Goal: Task Accomplishment & Management: Complete application form

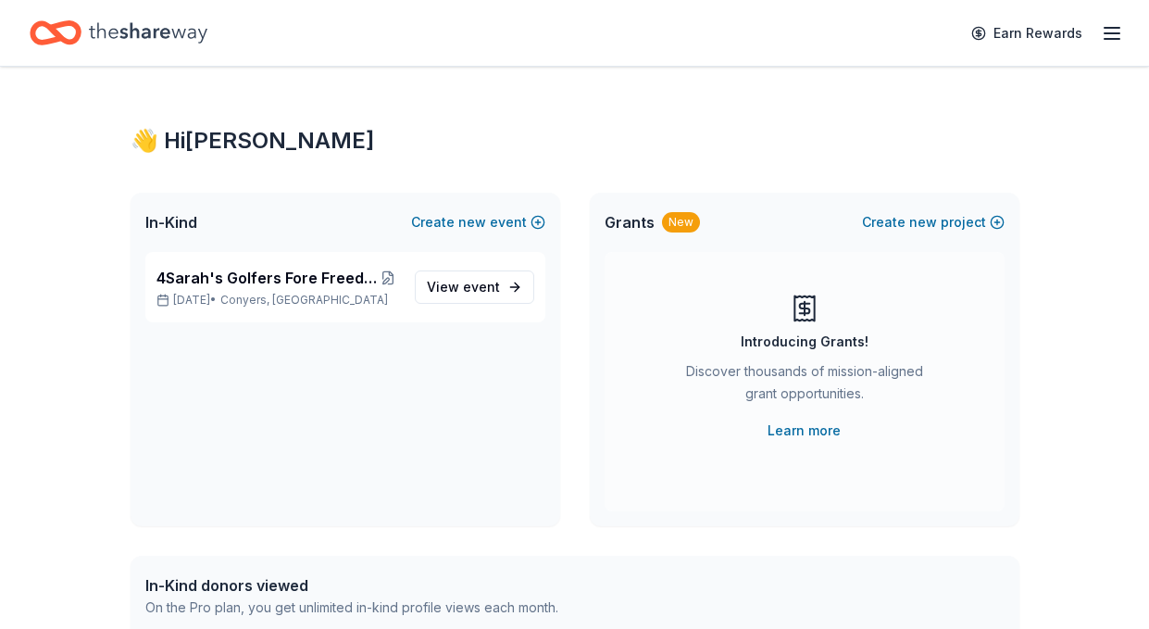
click at [116, 26] on icon "Home" at bounding box center [148, 33] width 118 height 38
click at [163, 218] on span "In-Kind" at bounding box center [171, 222] width 52 height 22
click at [466, 290] on span "event" at bounding box center [481, 287] width 37 height 16
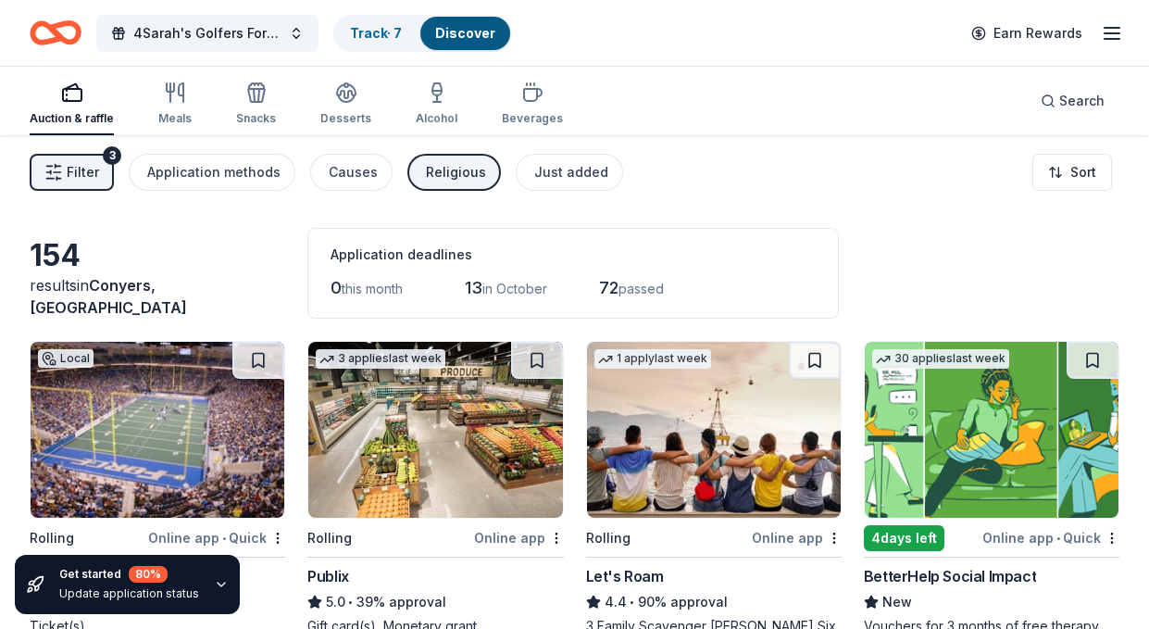
click at [967, 465] on img at bounding box center [992, 430] width 254 height 176
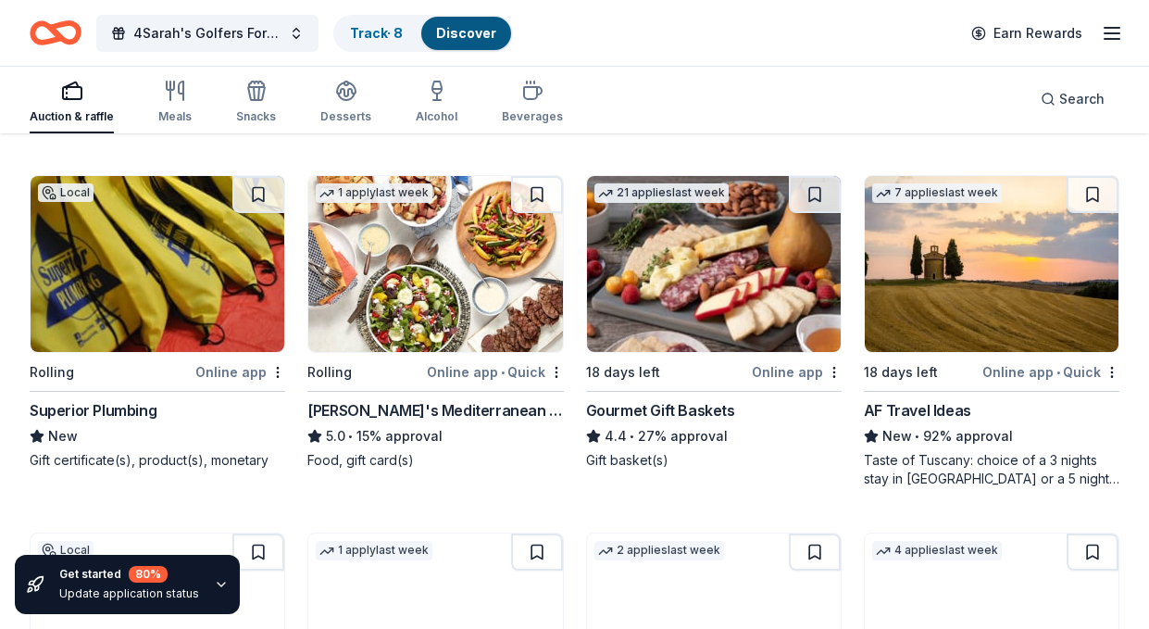
scroll to position [883, 0]
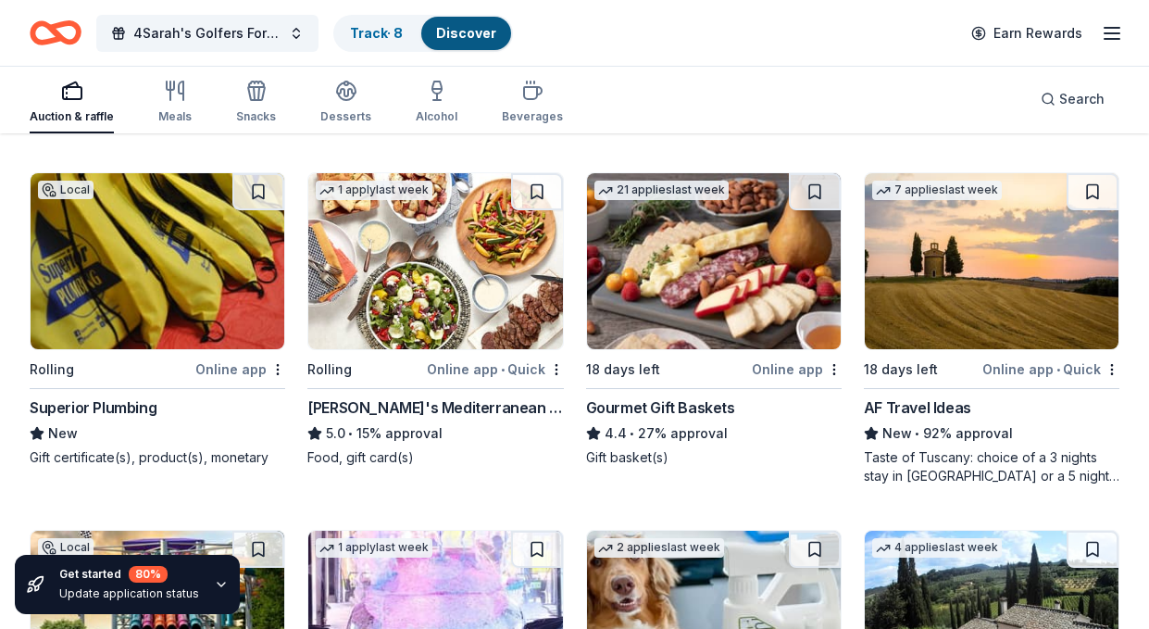
click at [1023, 296] on img at bounding box center [992, 261] width 254 height 176
click at [104, 306] on img at bounding box center [158, 261] width 254 height 176
click at [728, 300] on img at bounding box center [714, 261] width 254 height 176
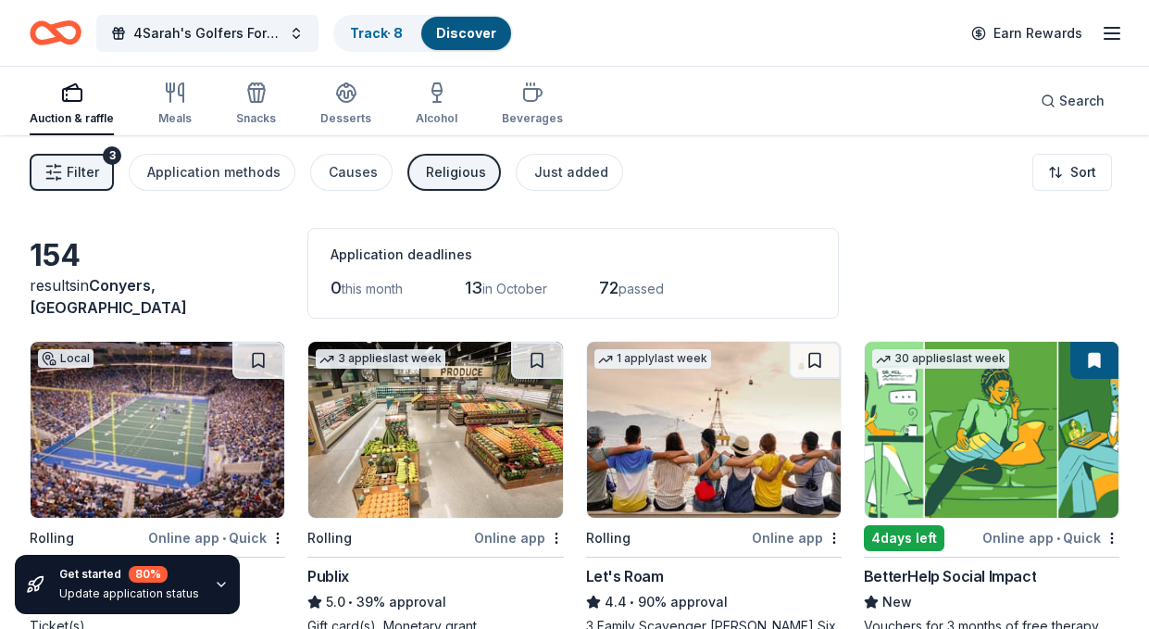
click at [721, 468] on img at bounding box center [714, 430] width 254 height 176
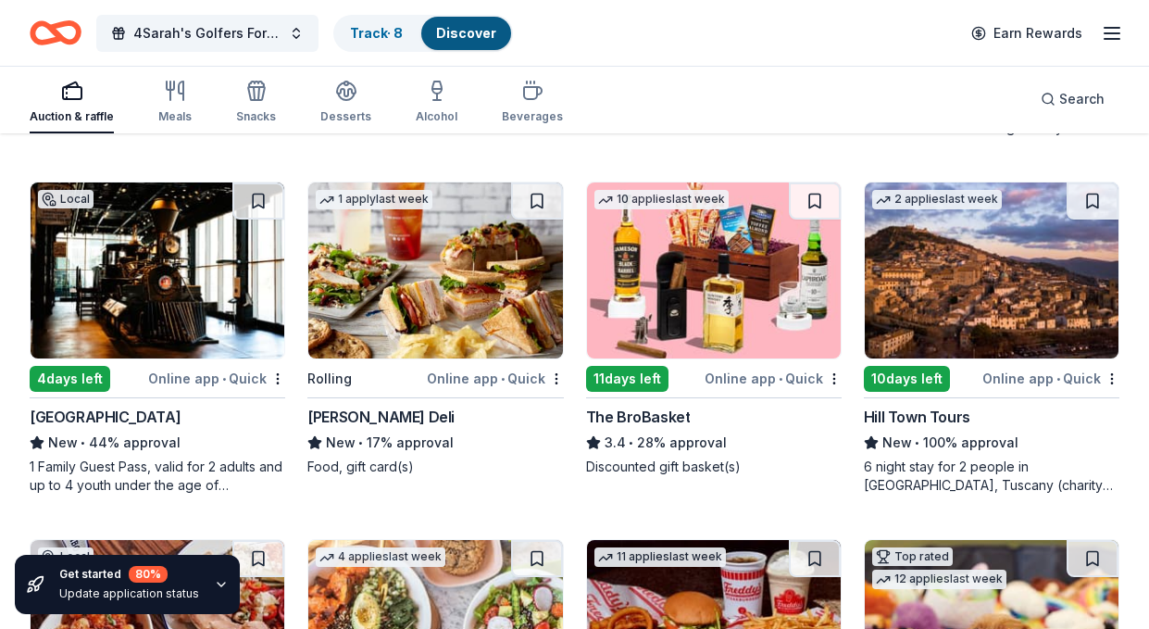
scroll to position [1651, 0]
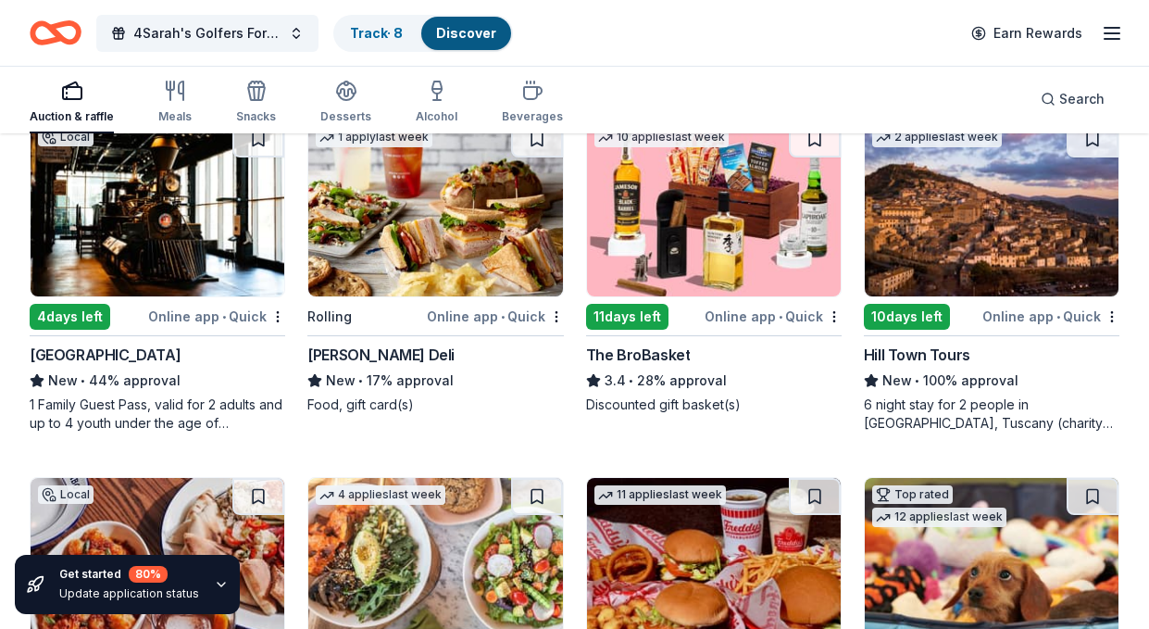
click at [687, 243] on img at bounding box center [714, 208] width 254 height 176
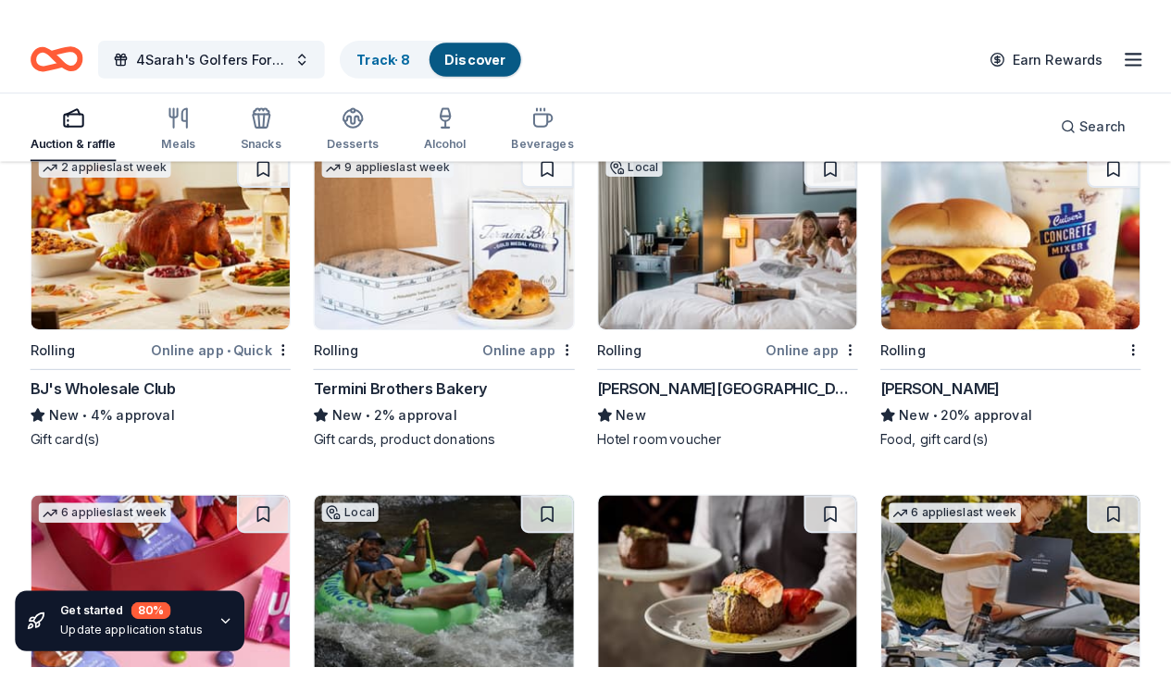
scroll to position [5552, 0]
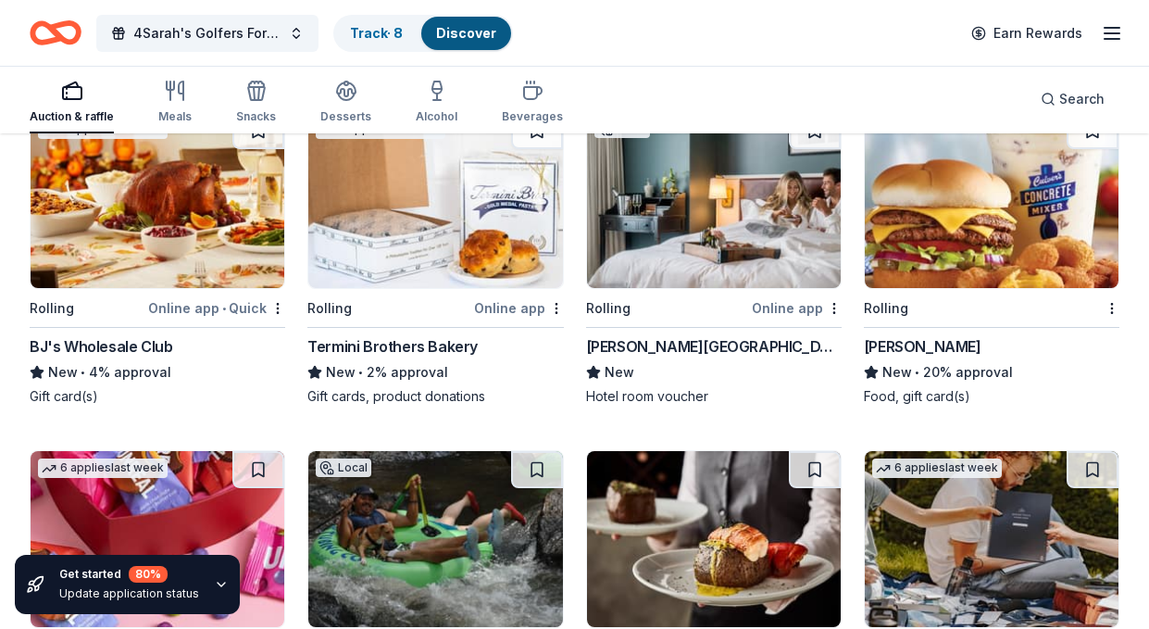
click at [161, 233] on img at bounding box center [158, 200] width 254 height 176
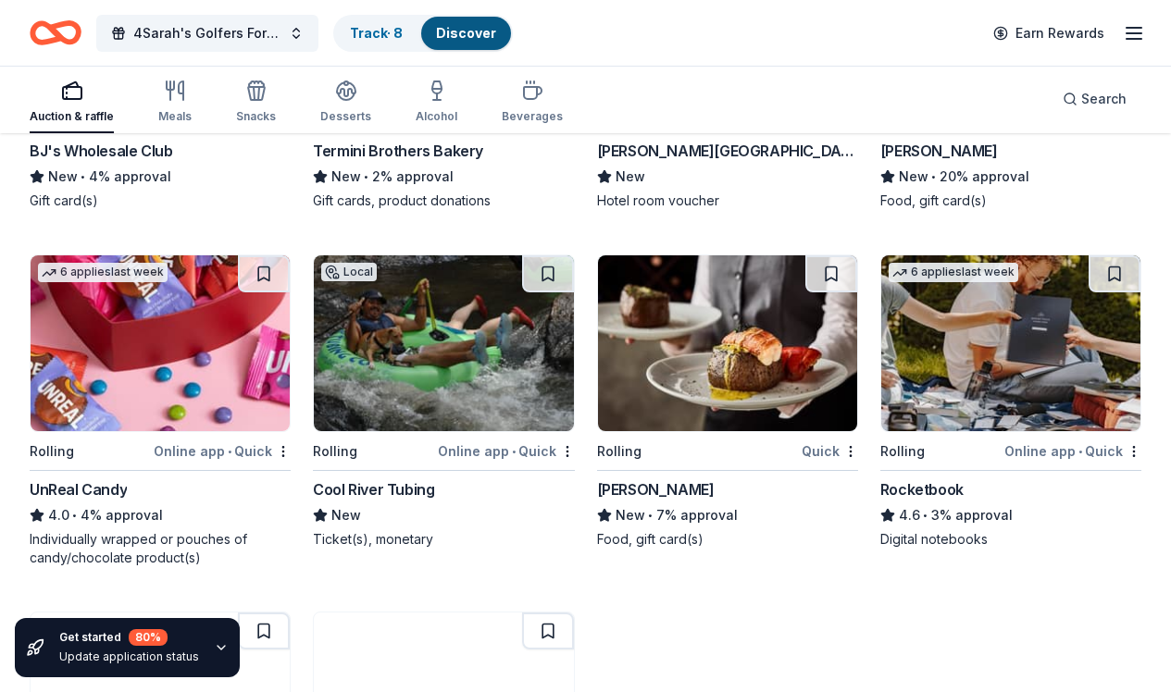
scroll to position [5747, 0]
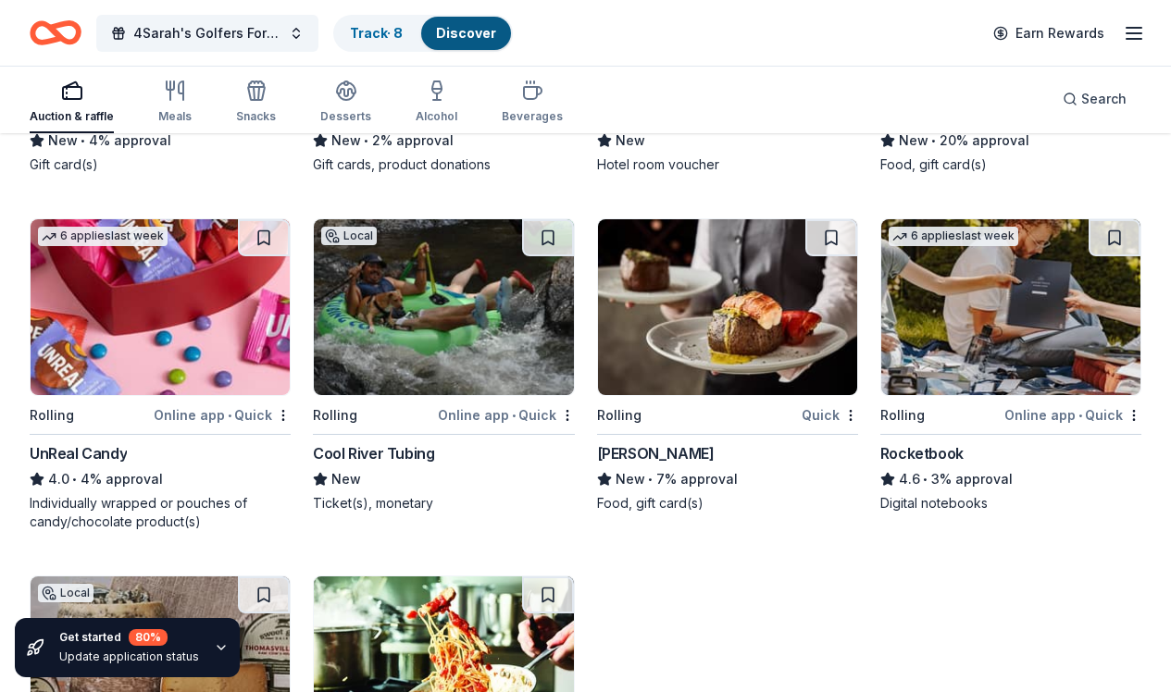
click at [951, 465] on div "Rocketbook" at bounding box center [921, 453] width 83 height 22
click at [451, 368] on img at bounding box center [443, 307] width 259 height 176
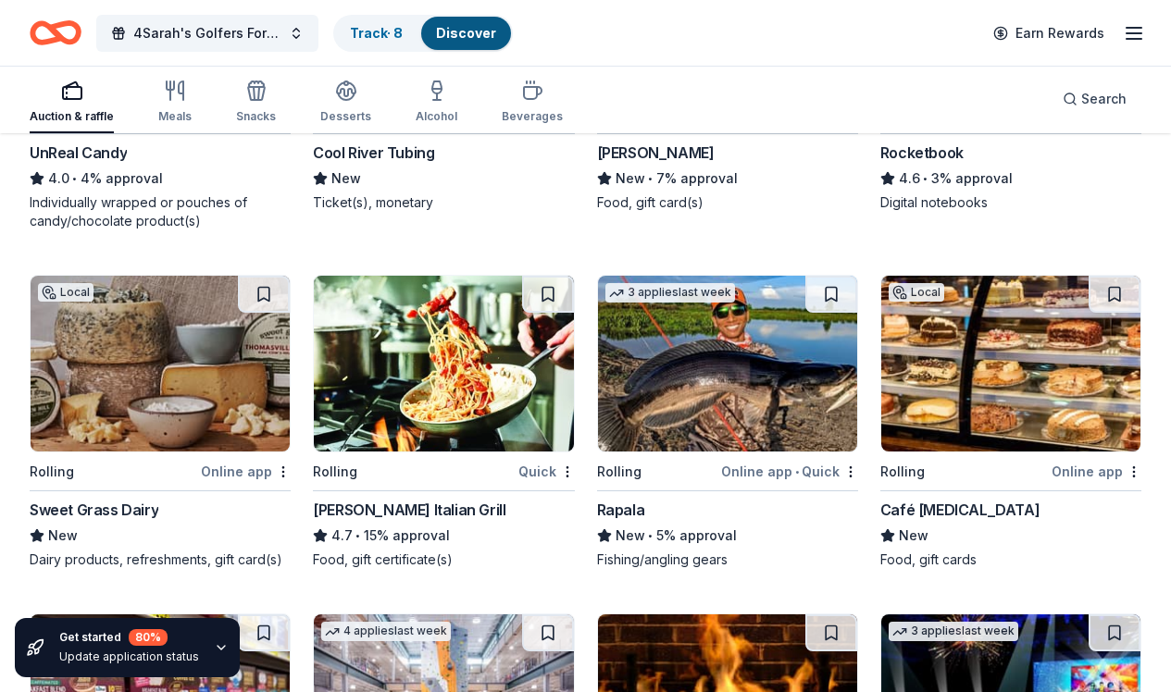
scroll to position [6148, 0]
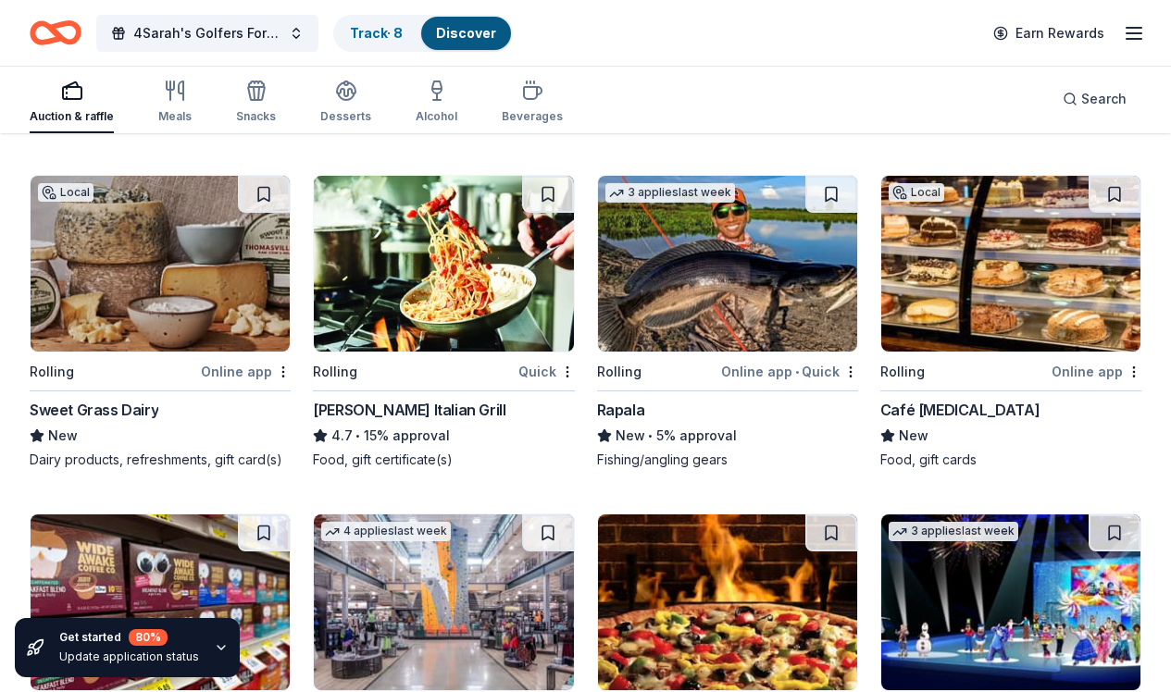
click at [741, 301] on img at bounding box center [727, 264] width 259 height 176
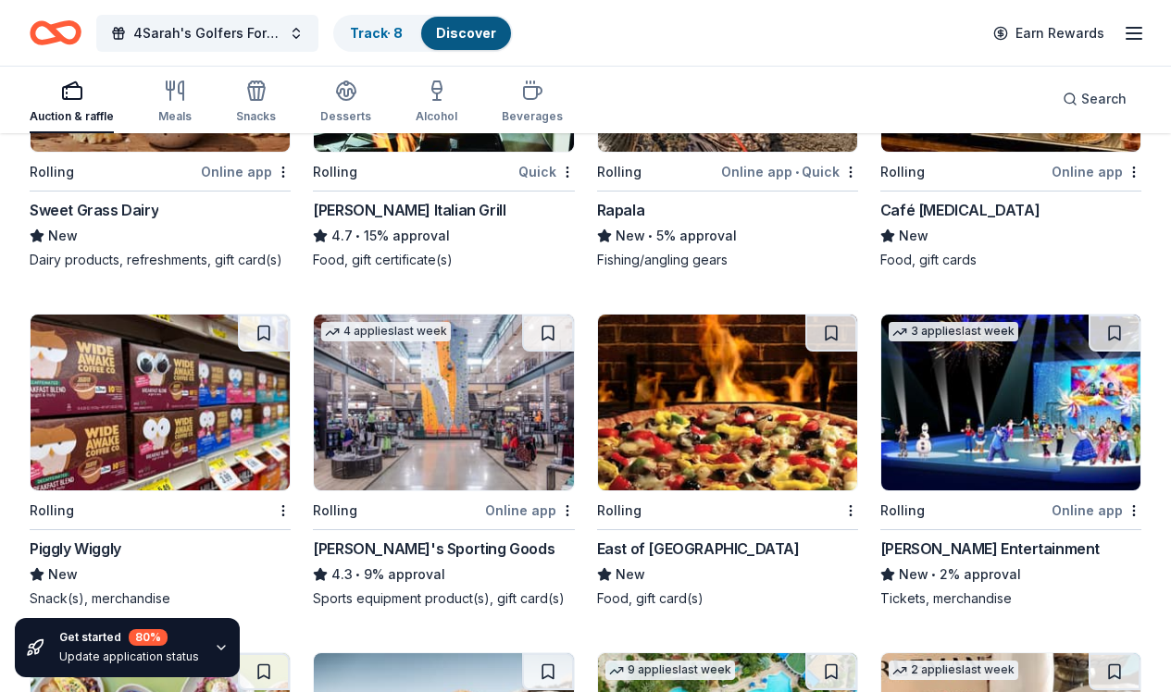
scroll to position [6358, 0]
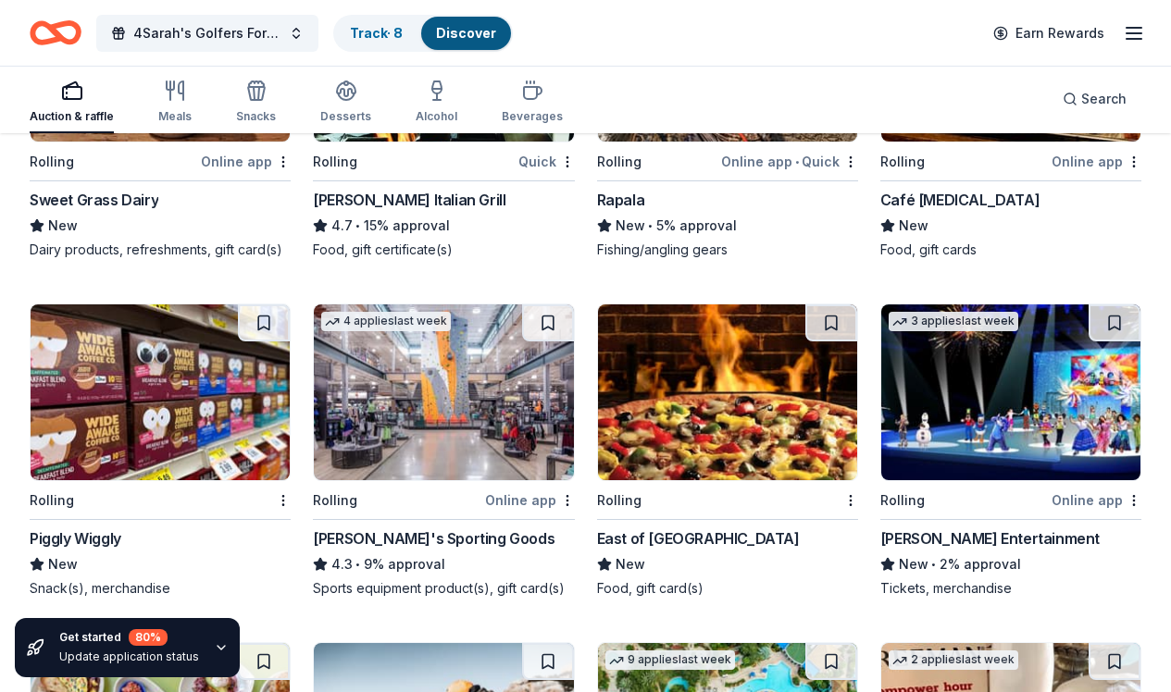
click at [457, 400] on img at bounding box center [443, 393] width 259 height 176
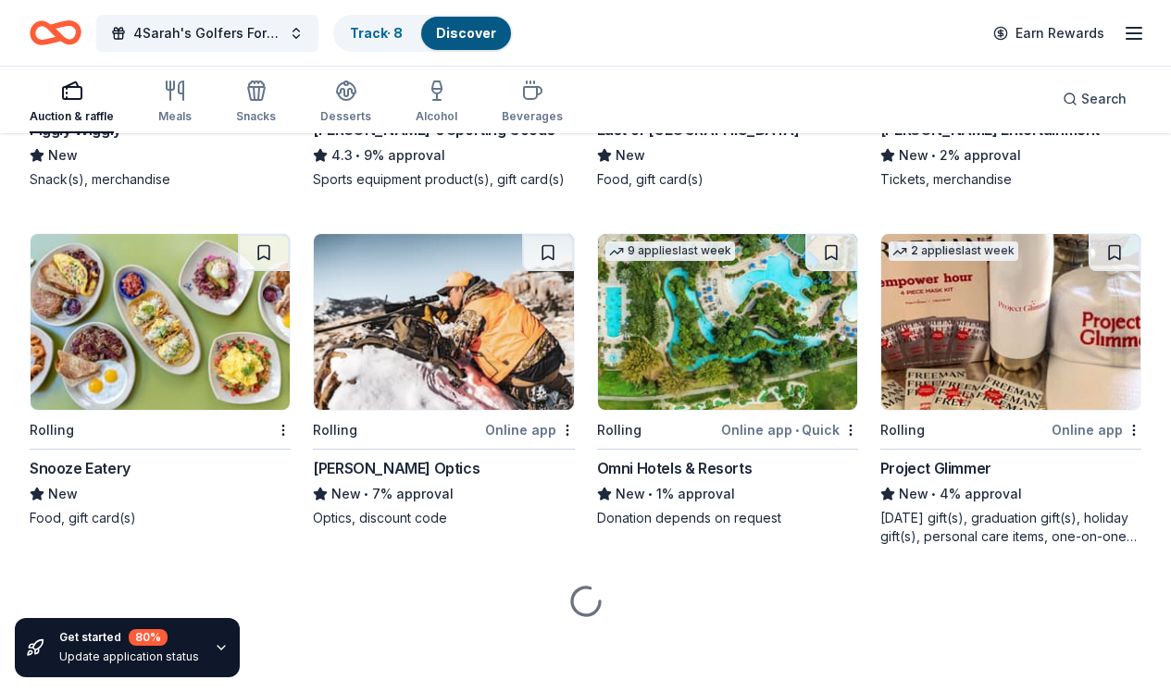
scroll to position [6787, 0]
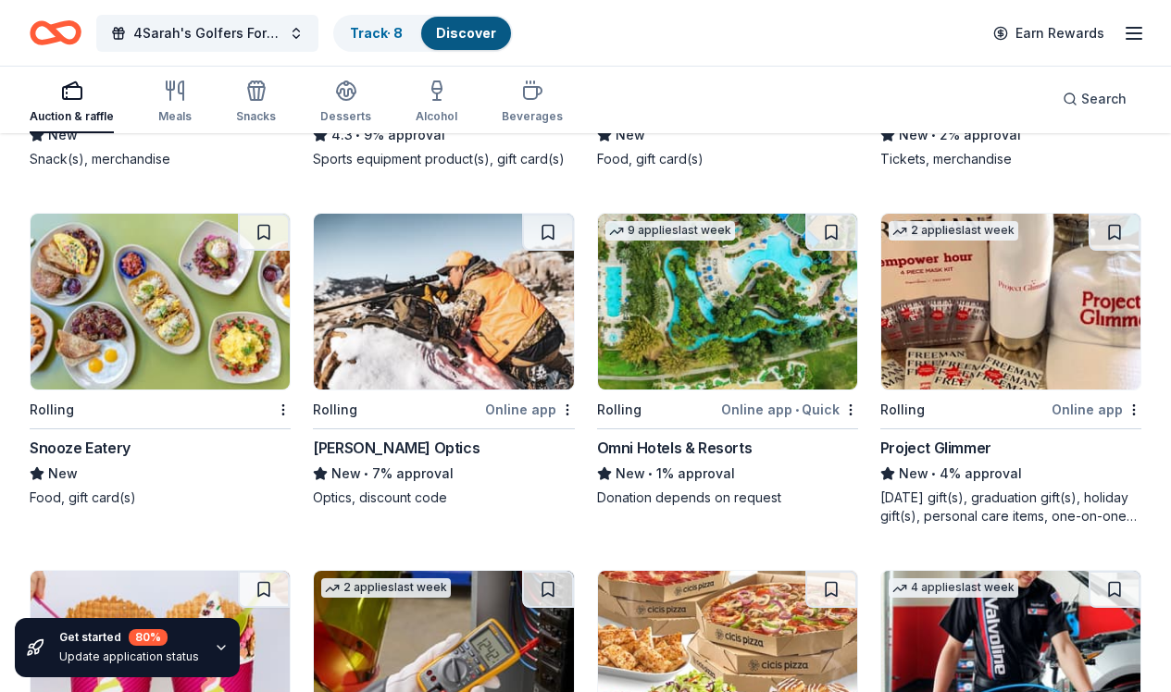
click at [762, 374] on img at bounding box center [727, 302] width 259 height 176
click at [966, 389] on img at bounding box center [1010, 302] width 259 height 176
click at [1119, 246] on button at bounding box center [1115, 232] width 52 height 37
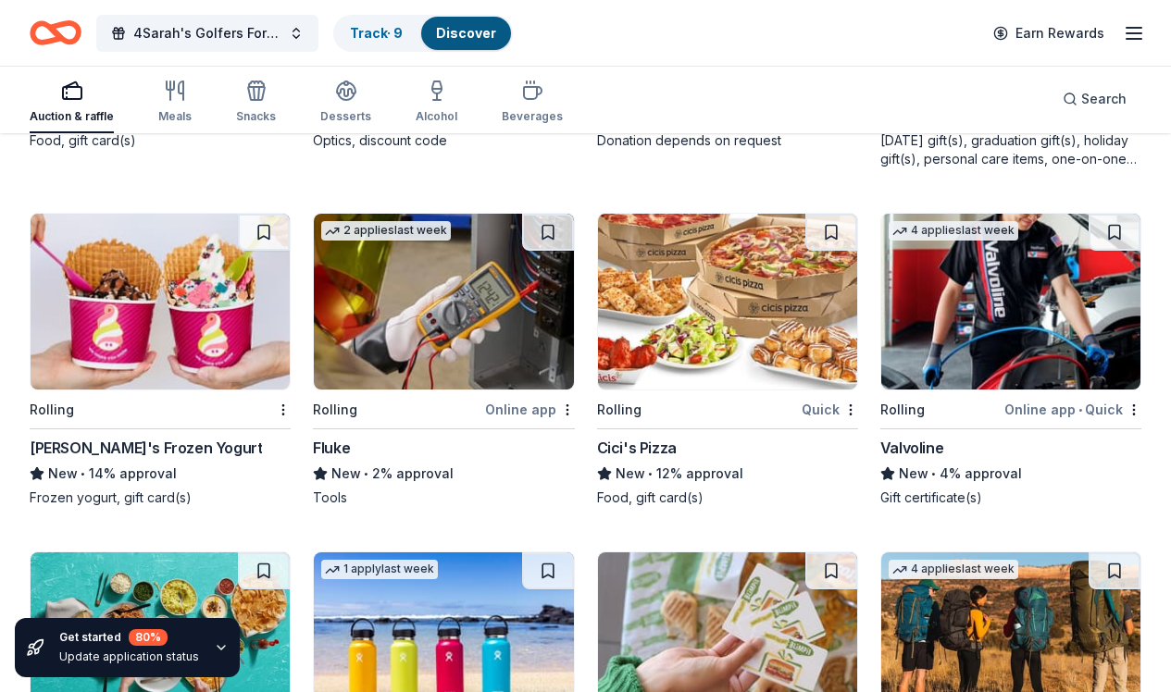
scroll to position [7247, 0]
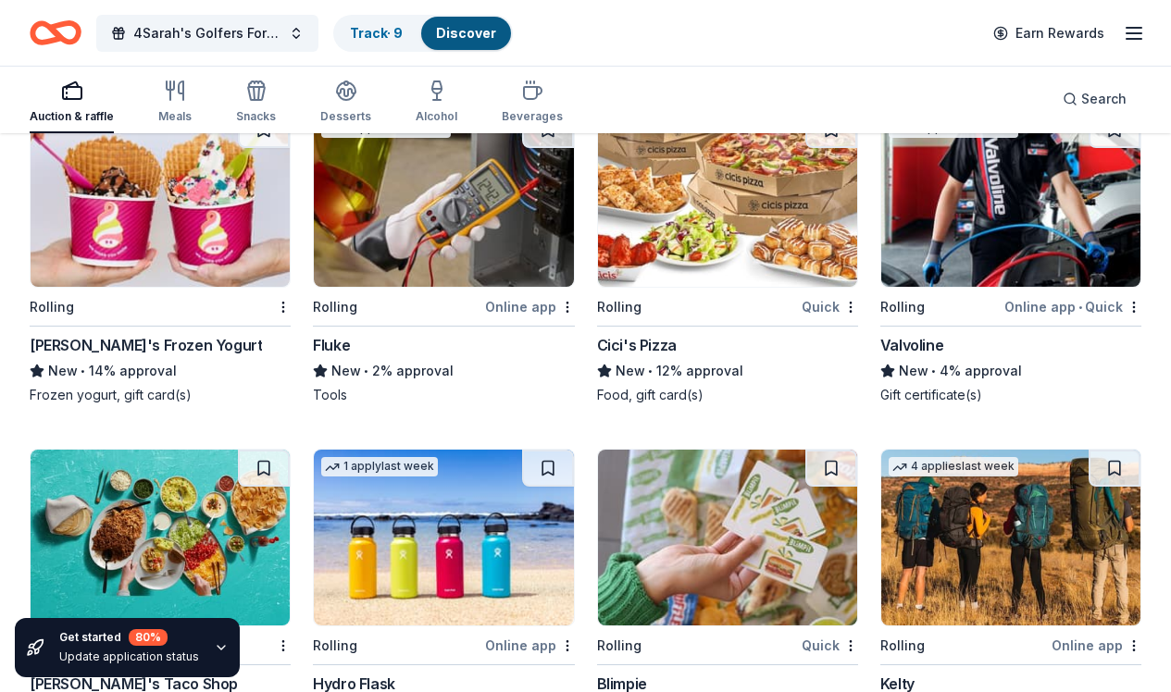
click at [759, 248] on img at bounding box center [727, 199] width 259 height 176
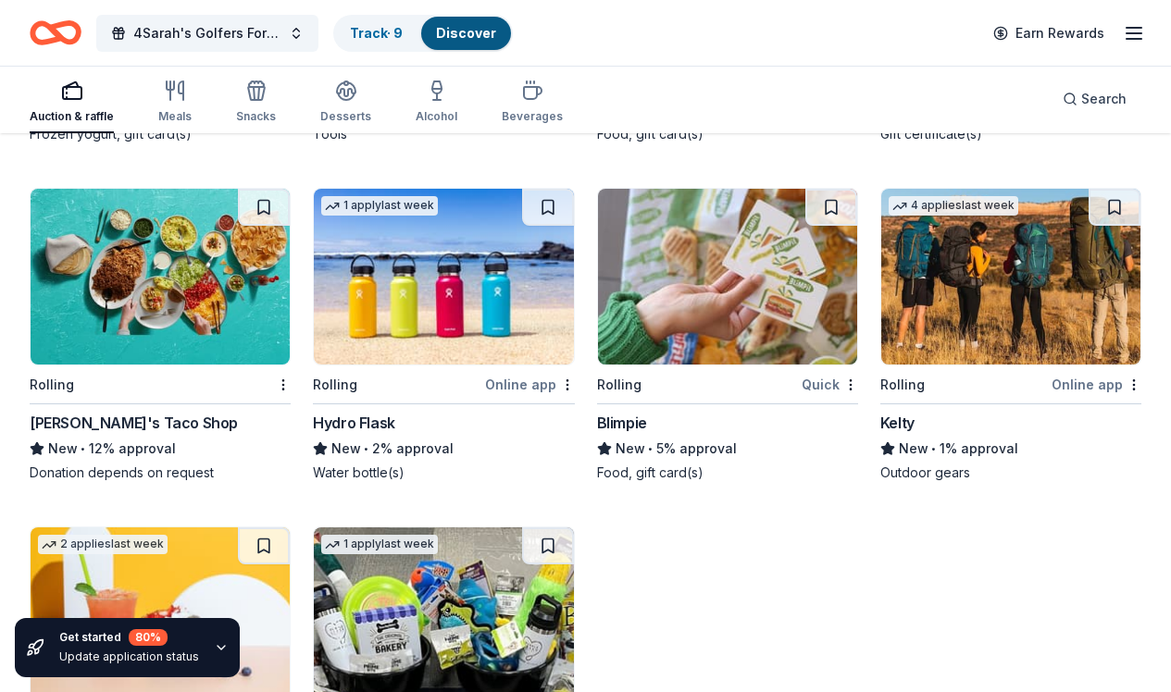
click at [488, 314] on img at bounding box center [443, 277] width 259 height 176
click at [716, 343] on img at bounding box center [727, 277] width 259 height 176
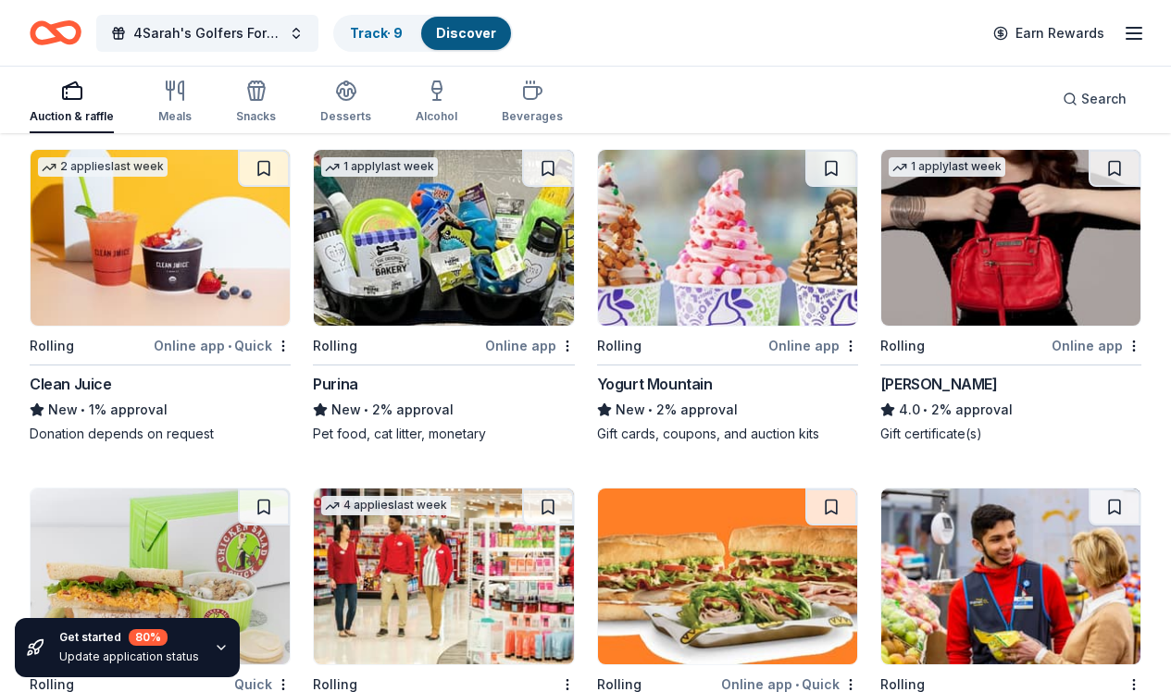
scroll to position [7898, 0]
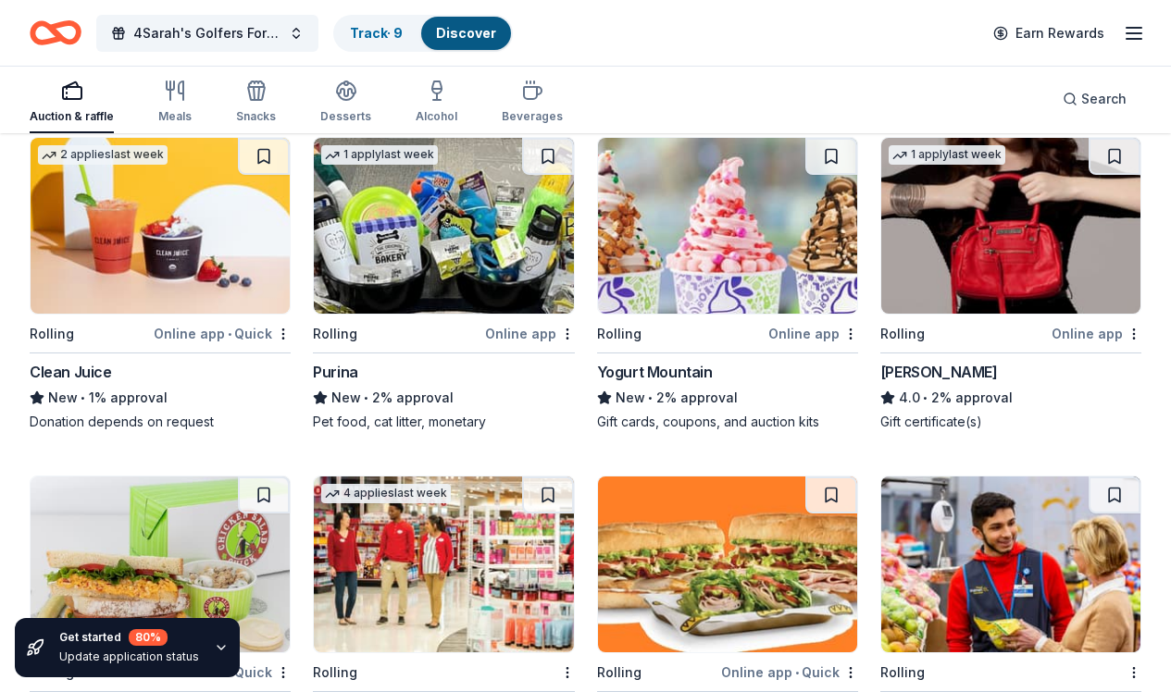
click at [972, 279] on img at bounding box center [1010, 226] width 259 height 176
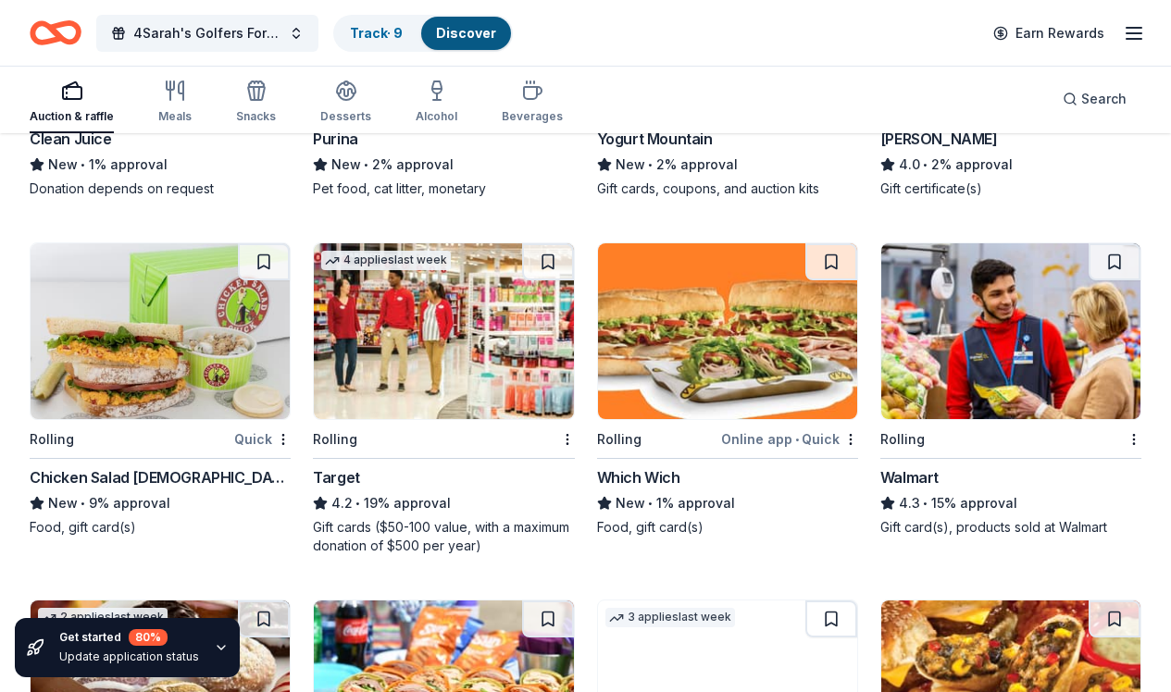
scroll to position [8143, 0]
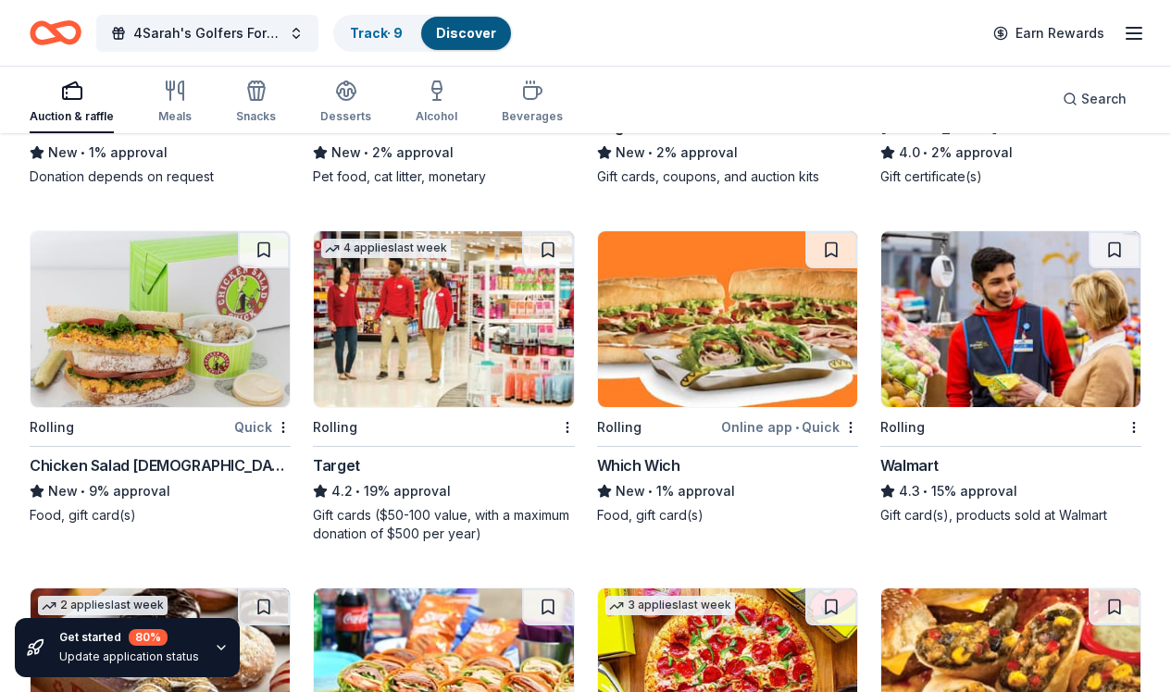
click at [452, 368] on img at bounding box center [443, 319] width 259 height 176
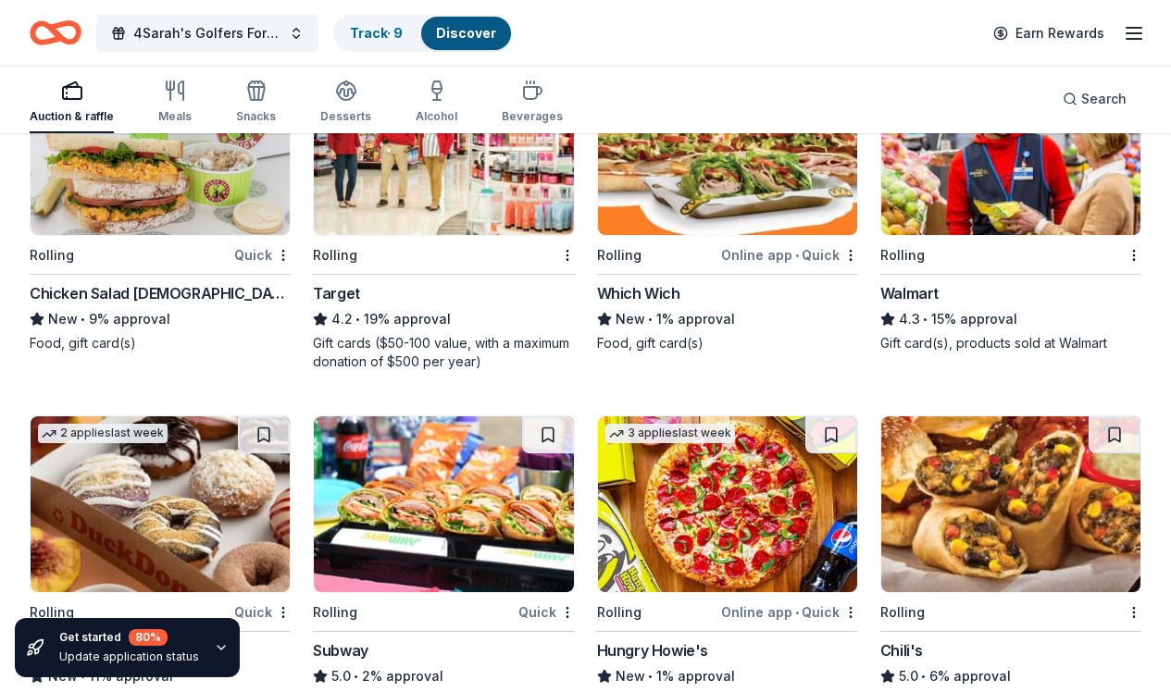
scroll to position [8500, 0]
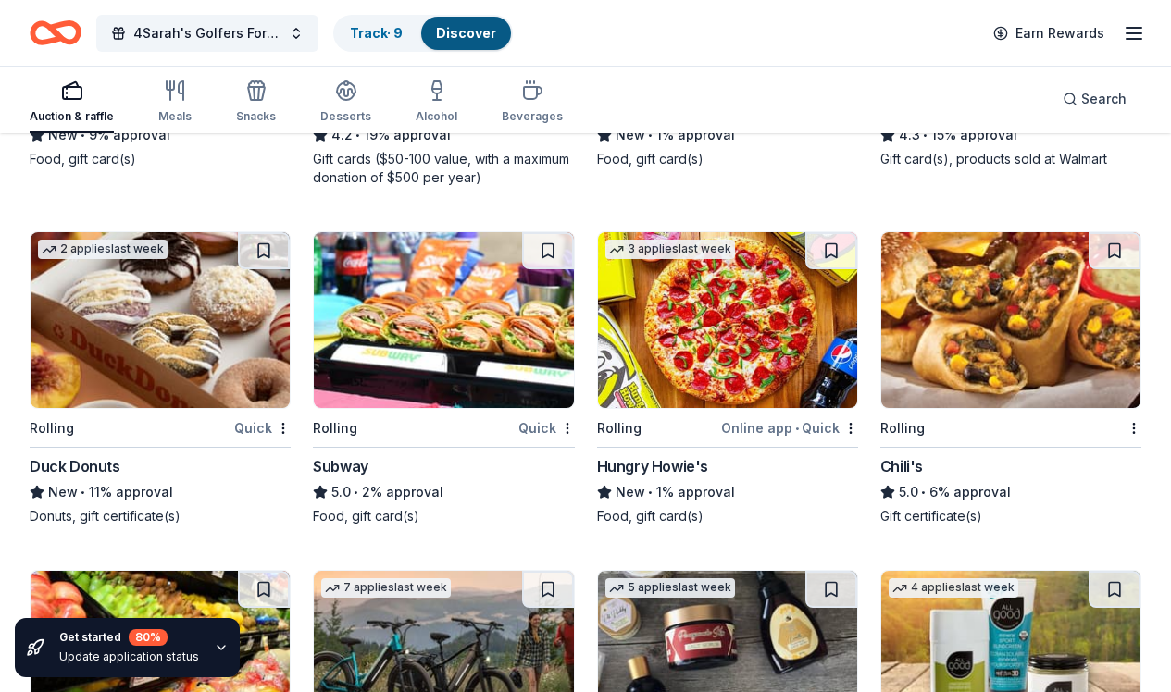
click at [440, 343] on img at bounding box center [443, 320] width 259 height 176
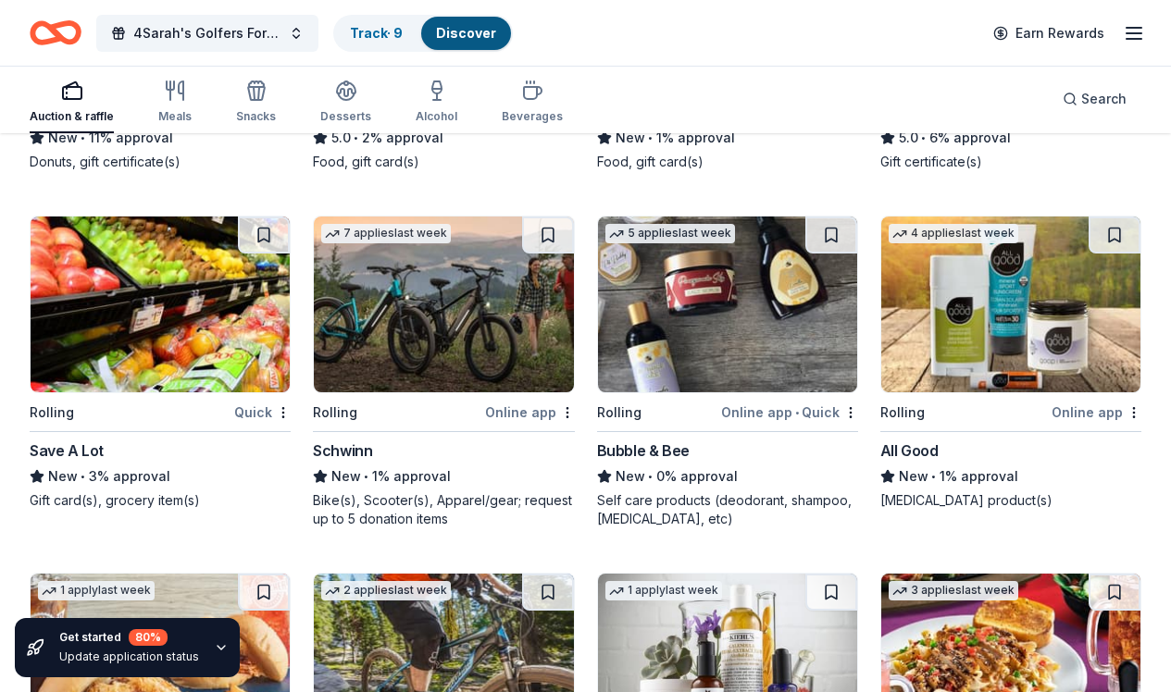
scroll to position [8868, 0]
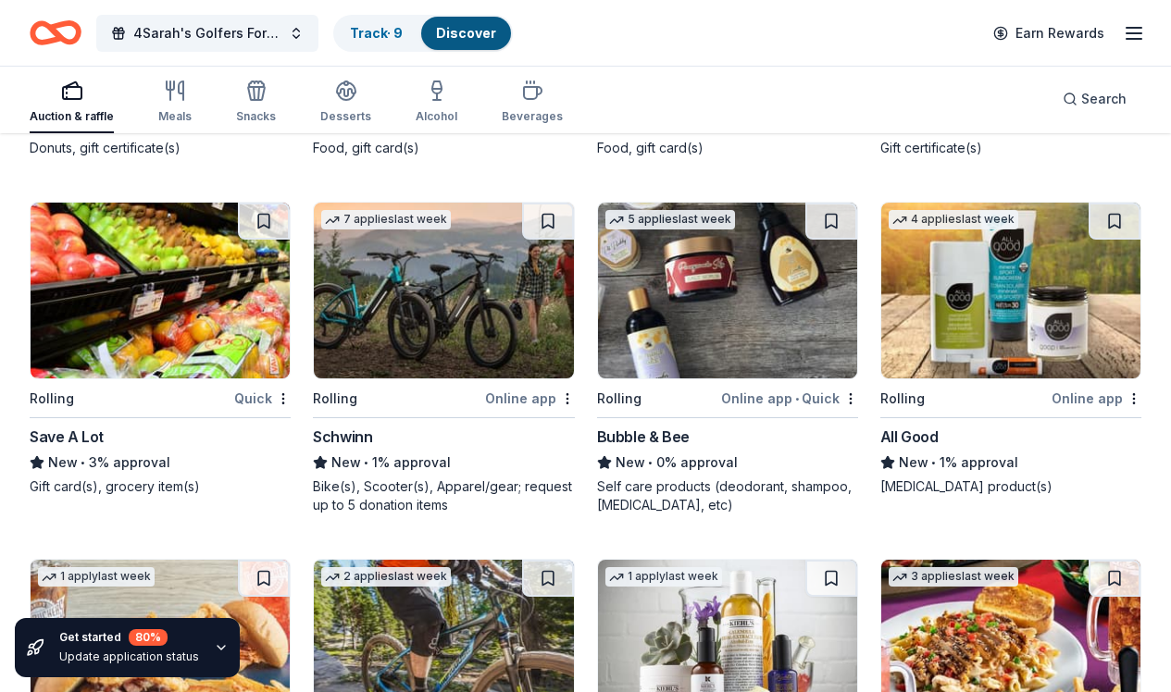
click at [433, 352] on img at bounding box center [443, 291] width 259 height 176
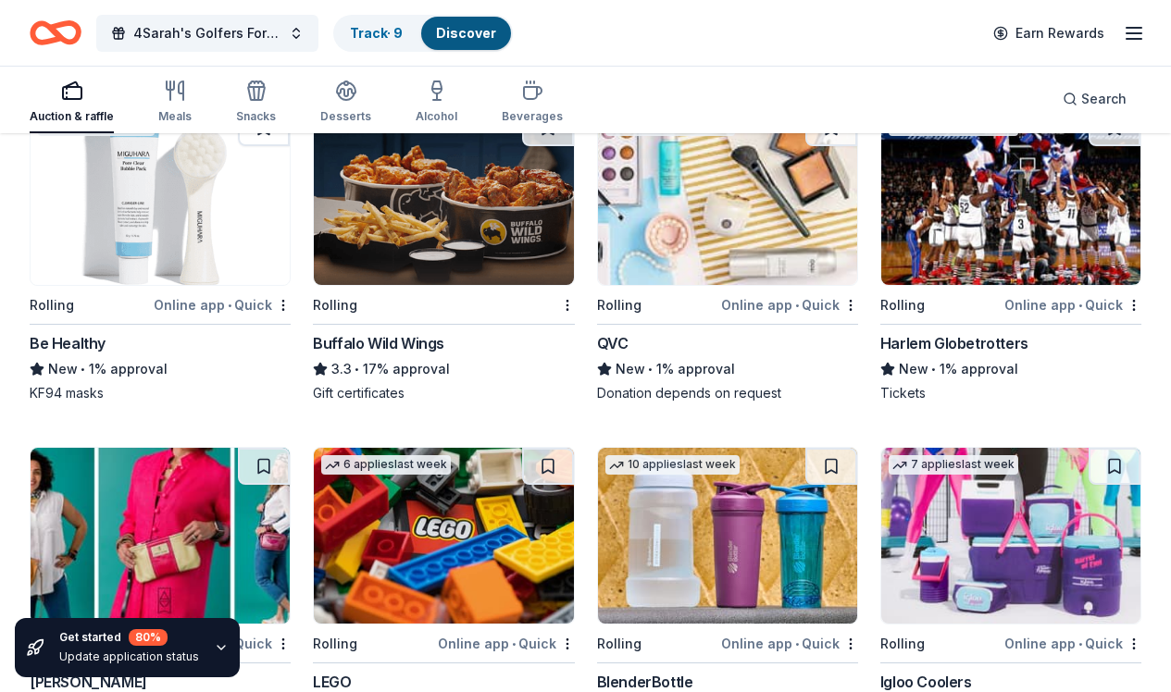
scroll to position [10224, 0]
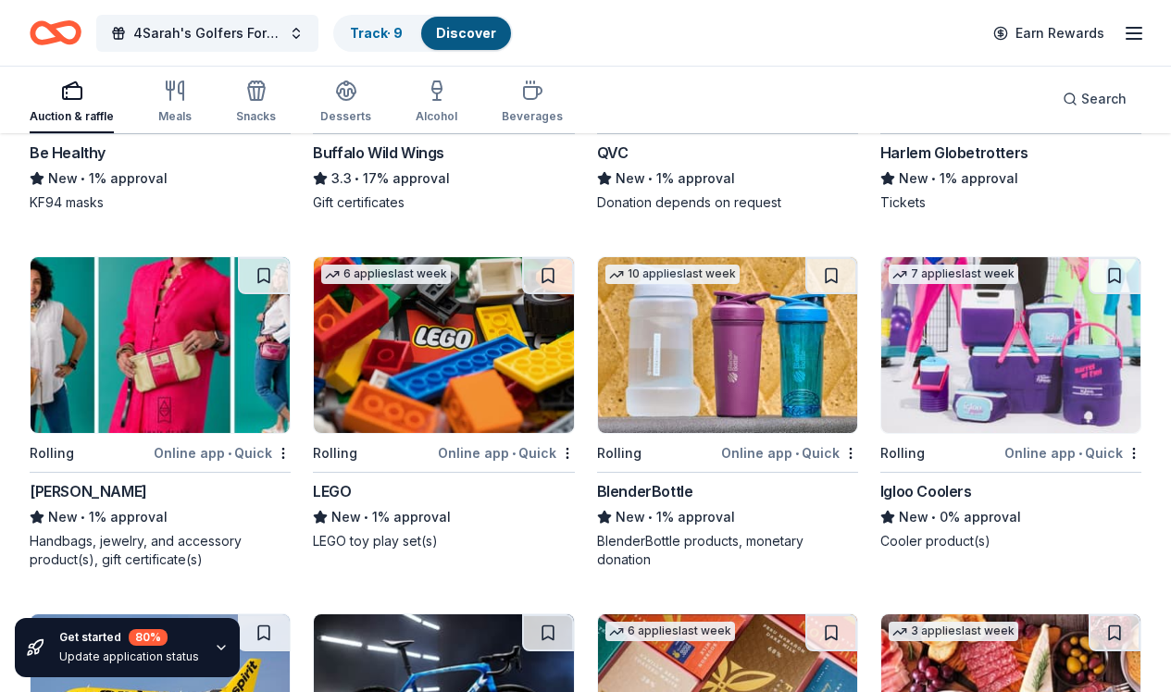
click at [980, 398] on img at bounding box center [1010, 345] width 259 height 176
click at [769, 359] on img at bounding box center [727, 345] width 259 height 176
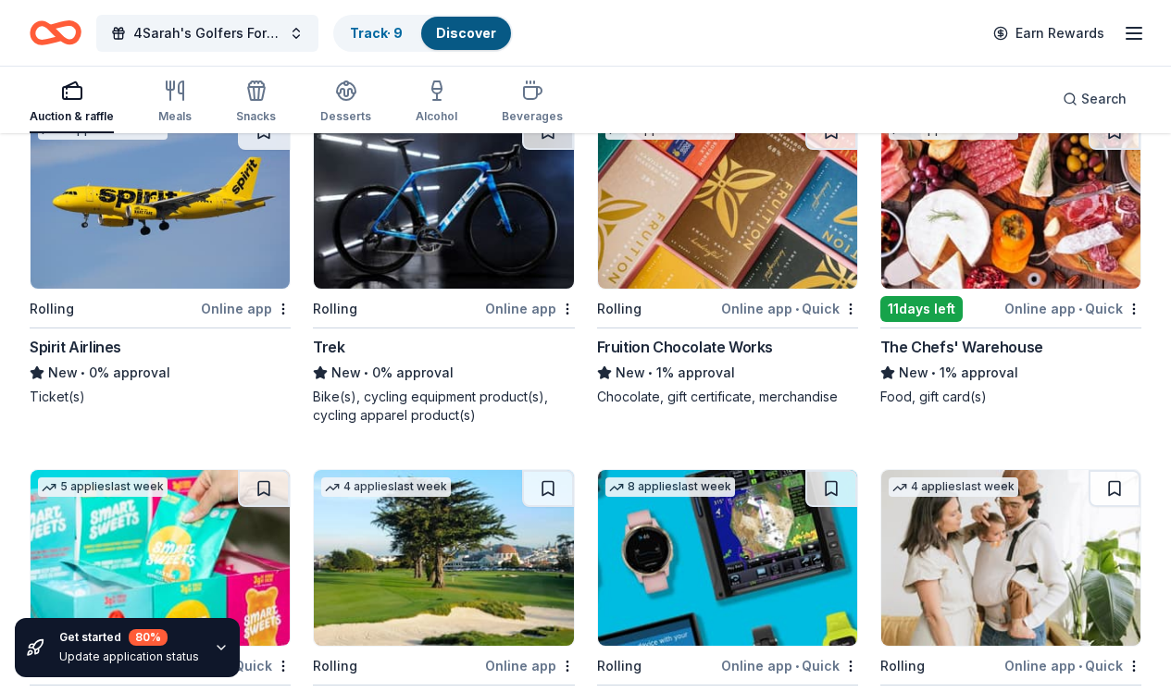
scroll to position [10549, 0]
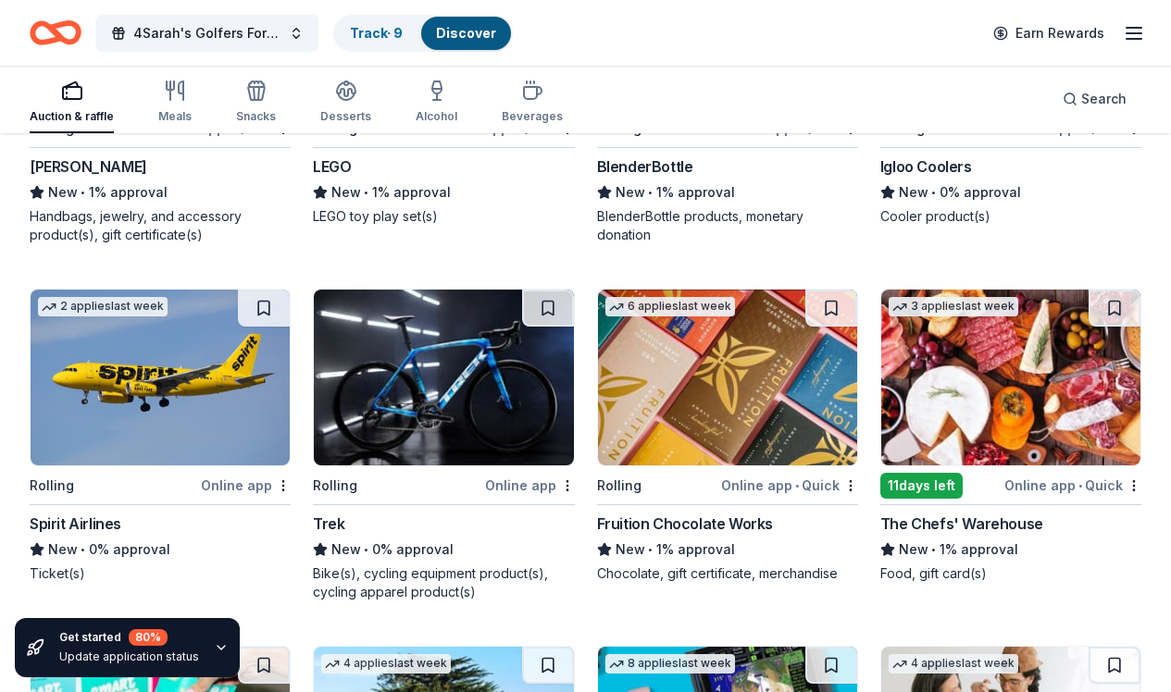
click at [154, 414] on img at bounding box center [160, 378] width 259 height 176
click at [505, 419] on img at bounding box center [443, 378] width 259 height 176
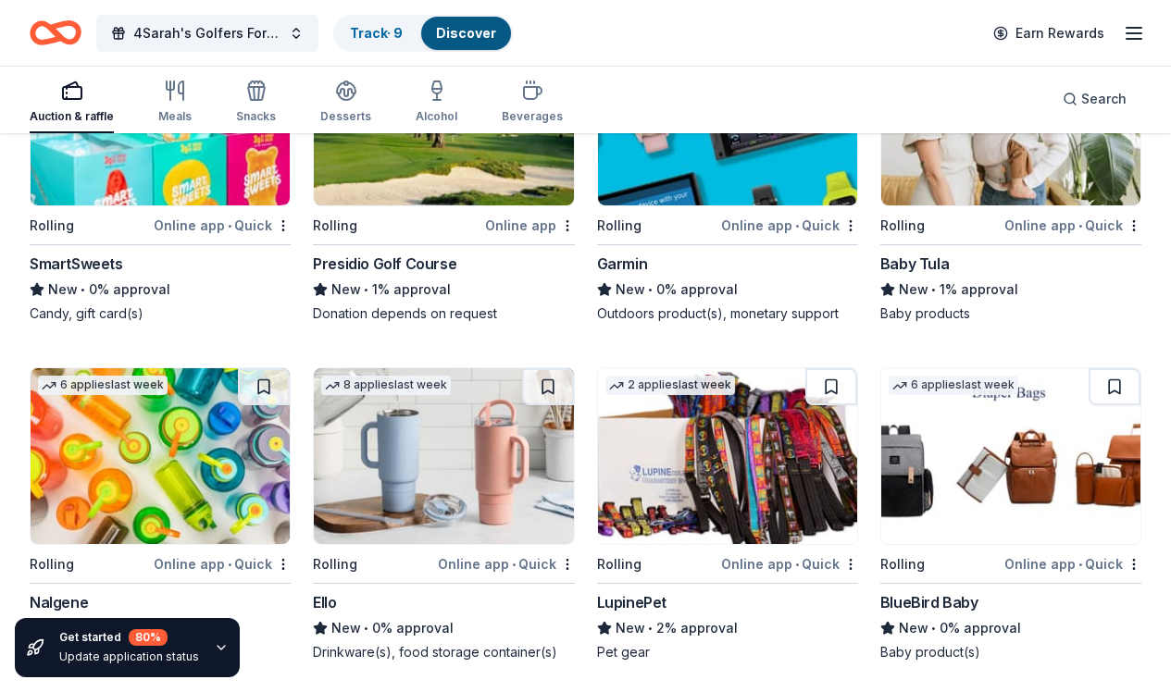
scroll to position [11116, 0]
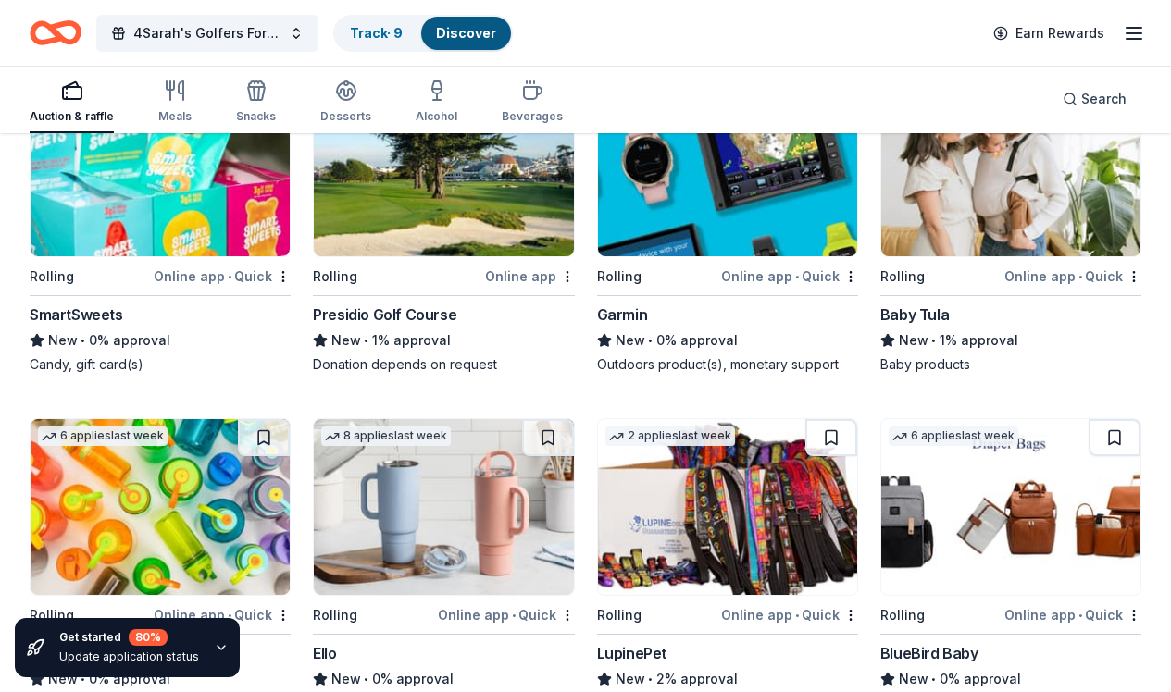
click at [502, 234] on img at bounding box center [443, 169] width 259 height 176
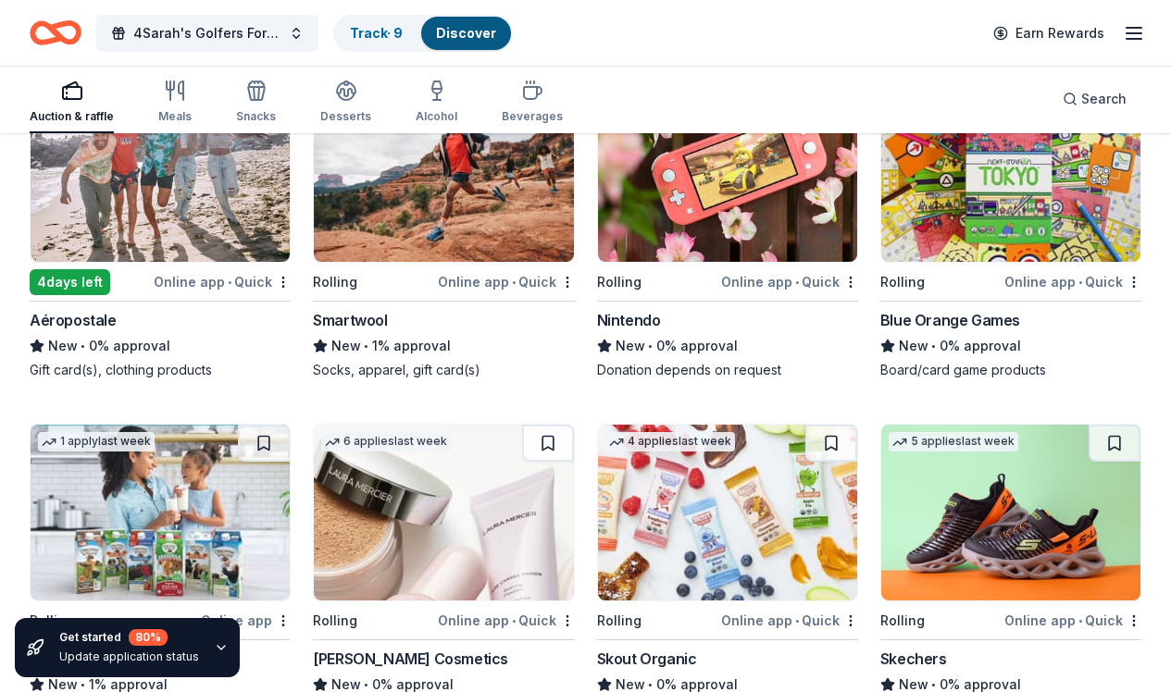
scroll to position [12795, 0]
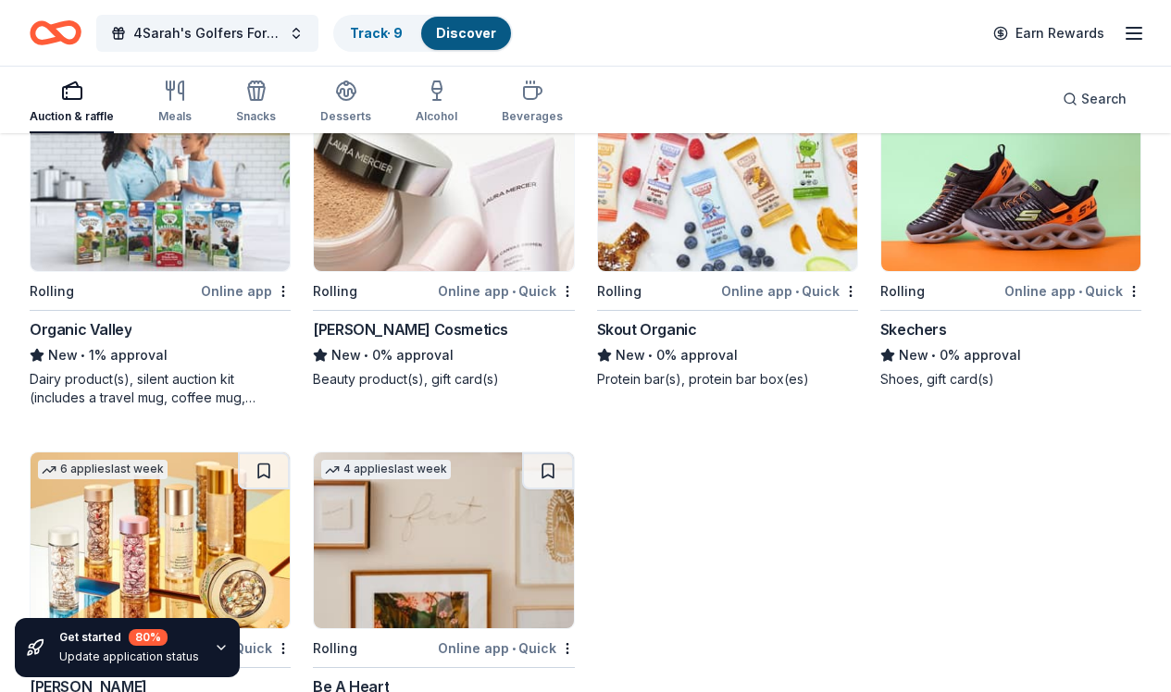
click at [1001, 228] on img at bounding box center [1010, 183] width 259 height 176
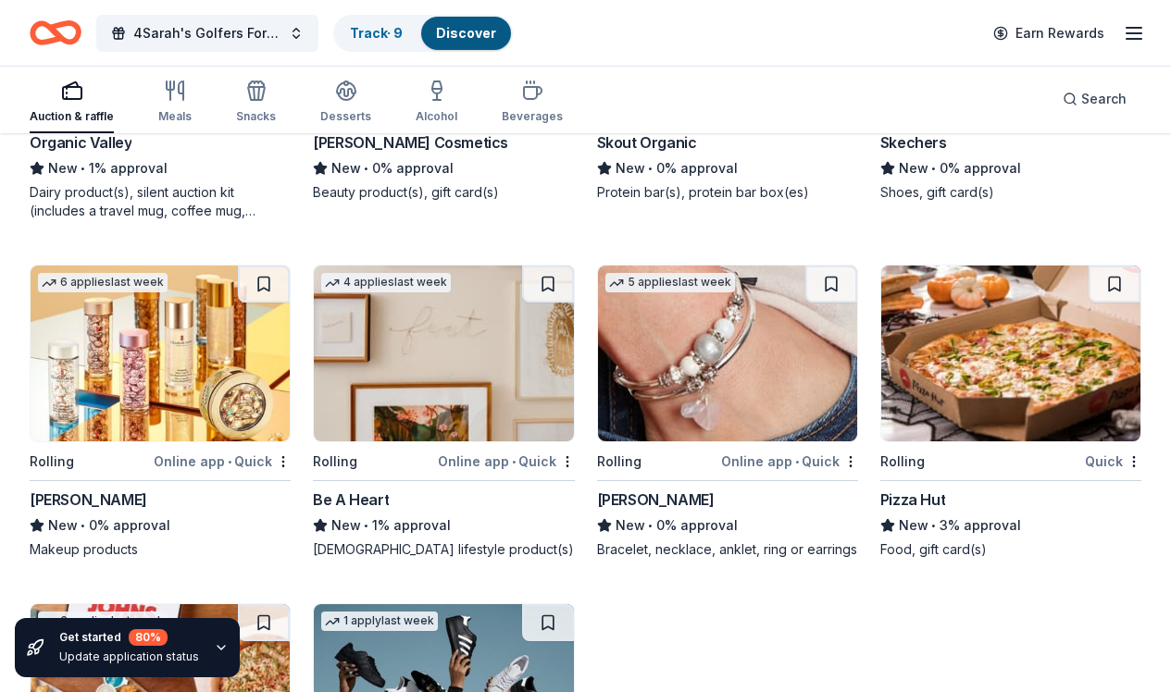
scroll to position [13001, 0]
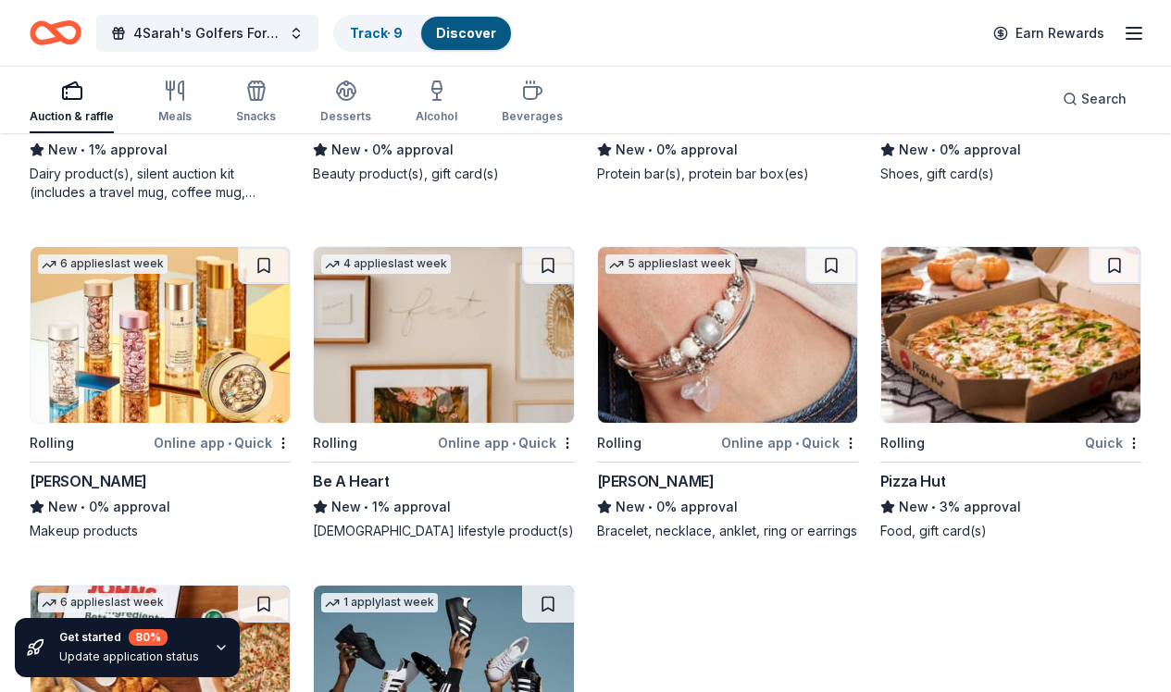
click at [724, 393] on img at bounding box center [727, 335] width 259 height 176
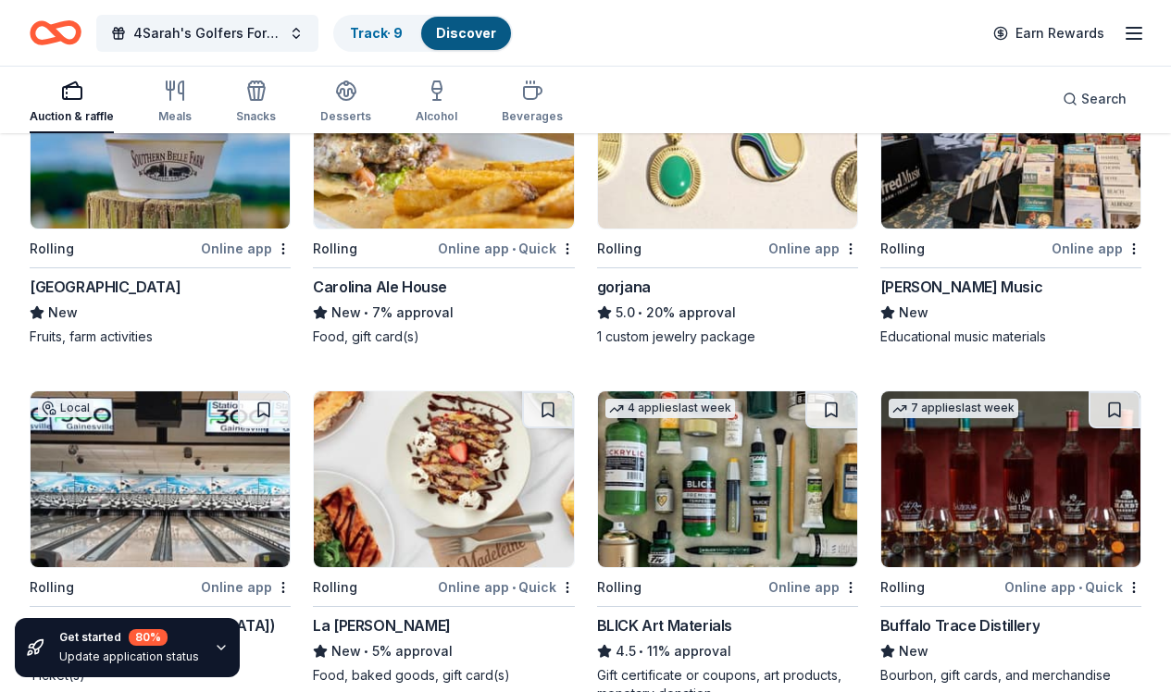
scroll to position [3018, 0]
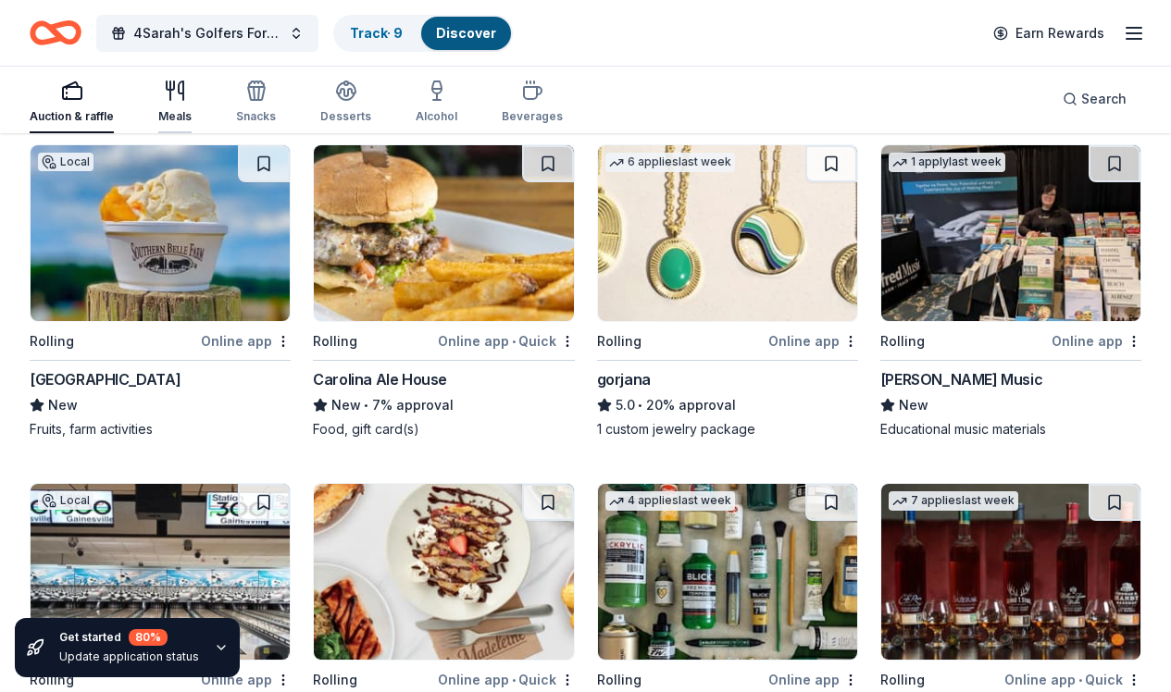
click at [176, 104] on div "Meals" at bounding box center [174, 102] width 33 height 44
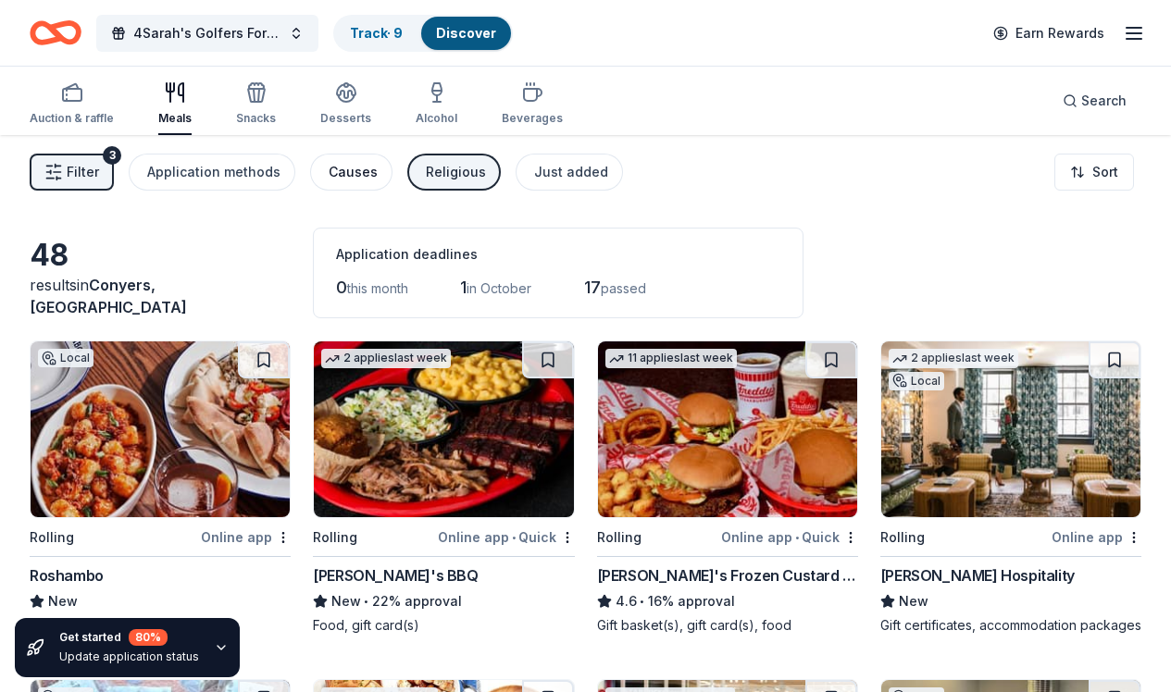
click at [352, 176] on div "Causes" at bounding box center [353, 172] width 49 height 22
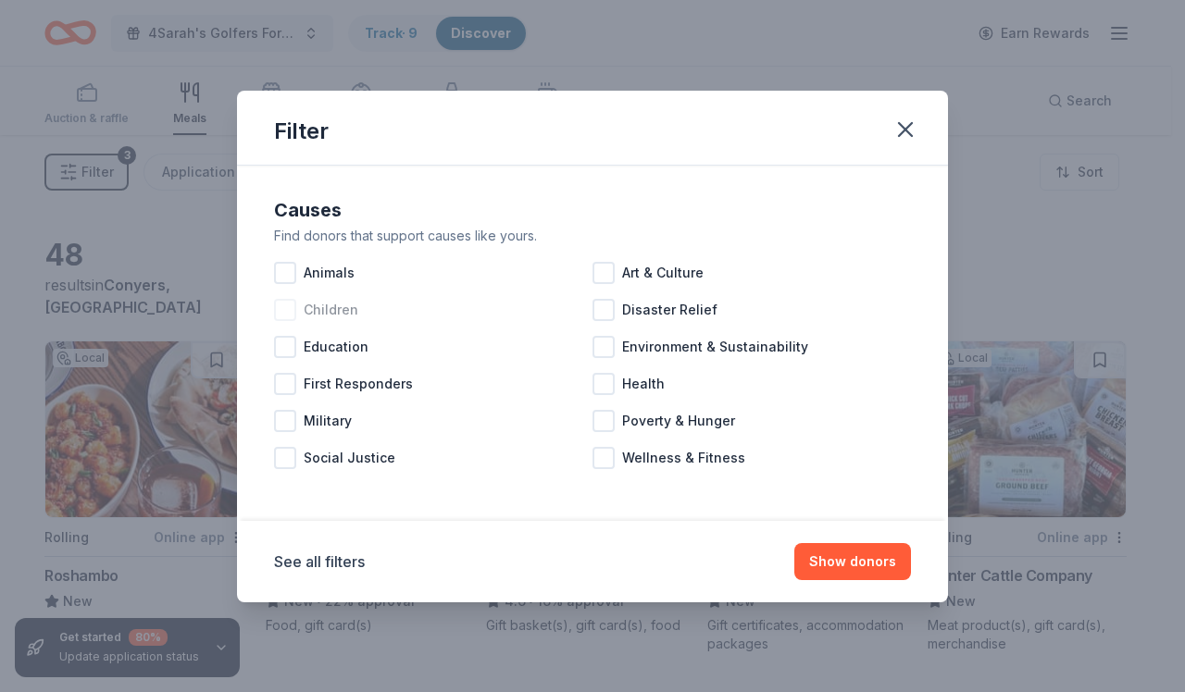
click at [280, 310] on div at bounding box center [285, 310] width 22 height 22
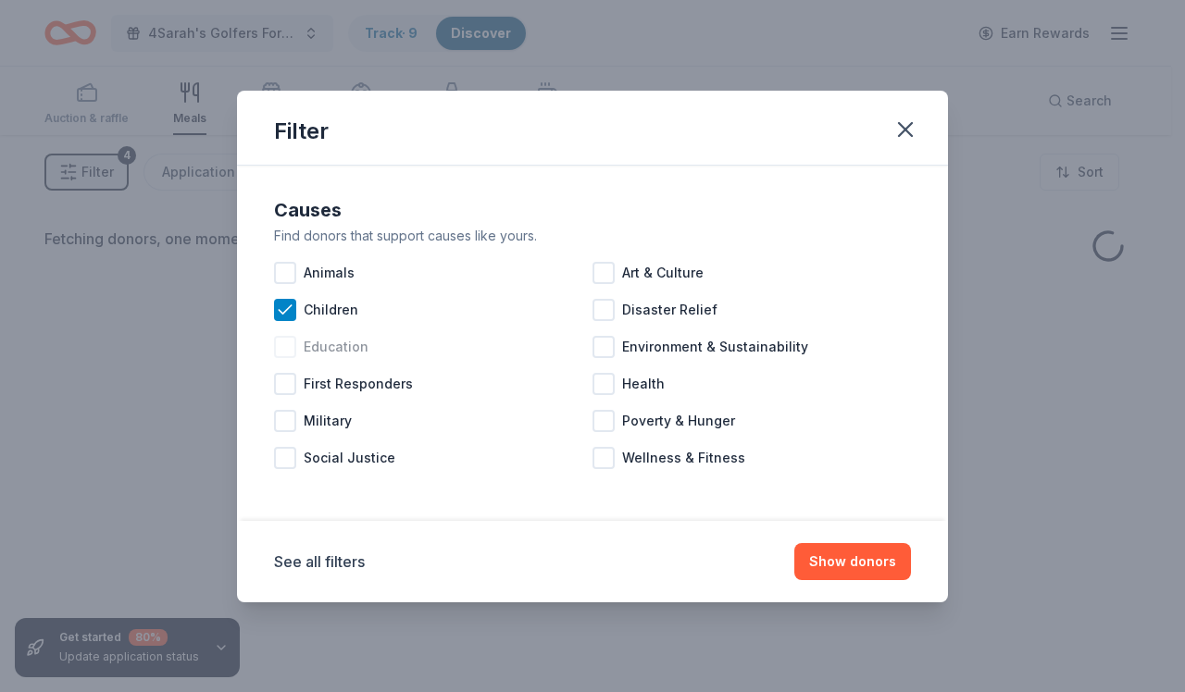
click at [283, 356] on div at bounding box center [285, 347] width 22 height 22
click at [279, 458] on div at bounding box center [285, 458] width 22 height 22
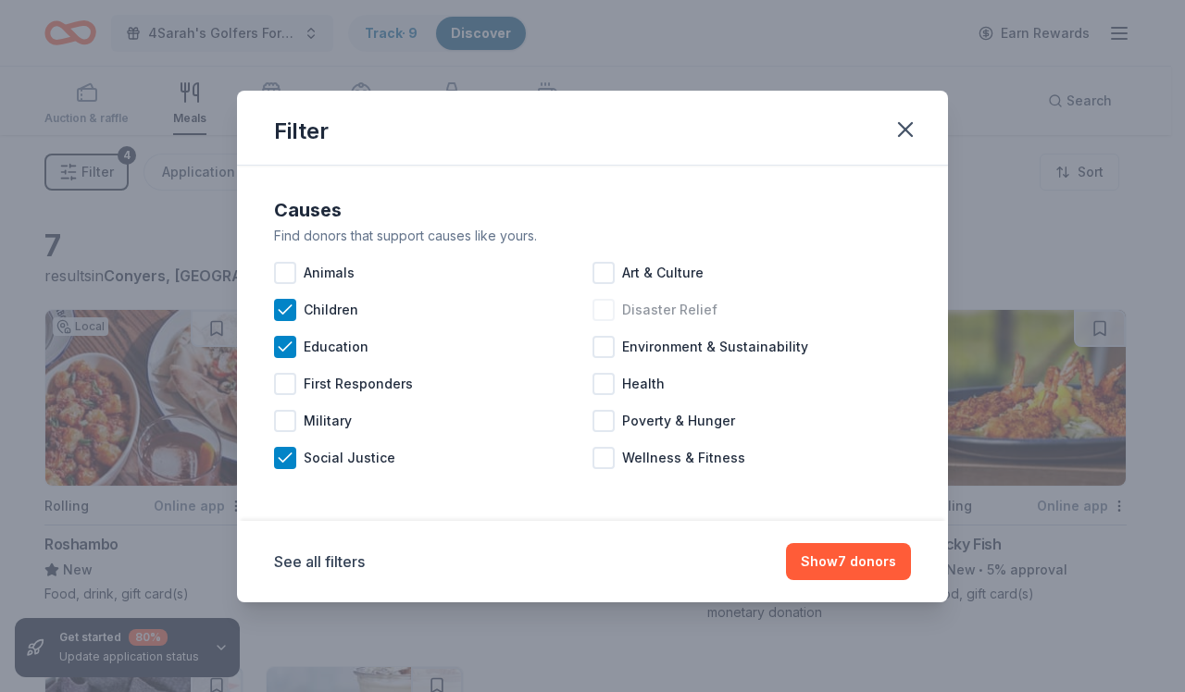
click at [602, 314] on div at bounding box center [603, 310] width 22 height 22
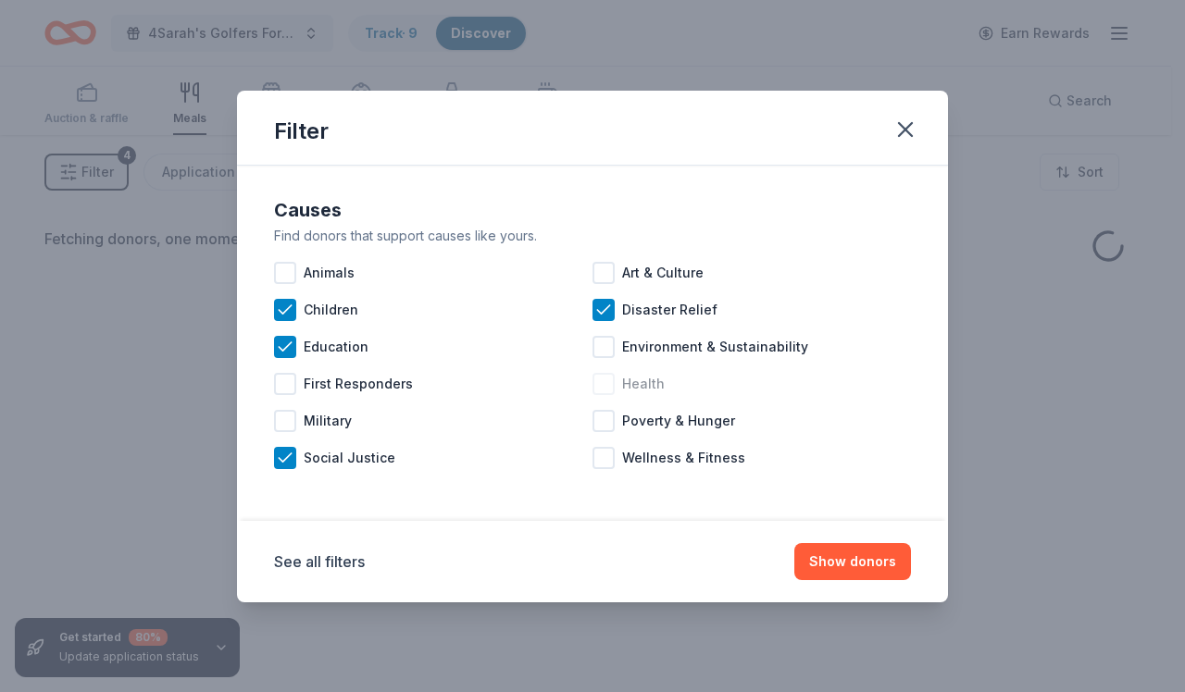
click at [605, 392] on div at bounding box center [603, 384] width 22 height 22
click at [605, 424] on div at bounding box center [603, 421] width 22 height 22
click at [606, 454] on div at bounding box center [603, 458] width 22 height 22
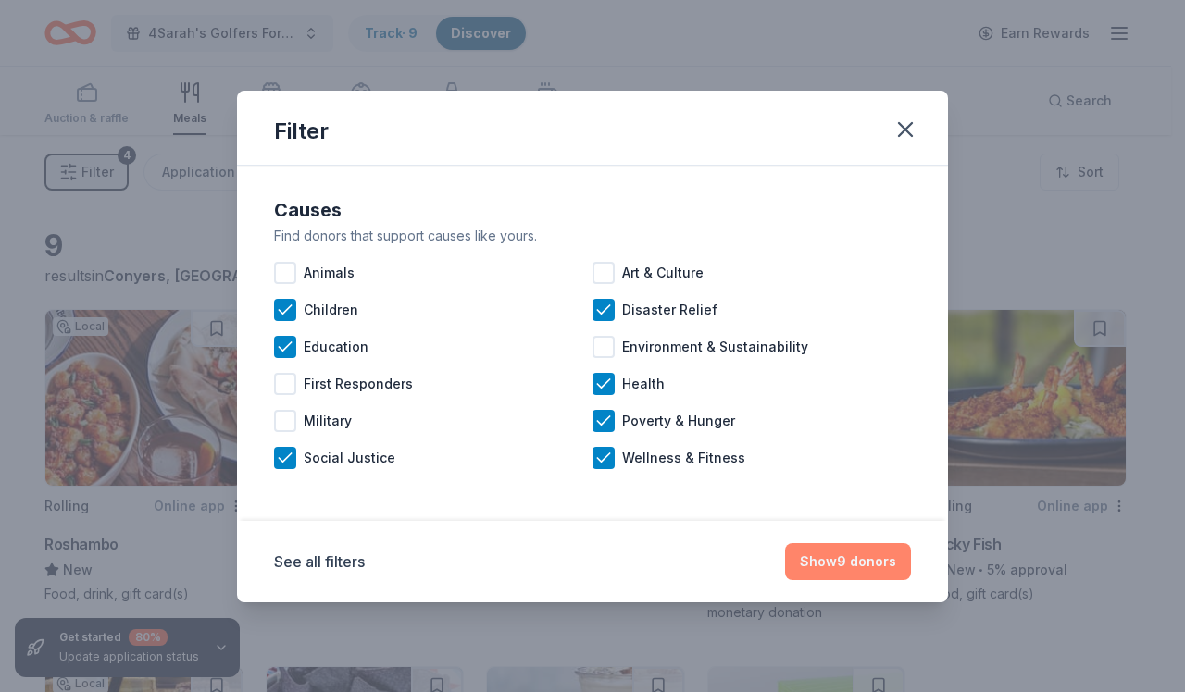
click at [823, 564] on button "Show 9 donors" at bounding box center [848, 561] width 126 height 37
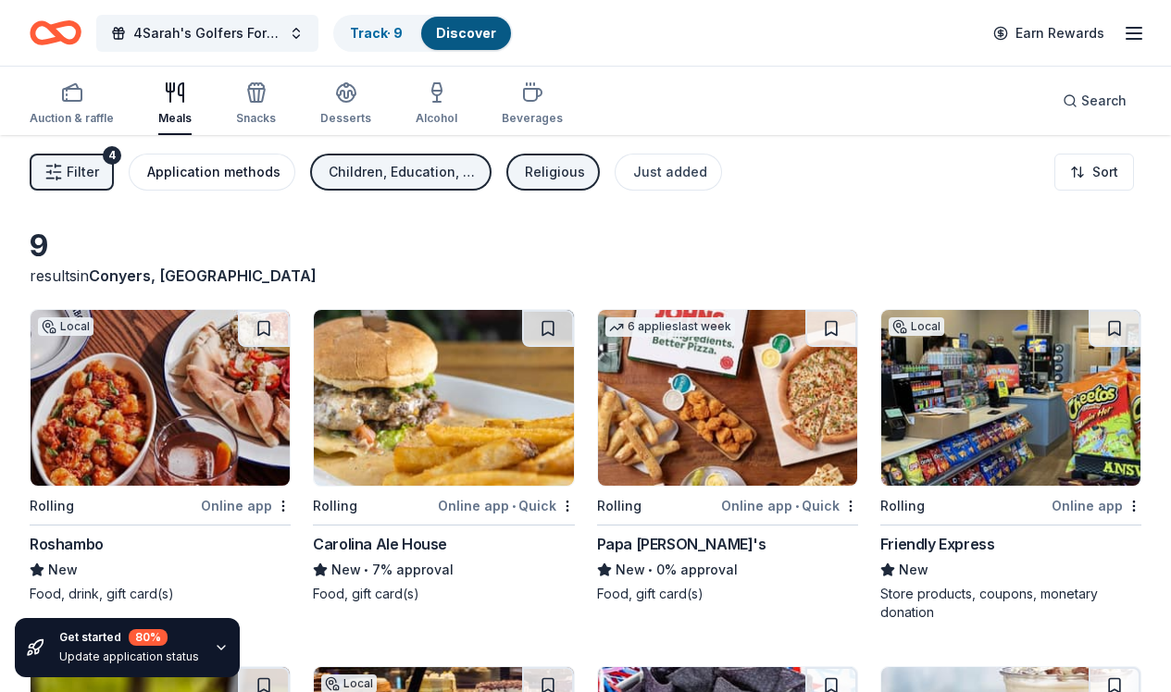
click at [248, 179] on div "Application methods" at bounding box center [213, 172] width 133 height 22
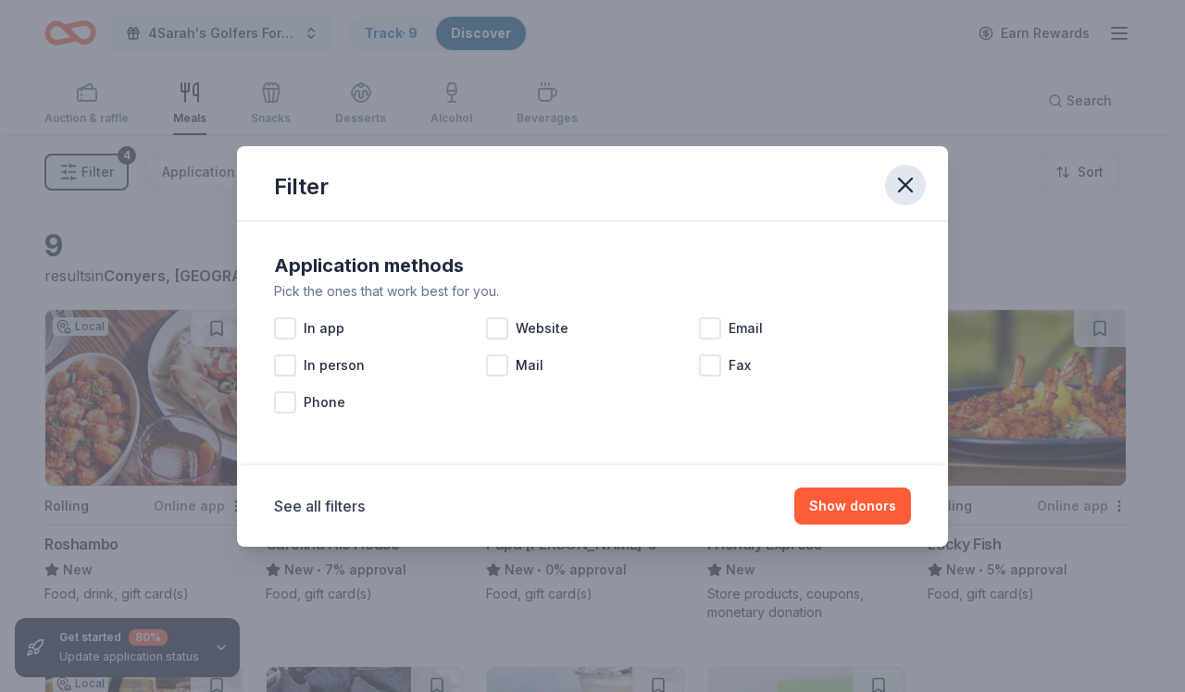
click at [903, 181] on icon "button" at bounding box center [905, 185] width 13 height 13
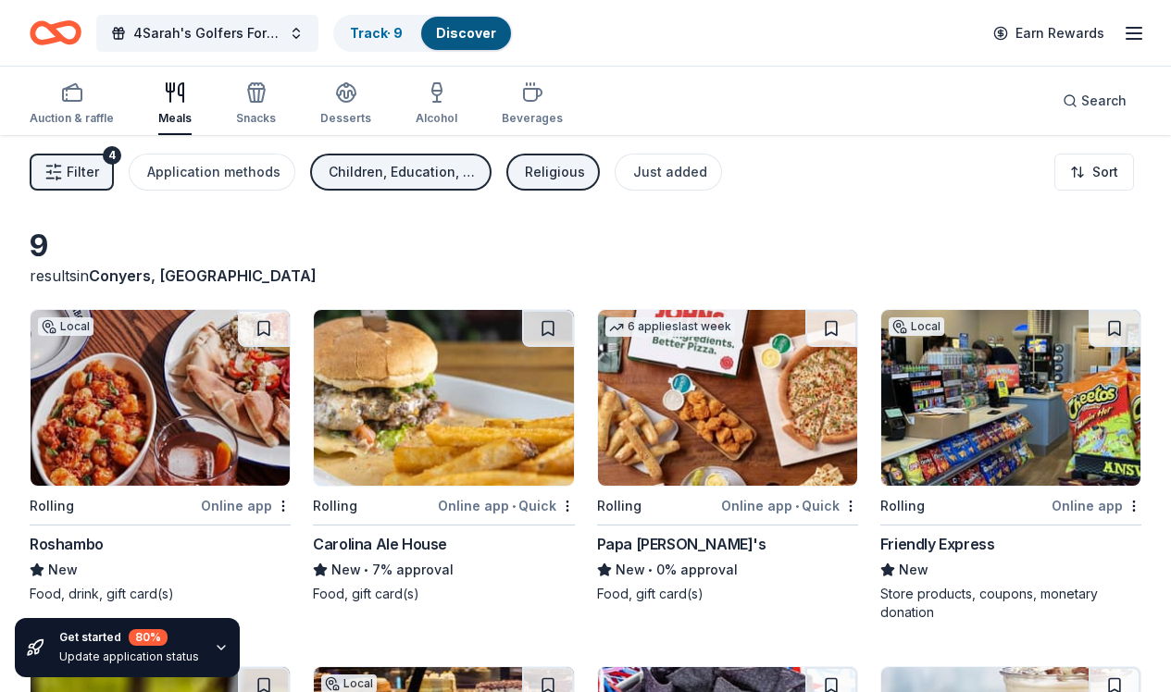
click at [545, 173] on div "Religious" at bounding box center [555, 172] width 60 height 22
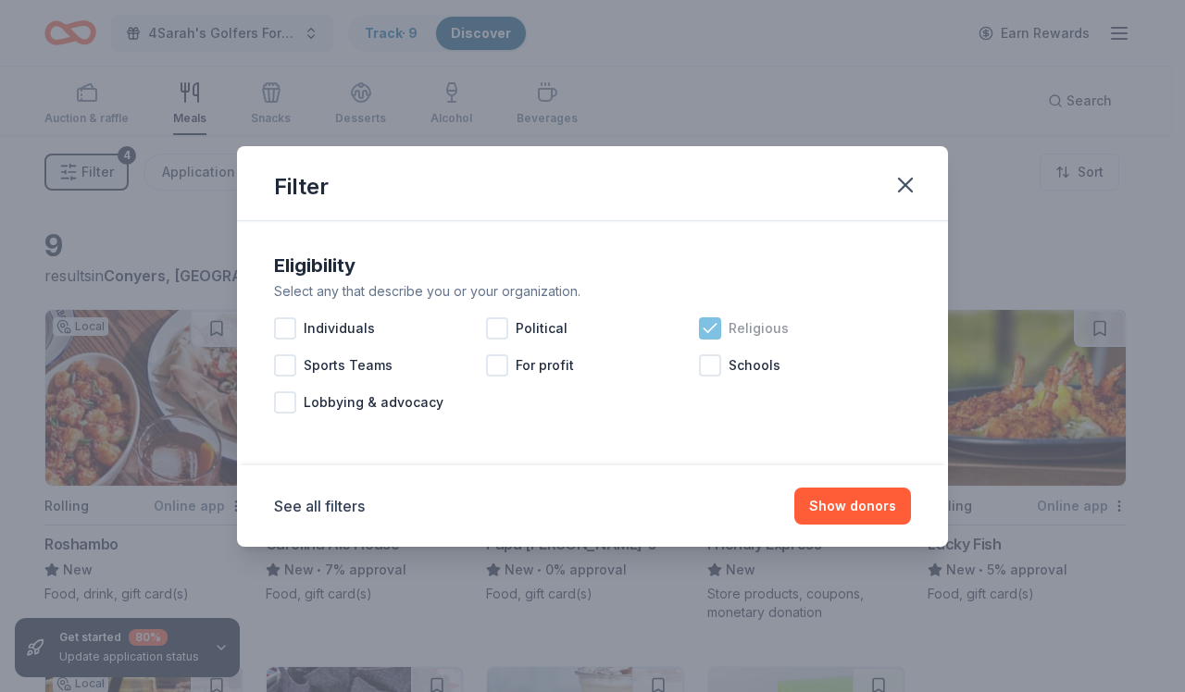
click at [712, 328] on icon at bounding box center [710, 328] width 12 height 8
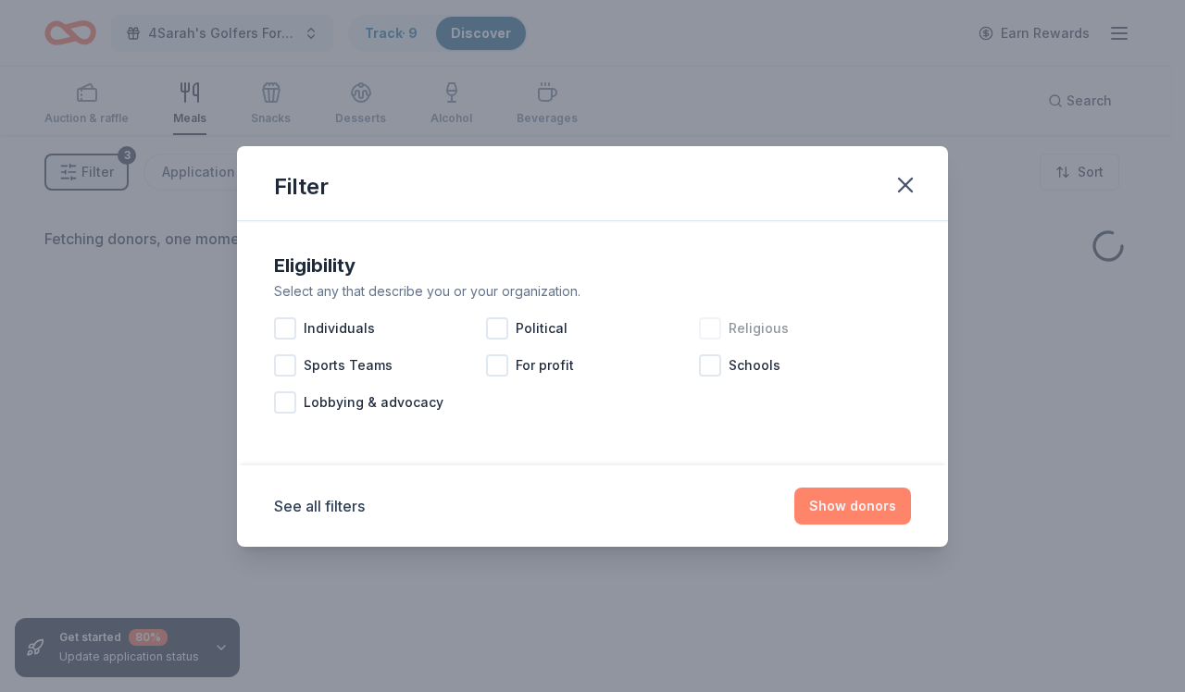
click at [836, 513] on button "Show donors" at bounding box center [852, 506] width 117 height 37
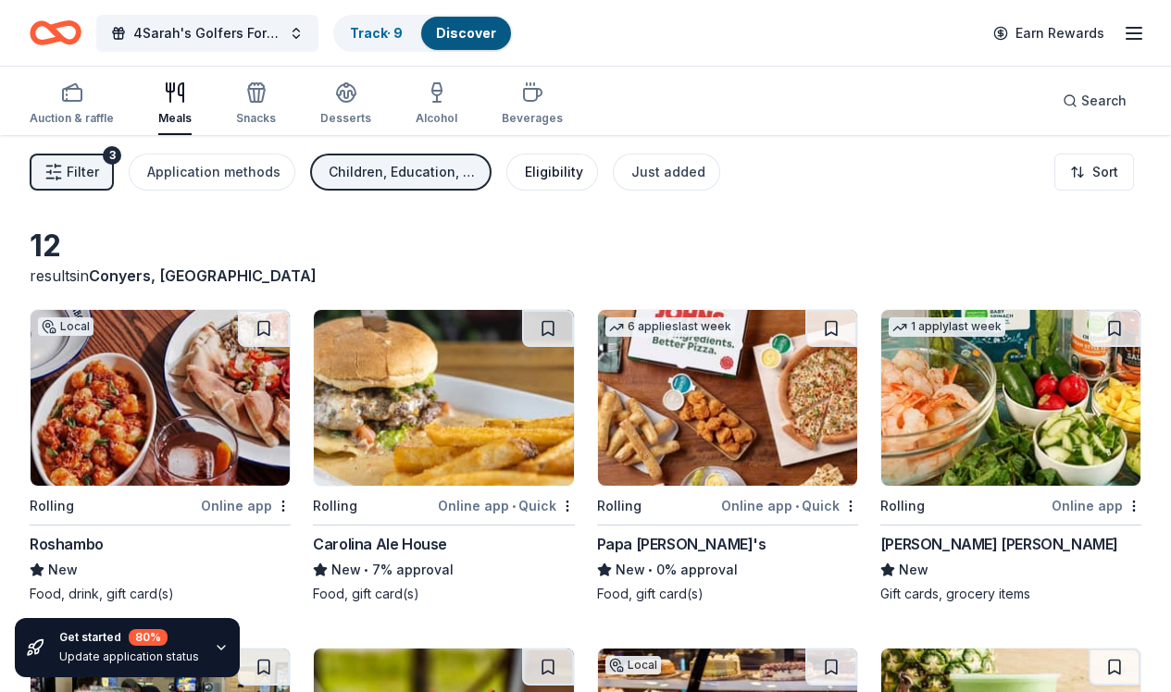
click at [542, 170] on div "Eligibility" at bounding box center [554, 172] width 58 height 22
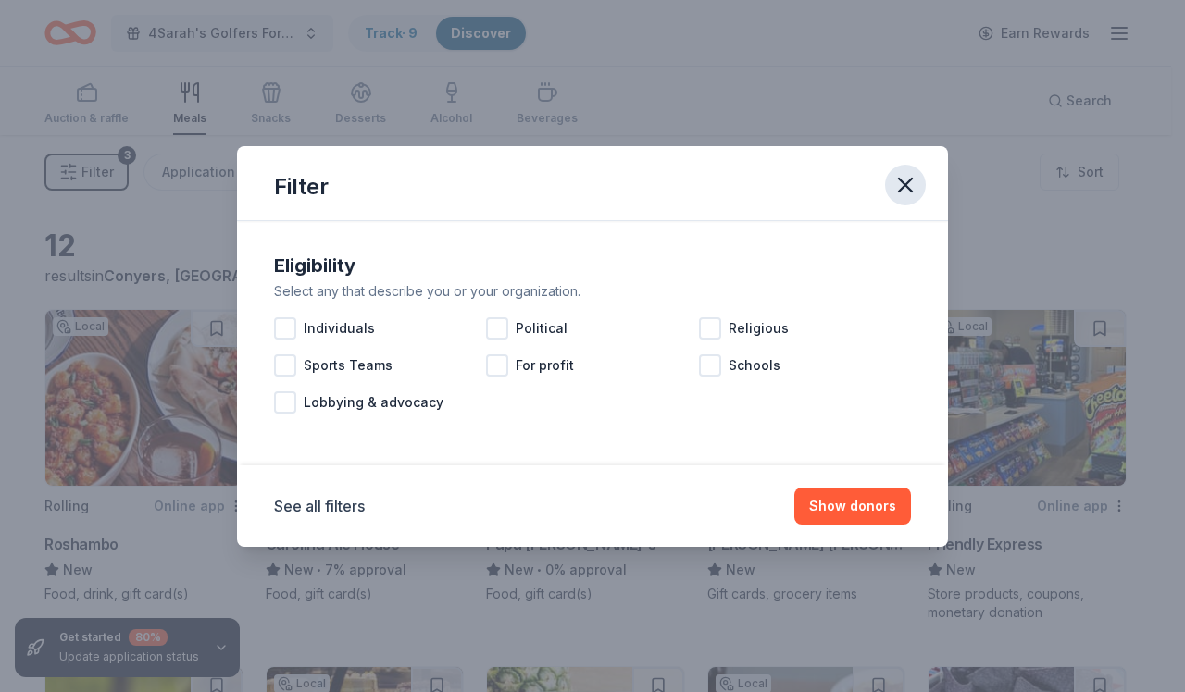
click at [913, 177] on icon "button" at bounding box center [905, 185] width 26 height 26
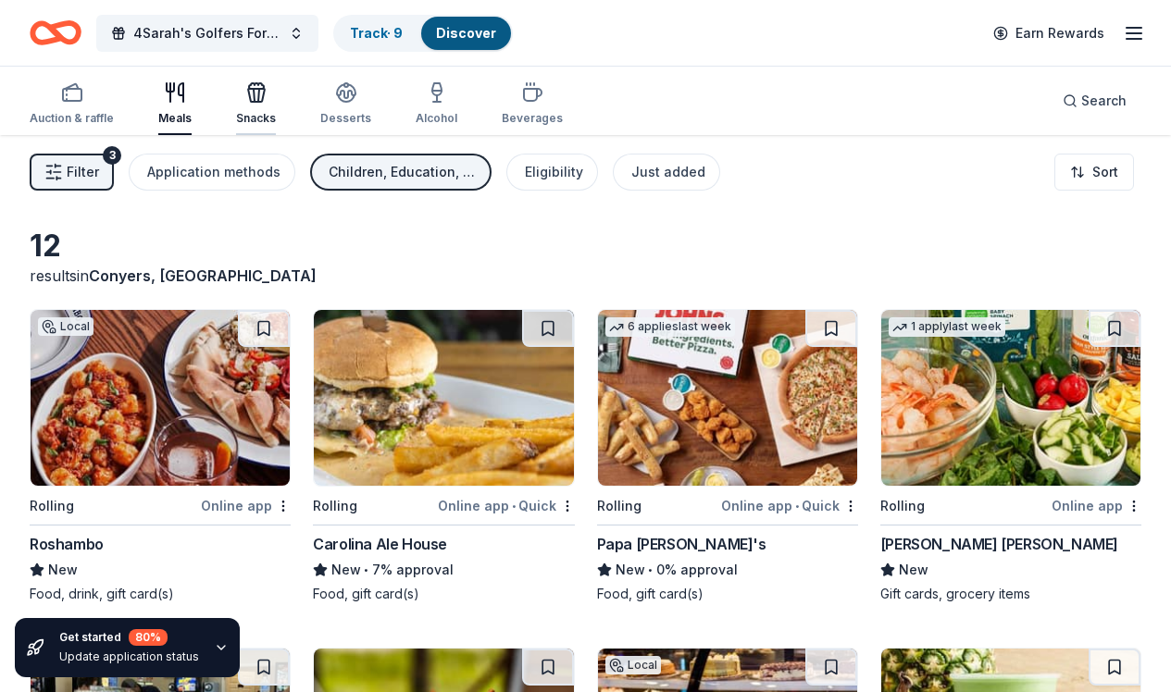
click at [247, 114] on div "Snacks" at bounding box center [256, 118] width 40 height 15
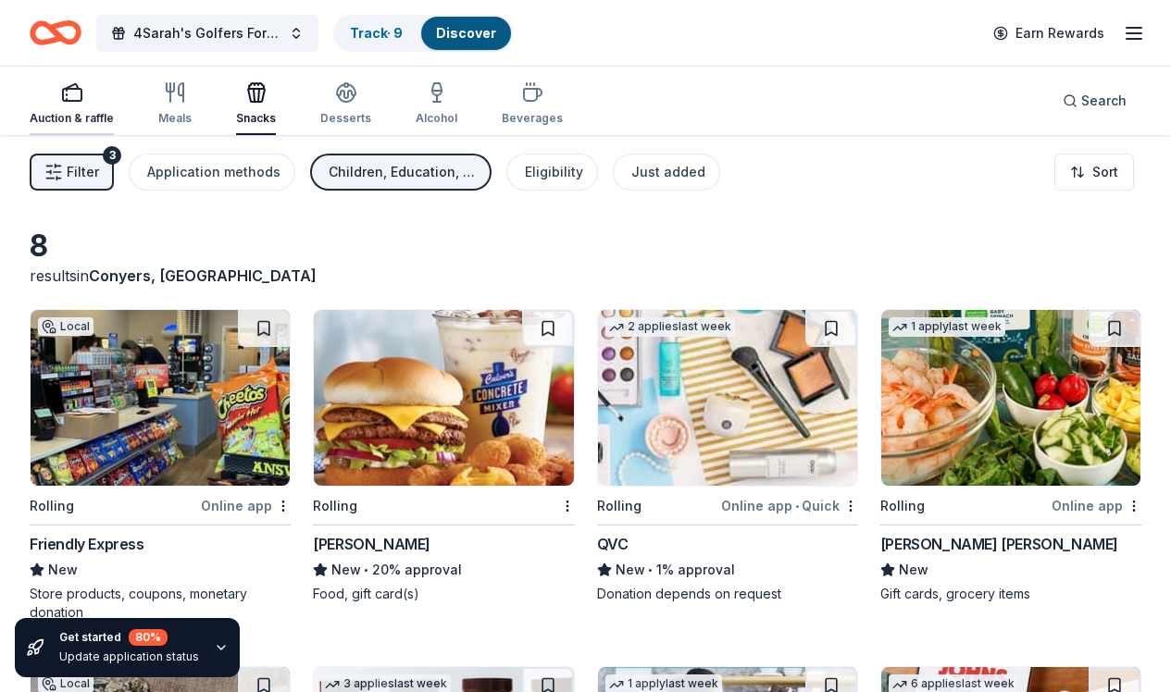
click at [72, 108] on div "Auction & raffle" at bounding box center [72, 103] width 84 height 44
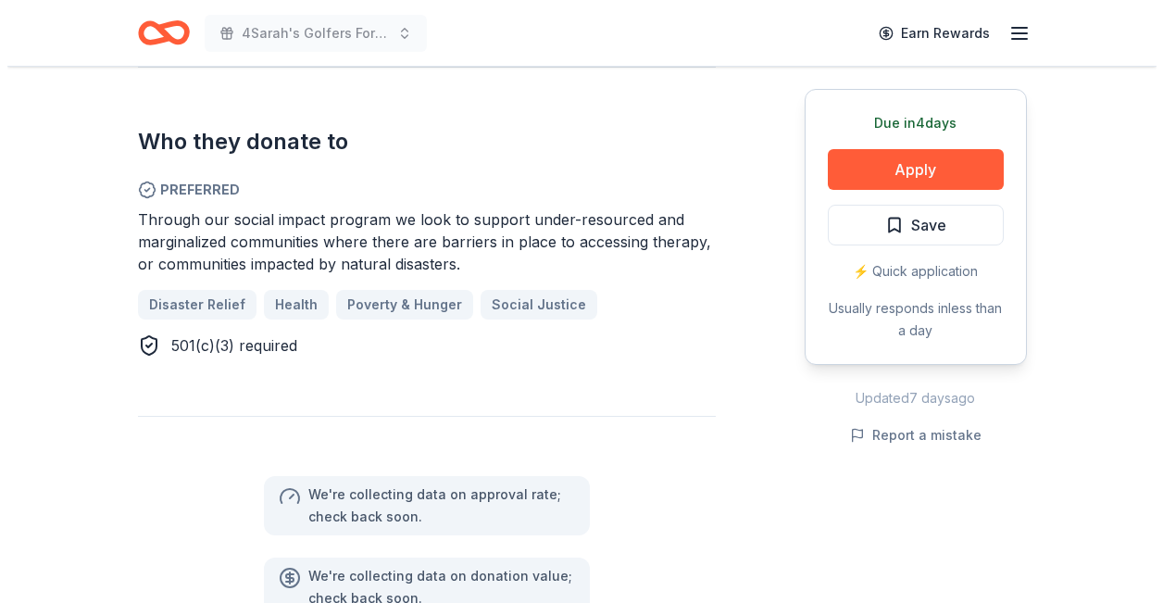
scroll to position [1003, 0]
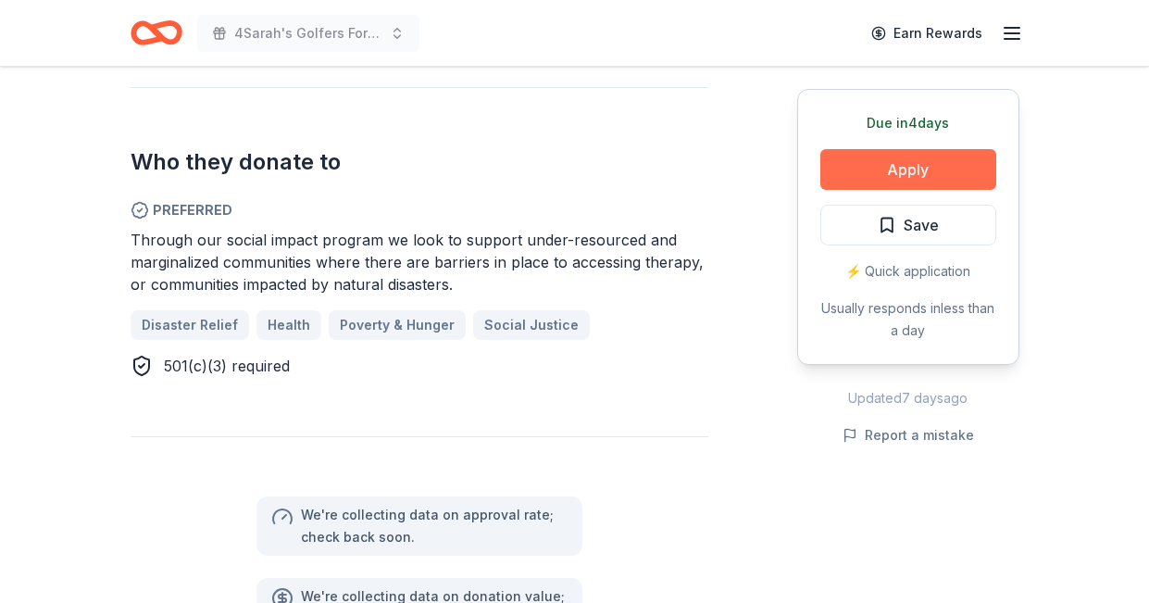
click at [880, 160] on button "Apply" at bounding box center [908, 169] width 176 height 41
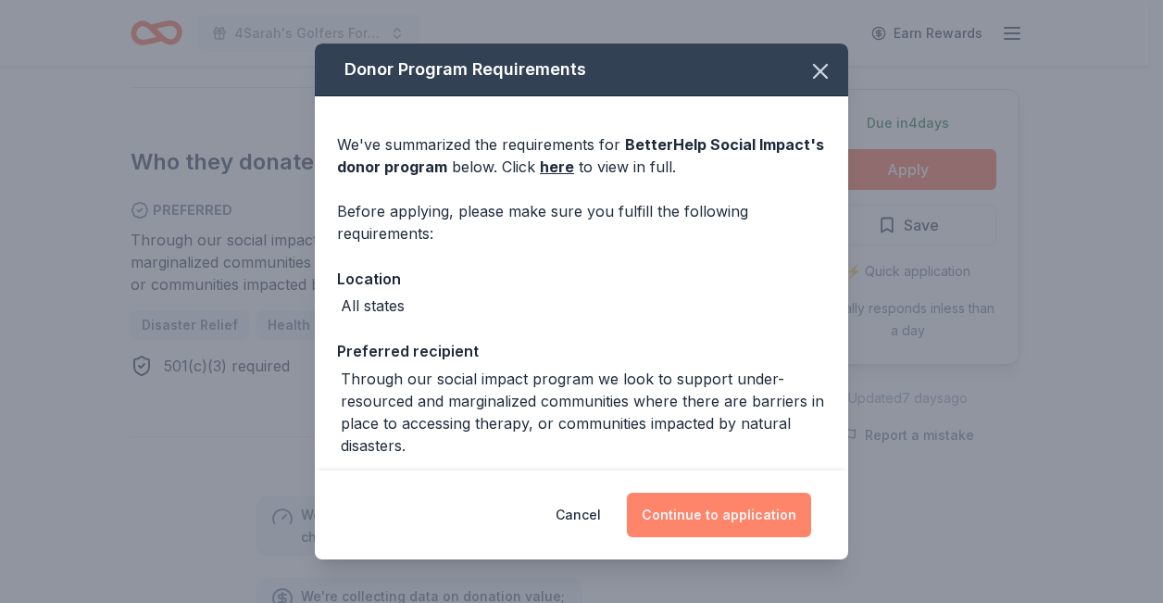
click at [750, 521] on button "Continue to application" at bounding box center [719, 514] width 184 height 44
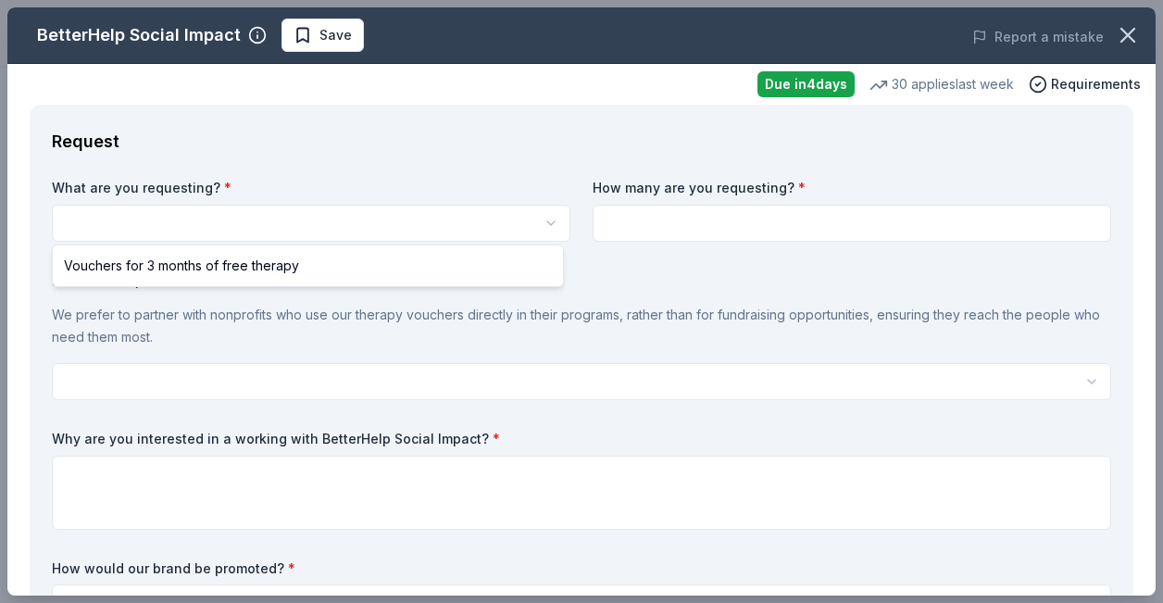
click at [241, 226] on html "4Sarah's Golfers Fore Freedom Golf Tournament Save Apply Due in 4 days Share Be…" at bounding box center [581, 301] width 1163 height 603
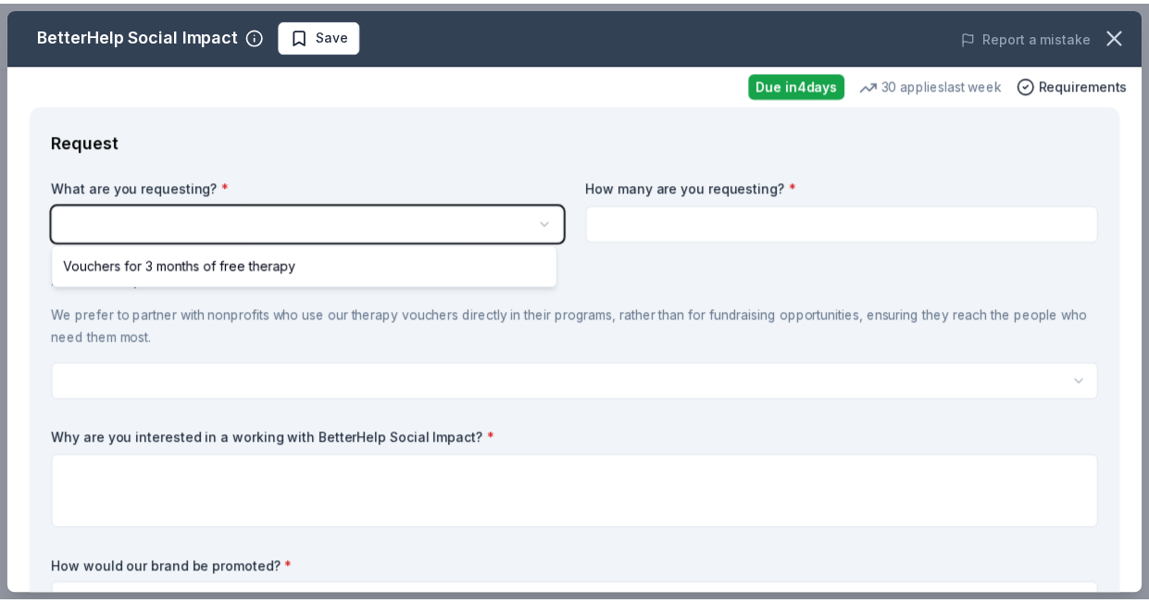
scroll to position [0, 0]
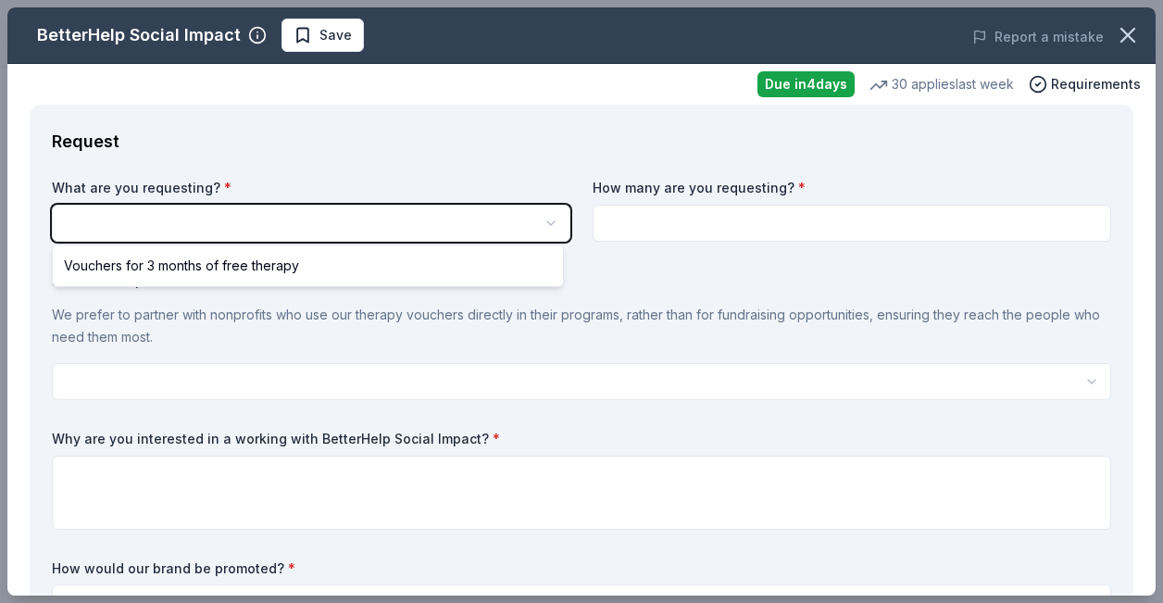
click at [535, 216] on html "4Sarah's Golfers Fore Freedom Golf Tournament Save Apply Due in 4 days Share Be…" at bounding box center [581, 301] width 1163 height 603
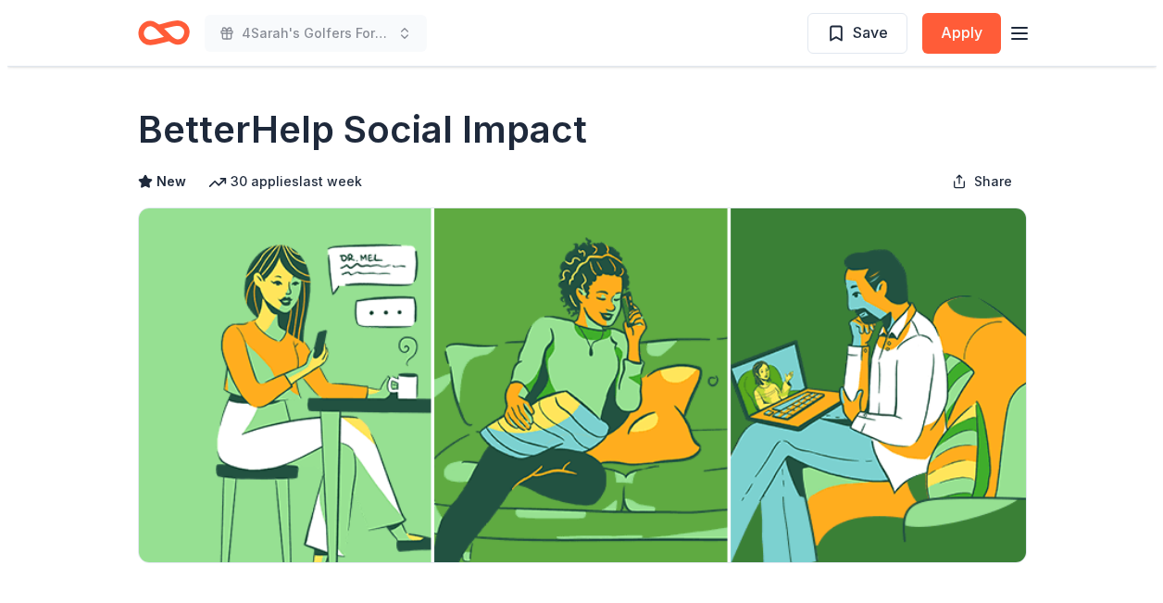
scroll to position [387, 0]
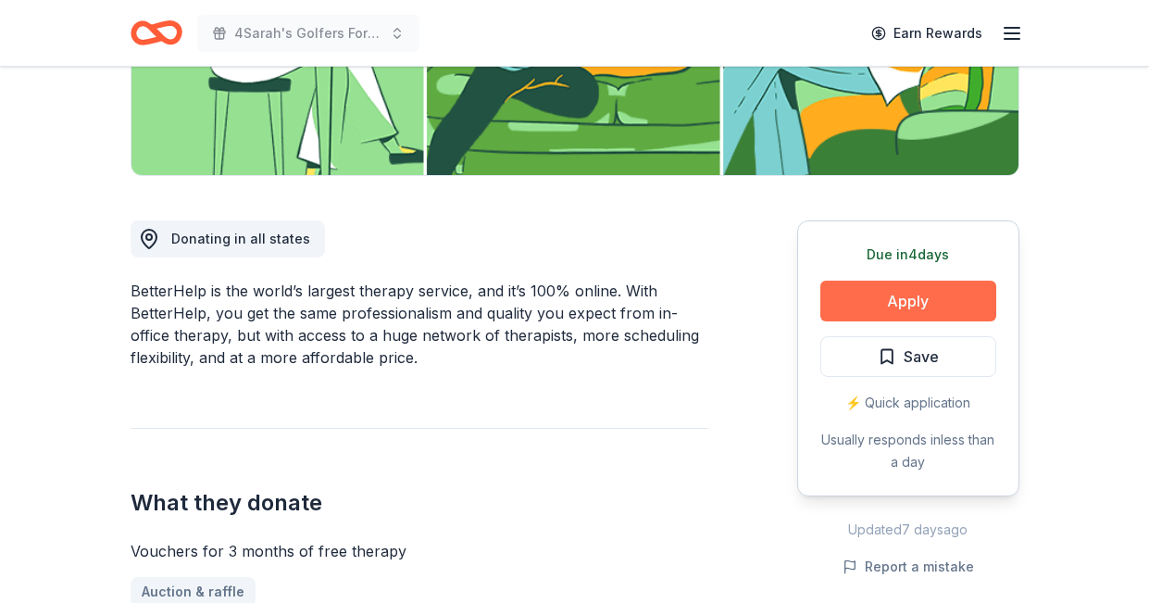
click at [918, 301] on button "Apply" at bounding box center [908, 300] width 176 height 41
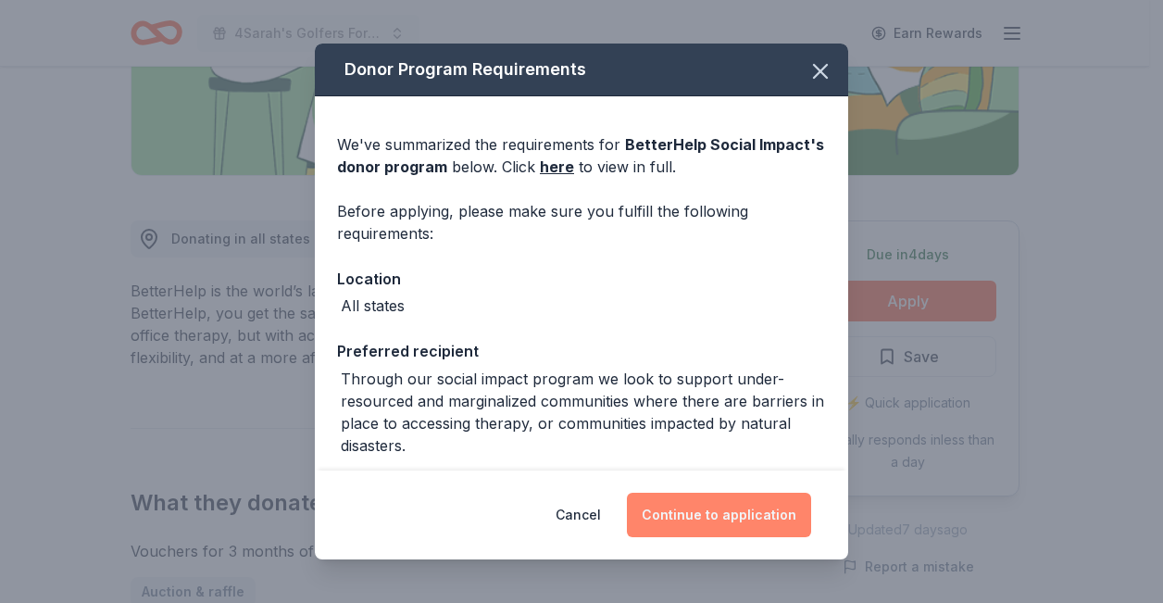
click at [688, 515] on button "Continue to application" at bounding box center [719, 514] width 184 height 44
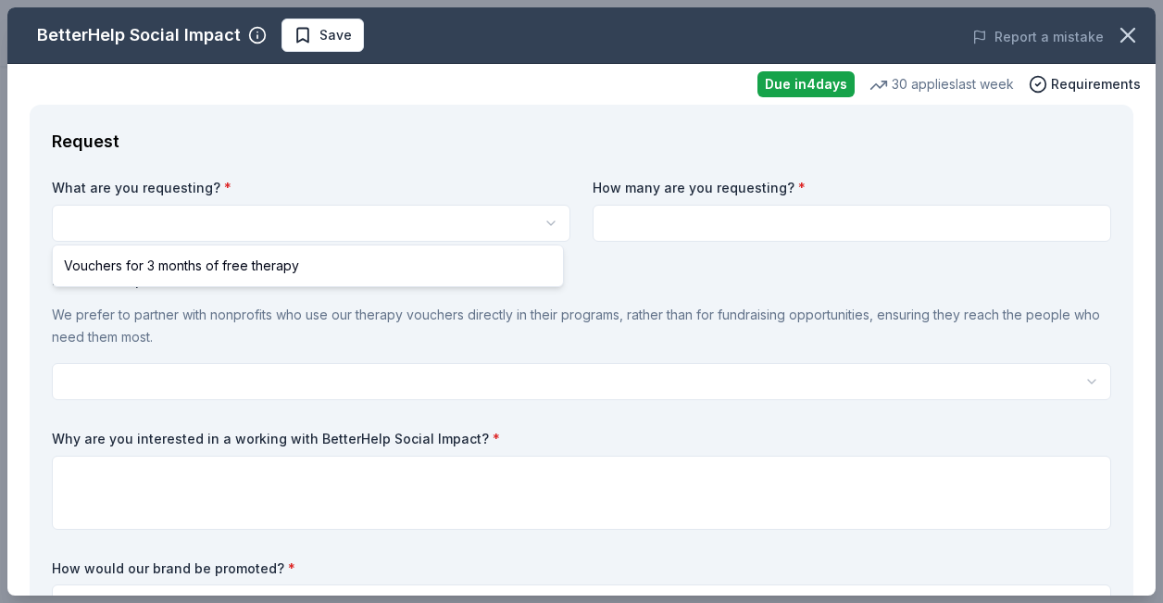
click at [253, 223] on html "4Sarah's Golfers Fore Freedom Golf Tournament Save Apply Due in 4 days Share Be…" at bounding box center [581, 301] width 1163 height 603
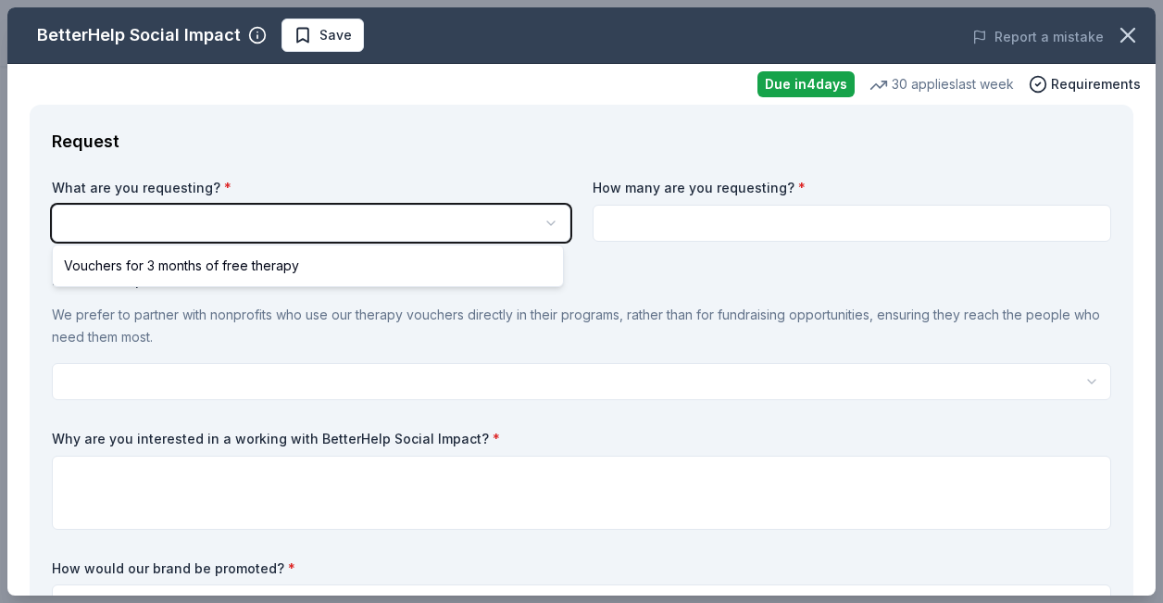
scroll to position [0, 0]
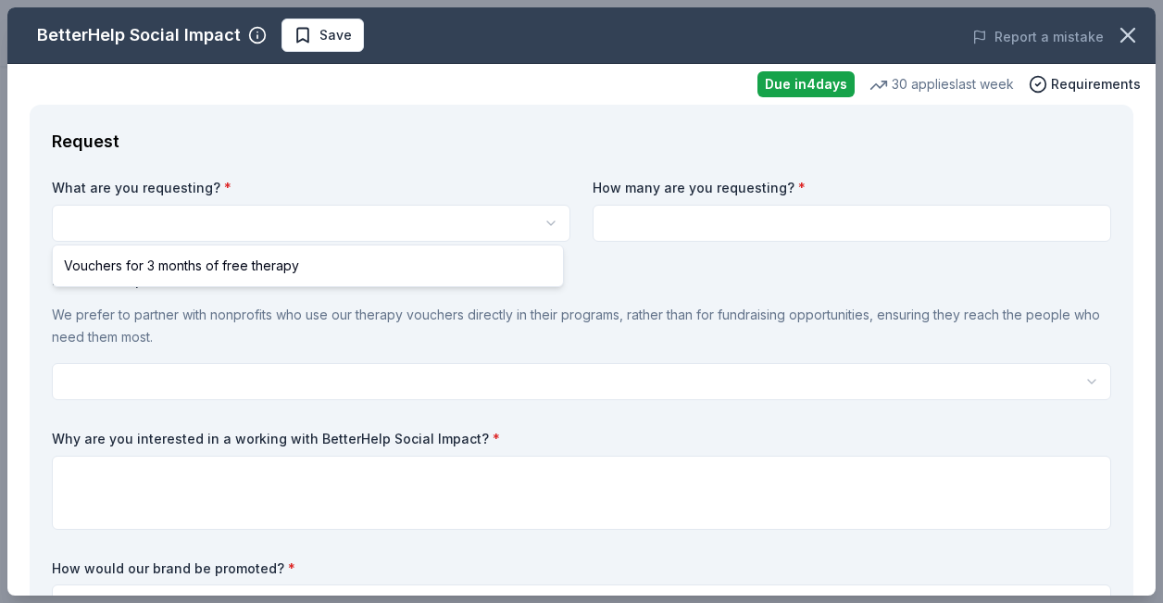
click at [545, 221] on html "4Sarah's Golfers Fore Freedom Golf Tournament Save Apply Due in 4 days Share Be…" at bounding box center [581, 301] width 1163 height 603
select select "Vouchers for 3 months of free therapy"
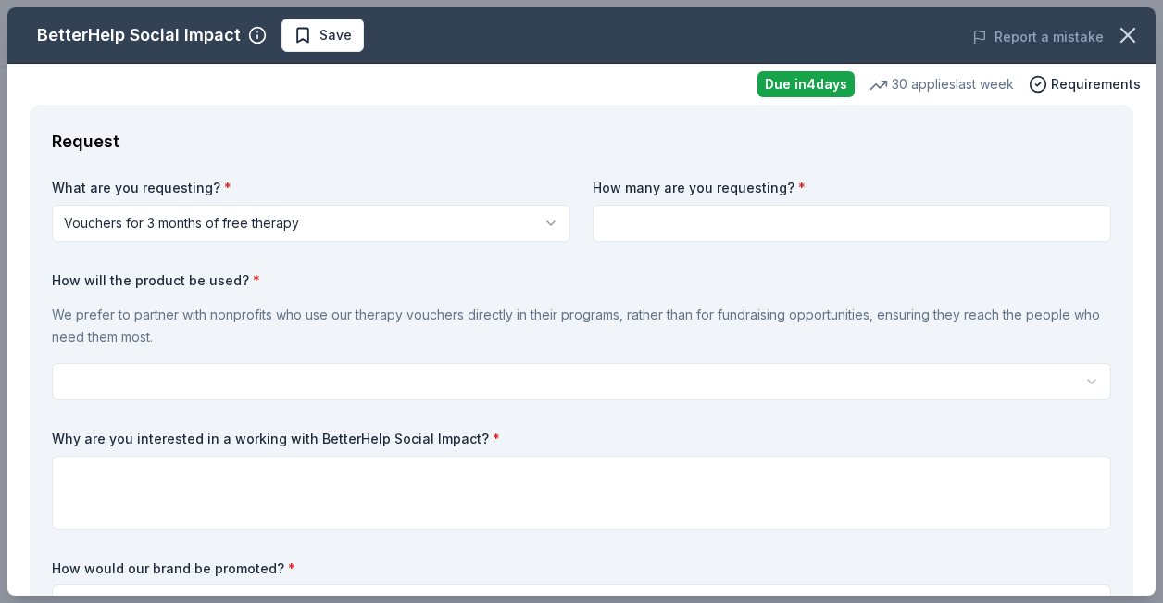
click at [651, 220] on input at bounding box center [851, 223] width 518 height 37
type input "5"
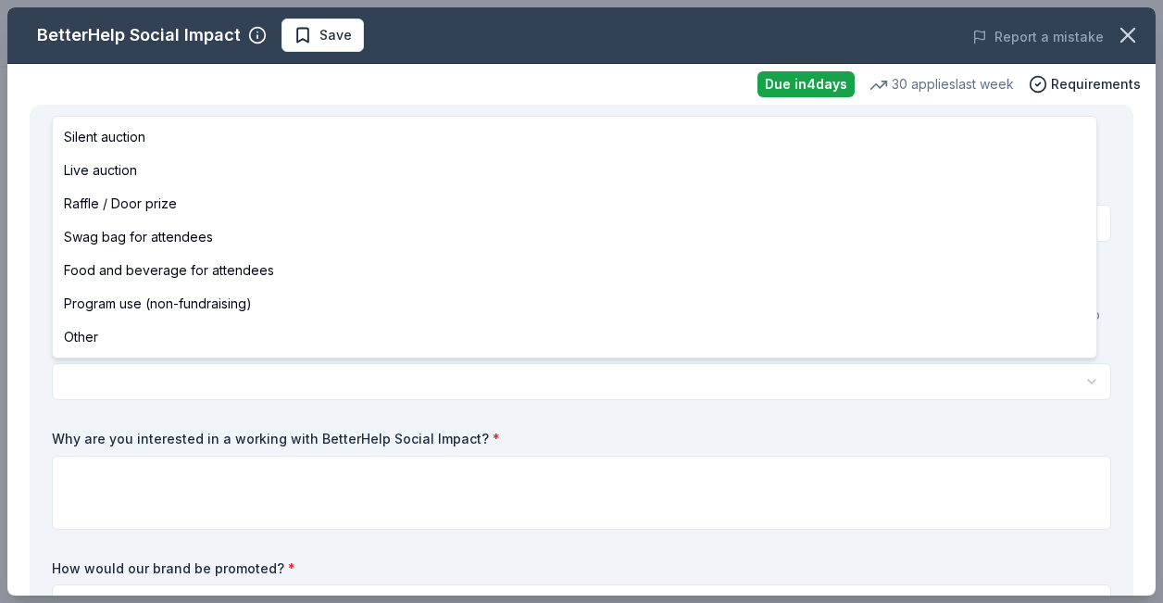
click at [337, 373] on html "4Sarah's Golfers Fore Freedom Golf Tournament Save Apply Due in 4 days Share Be…" at bounding box center [581, 301] width 1163 height 603
click at [288, 383] on html "4Sarah's Golfers Fore Freedom Golf Tournament Save Apply Due in 4 days Share Be…" at bounding box center [581, 301] width 1163 height 603
click at [1077, 377] on html "4Sarah's Golfers Fore Freedom Golf Tournament Save Apply Due in 4 days Share Be…" at bounding box center [581, 301] width 1163 height 603
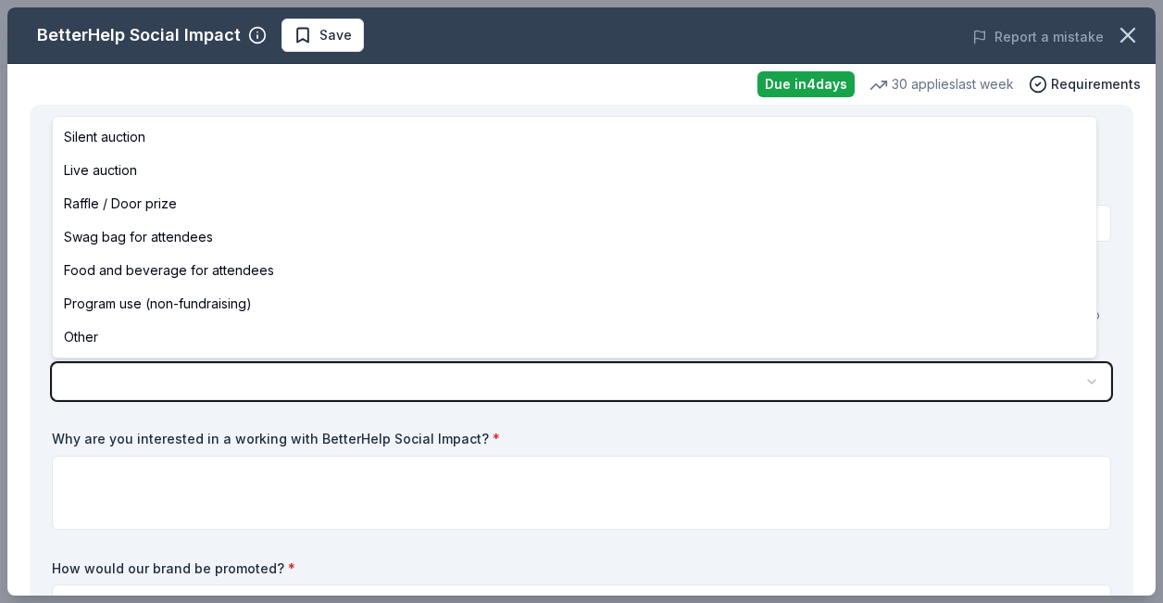
click at [165, 377] on html "4Sarah's Golfers Fore Freedom Golf Tournament Save Apply Due in 4 days Share Be…" at bounding box center [581, 301] width 1163 height 603
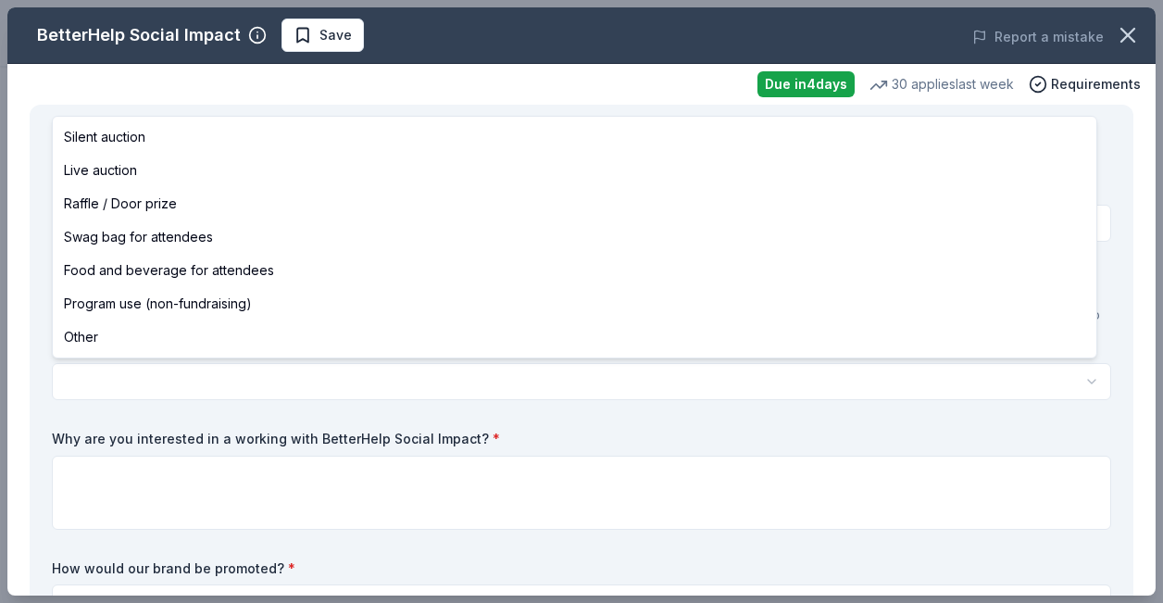
click at [278, 371] on html "4Sarah's Golfers Fore Freedom Golf Tournament Save Apply Due in 4 days Share Be…" at bounding box center [581, 301] width 1163 height 603
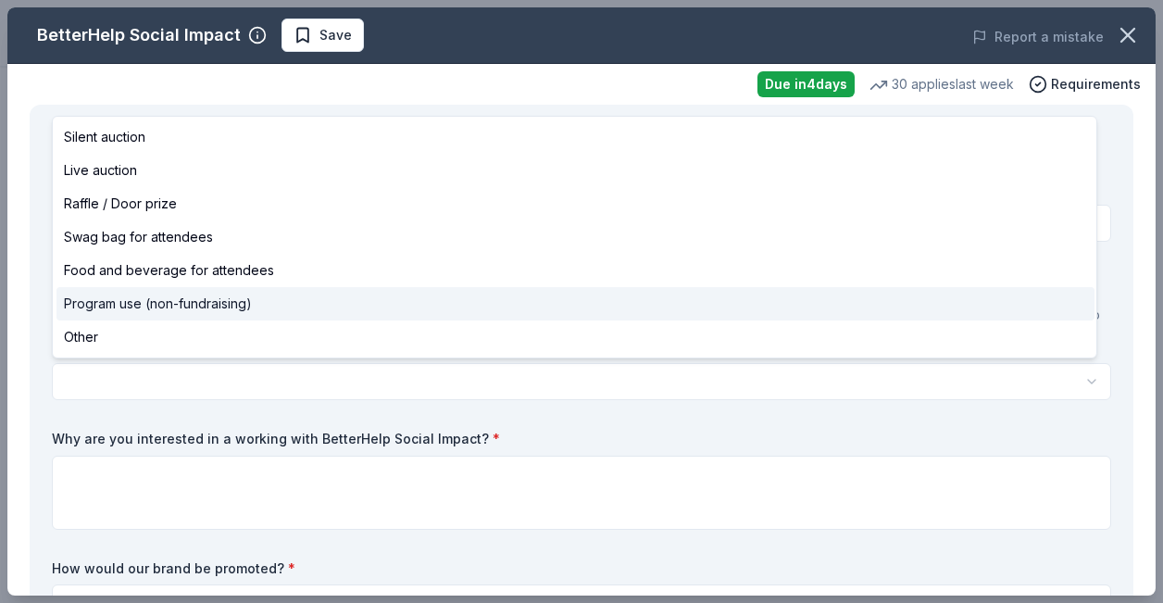
select select "programUse"
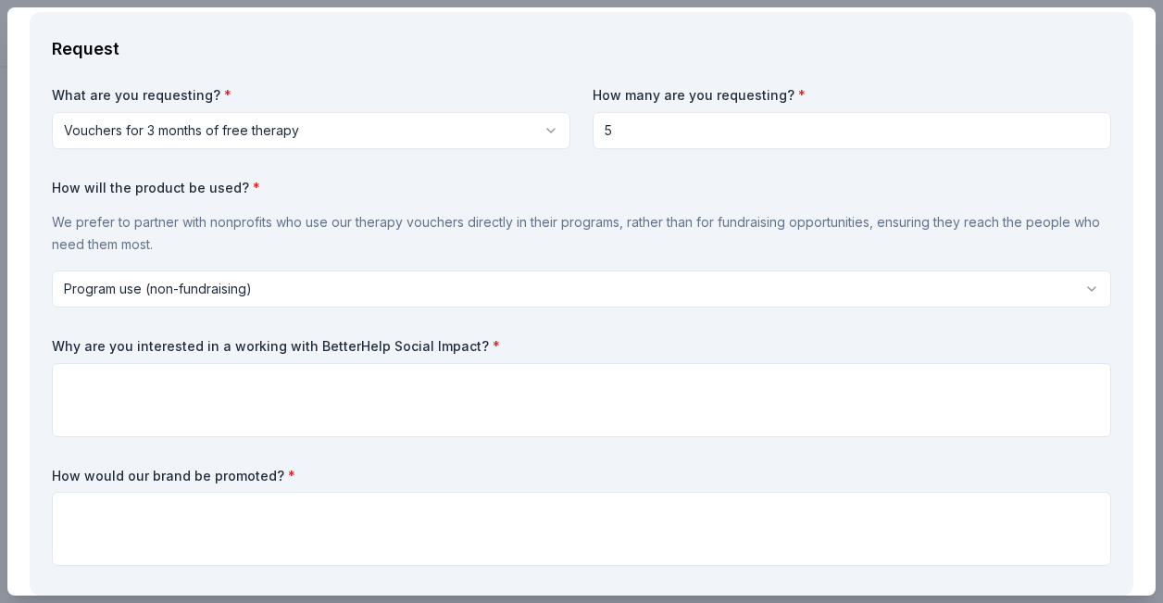
scroll to position [96, 0]
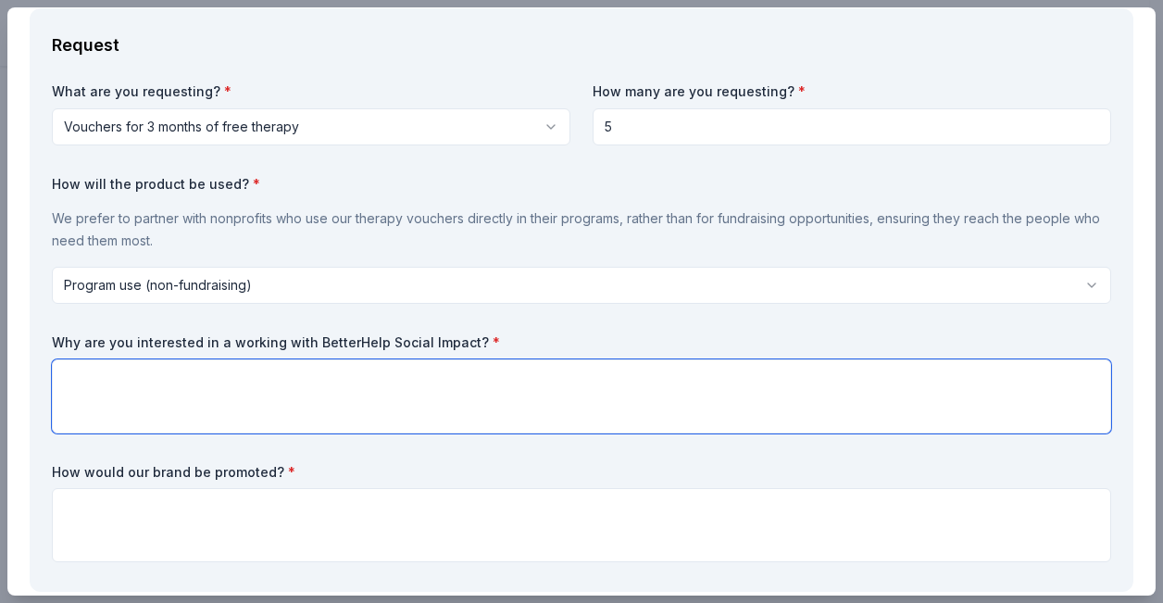
click at [255, 389] on textarea at bounding box center [581, 396] width 1059 height 74
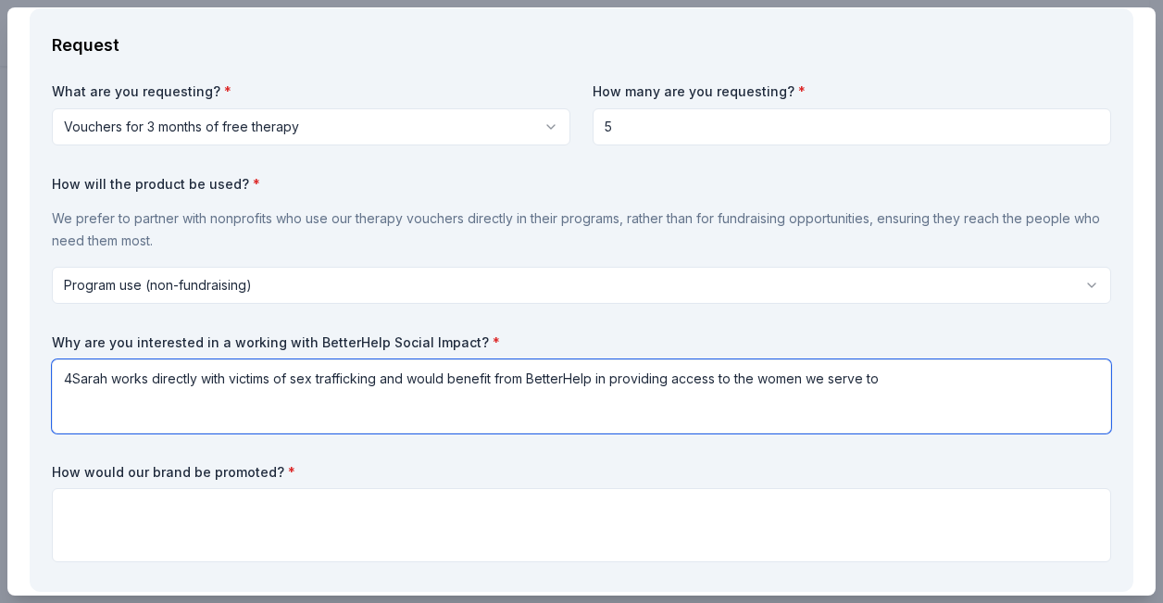
click at [381, 380] on textarea "4Sarah works directly with victims of sex trafficking and would benefit from Be…" at bounding box center [581, 396] width 1059 height 74
click at [907, 380] on textarea "4Sarah works directly with victims of sex trafficking. We would benefit from Be…" at bounding box center [581, 396] width 1059 height 74
type textarea "4Sarah works directly with victims of sex trafficking. We would benefit from Be…"
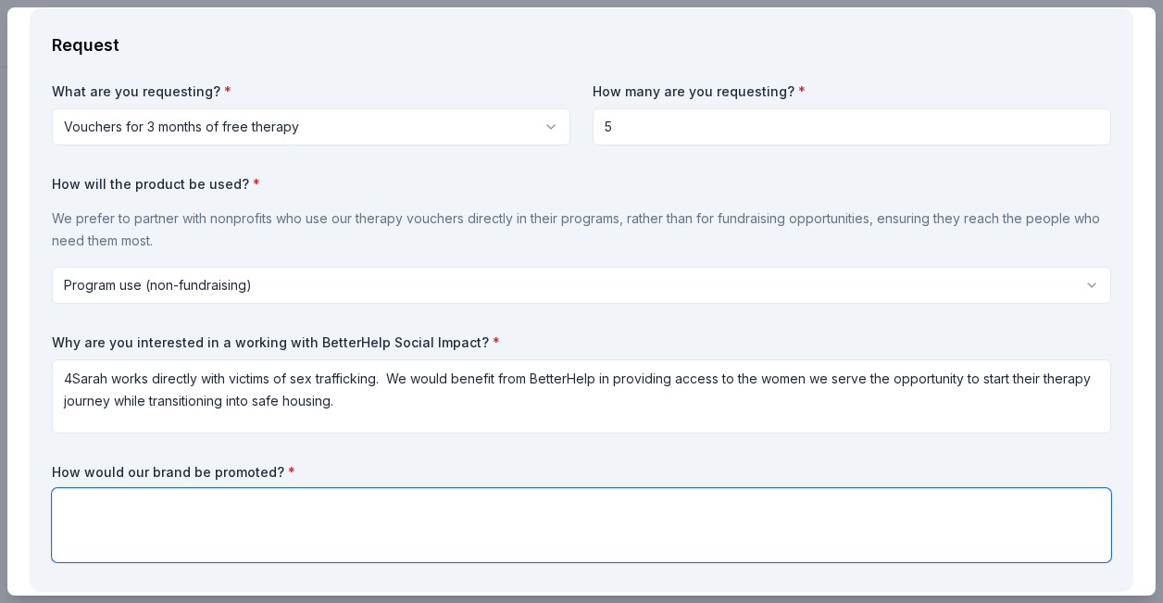
click at [355, 504] on textarea at bounding box center [581, 525] width 1059 height 74
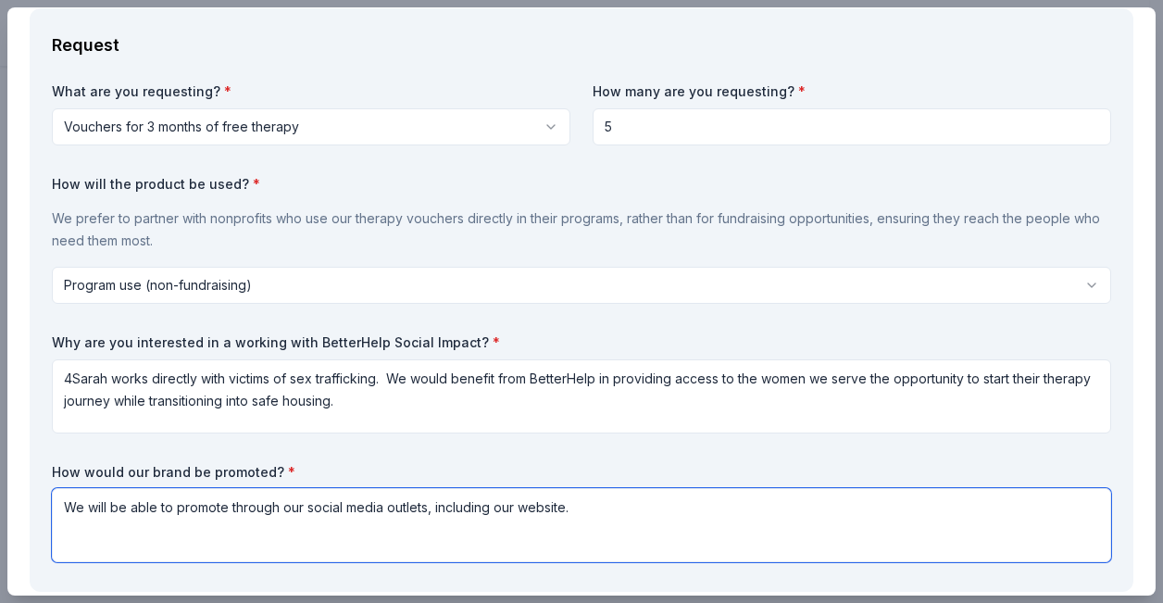
type textarea "We will be able to promote through our social media outlets, including our webs…"
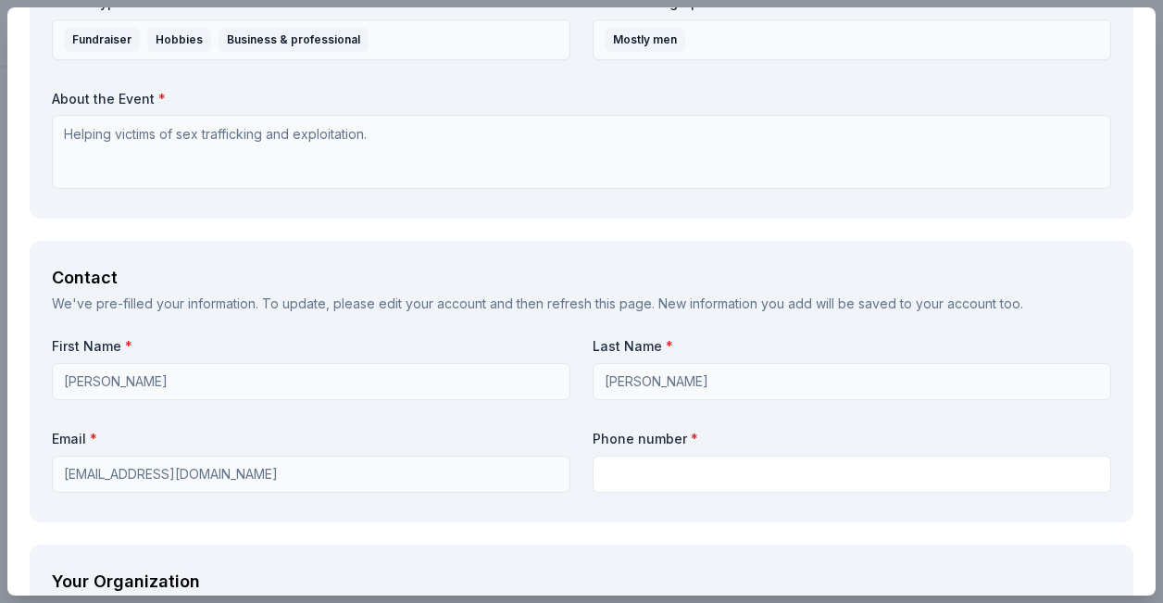
scroll to position [1301, 0]
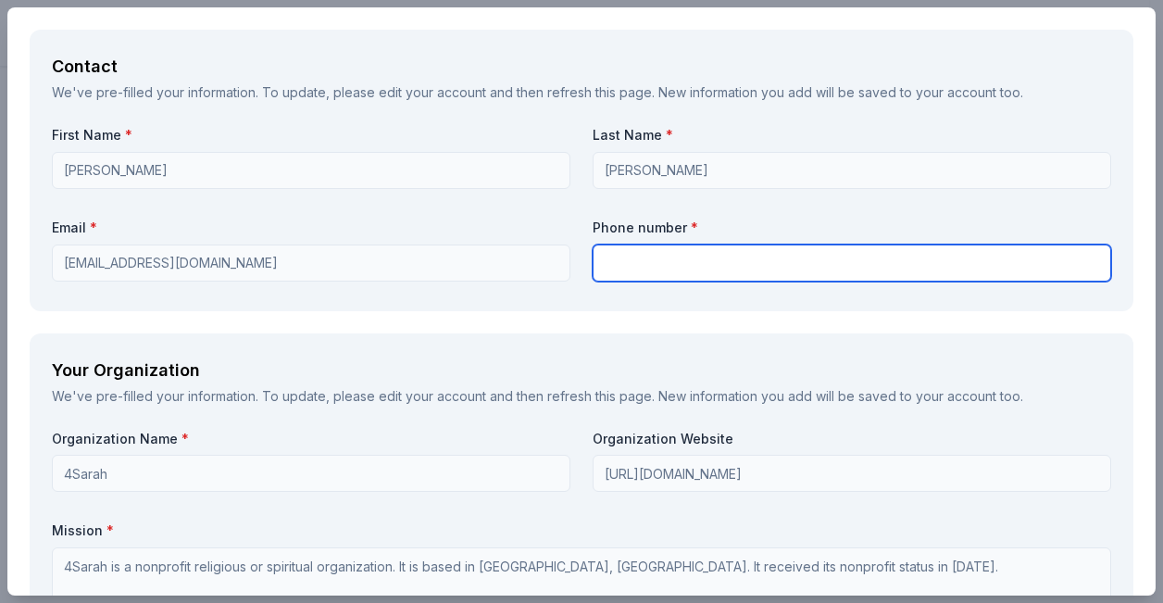
click at [658, 270] on input "text" at bounding box center [851, 262] width 518 height 37
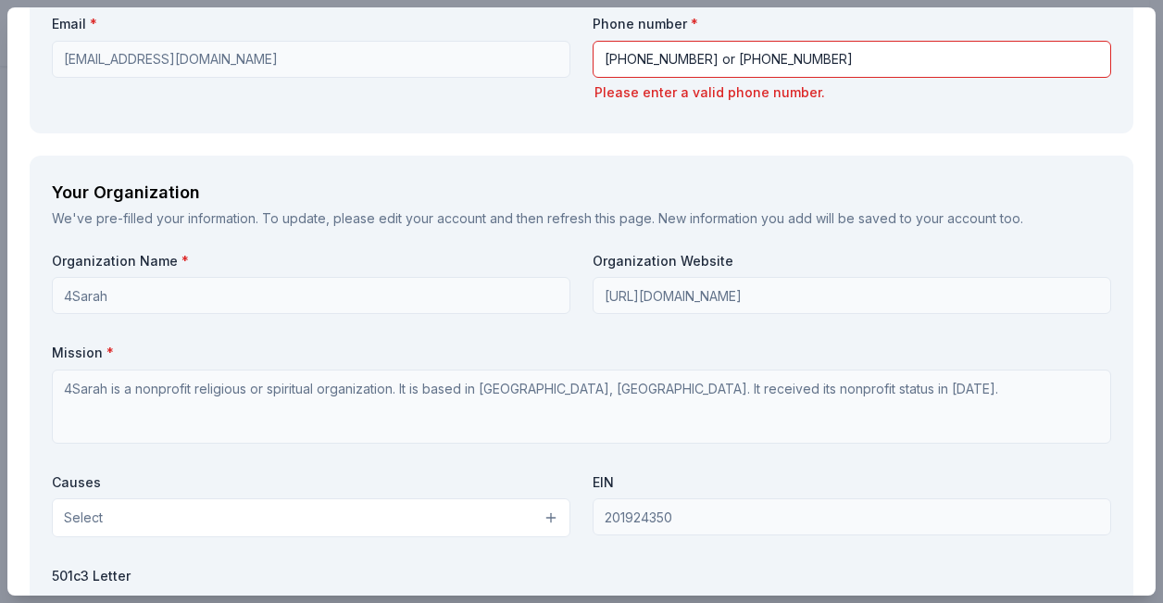
scroll to position [1473, 0]
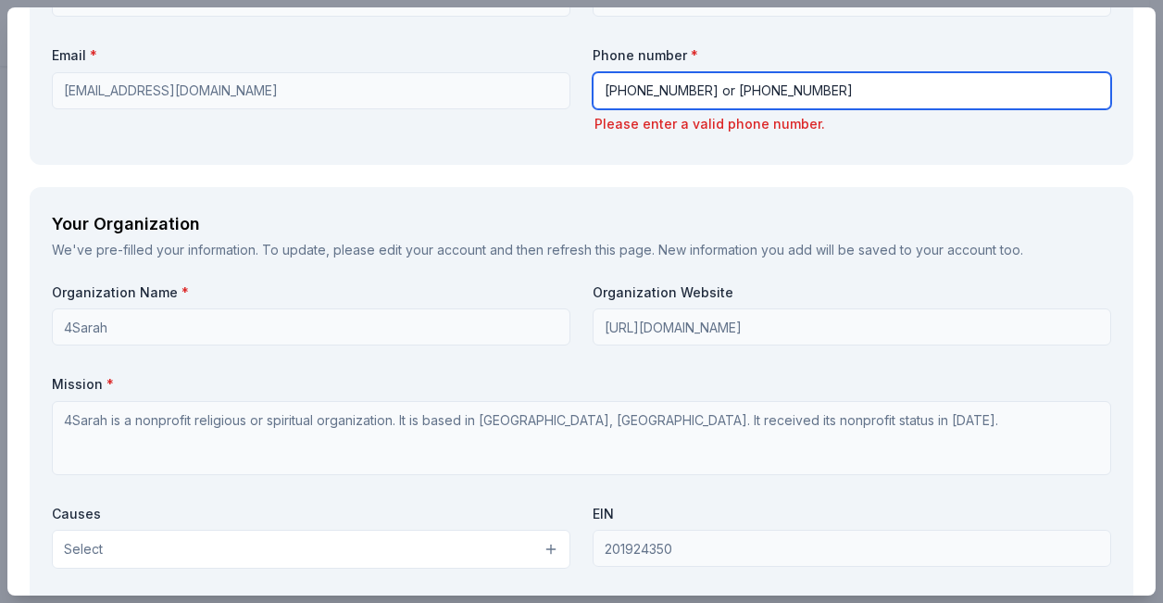
click at [709, 84] on input "470-362-8808 or 404-312-6793" at bounding box center [851, 90] width 518 height 37
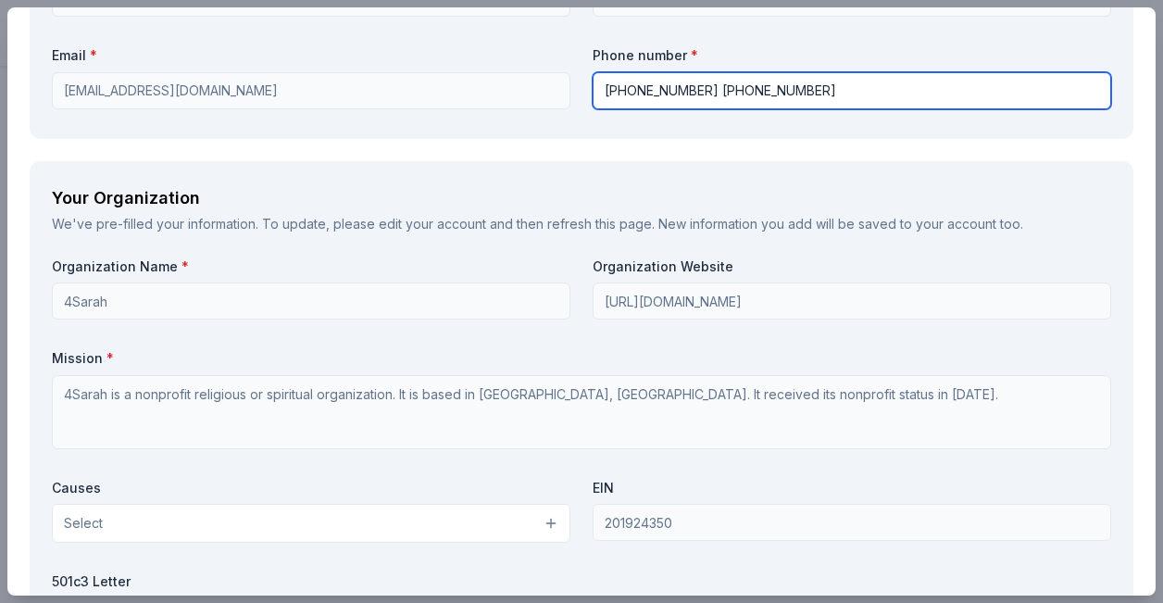
type input "470-362-8808 404-312-6793"
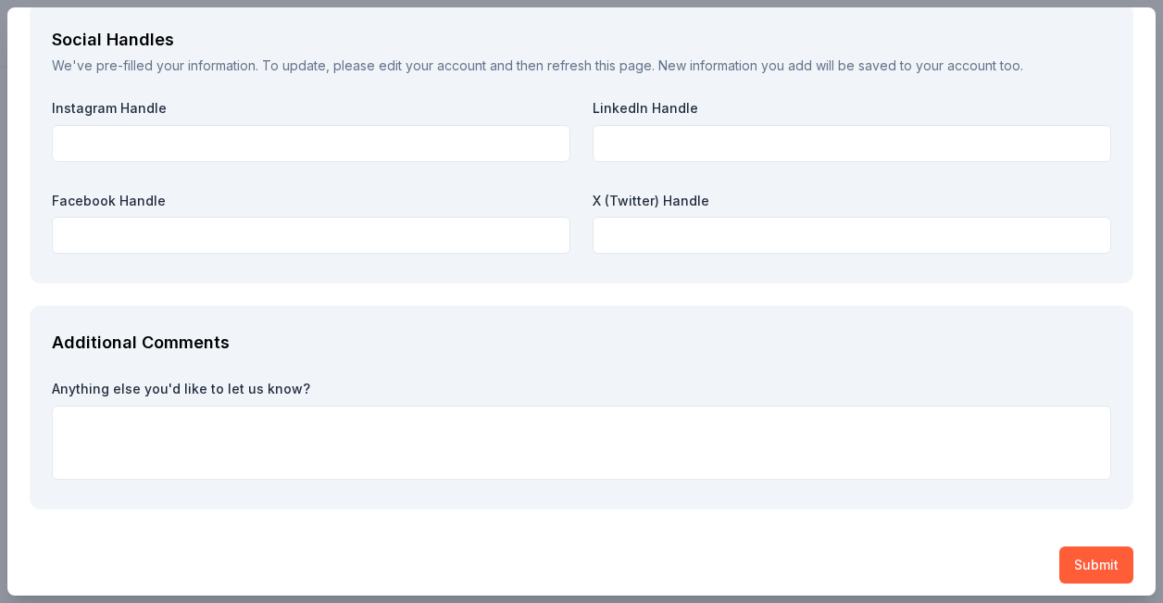
scroll to position [2113, 0]
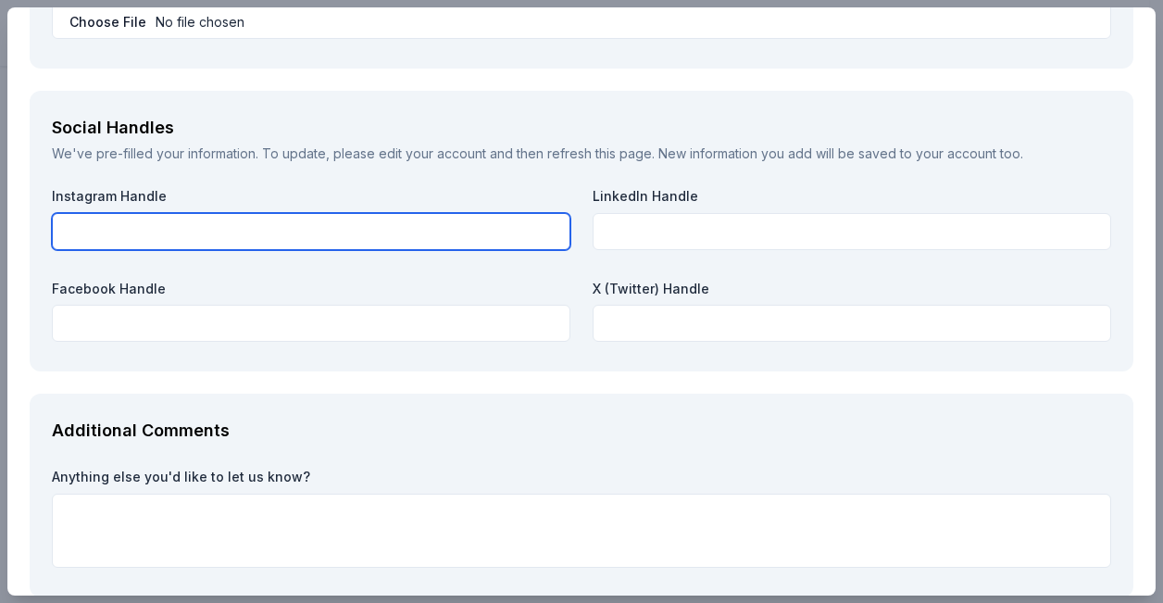
click at [77, 220] on input "text" at bounding box center [311, 231] width 518 height 37
type input "&"
type input "@4SarahInc"
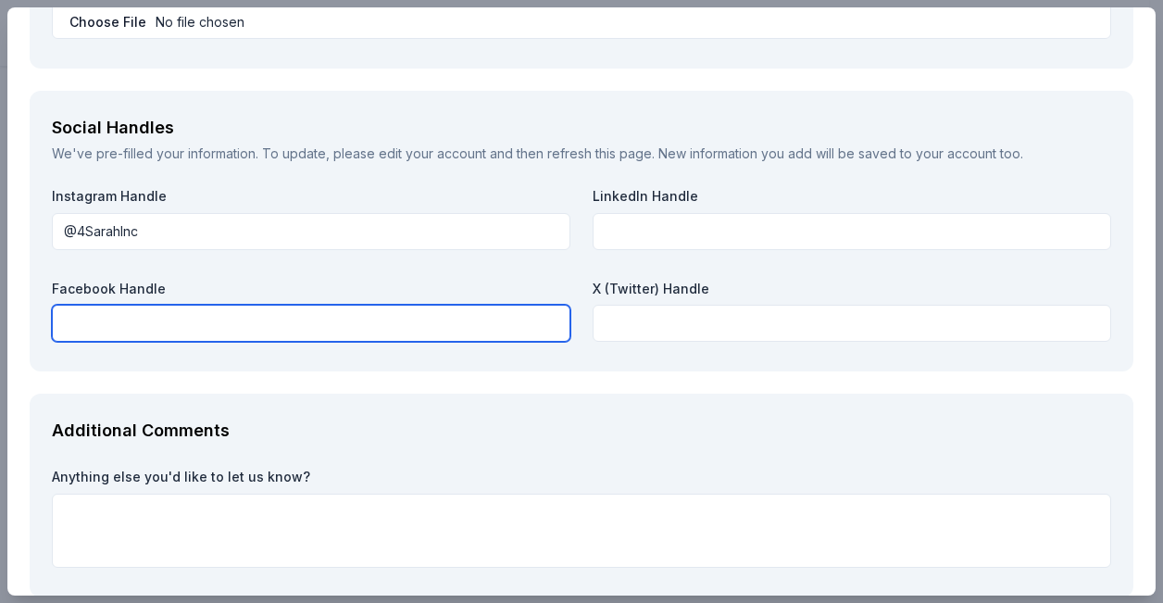
click at [95, 312] on input "text" at bounding box center [311, 323] width 518 height 37
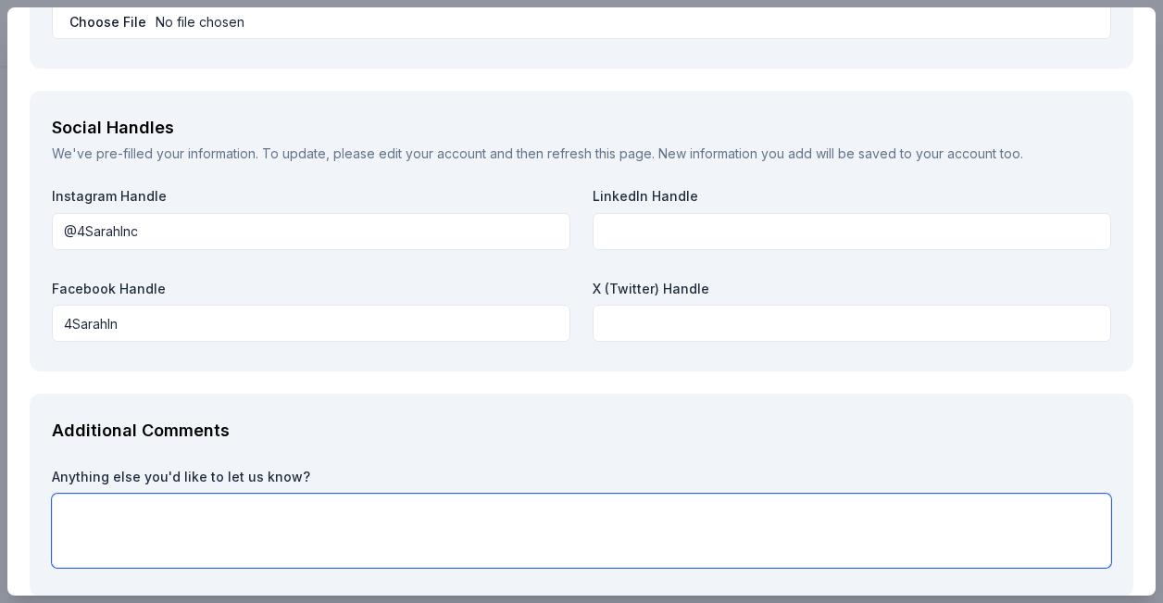
click at [451, 515] on textarea at bounding box center [581, 530] width 1059 height 74
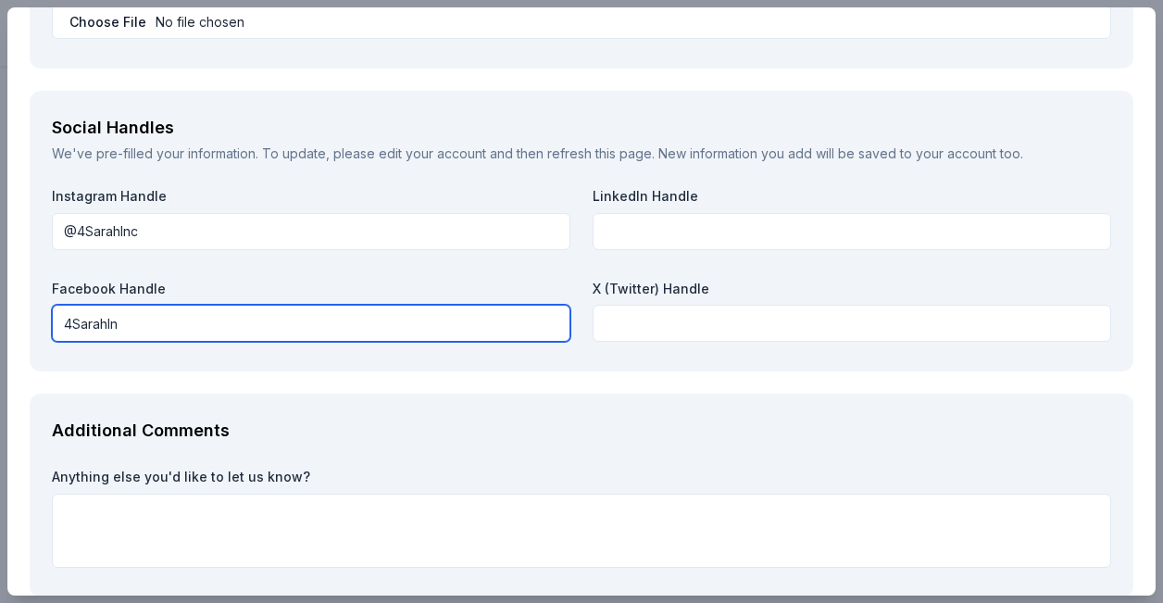
click at [216, 314] on input "4SarahIn" at bounding box center [311, 323] width 518 height 37
type input "4SarahInc"
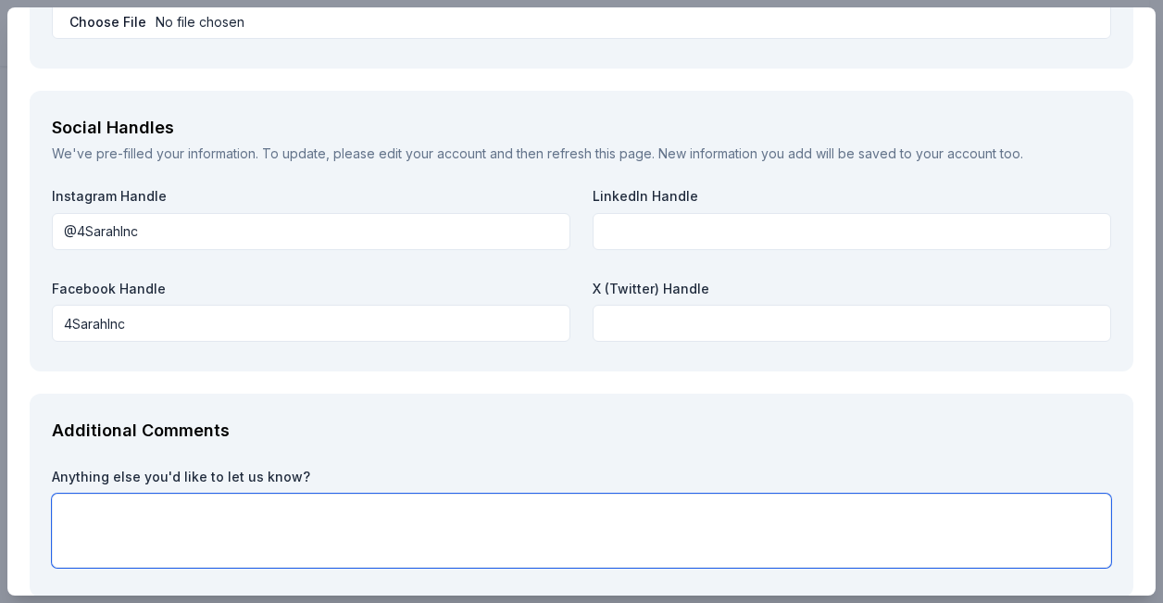
click at [157, 506] on textarea at bounding box center [581, 530] width 1059 height 74
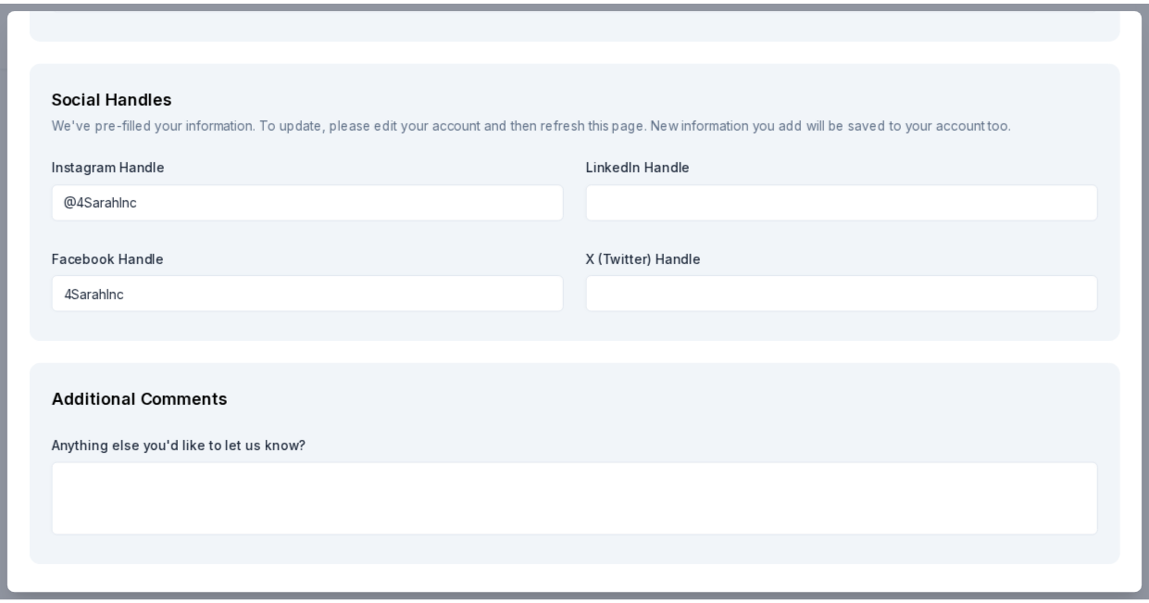
scroll to position [2201, 0]
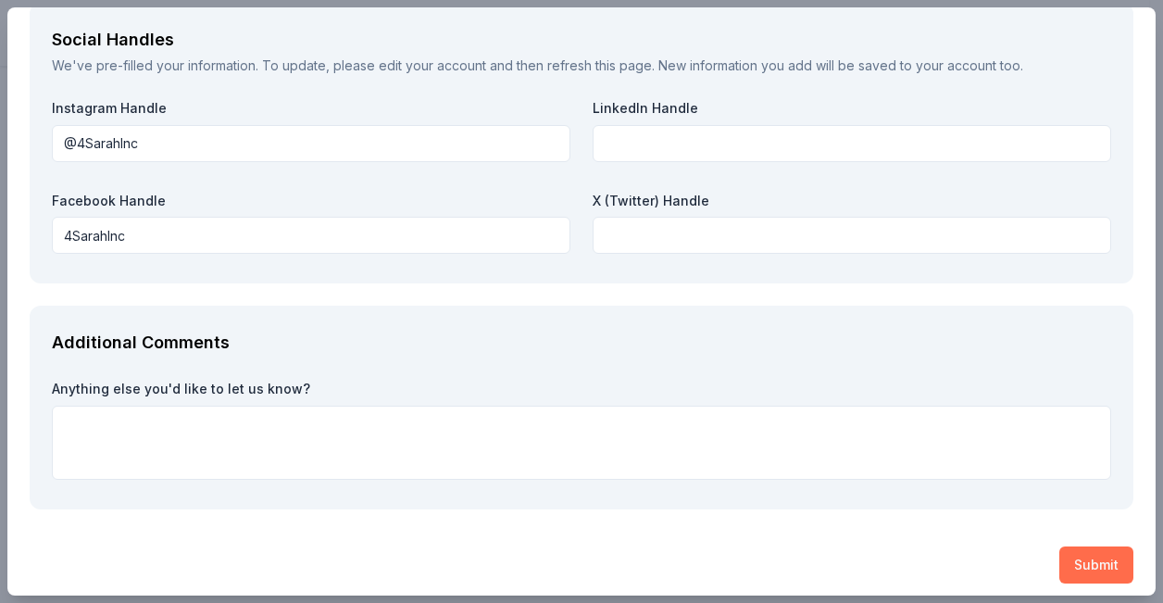
click at [1077, 554] on button "Submit" at bounding box center [1096, 564] width 74 height 37
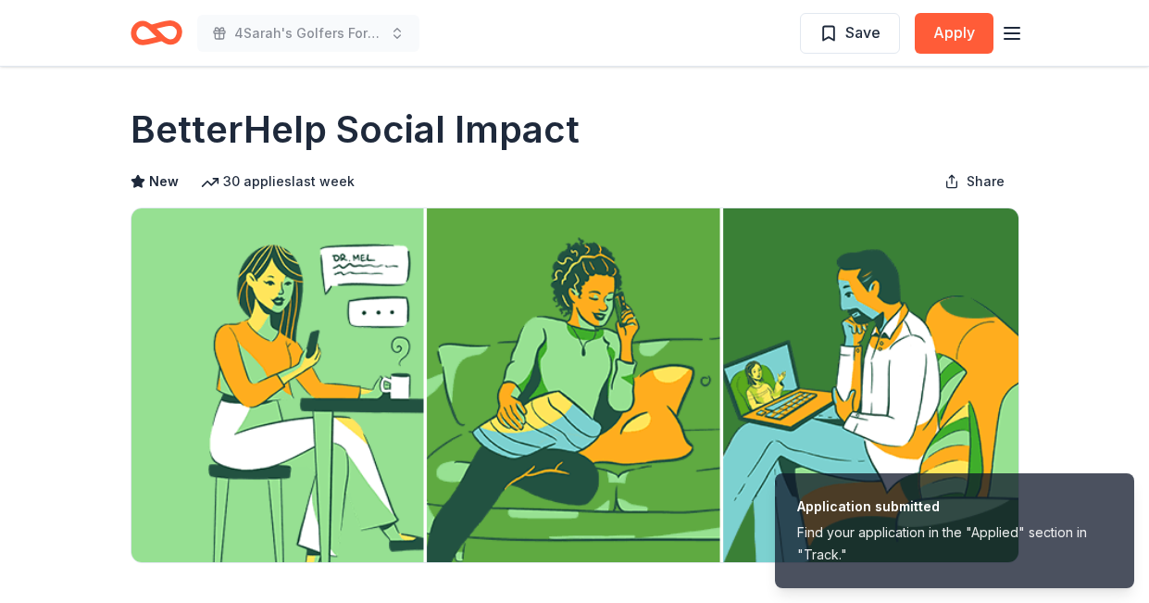
scroll to position [387, 0]
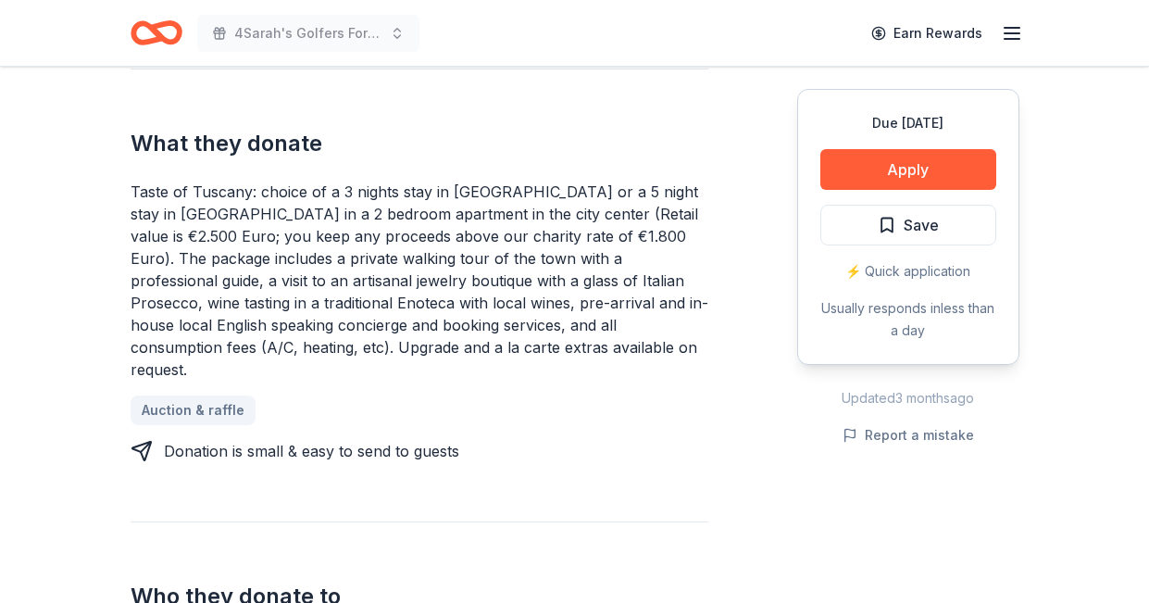
scroll to position [386, 0]
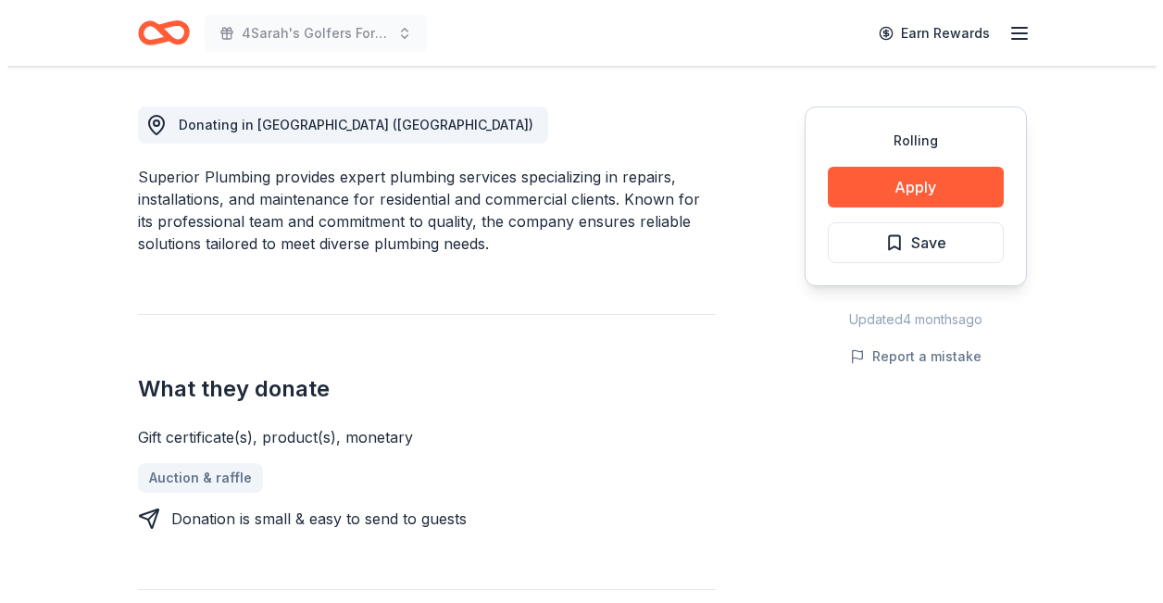
scroll to position [542, 0]
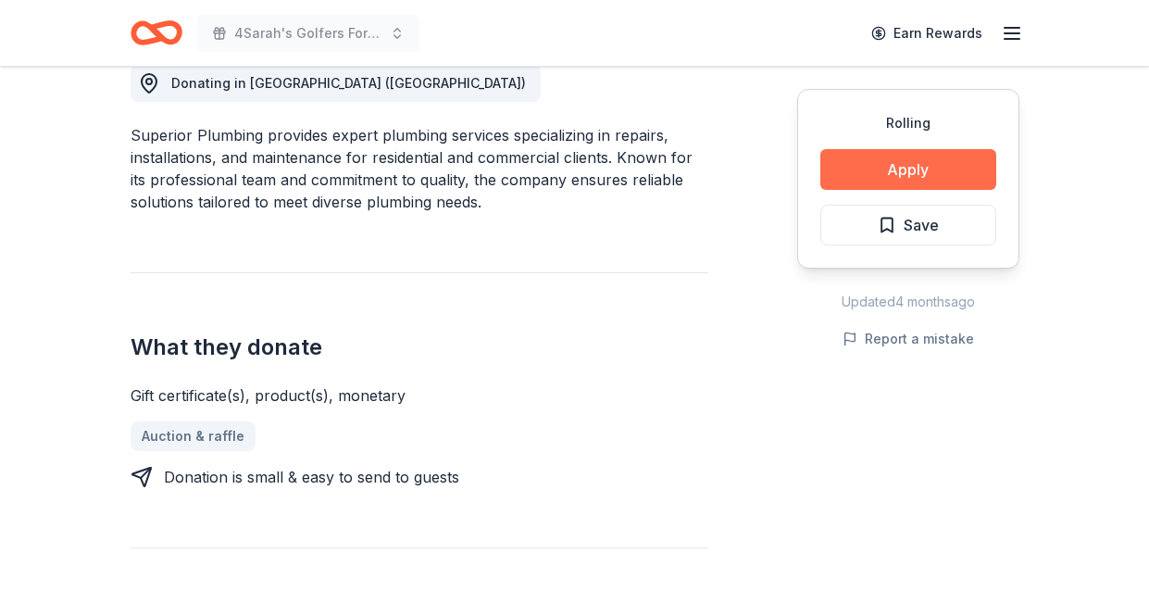
click at [934, 157] on button "Apply" at bounding box center [908, 169] width 176 height 41
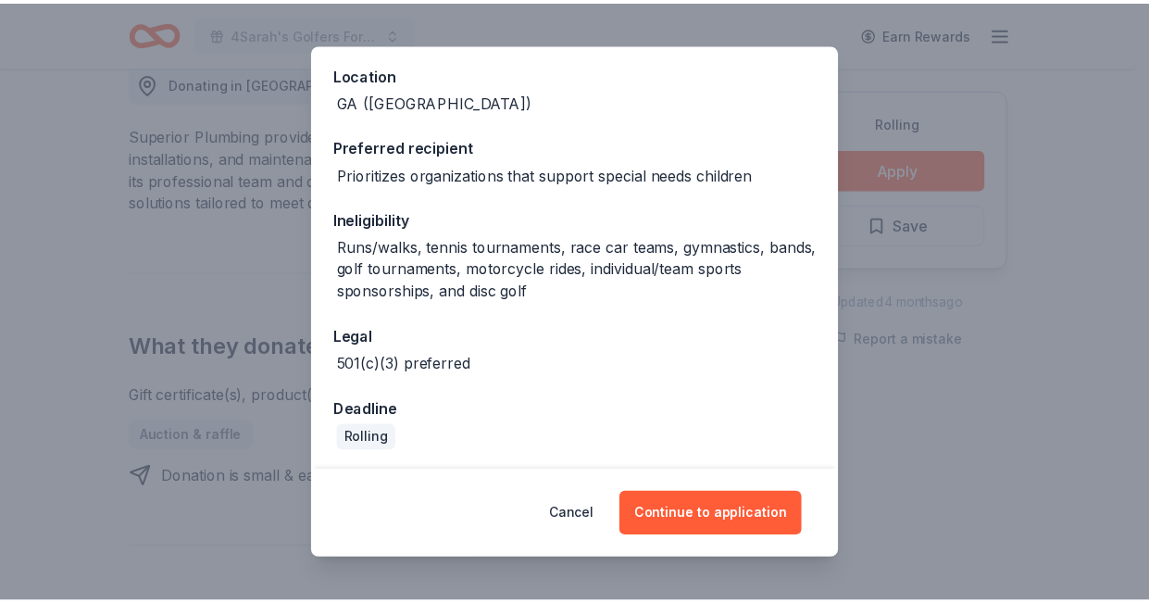
scroll to position [206, 0]
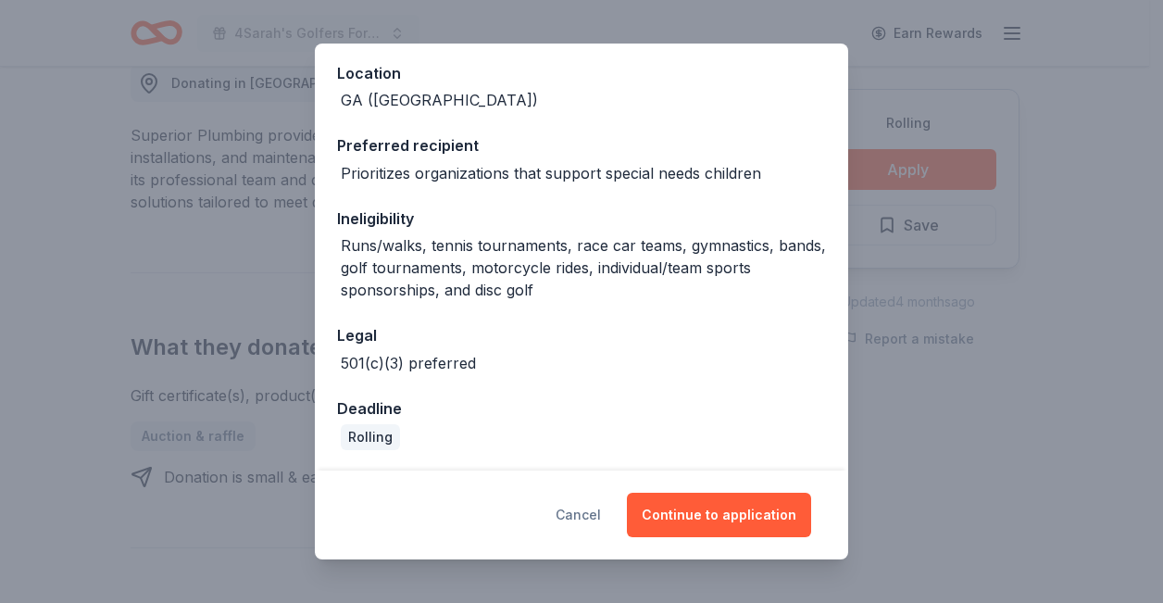
click at [587, 506] on button "Cancel" at bounding box center [577, 514] width 45 height 44
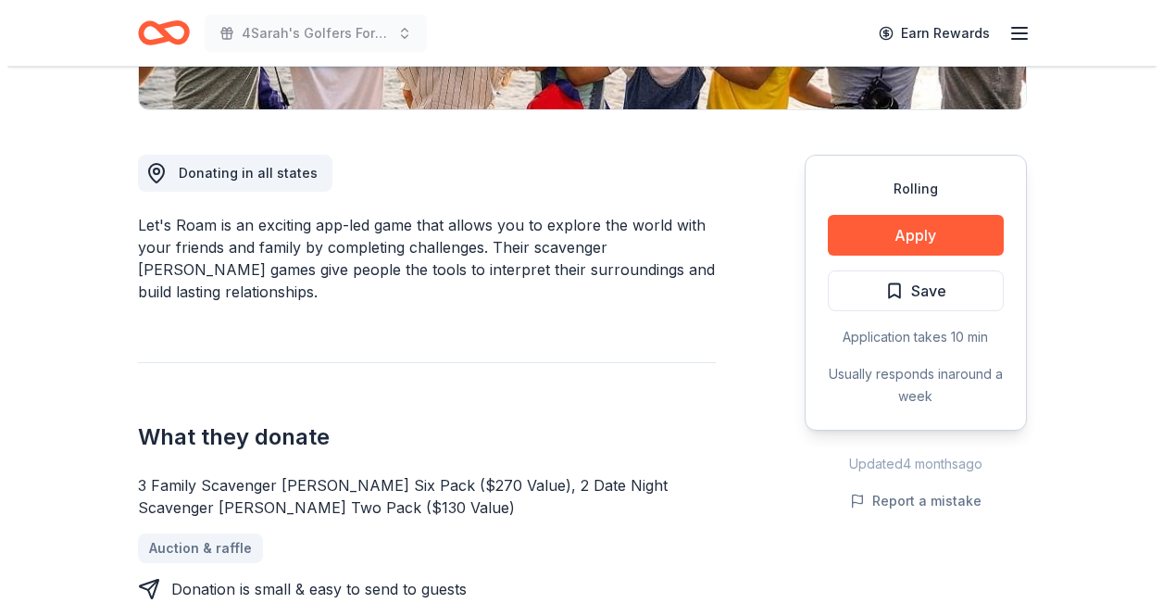
scroll to position [482, 0]
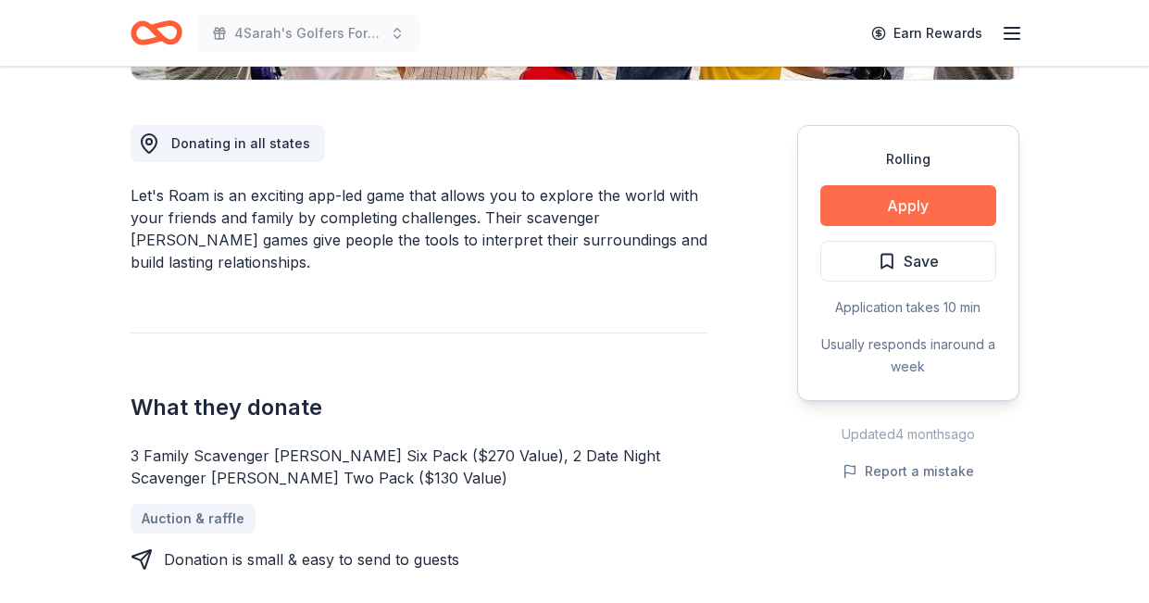
click at [863, 207] on button "Apply" at bounding box center [908, 205] width 176 height 41
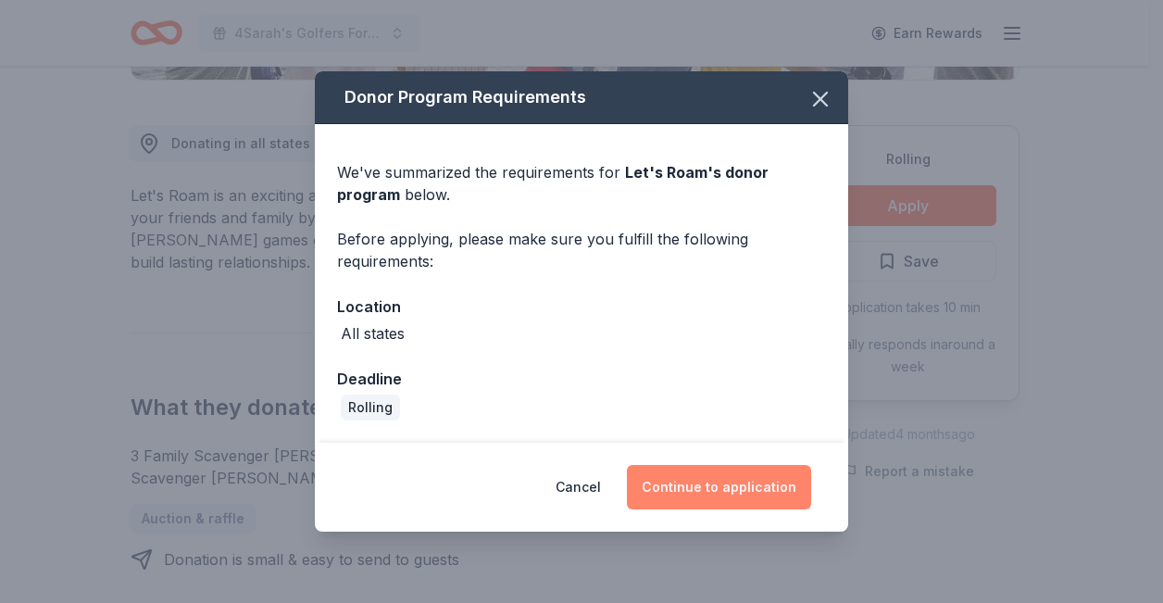
click at [754, 483] on button "Continue to application" at bounding box center [719, 487] width 184 height 44
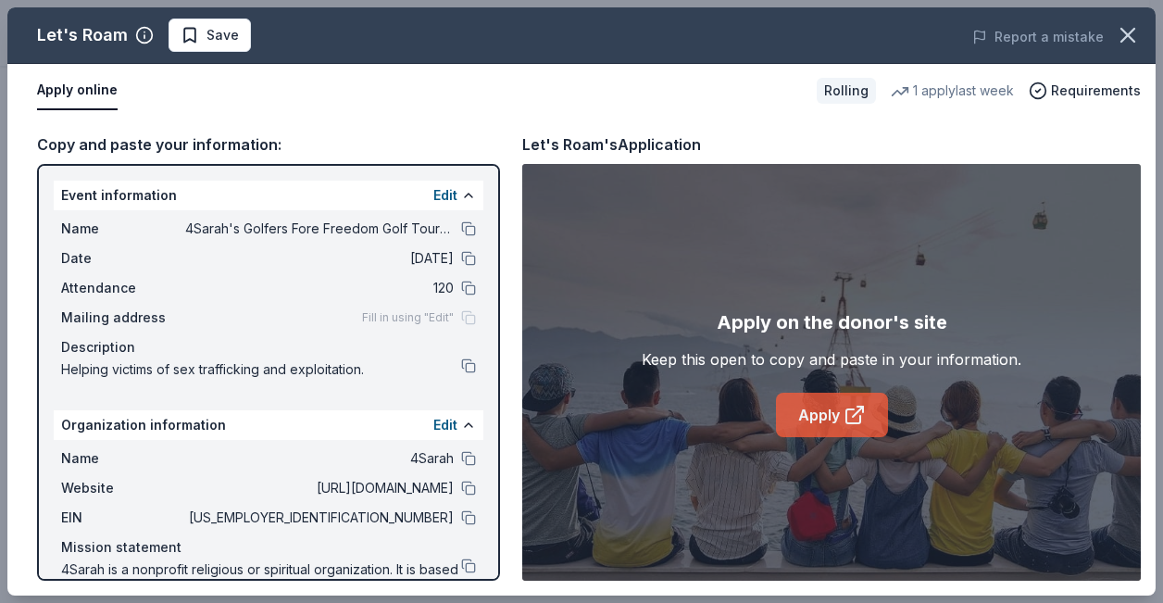
click at [829, 428] on link "Apply" at bounding box center [832, 415] width 112 height 44
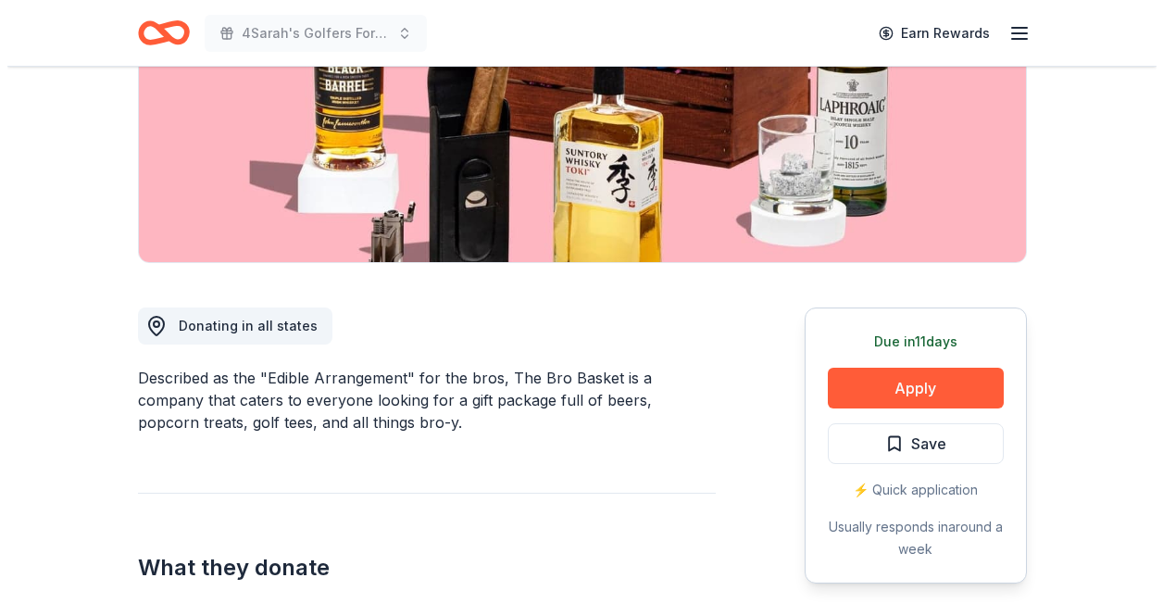
scroll to position [291, 0]
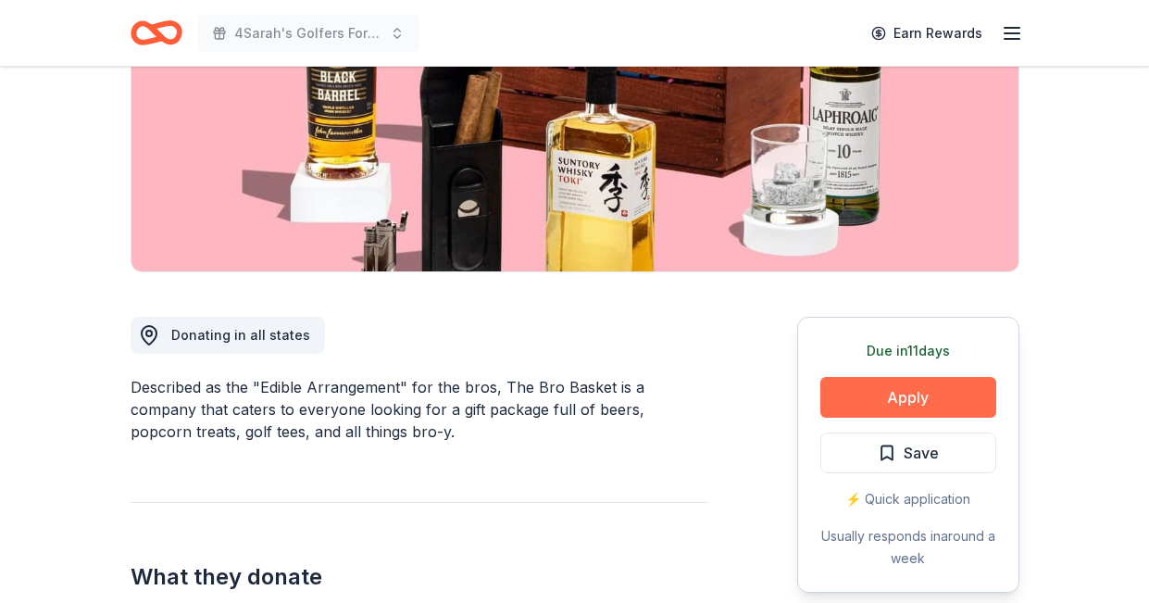
click at [934, 387] on button "Apply" at bounding box center [908, 397] width 176 height 41
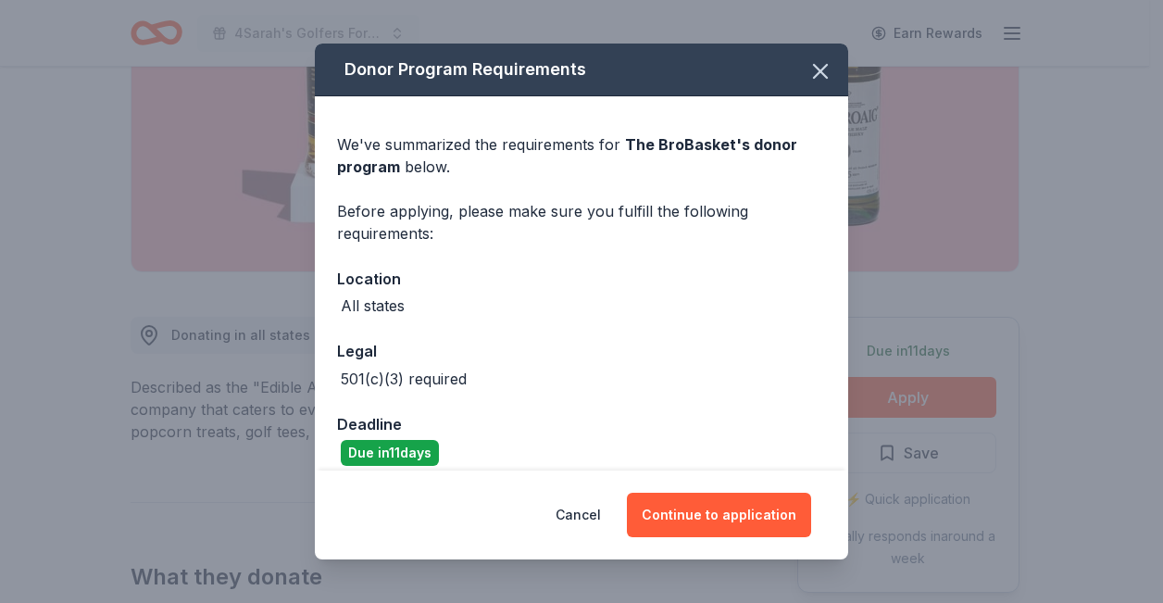
scroll to position [17, 0]
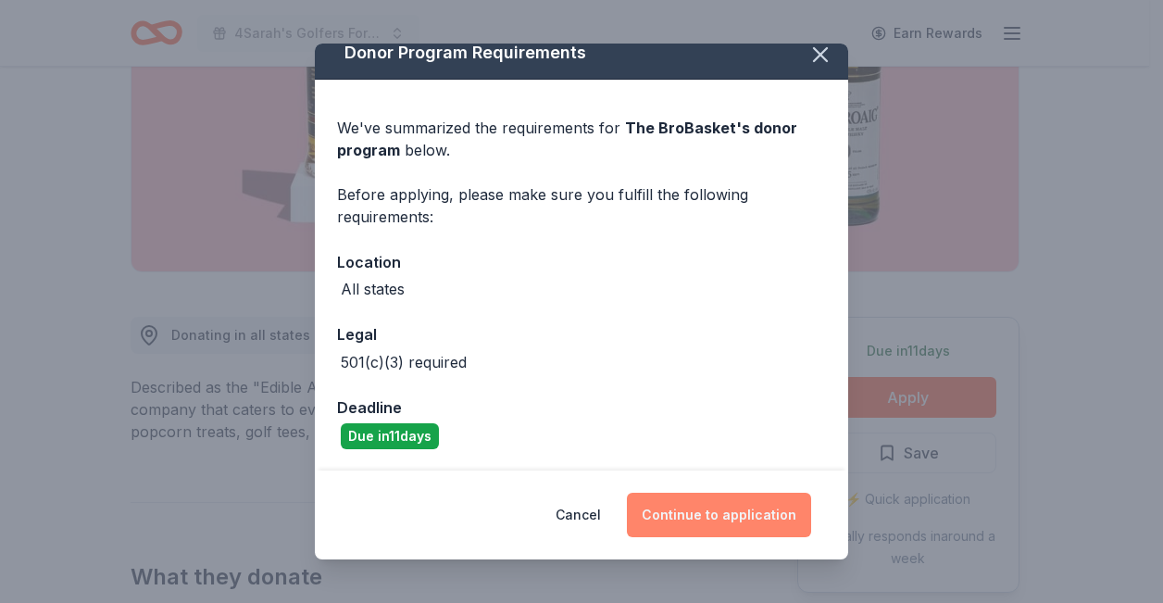
click at [735, 514] on button "Continue to application" at bounding box center [719, 514] width 184 height 44
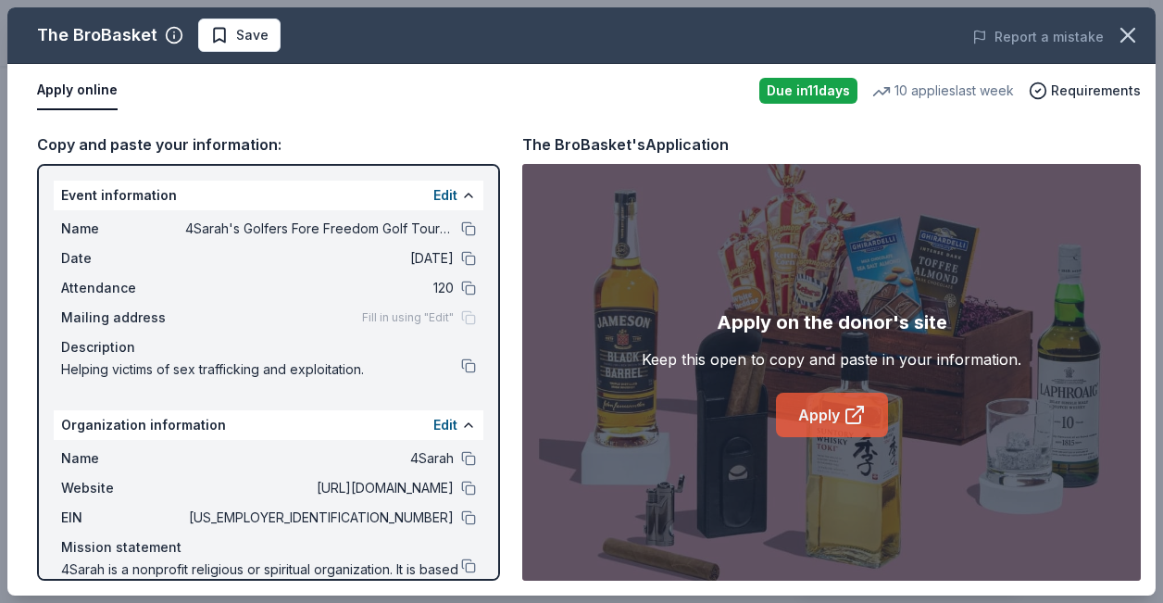
click at [841, 412] on link "Apply" at bounding box center [832, 415] width 112 height 44
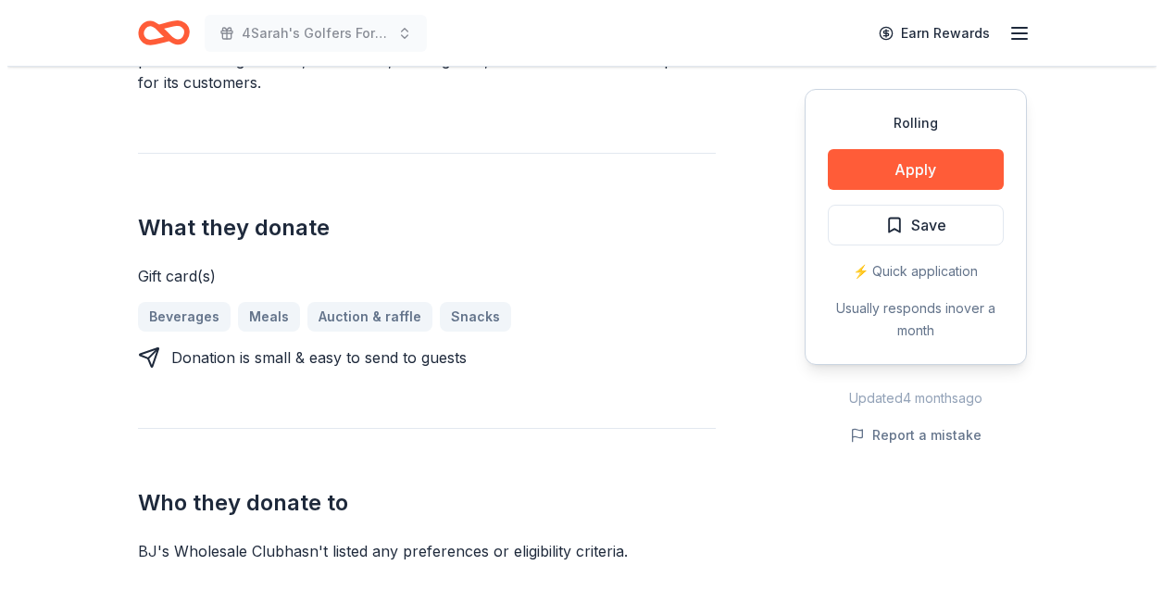
scroll to position [677, 0]
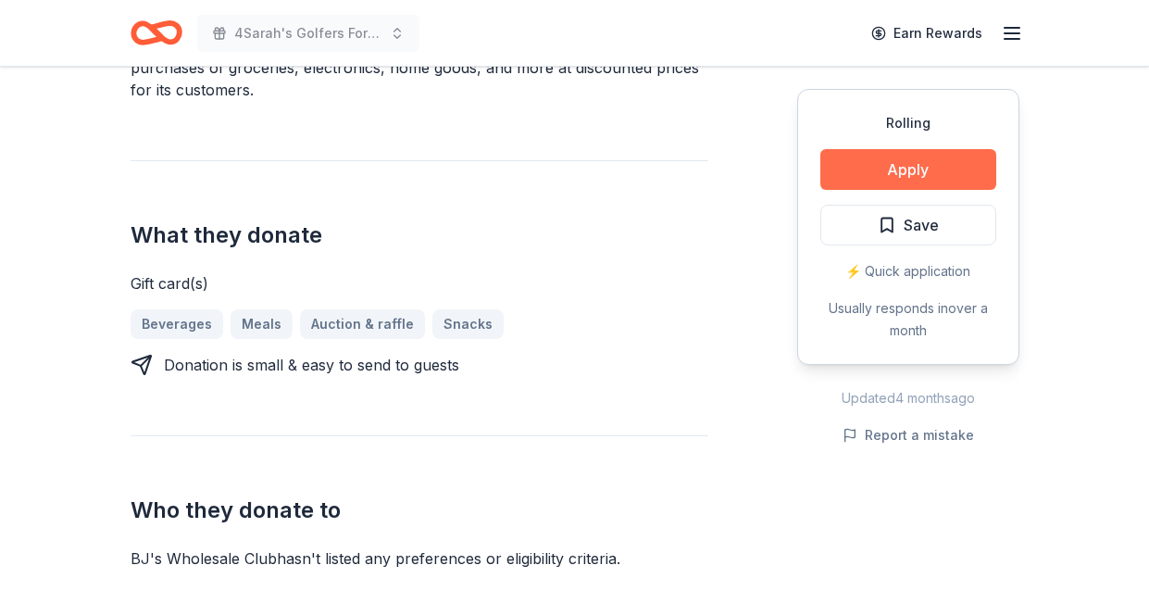
click at [914, 165] on button "Apply" at bounding box center [908, 169] width 176 height 41
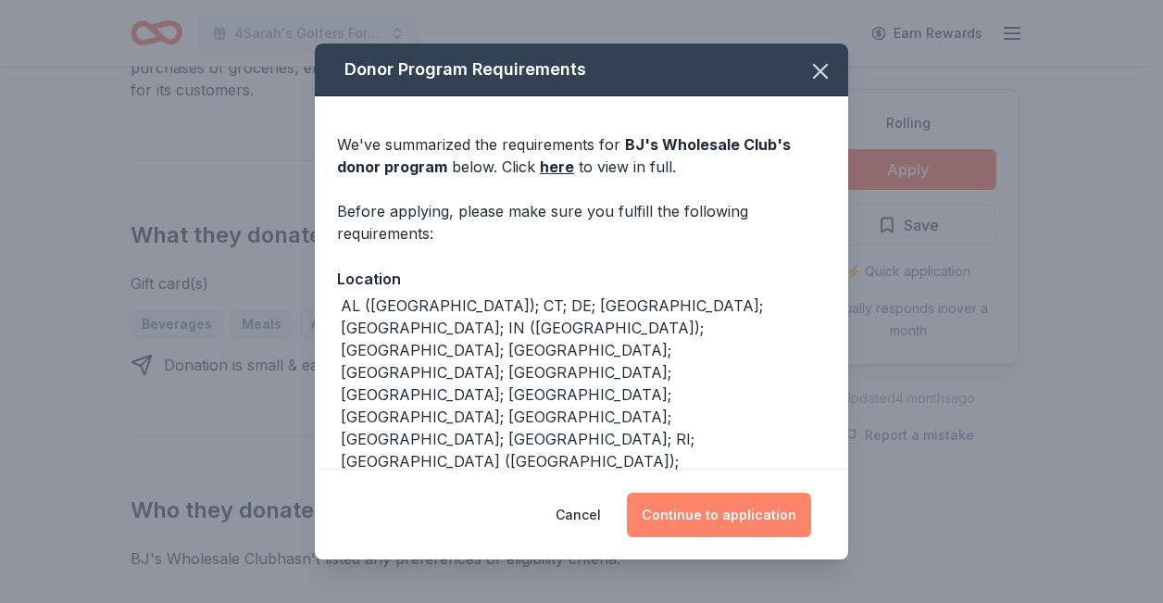
click at [713, 492] on button "Continue to application" at bounding box center [719, 514] width 184 height 44
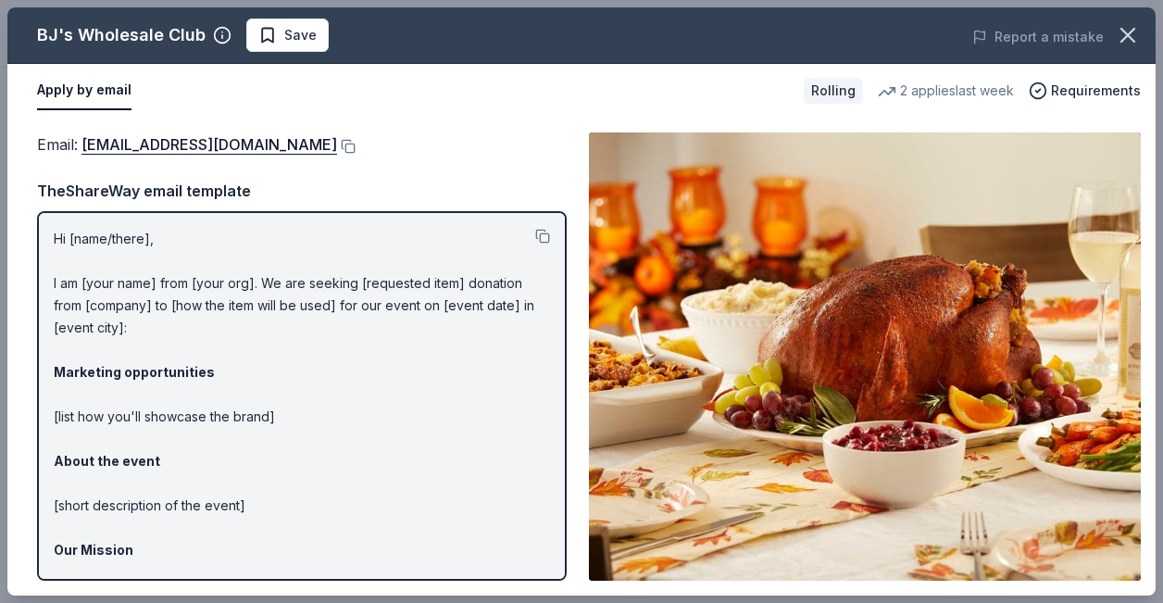
click at [1148, 121] on div "Email : community@bjs.com Email : community@bjs.com TheShareWay email template …" at bounding box center [581, 357] width 1148 height 478
drag, startPoint x: 1150, startPoint y: 123, endPoint x: 1150, endPoint y: 212, distance: 88.9
click at [1148, 214] on div "Email : community@bjs.com Email : community@bjs.com TheShareWay email template …" at bounding box center [581, 357] width 1148 height 478
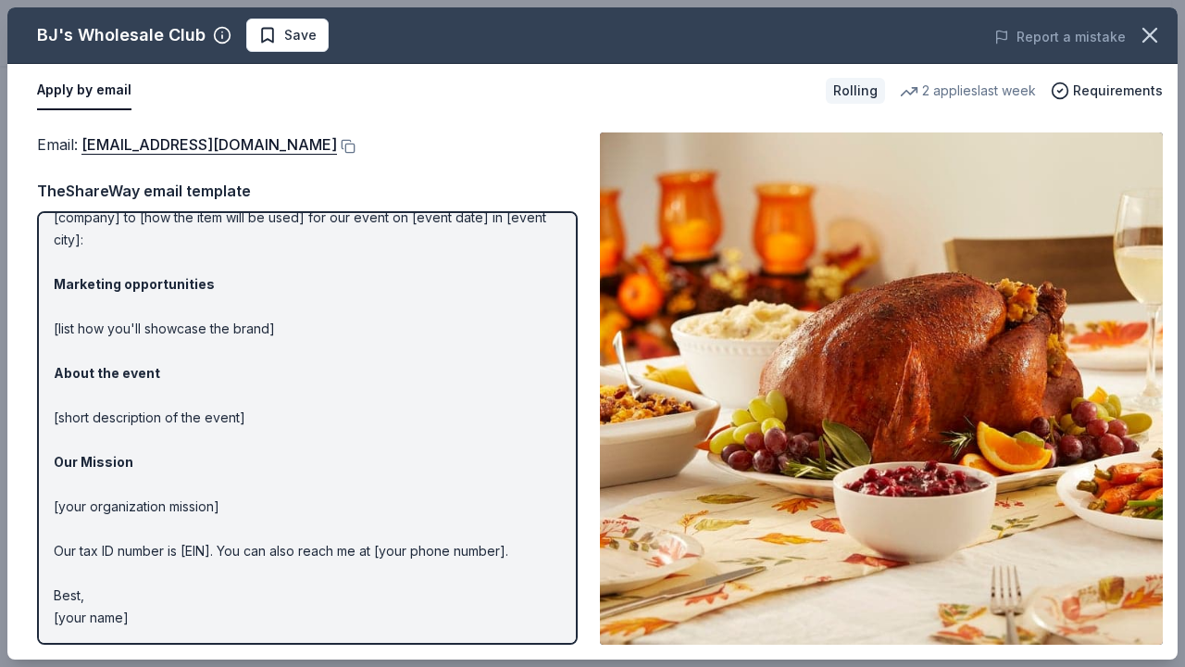
scroll to position [0, 0]
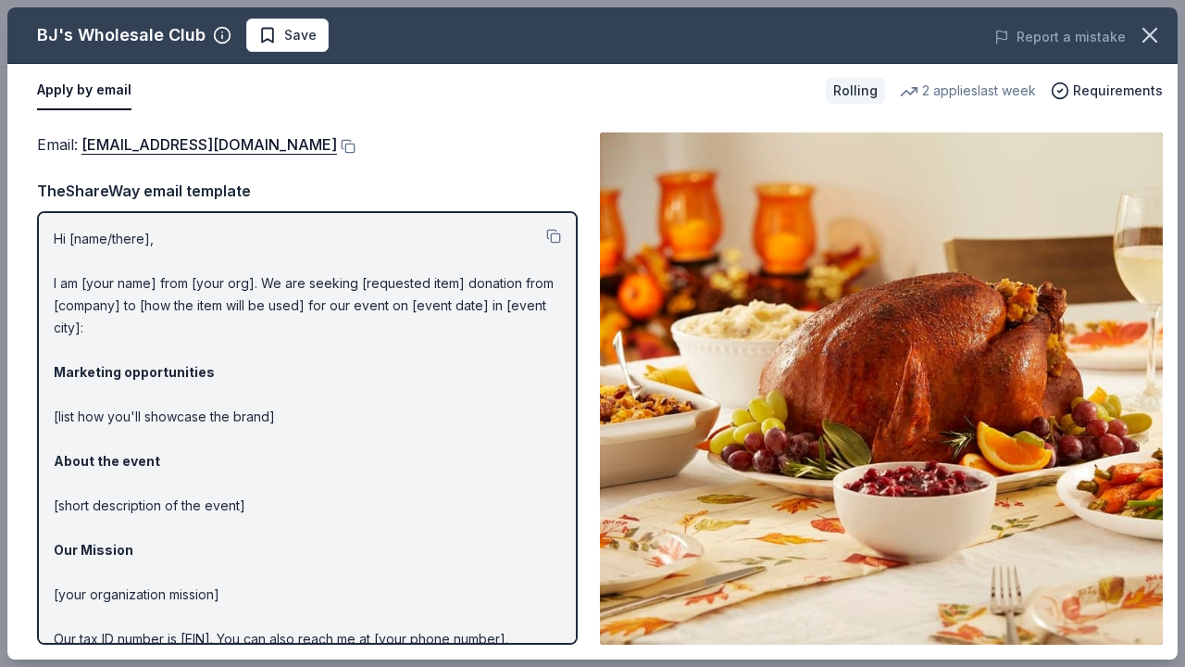
click at [1148, 398] on div "Email : community@bjs.com Email : community@bjs.com TheShareWay email template …" at bounding box center [592, 389] width 1170 height 542
drag, startPoint x: 1176, startPoint y: 412, endPoint x: 1175, endPoint y: 553, distance: 140.7
click at [1148, 553] on div "Email : community@bjs.com Email : community@bjs.com TheShareWay email template …" at bounding box center [592, 389] width 1170 height 542
click at [1148, 589] on div "Email : community@bjs.com Email : community@bjs.com TheShareWay email template …" at bounding box center [592, 389] width 1170 height 542
click at [114, 268] on p "Hi [name/there], I am [your name] from [your org]. We are seeking [requested it…" at bounding box center [307, 472] width 507 height 489
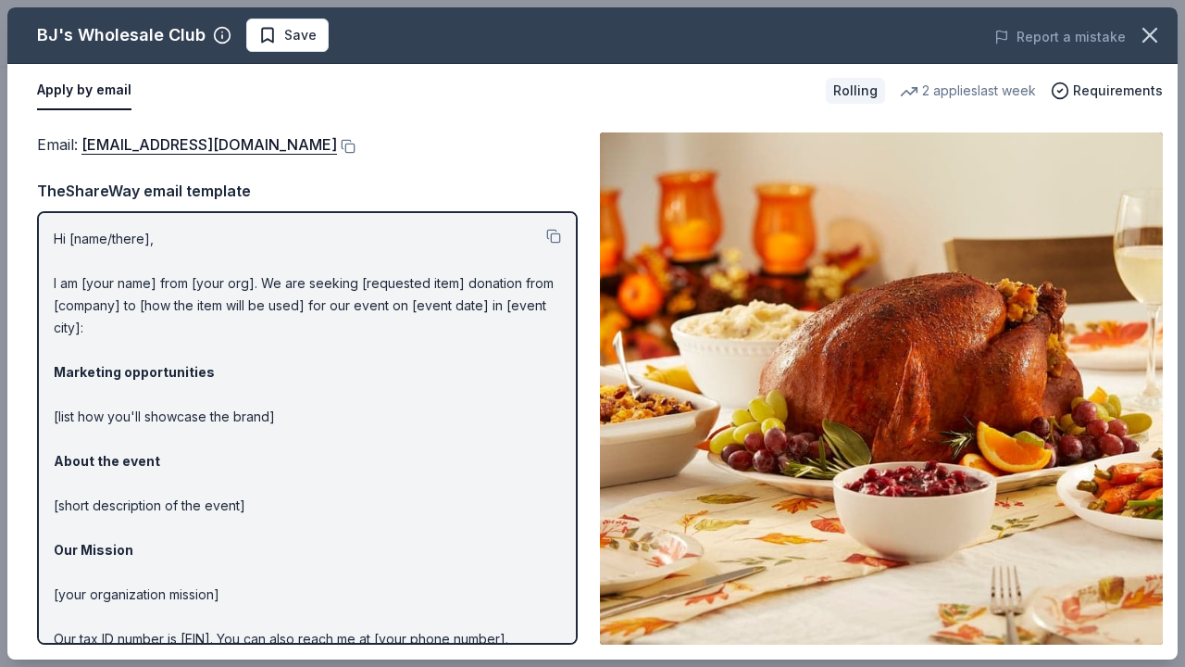
click at [116, 284] on p "Hi [name/there], I am [your name] from [your org]. We are seeking [requested it…" at bounding box center [307, 472] width 507 height 489
click at [337, 147] on button at bounding box center [346, 146] width 19 height 15
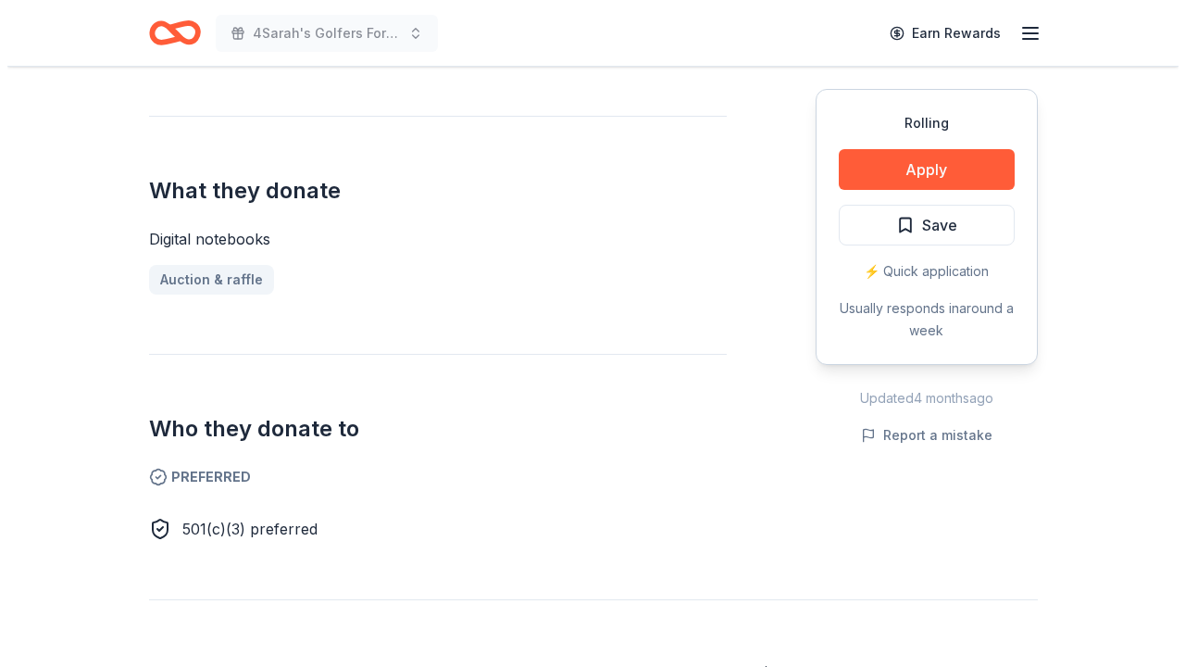
scroll to position [592, 0]
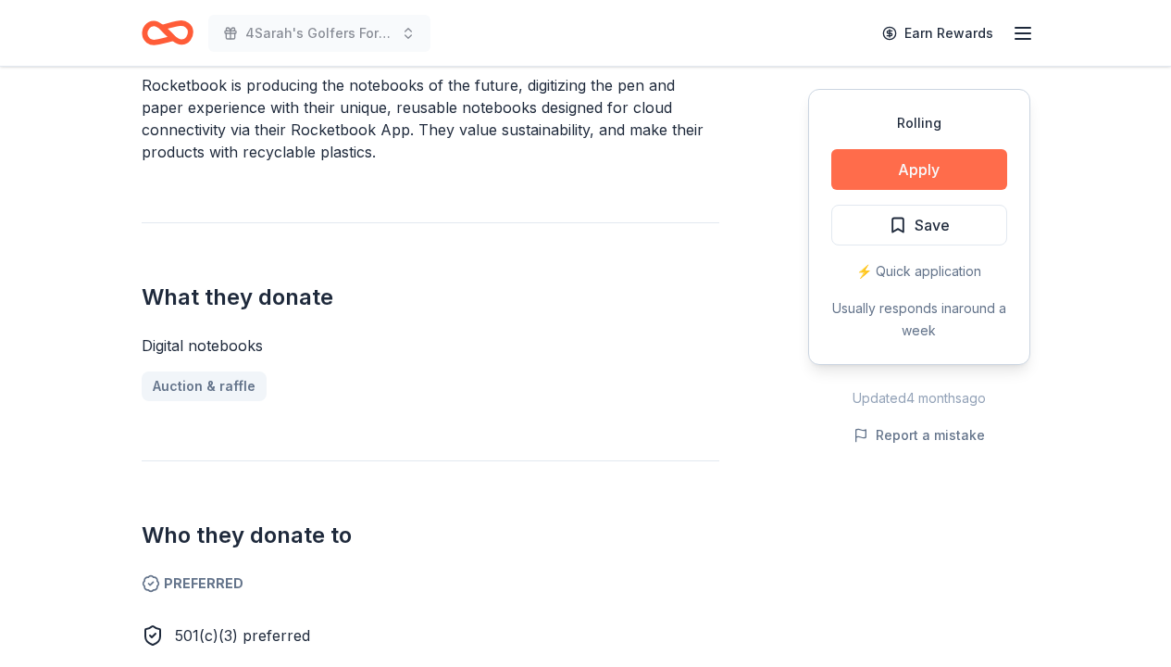
click at [920, 175] on button "Apply" at bounding box center [919, 169] width 176 height 41
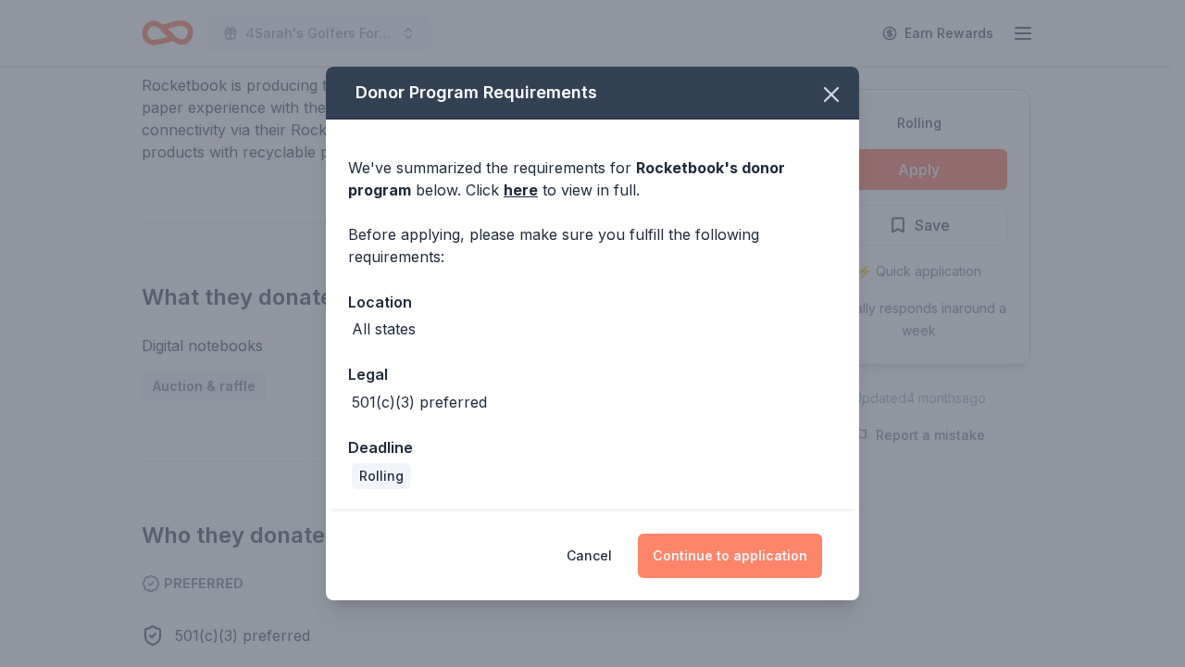
click at [722, 556] on button "Continue to application" at bounding box center [730, 555] width 184 height 44
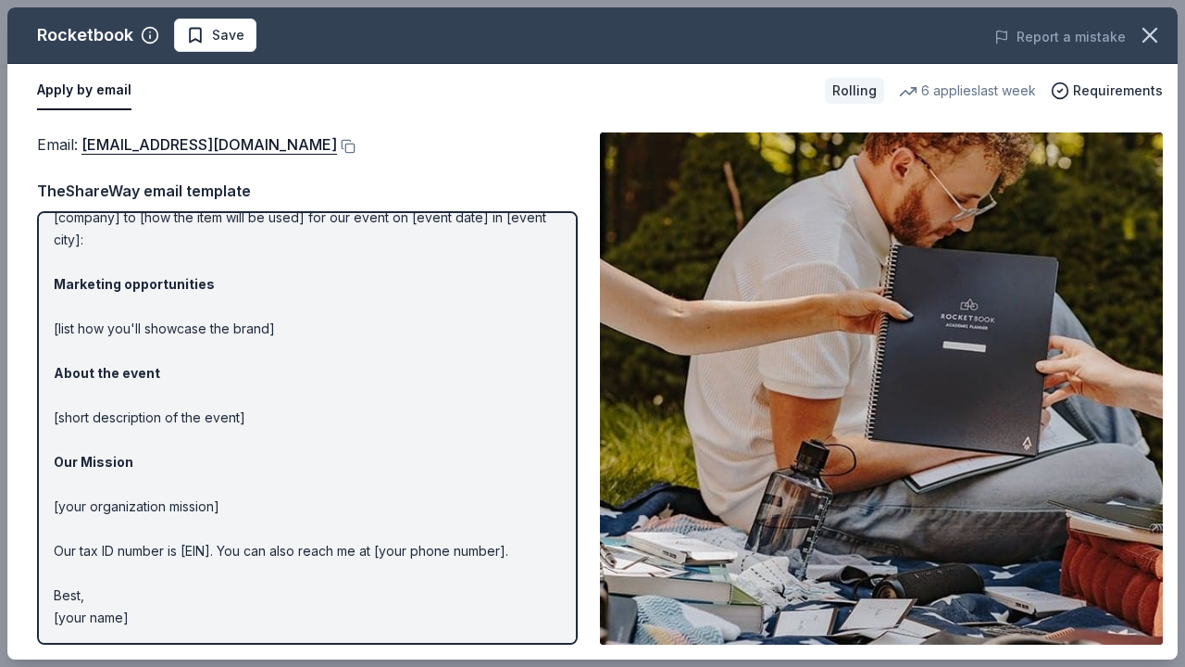
scroll to position [0, 0]
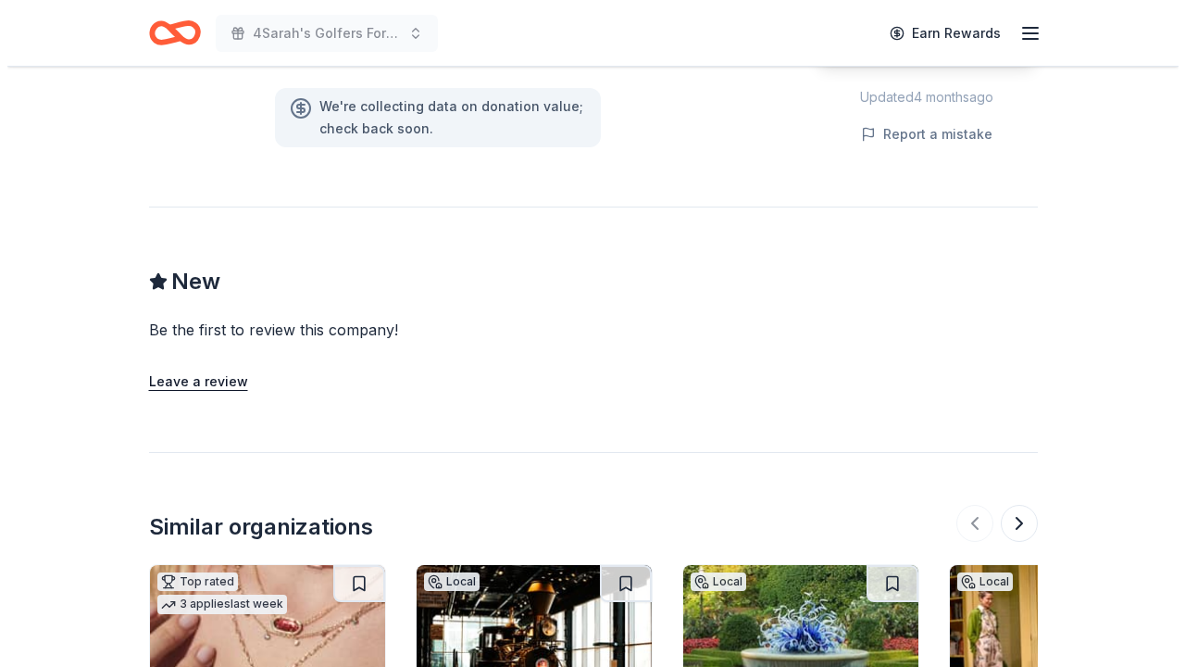
scroll to position [809, 0]
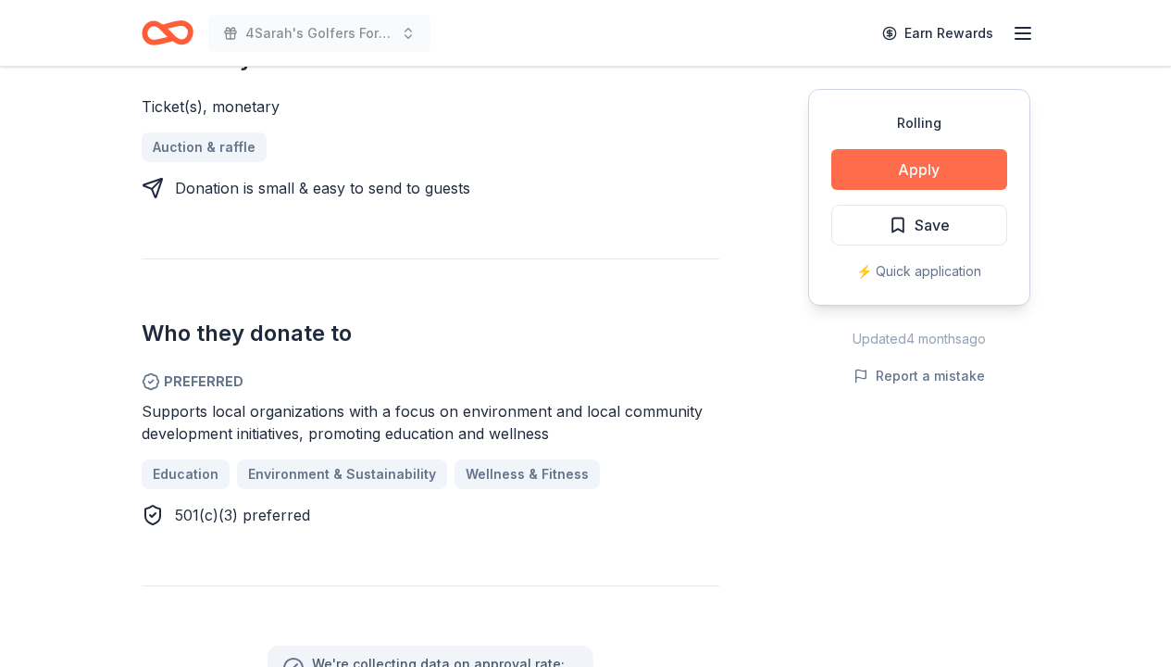
click at [929, 172] on button "Apply" at bounding box center [919, 169] width 176 height 41
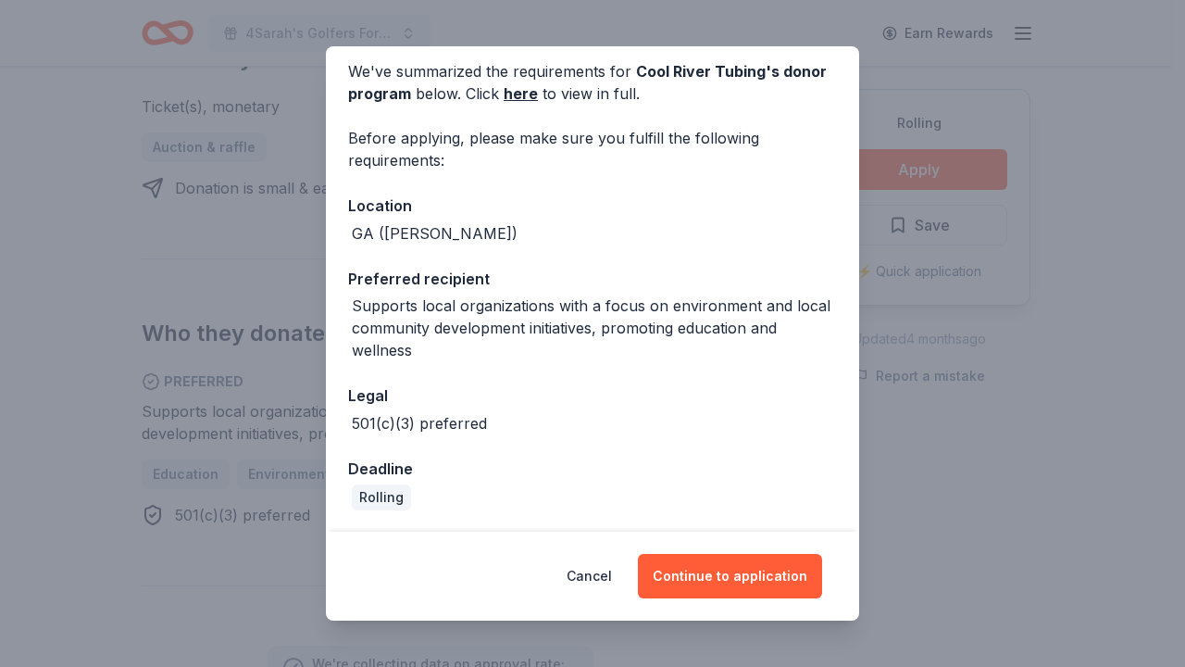
scroll to position [76, 0]
click at [695, 574] on button "Continue to application" at bounding box center [730, 576] width 184 height 44
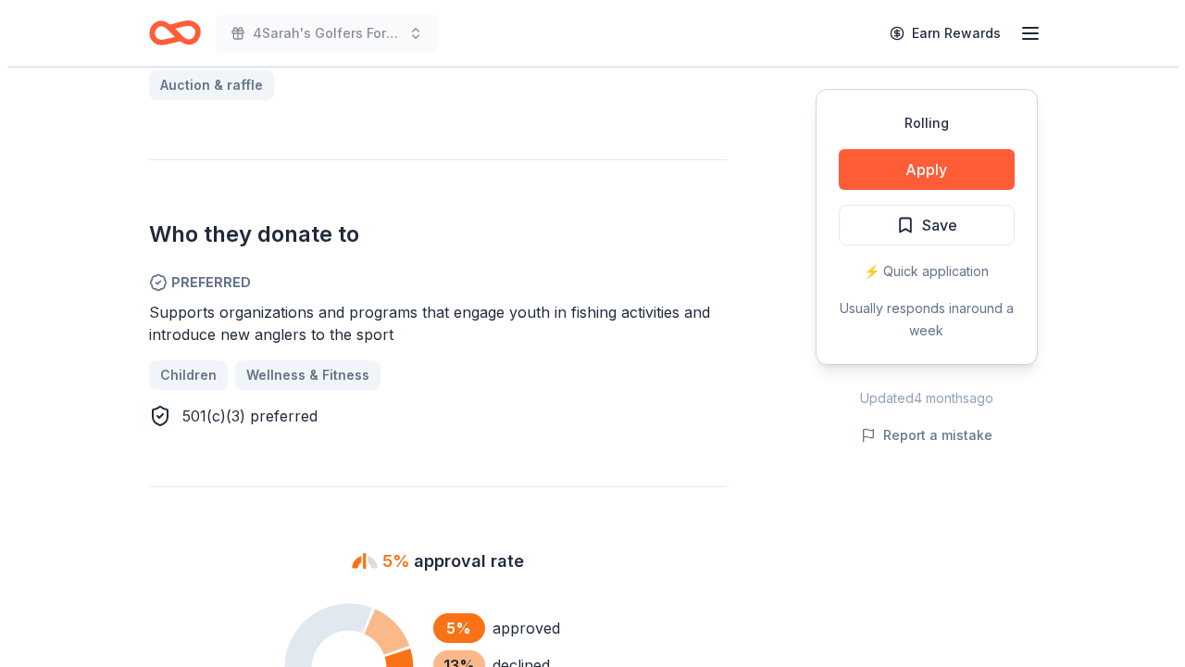
scroll to position [641, 0]
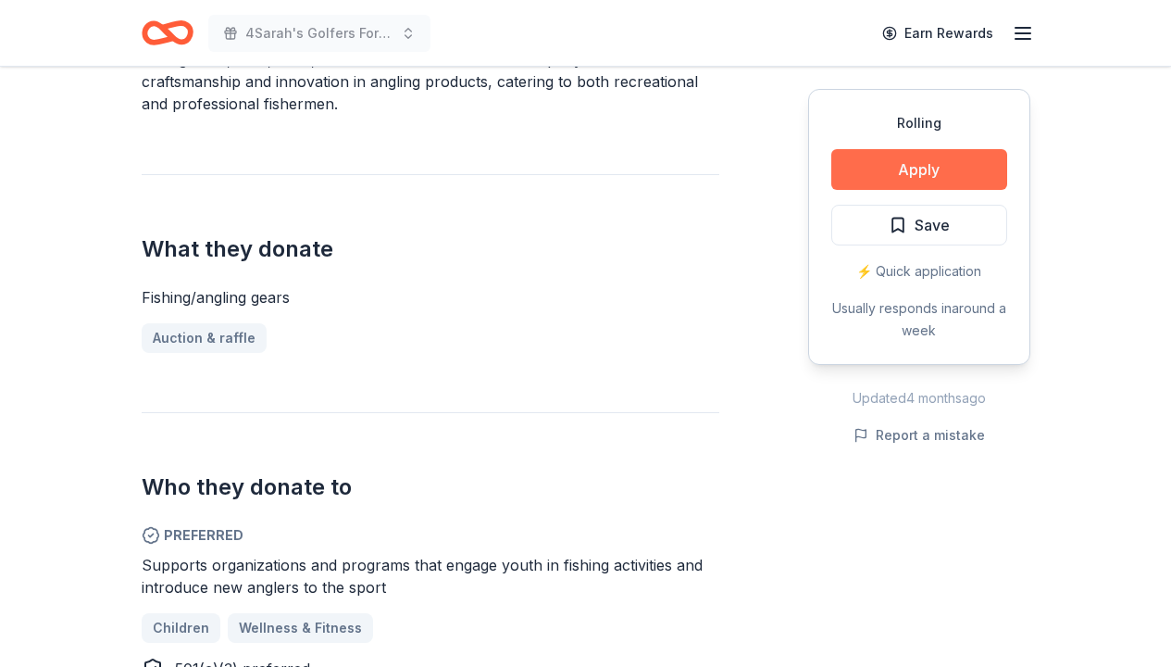
click at [922, 174] on button "Apply" at bounding box center [919, 169] width 176 height 41
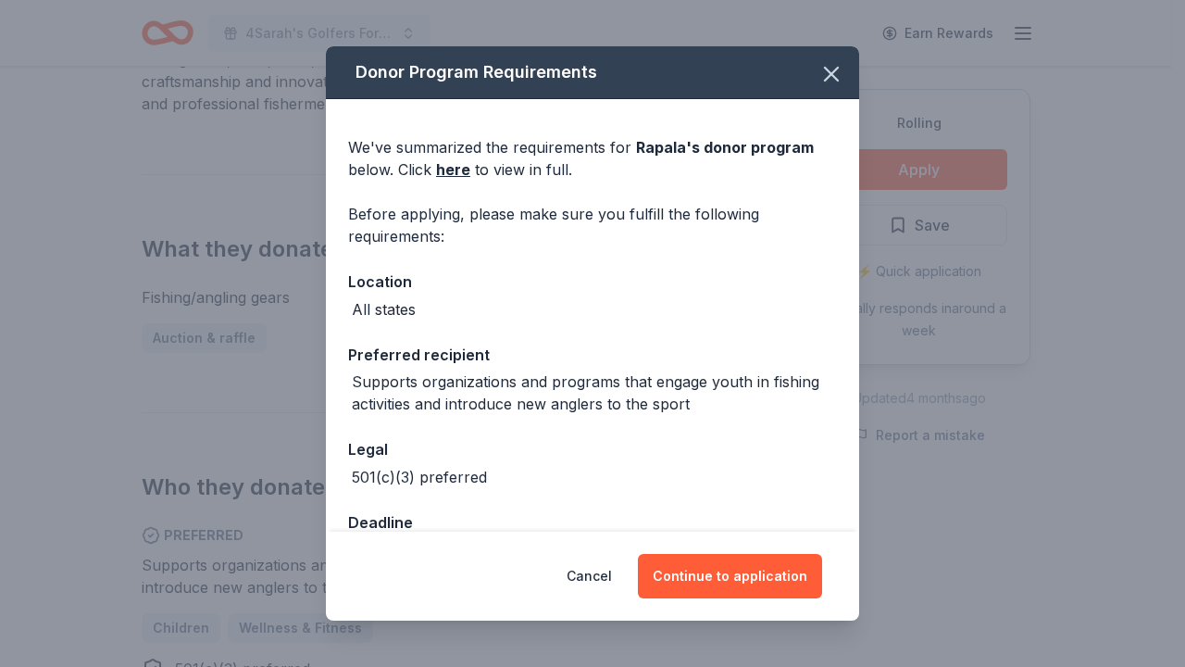
scroll to position [54, 0]
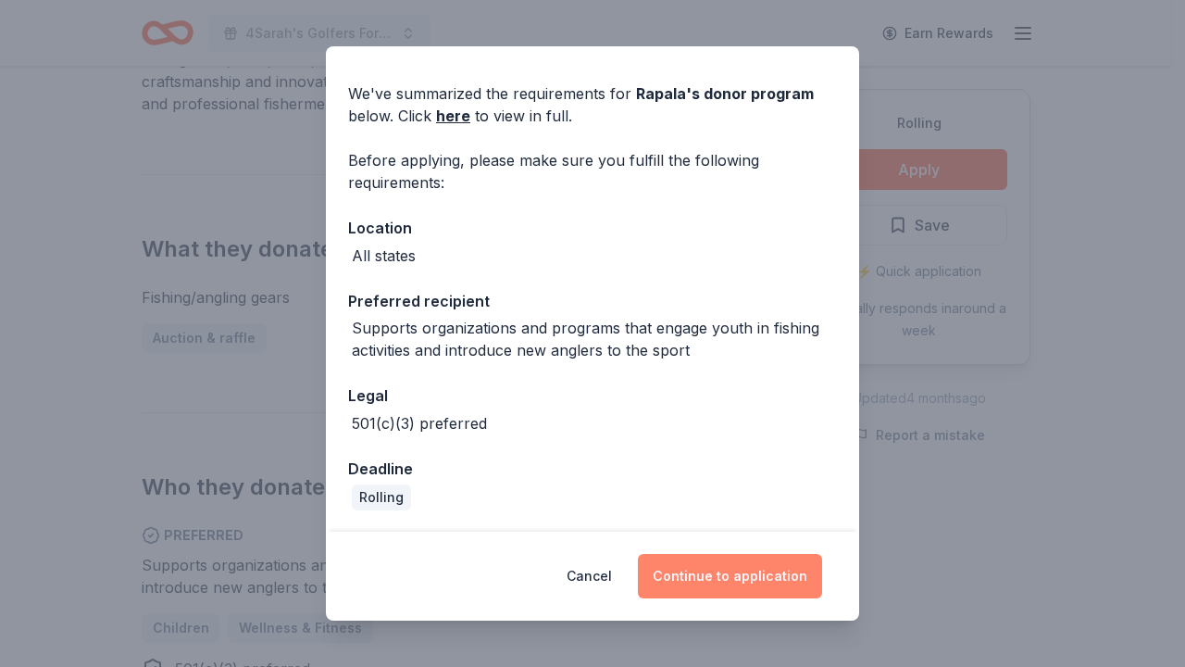
click at [721, 588] on button "Continue to application" at bounding box center [730, 576] width 184 height 44
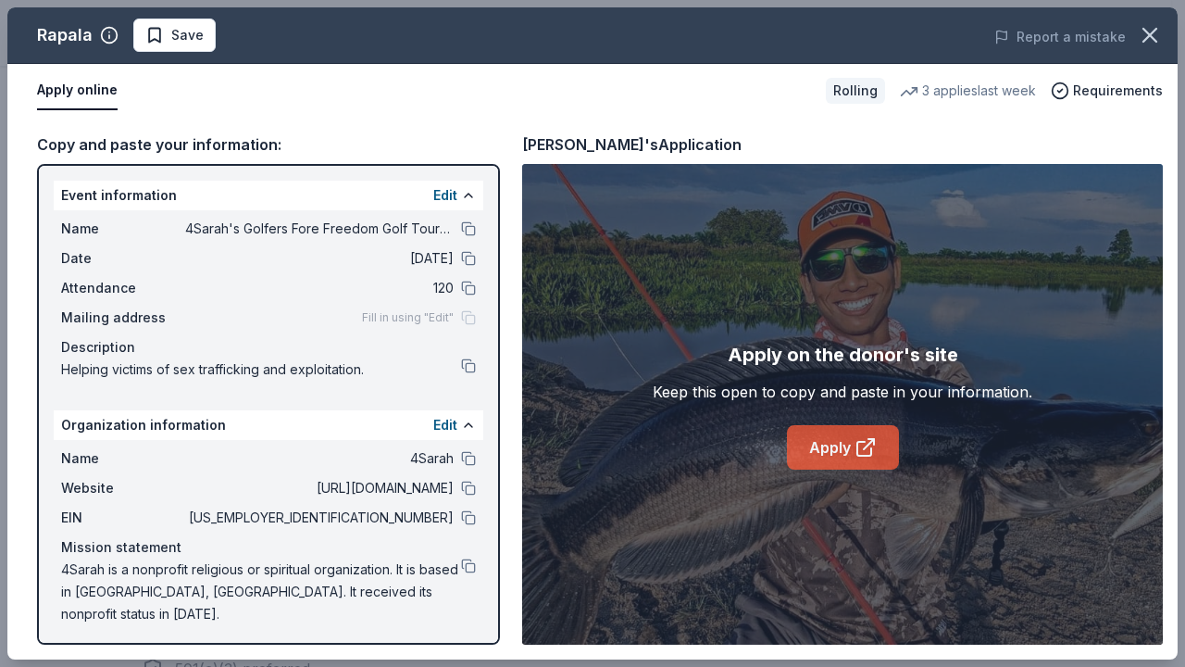
click at [832, 448] on link "Apply" at bounding box center [843, 447] width 112 height 44
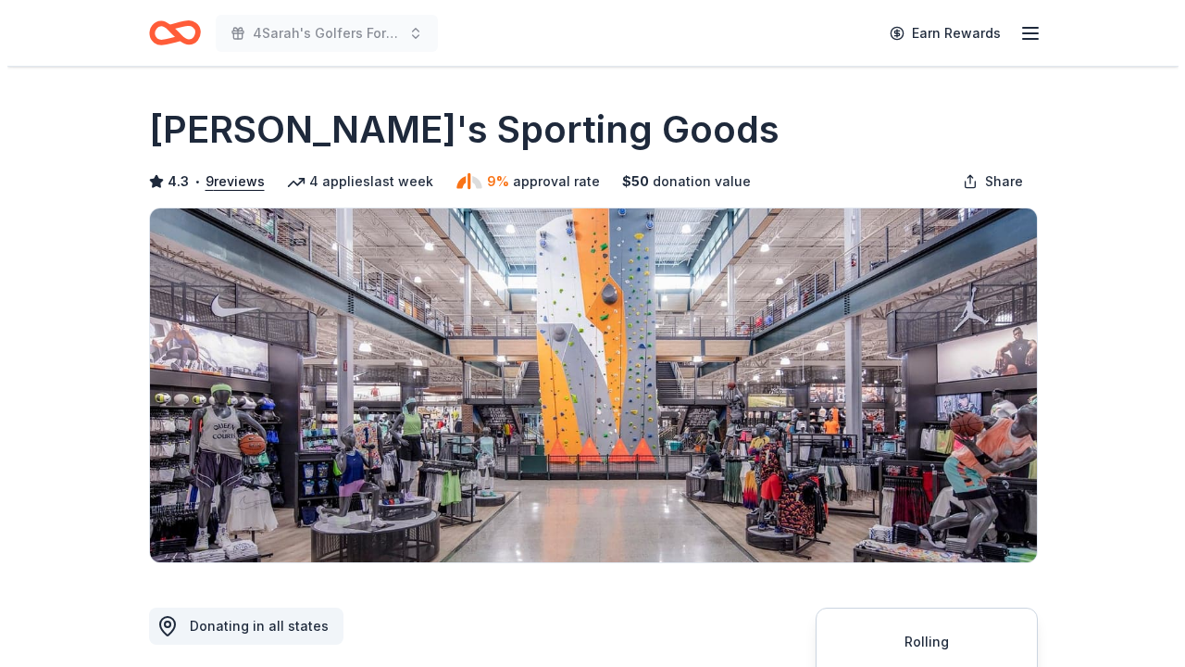
scroll to position [329, 0]
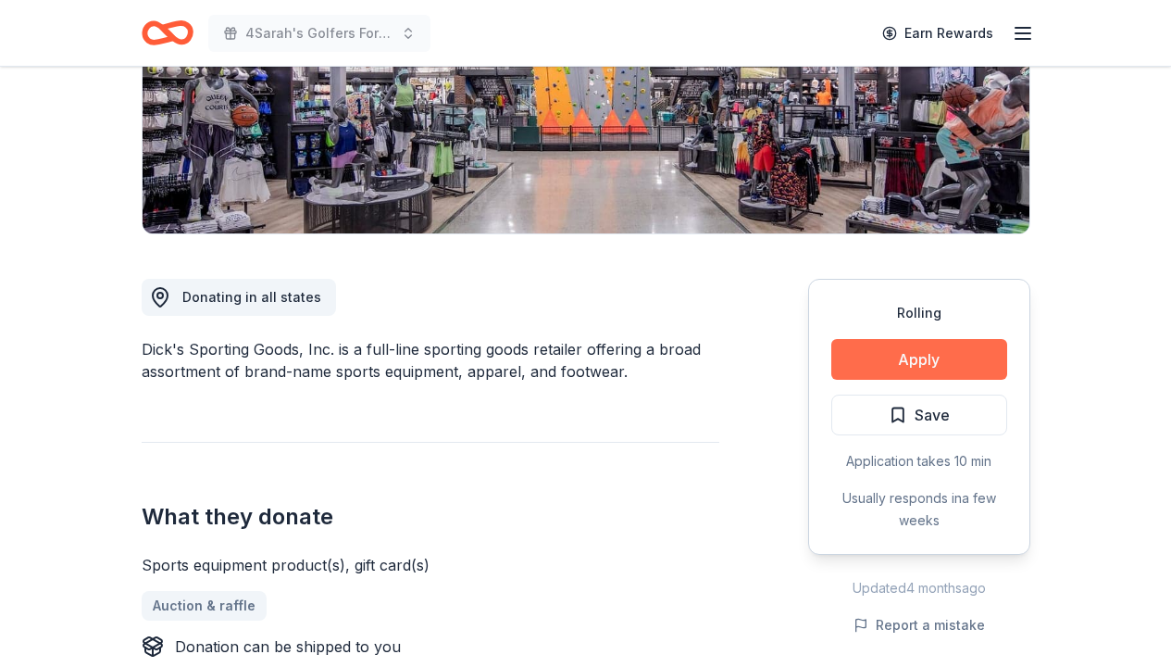
click at [923, 358] on button "Apply" at bounding box center [919, 359] width 176 height 41
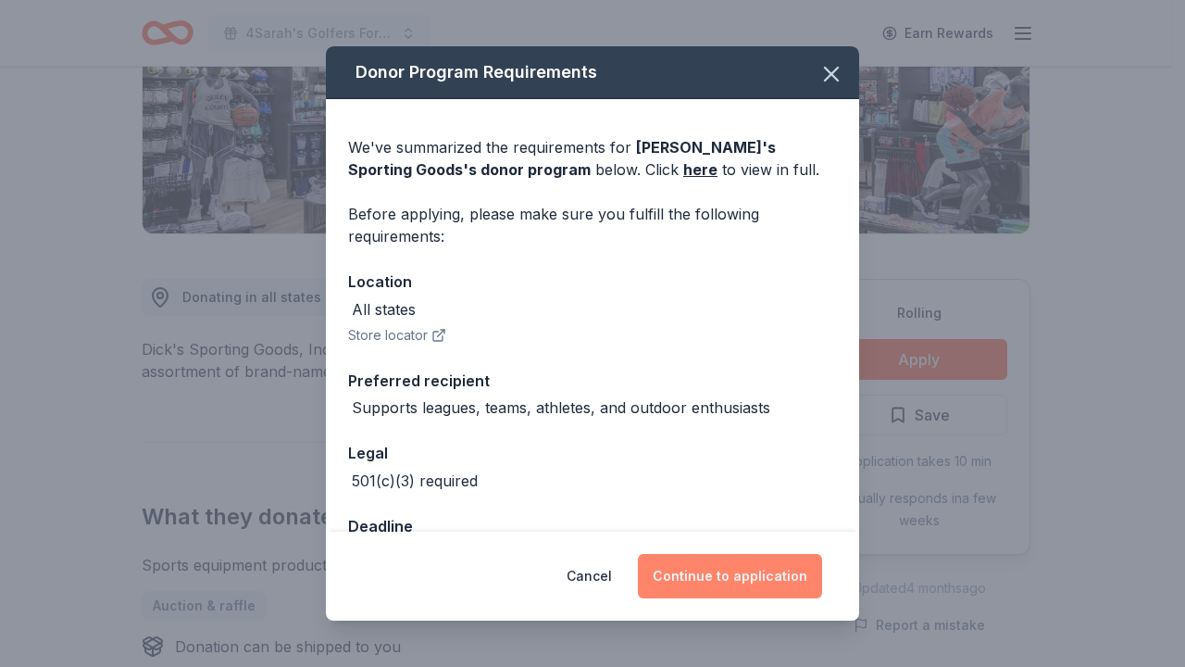
click at [745, 576] on button "Continue to application" at bounding box center [730, 576] width 184 height 44
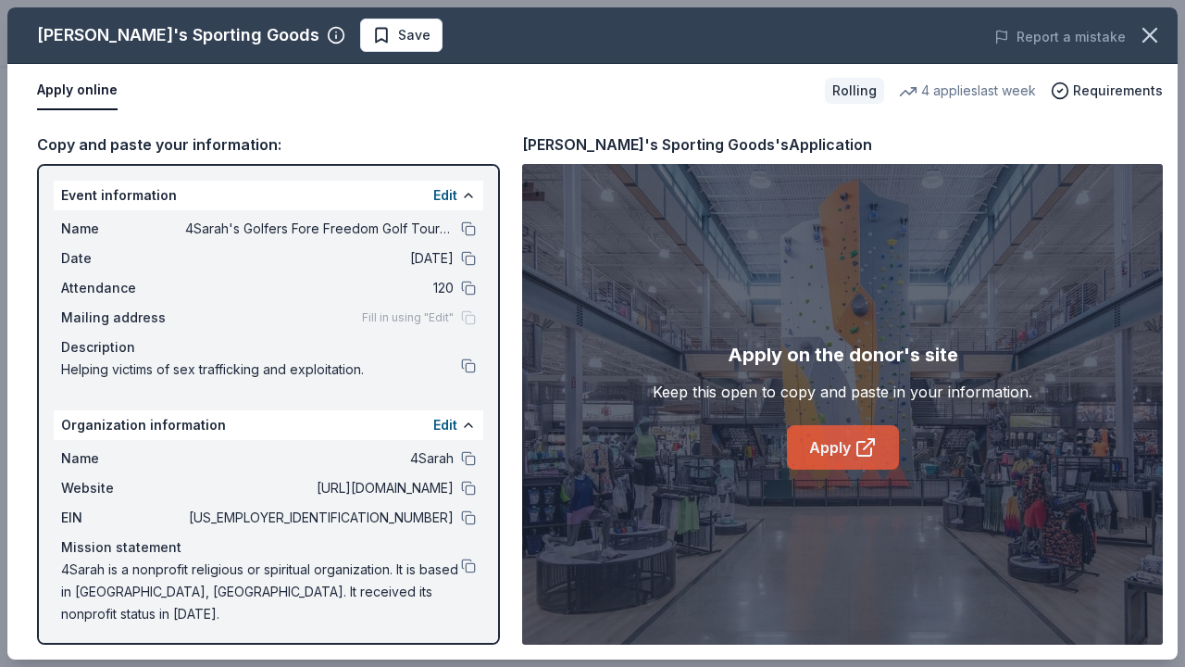
click at [833, 456] on link "Apply" at bounding box center [843, 447] width 112 height 44
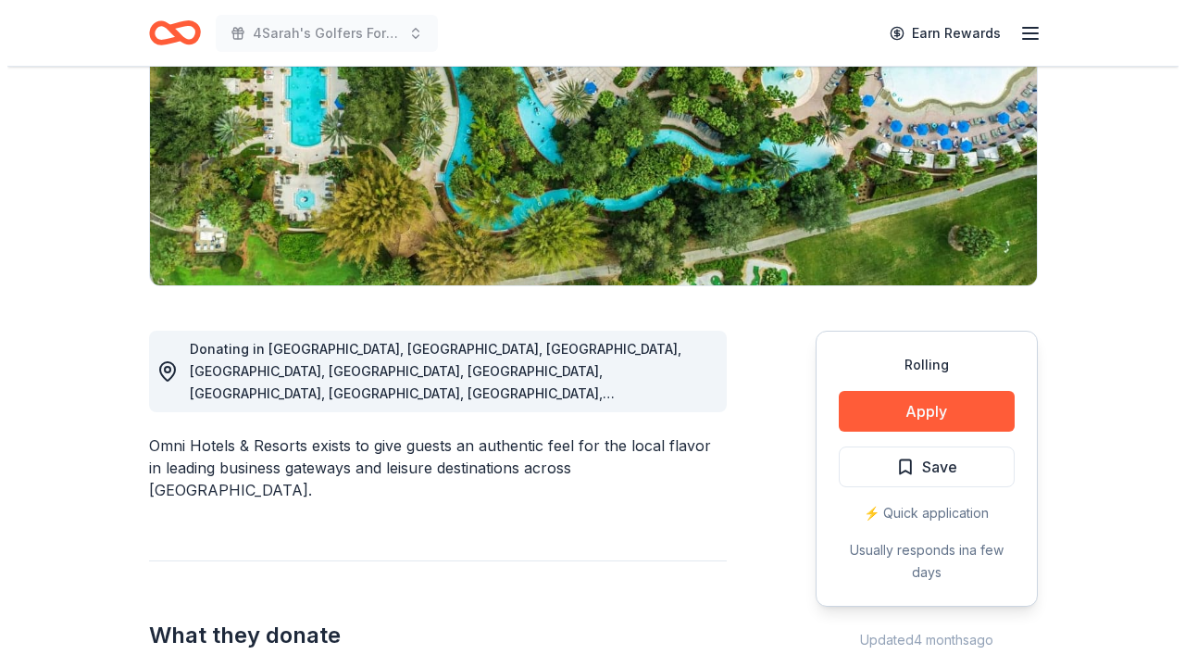
scroll to position [387, 0]
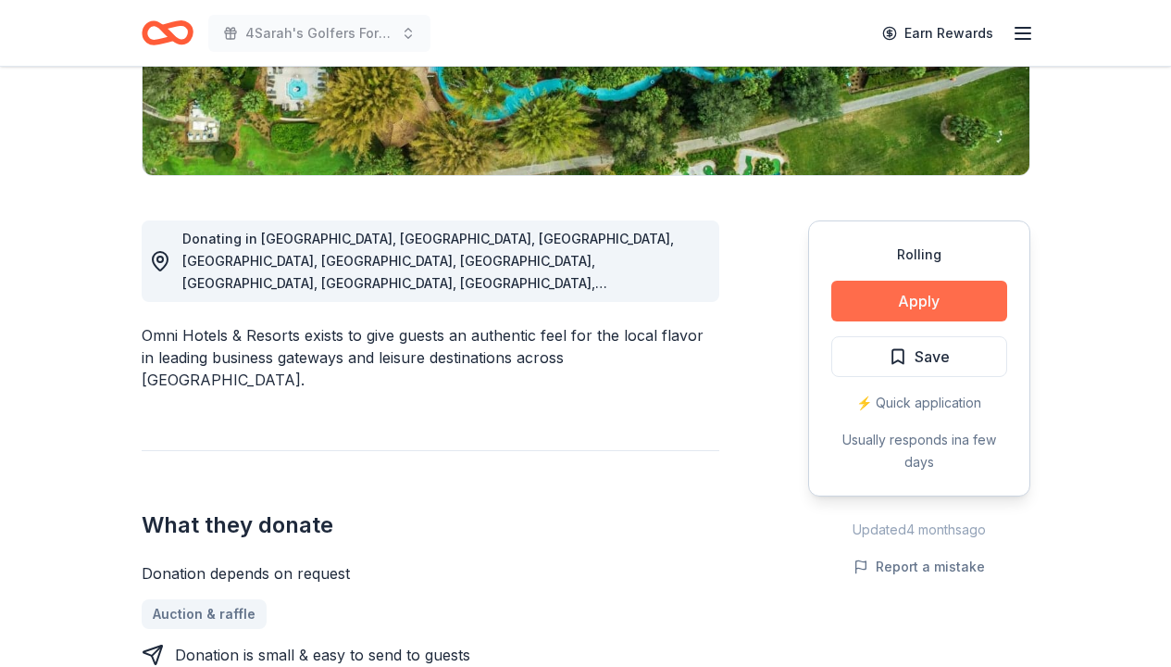
click at [869, 299] on button "Apply" at bounding box center [919, 300] width 176 height 41
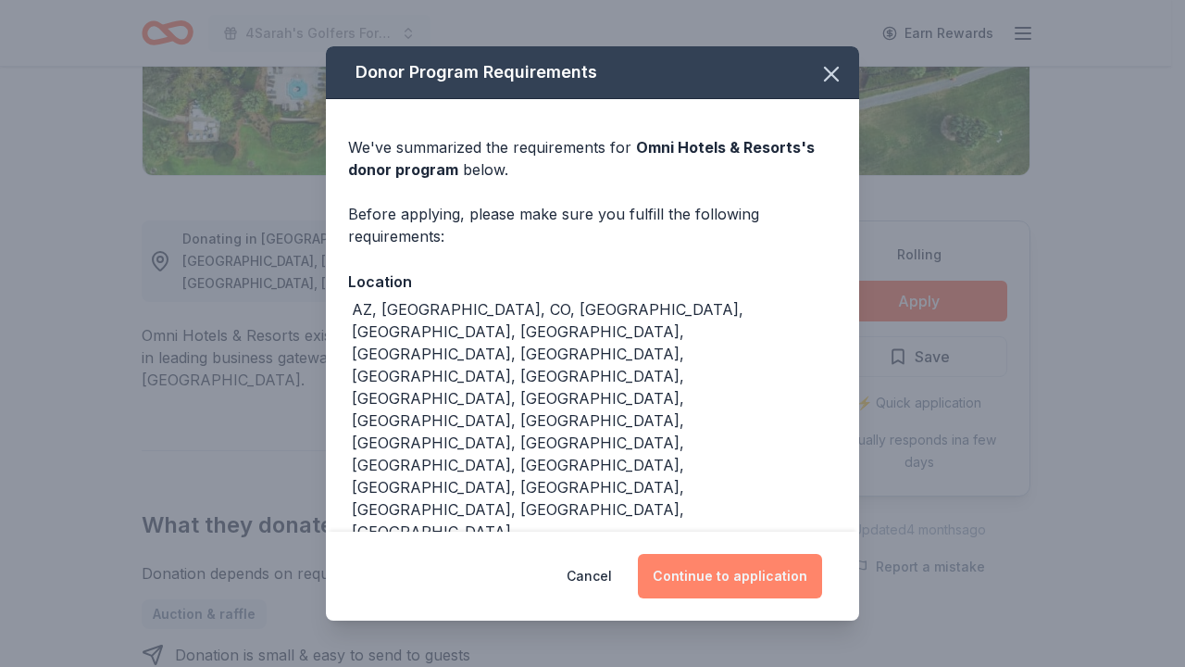
click at [745, 578] on button "Continue to application" at bounding box center [730, 576] width 184 height 44
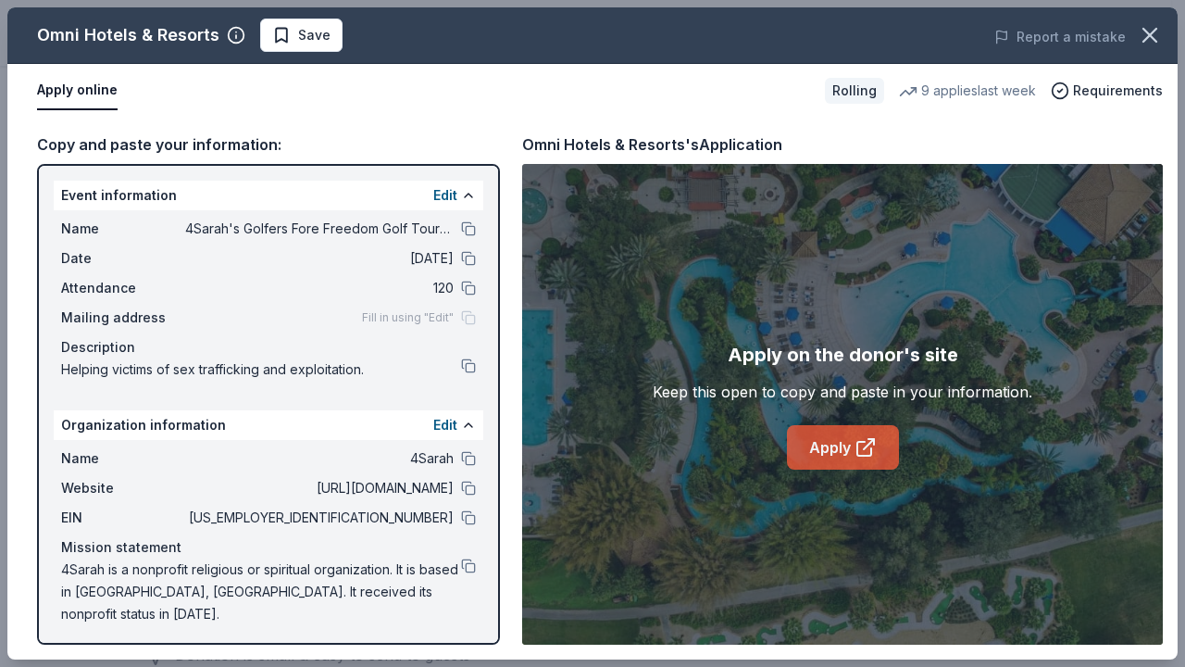
click at [830, 461] on link "Apply" at bounding box center [843, 447] width 112 height 44
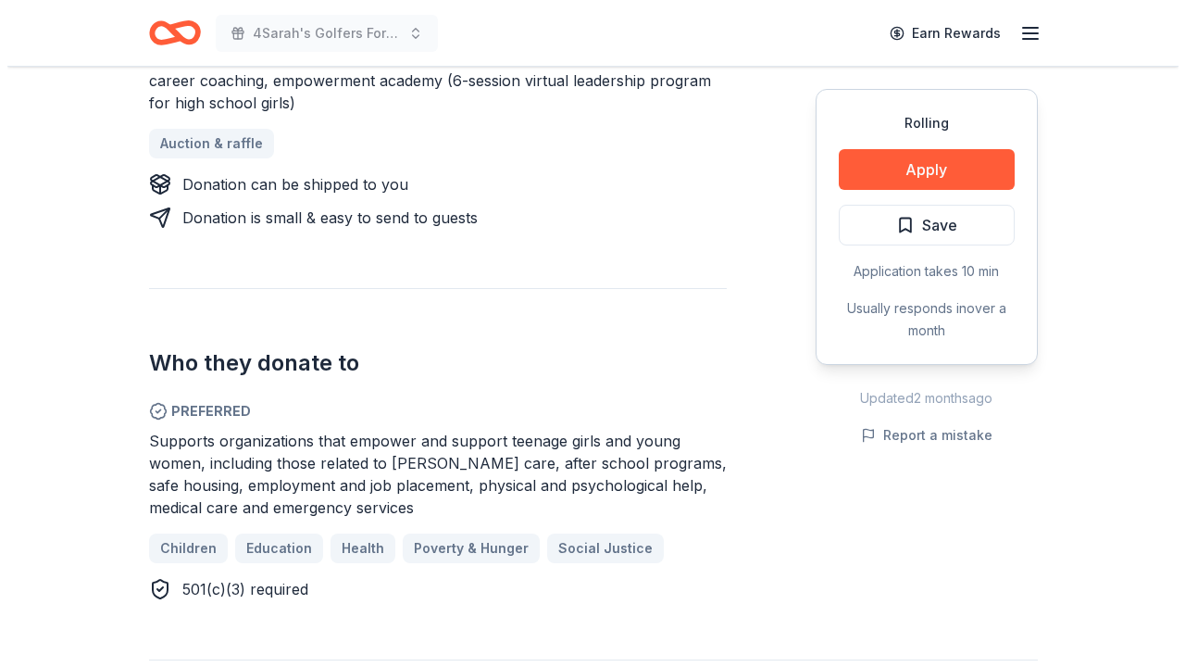
scroll to position [845, 0]
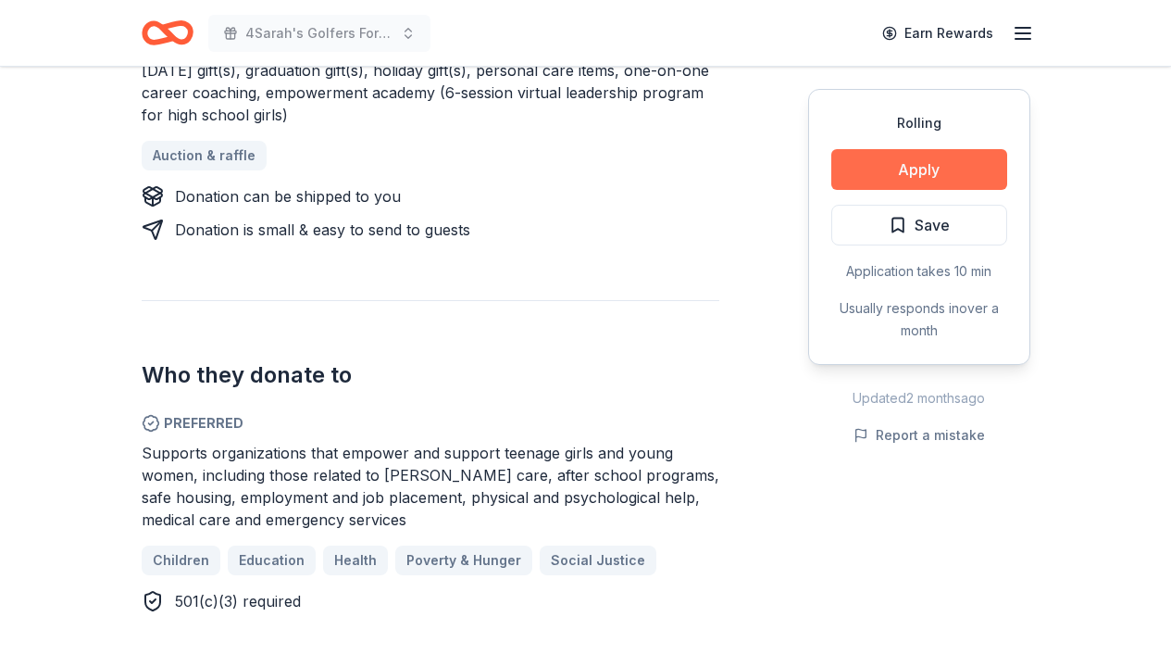
click at [931, 166] on button "Apply" at bounding box center [919, 169] width 176 height 41
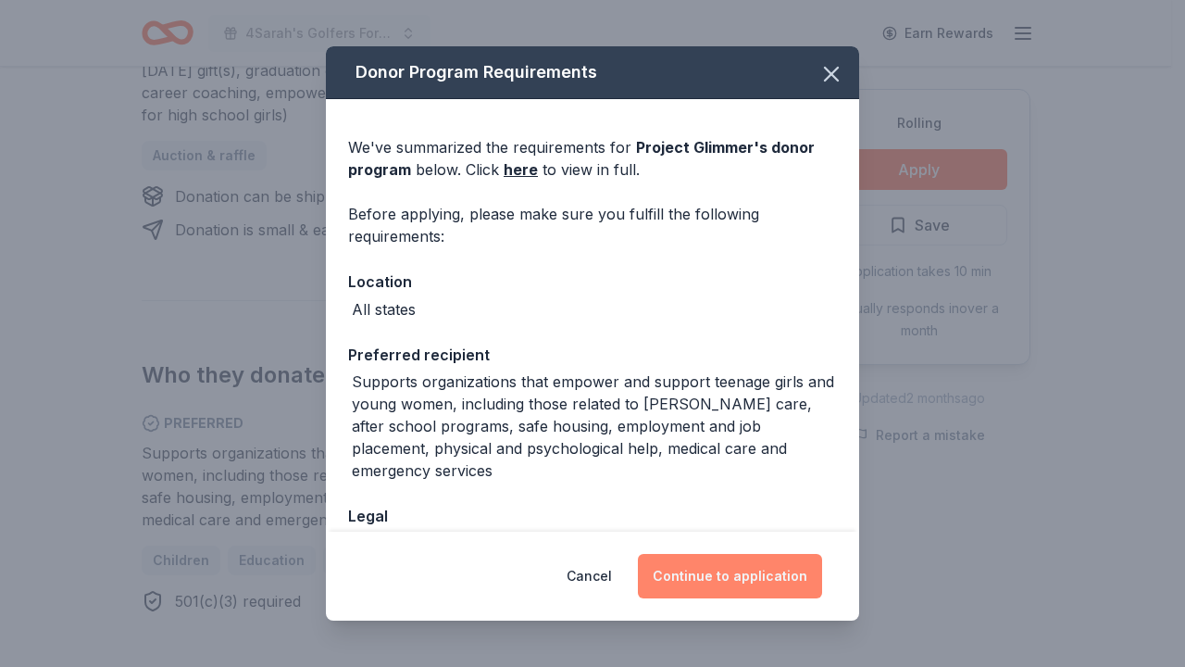
click at [734, 576] on button "Continue to application" at bounding box center [730, 576] width 184 height 44
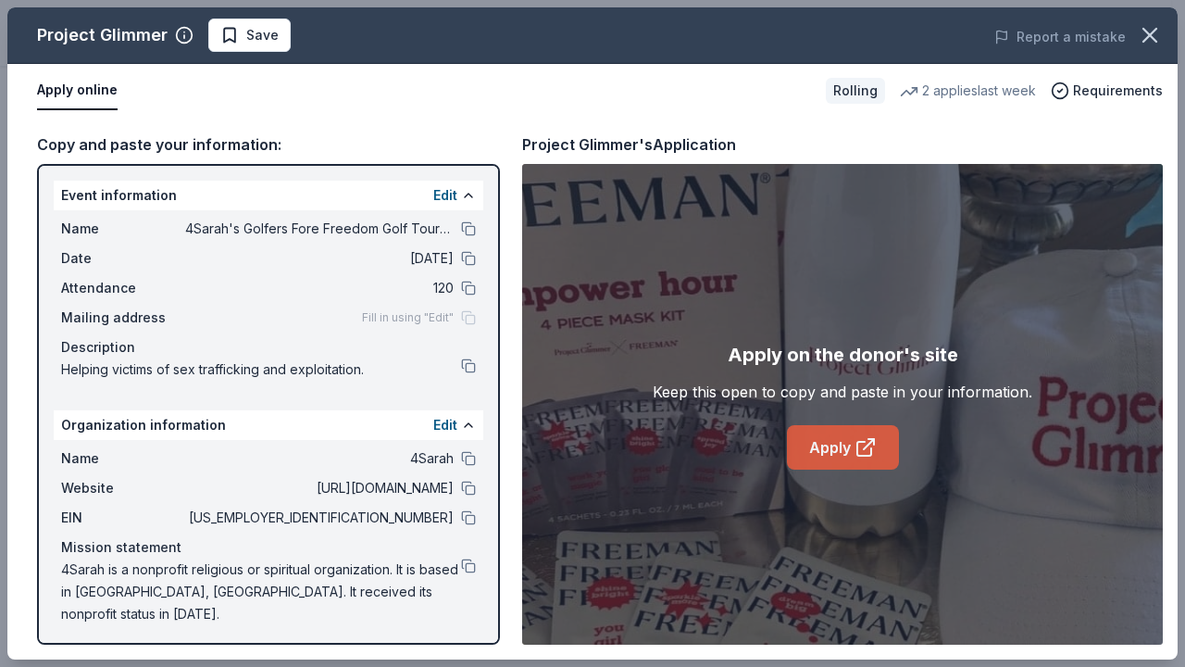
click at [835, 451] on link "Apply" at bounding box center [843, 447] width 112 height 44
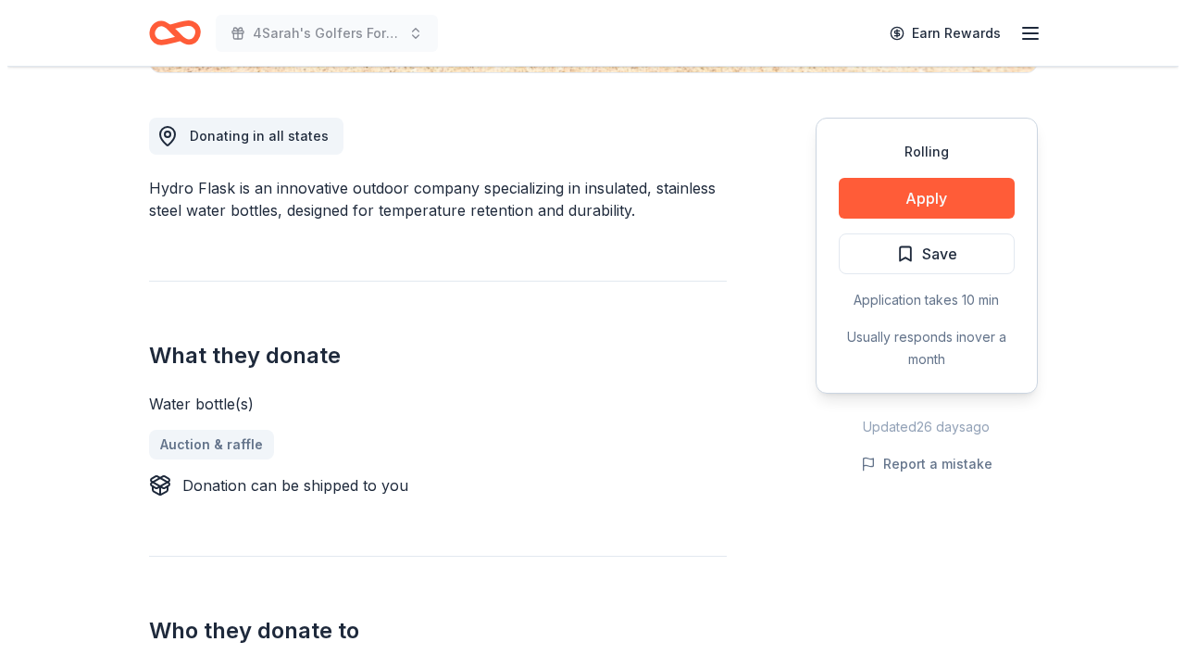
scroll to position [474, 0]
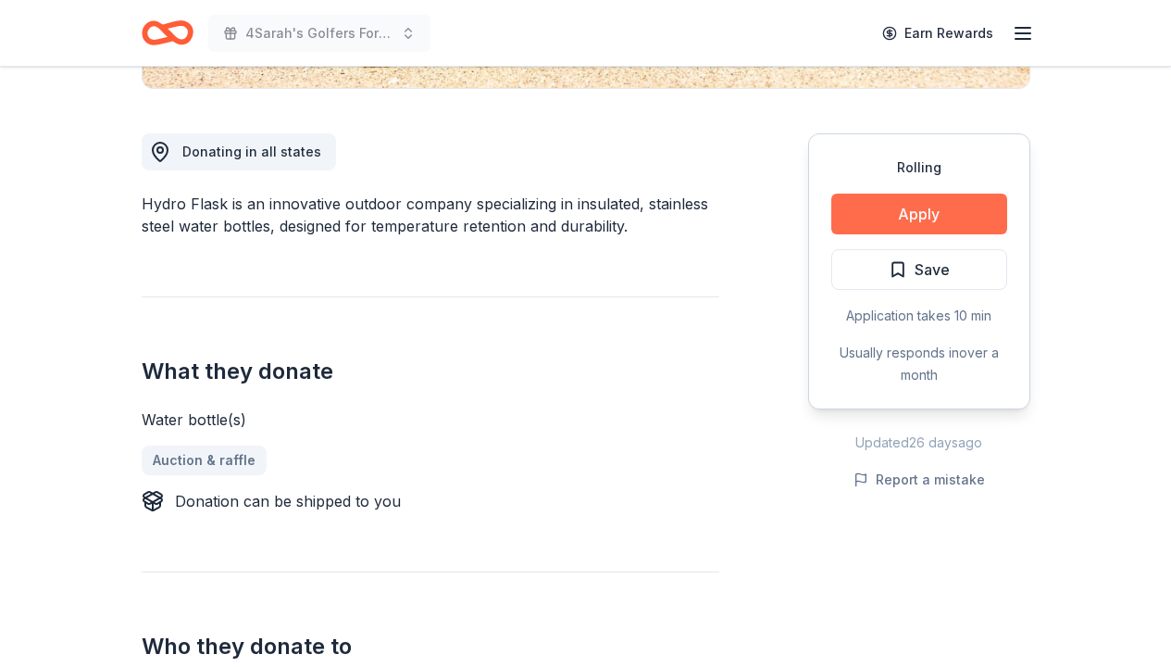
click at [896, 216] on button "Apply" at bounding box center [919, 213] width 176 height 41
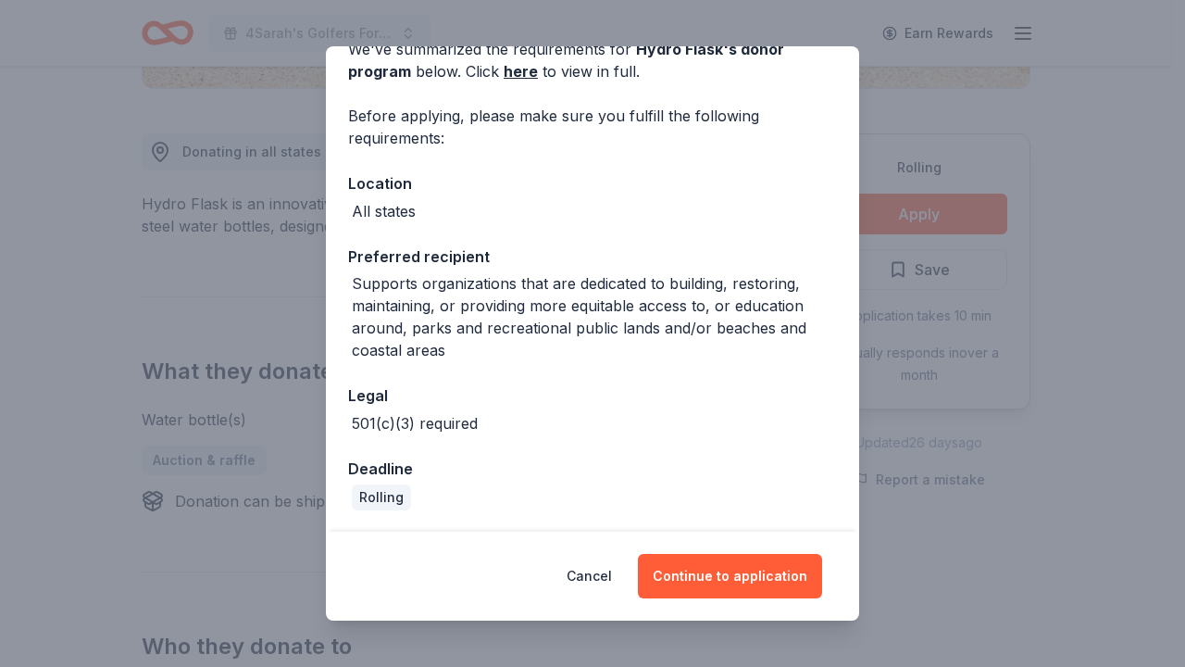
scroll to position [0, 0]
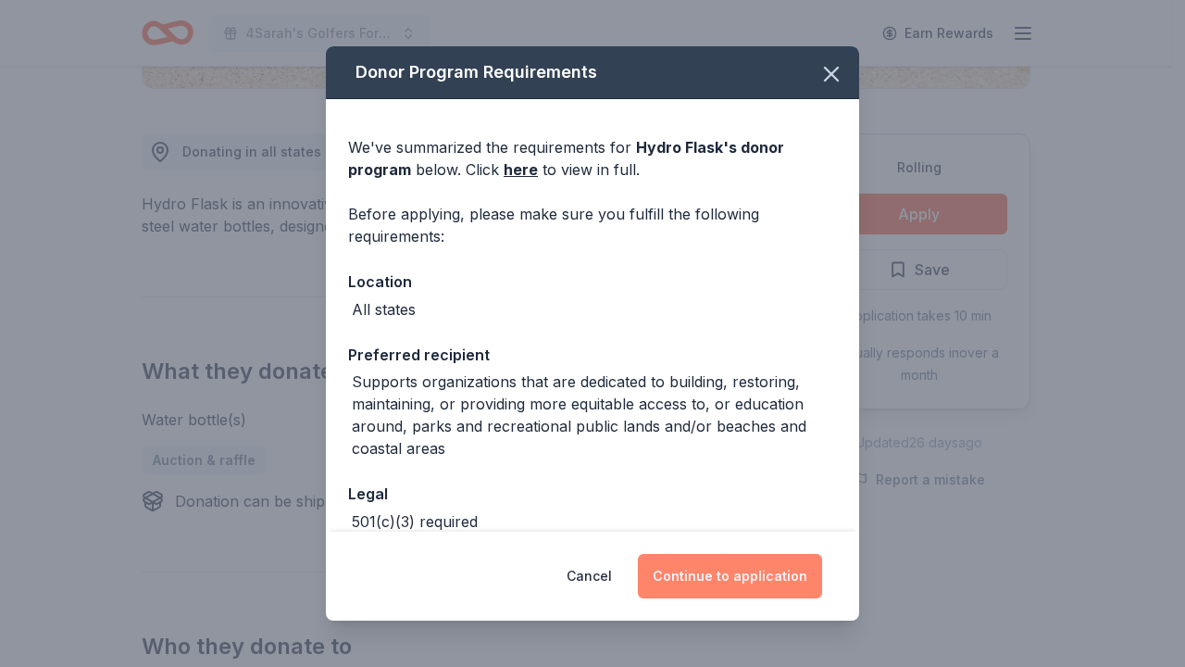
click at [720, 573] on button "Continue to application" at bounding box center [730, 576] width 184 height 44
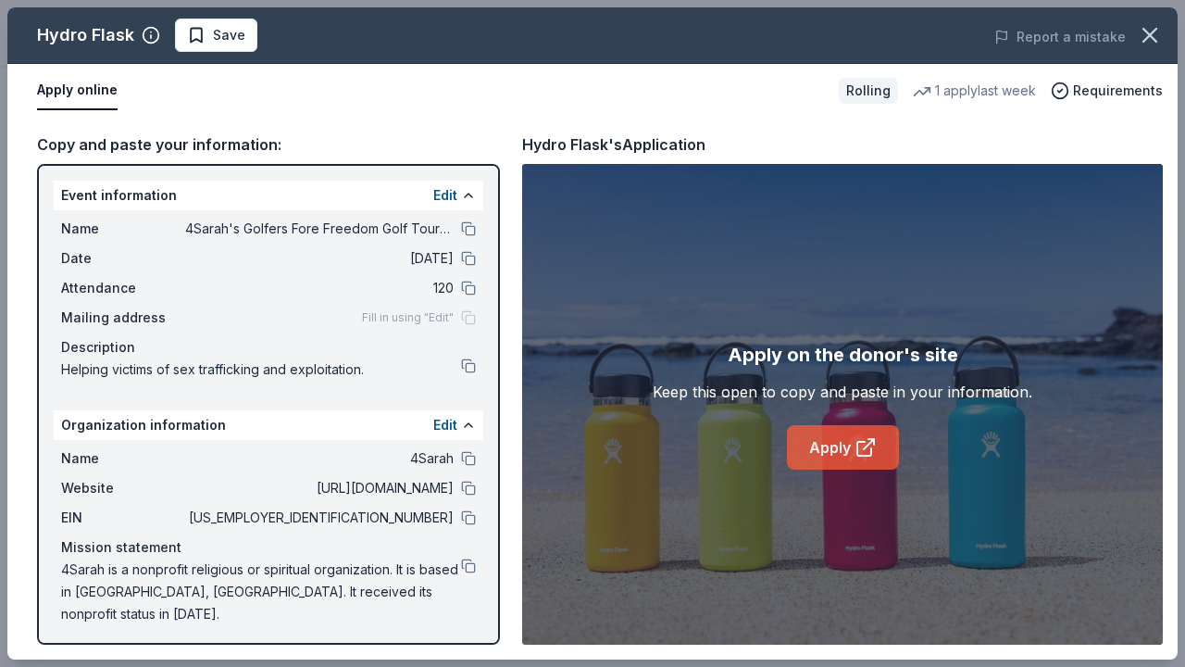
click at [807, 440] on link "Apply" at bounding box center [843, 447] width 112 height 44
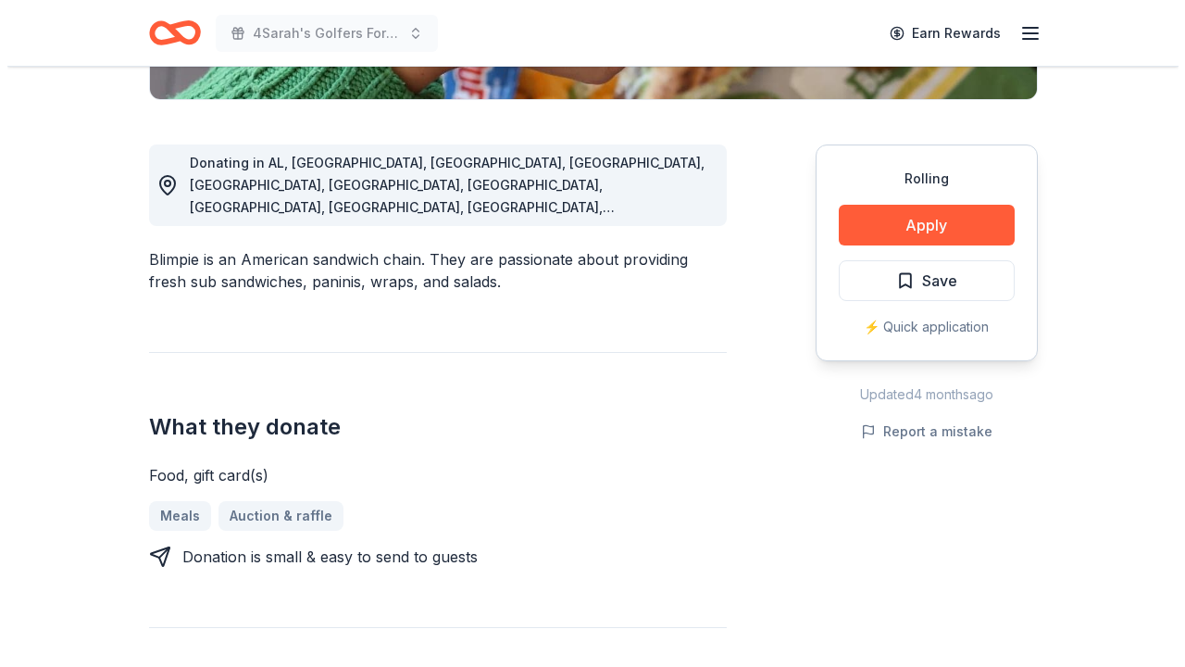
scroll to position [467, 0]
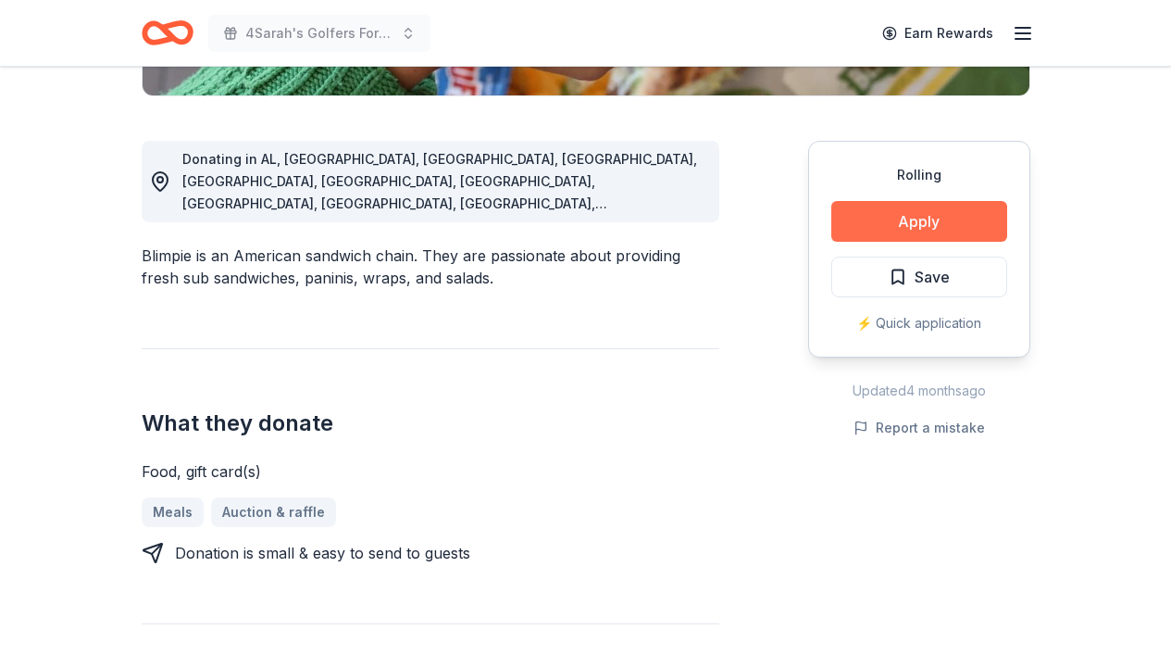
click at [928, 216] on button "Apply" at bounding box center [919, 221] width 176 height 41
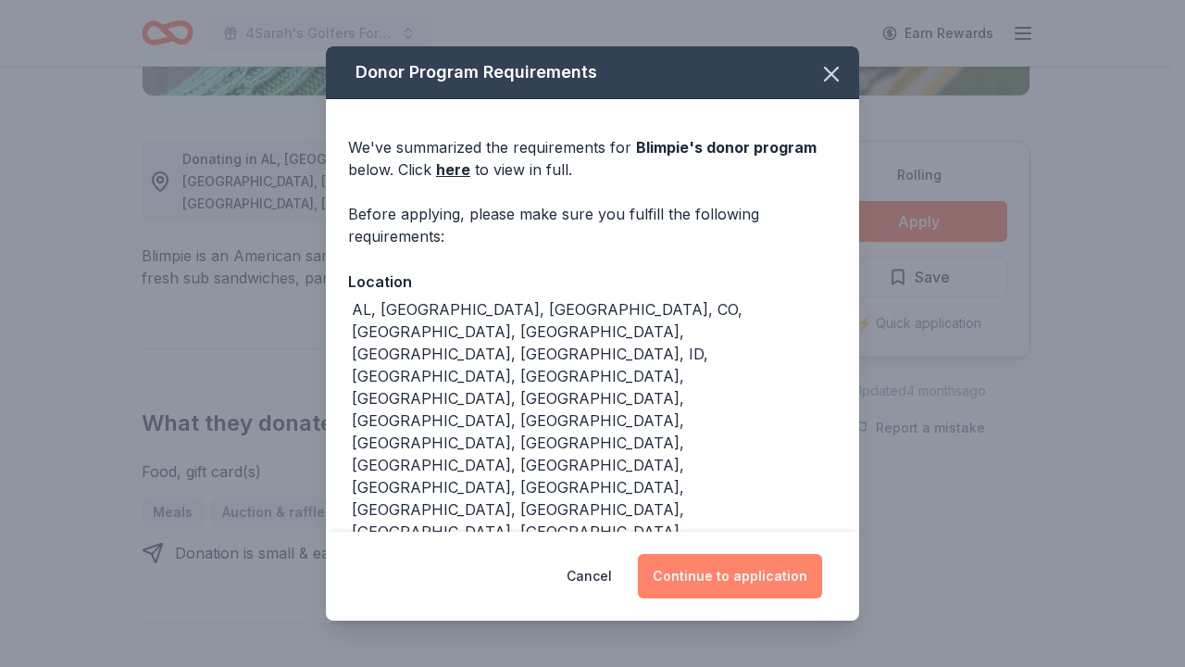
click at [800, 554] on button "Continue to application" at bounding box center [730, 576] width 184 height 44
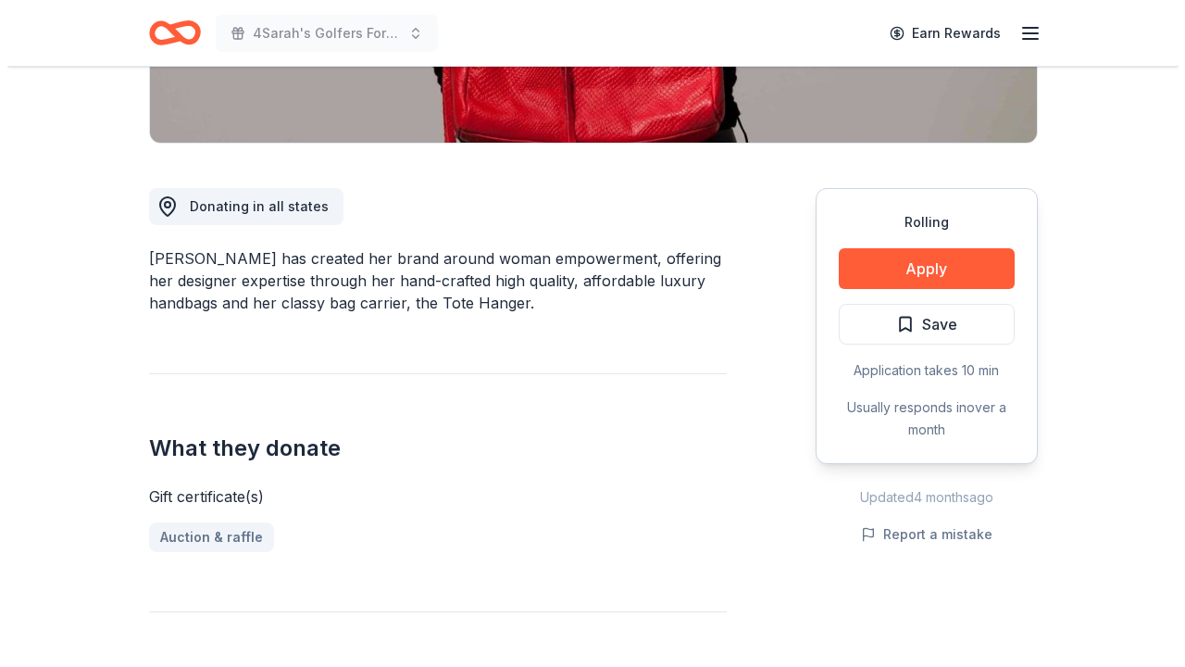
scroll to position [431, 0]
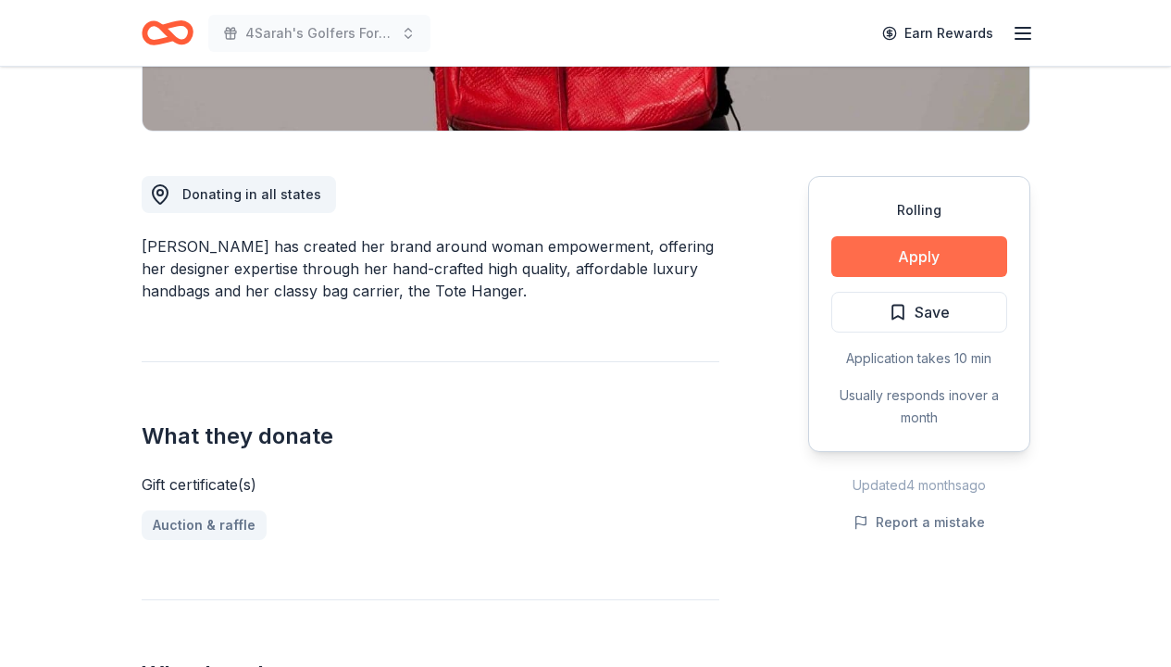
click at [950, 259] on button "Apply" at bounding box center [919, 256] width 176 height 41
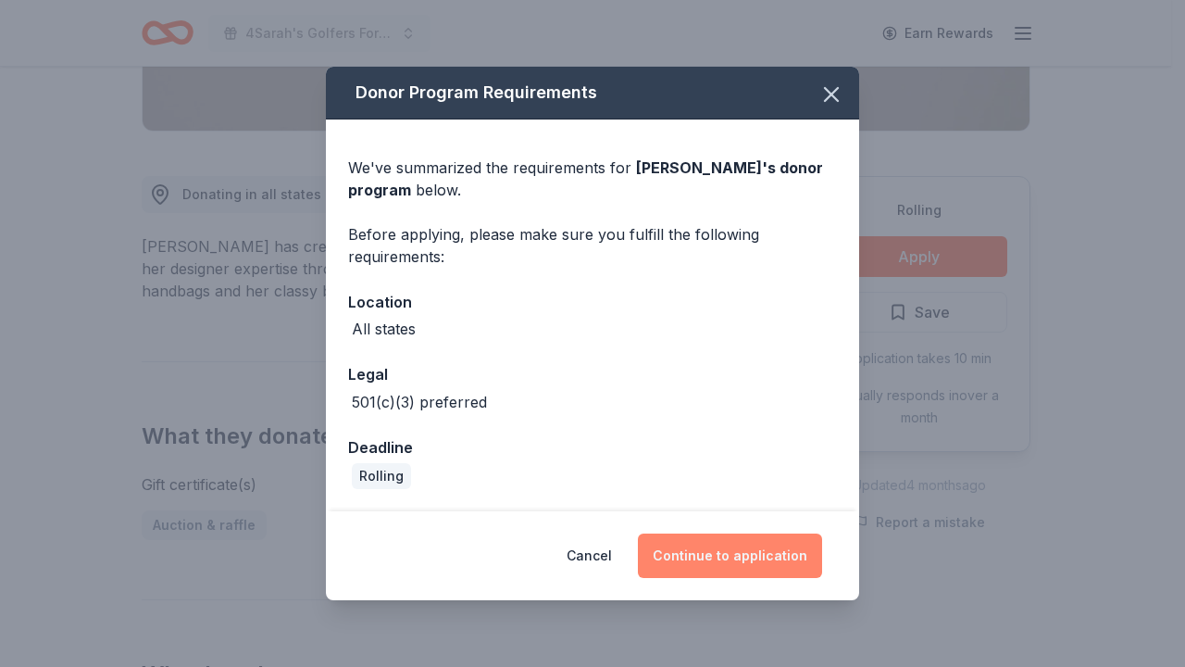
click at [771, 554] on button "Continue to application" at bounding box center [730, 555] width 184 height 44
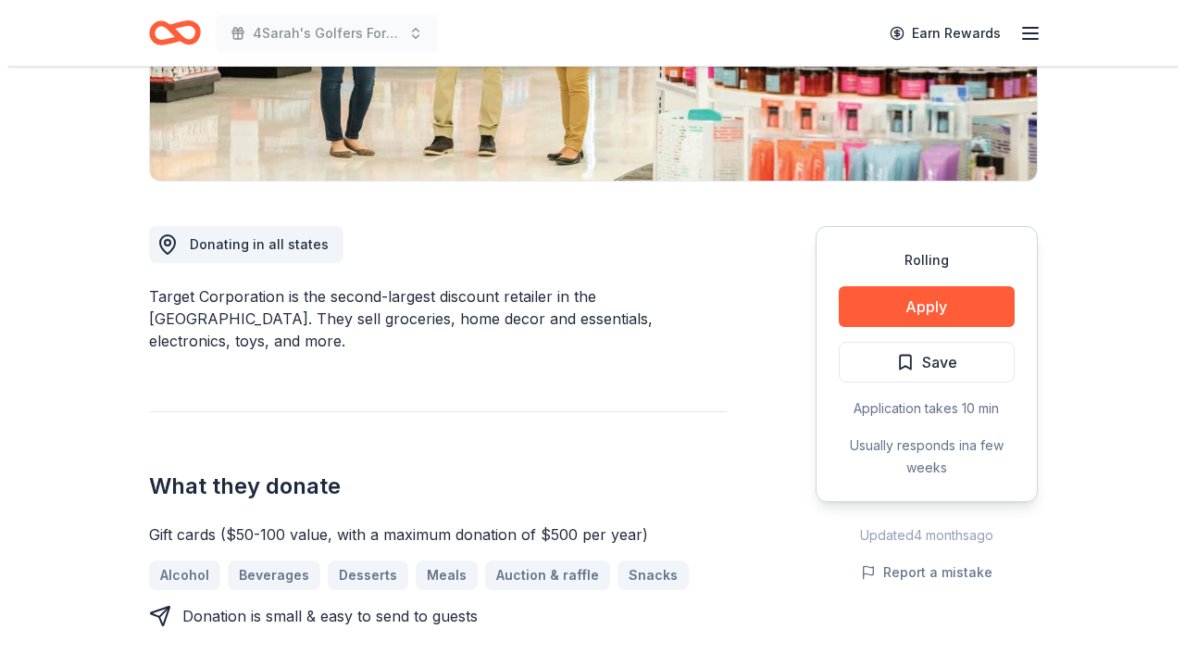
scroll to position [398, 0]
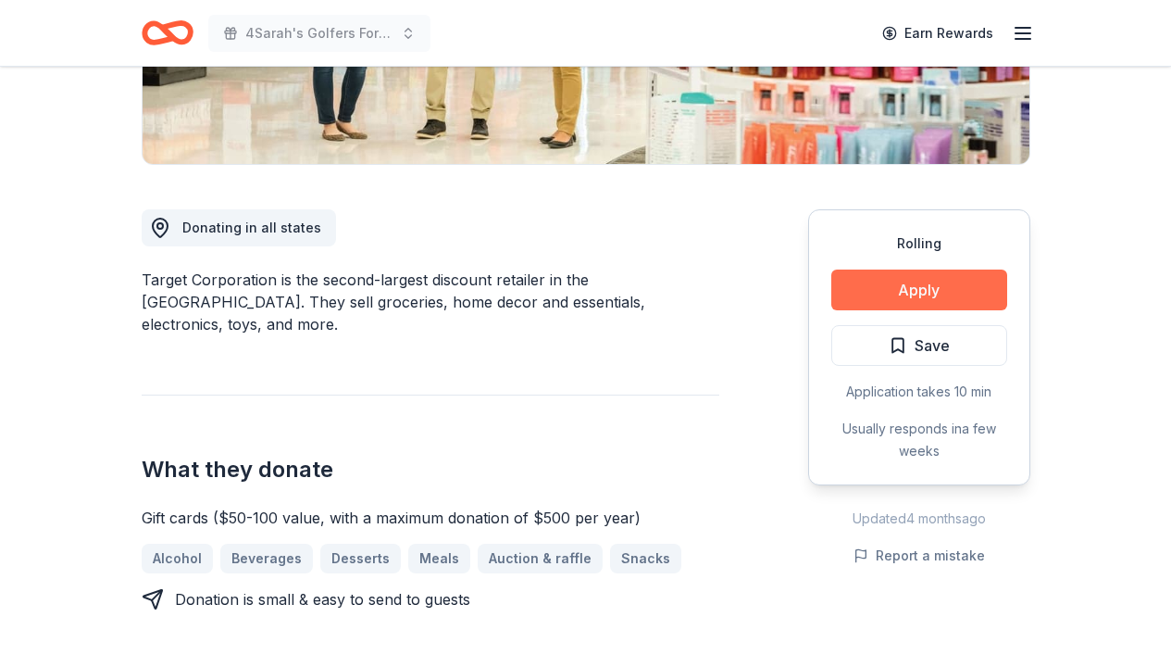
click at [886, 289] on button "Apply" at bounding box center [919, 289] width 176 height 41
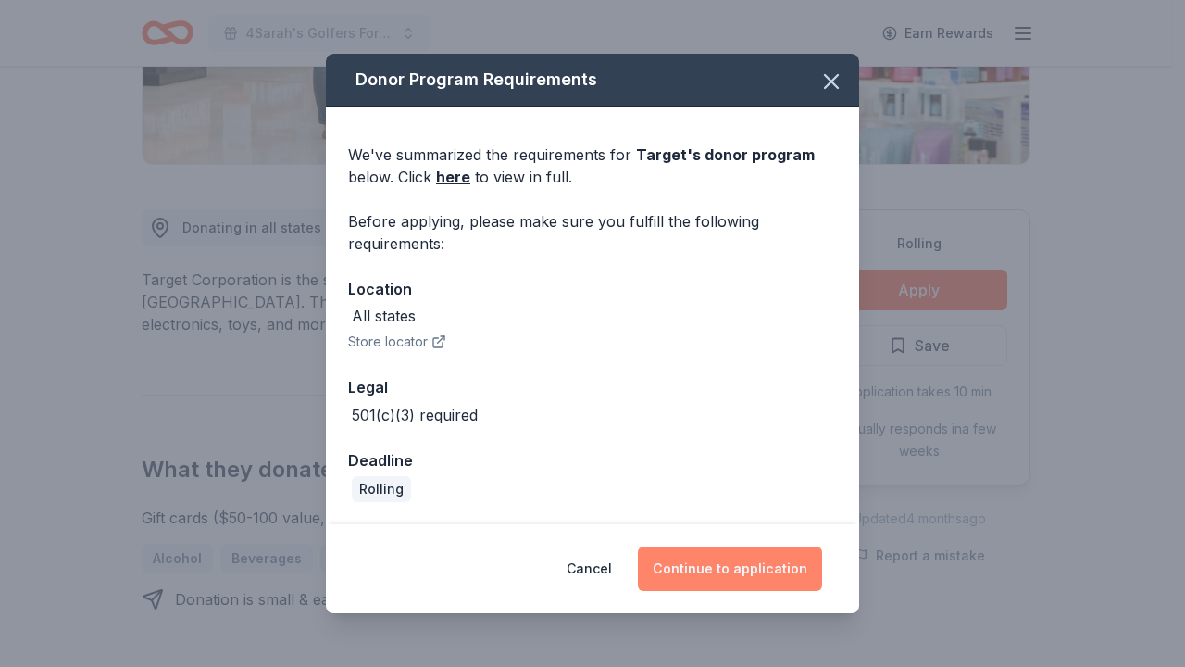
click at [752, 569] on button "Continue to application" at bounding box center [730, 568] width 184 height 44
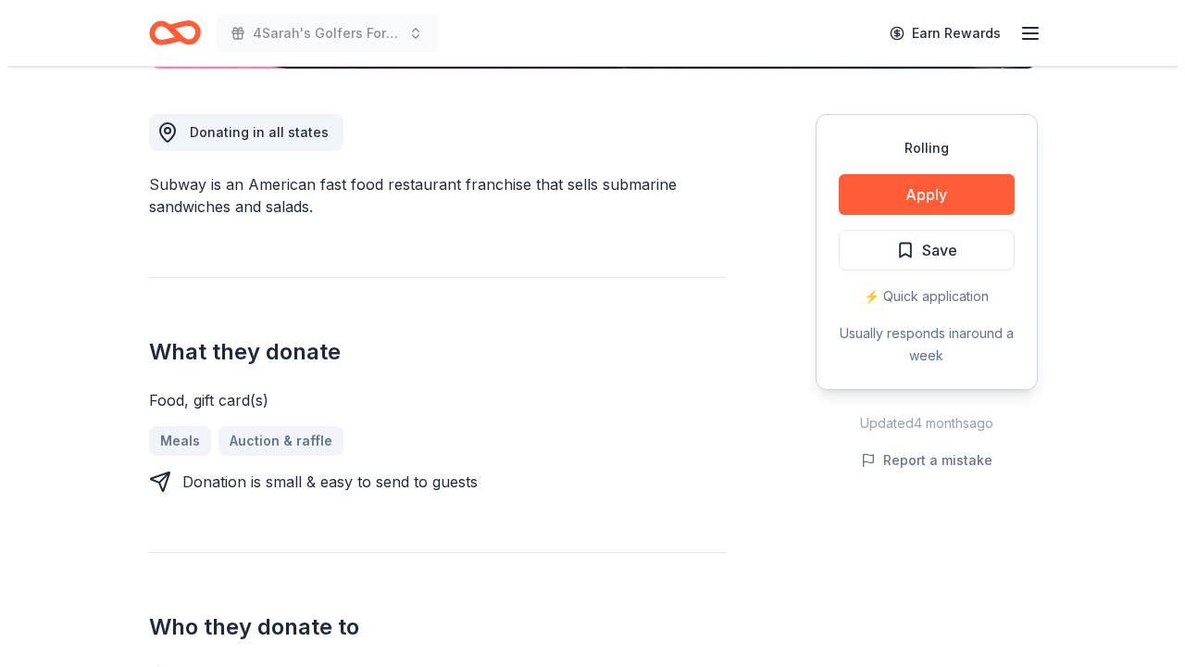
scroll to position [474, 0]
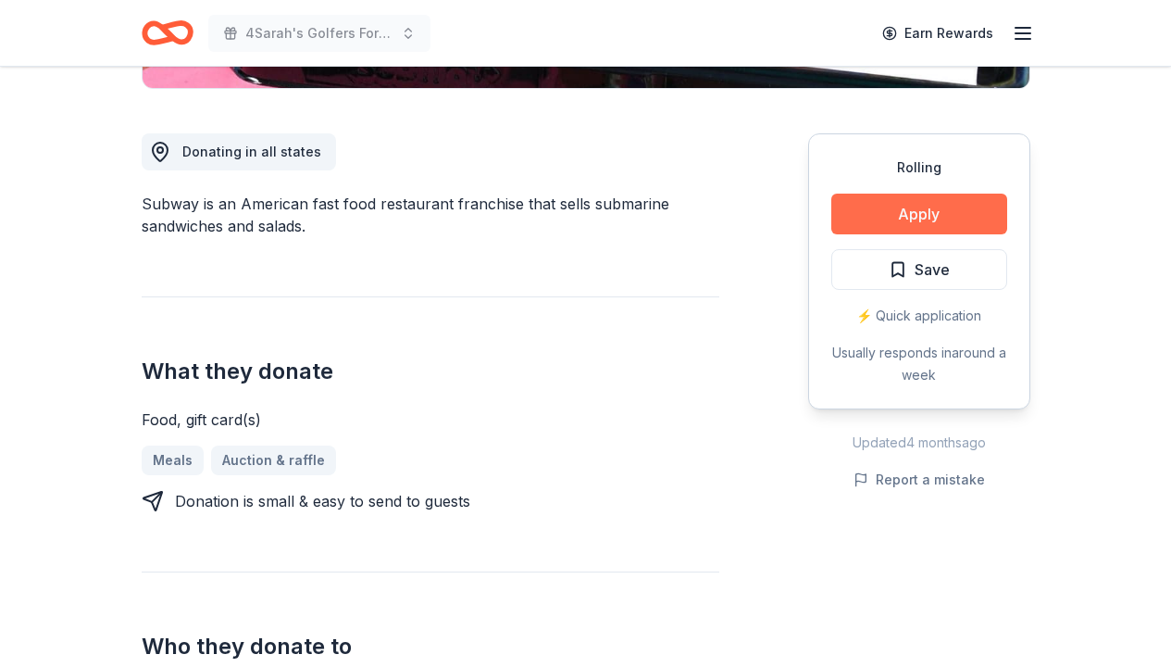
click at [893, 224] on button "Apply" at bounding box center [919, 213] width 176 height 41
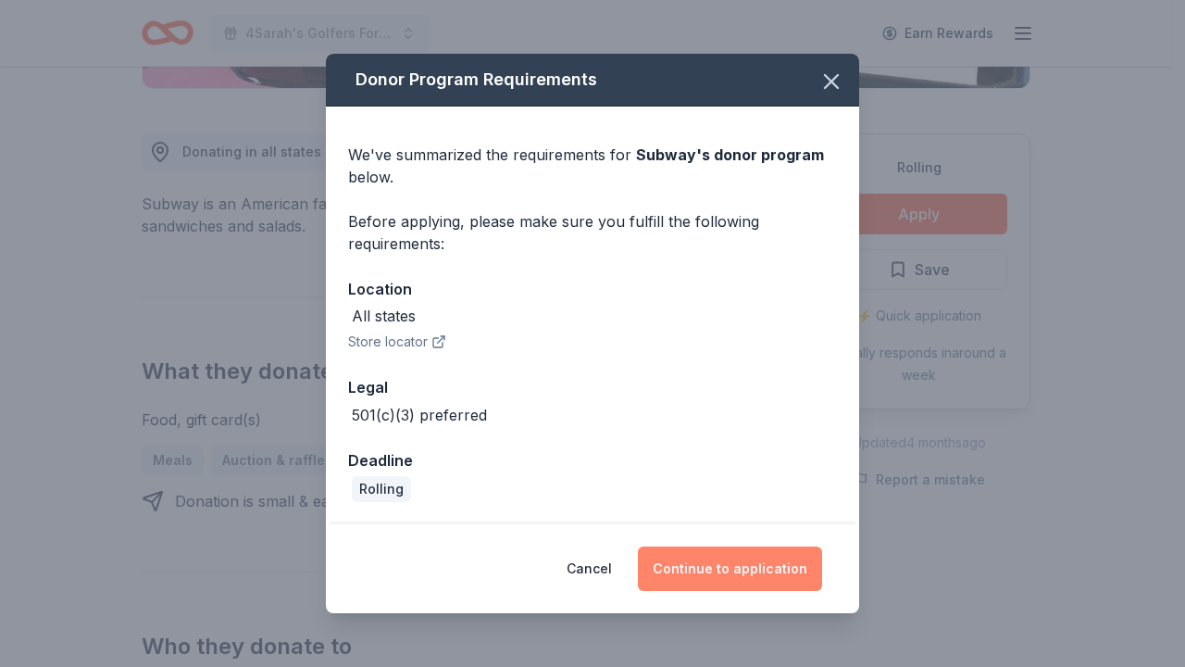
click at [754, 567] on button "Continue to application" at bounding box center [730, 568] width 184 height 44
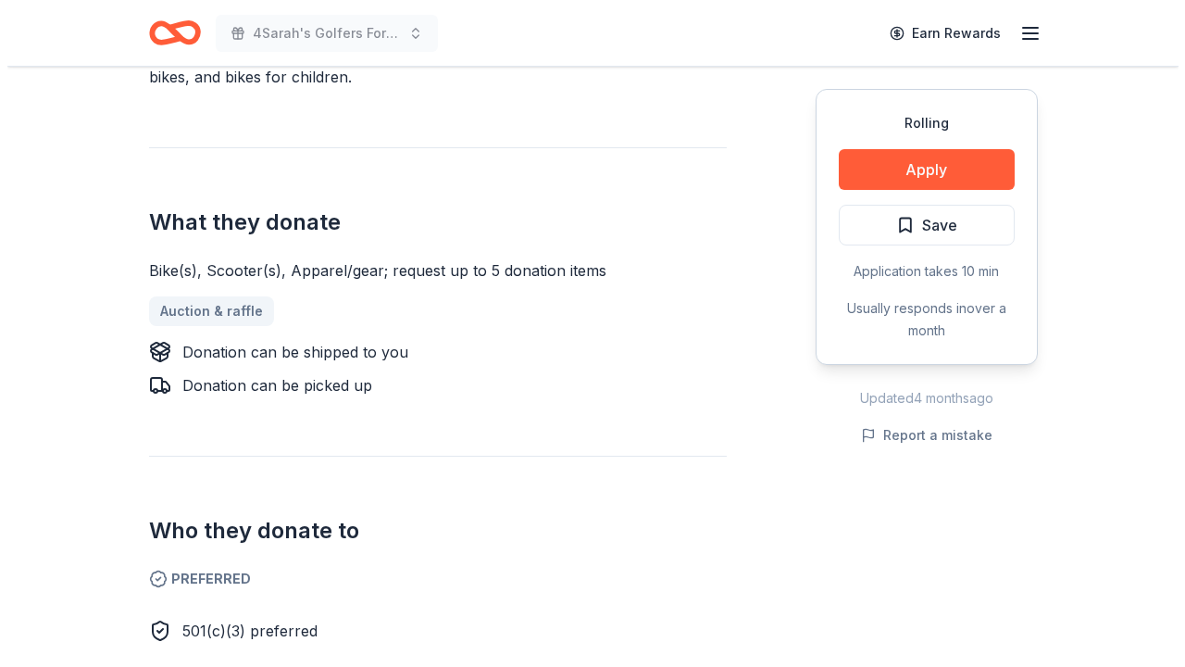
scroll to position [523, 0]
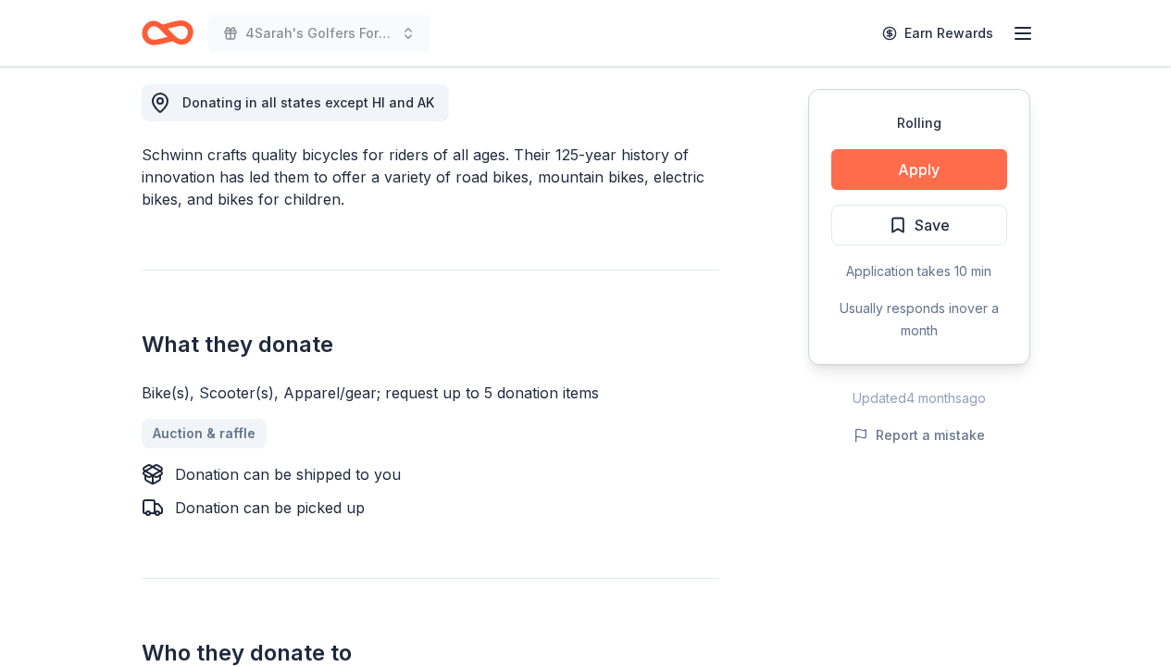
click at [910, 165] on button "Apply" at bounding box center [919, 169] width 176 height 41
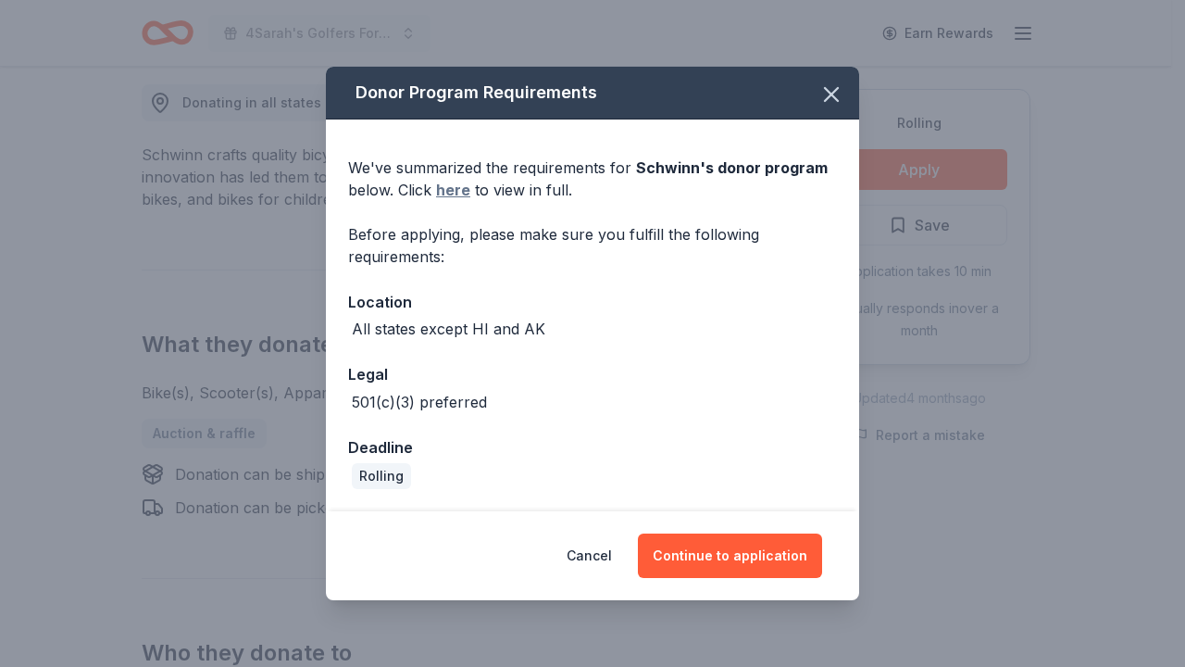
click at [449, 192] on link "here" at bounding box center [453, 190] width 34 height 22
click at [743, 555] on button "Continue to application" at bounding box center [730, 555] width 184 height 44
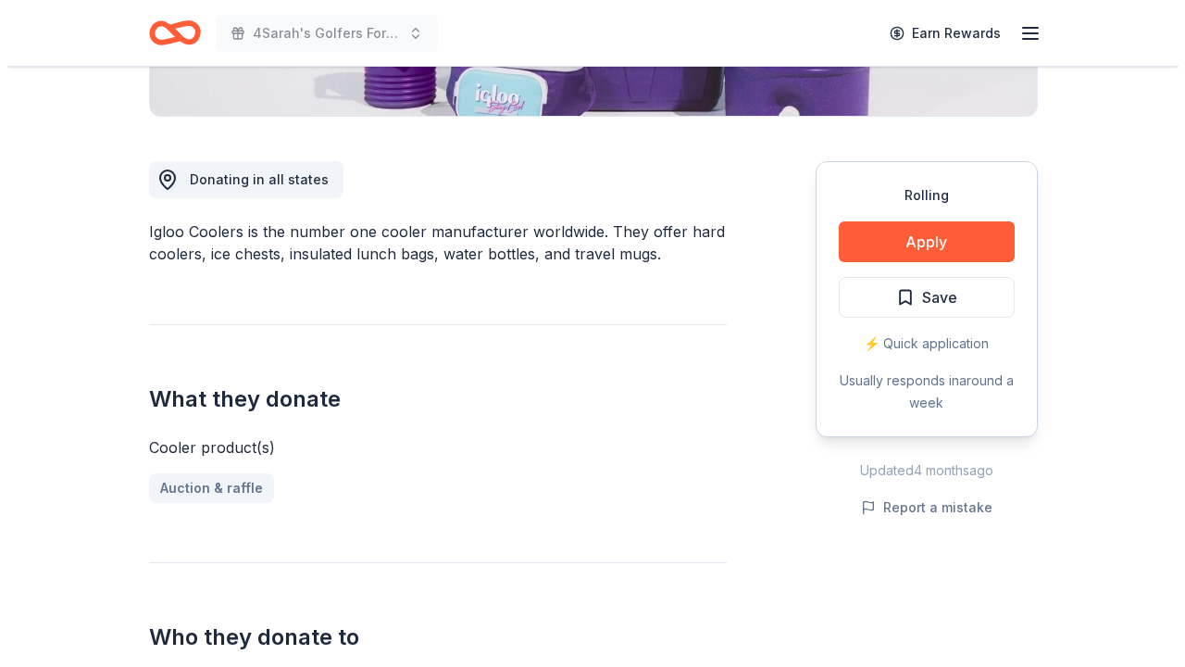
scroll to position [439, 0]
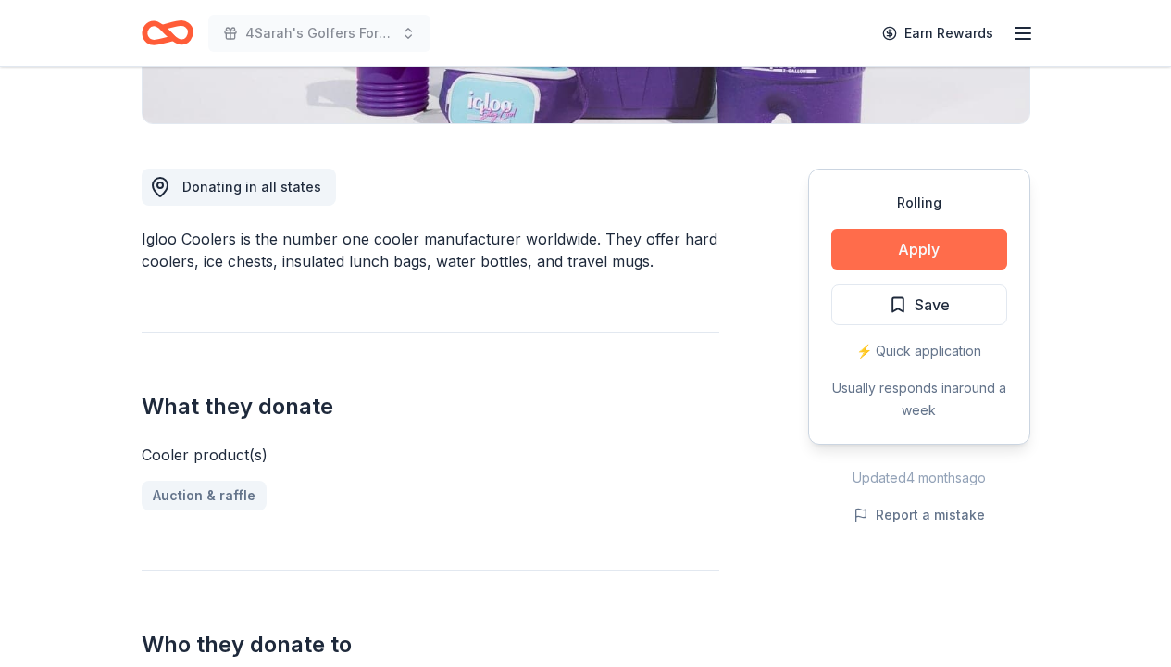
click at [917, 254] on button "Apply" at bounding box center [919, 249] width 176 height 41
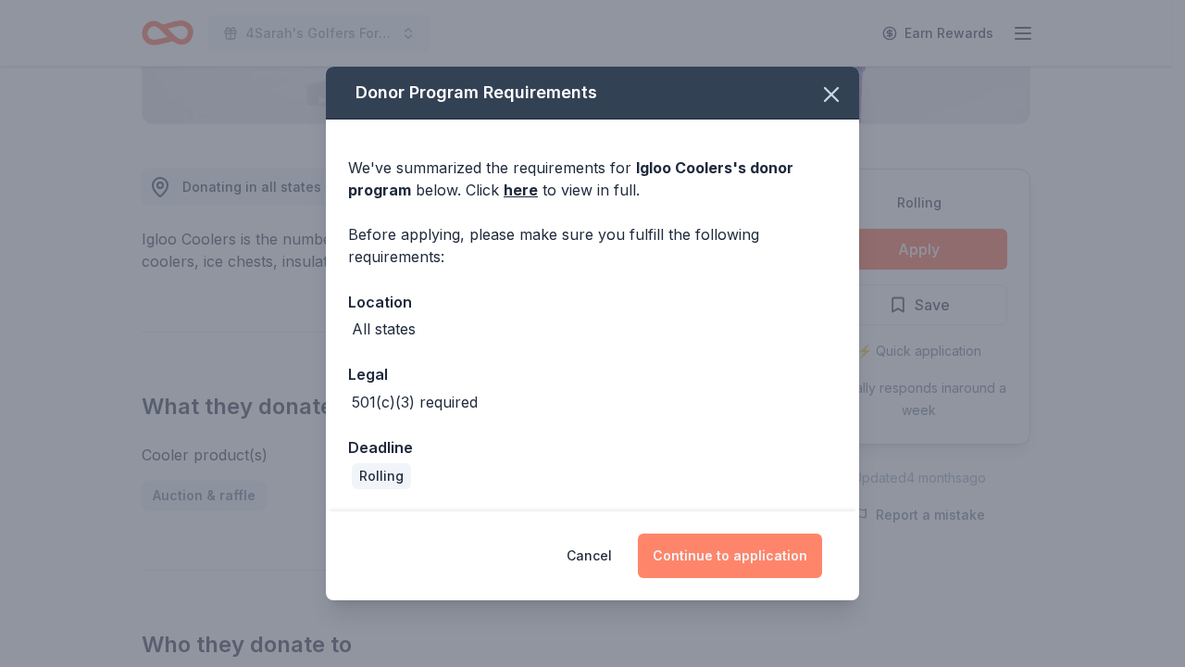
click at [729, 548] on button "Continue to application" at bounding box center [730, 555] width 184 height 44
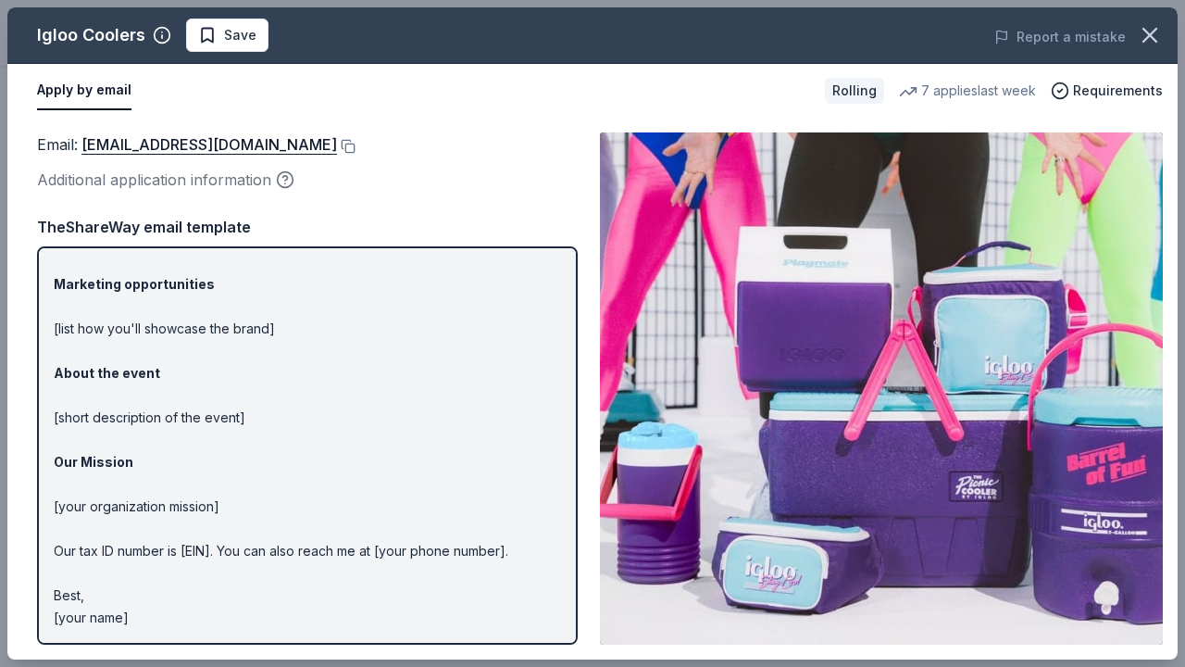
scroll to position [0, 0]
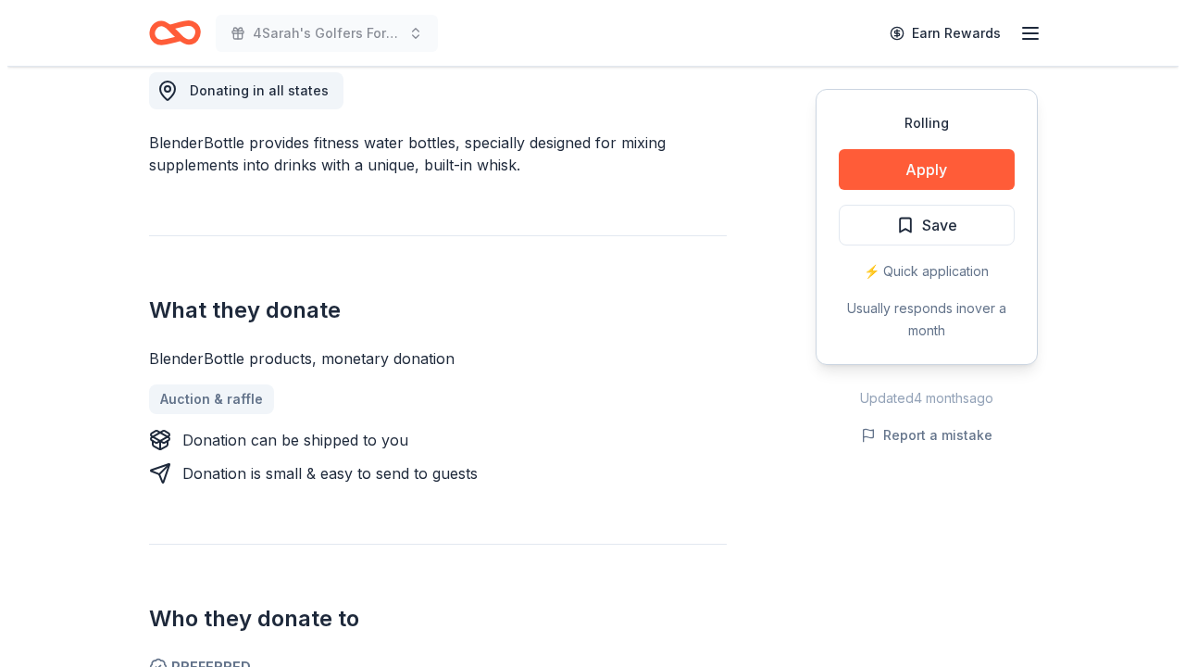
scroll to position [519, 0]
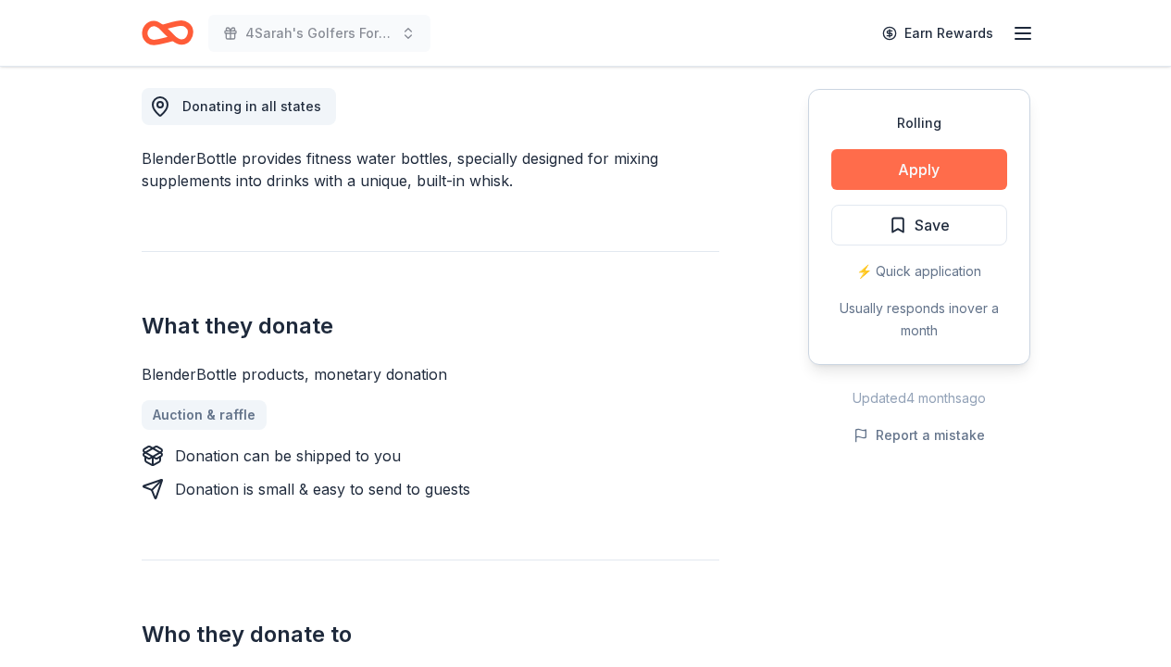
click at [901, 164] on button "Apply" at bounding box center [919, 169] width 176 height 41
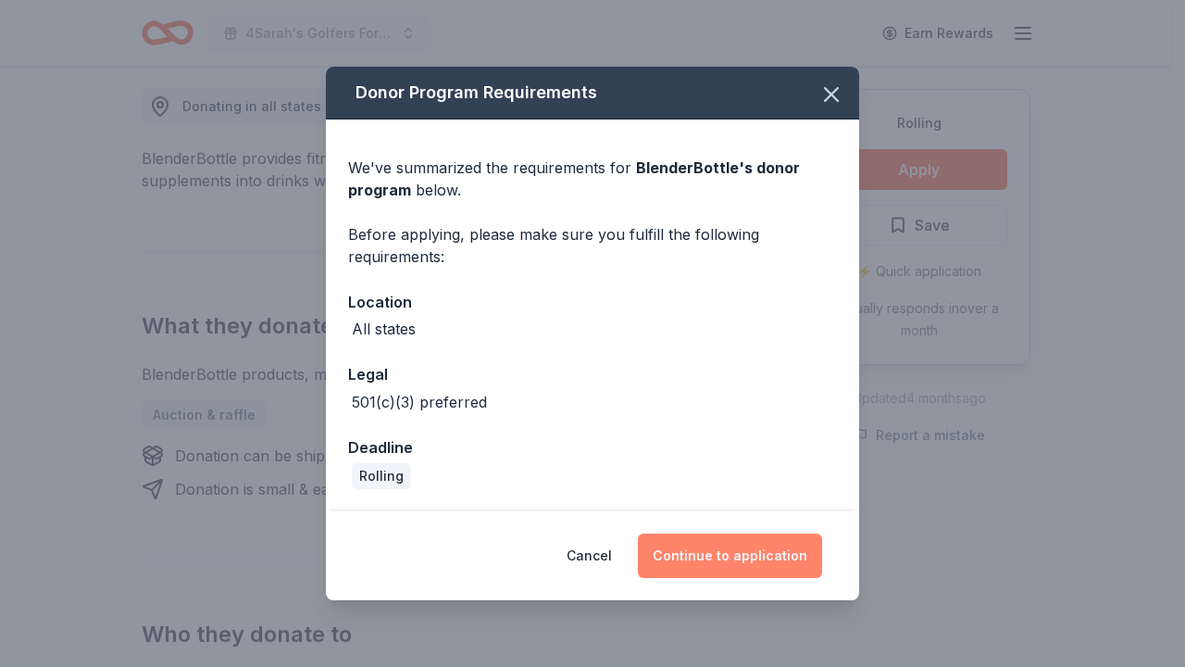
click at [712, 558] on button "Continue to application" at bounding box center [730, 555] width 184 height 44
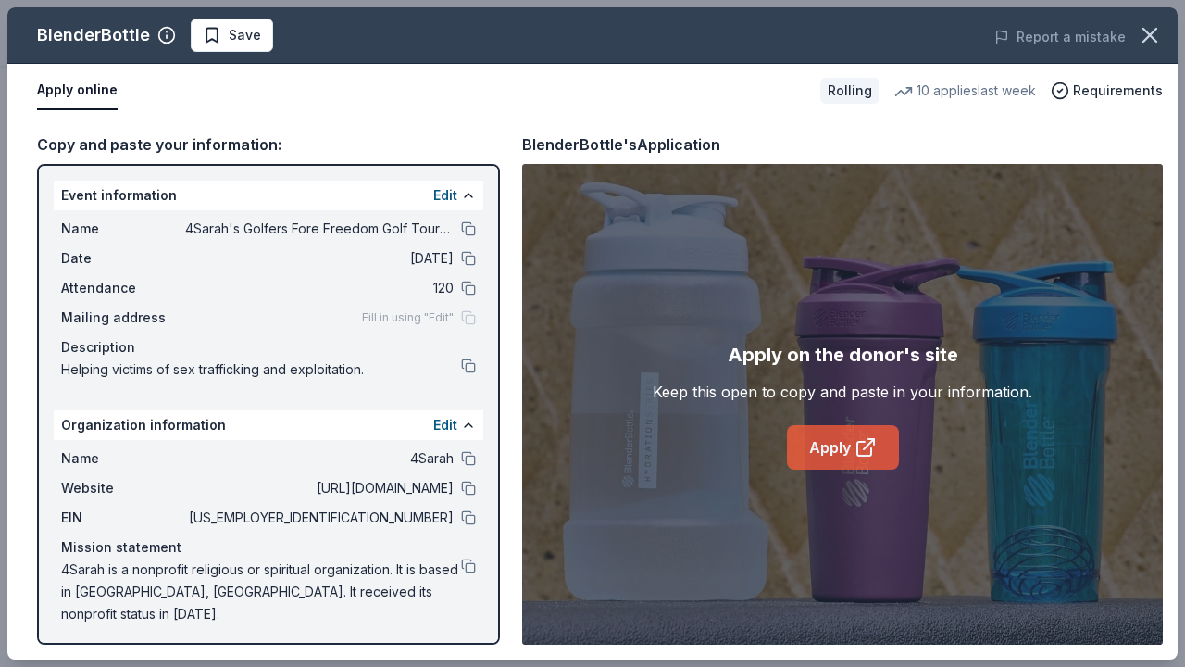
click at [834, 457] on link "Apply" at bounding box center [843, 447] width 112 height 44
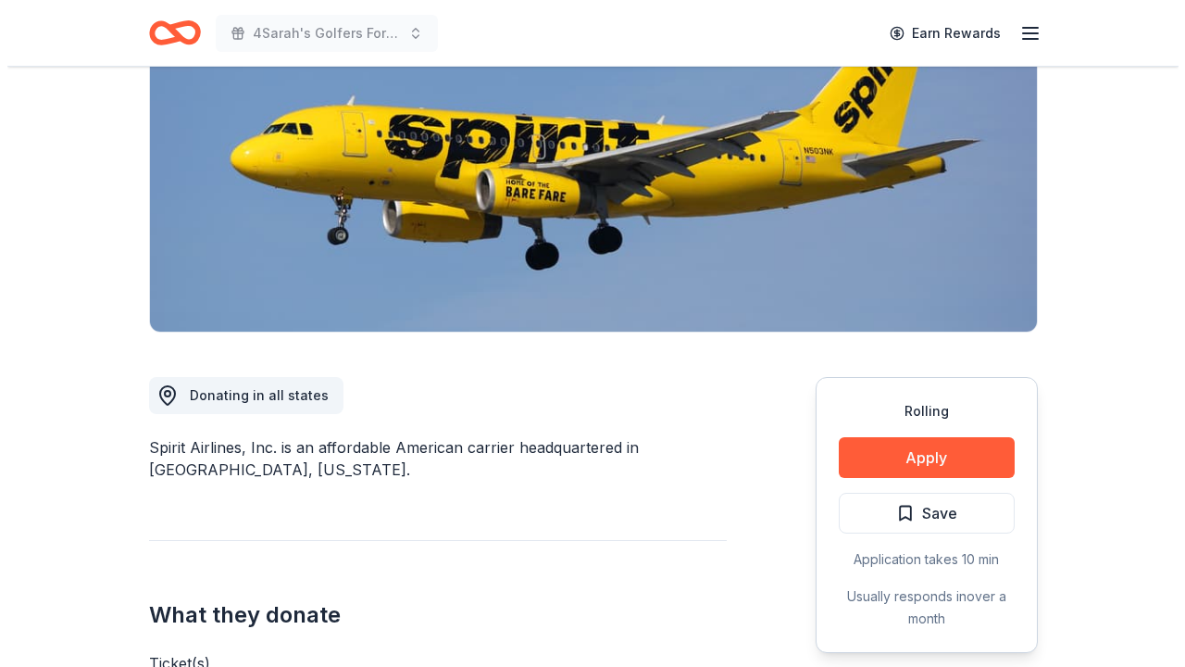
scroll to position [246, 0]
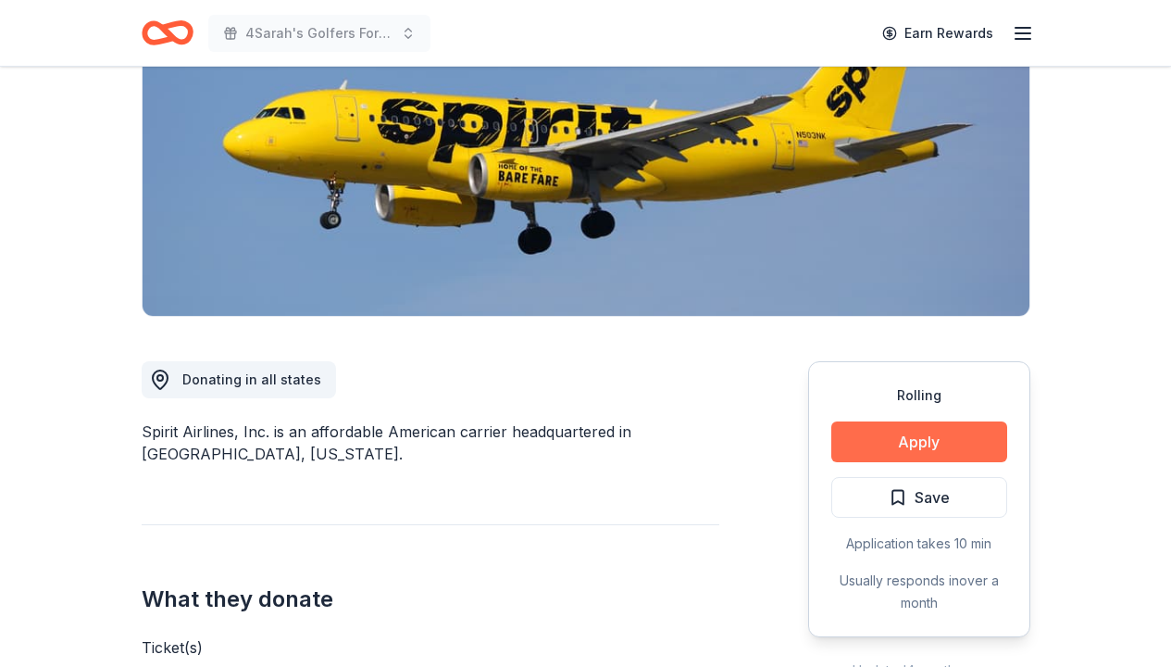
click at [935, 442] on button "Apply" at bounding box center [919, 441] width 176 height 41
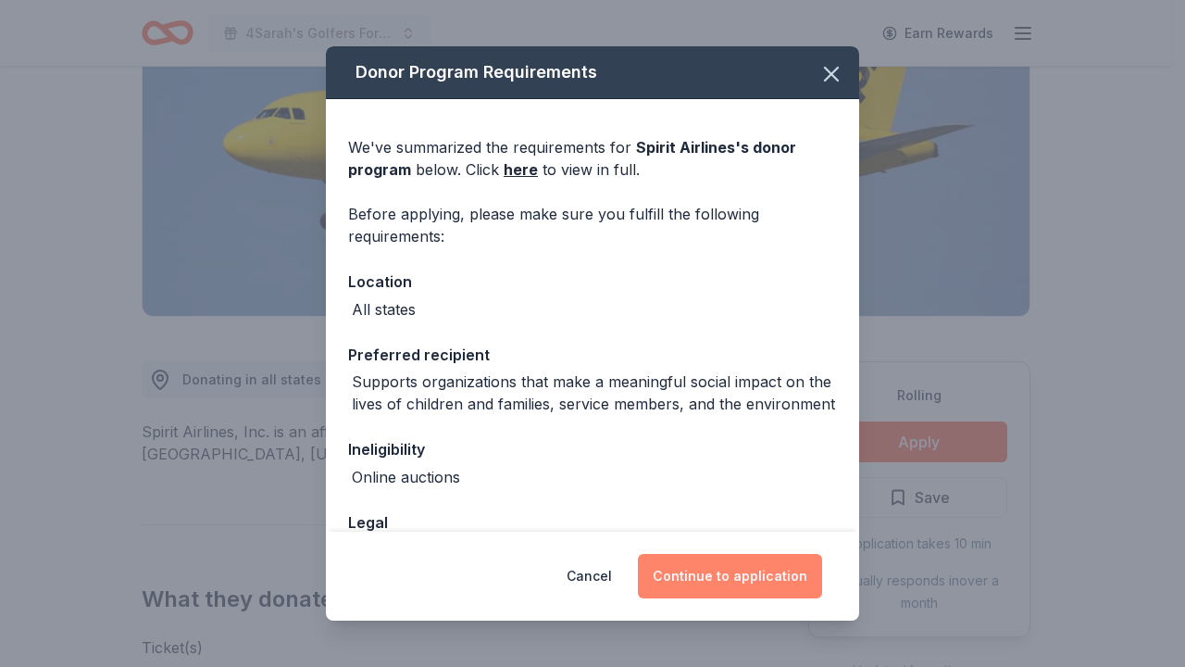
click at [754, 572] on button "Continue to application" at bounding box center [730, 576] width 184 height 44
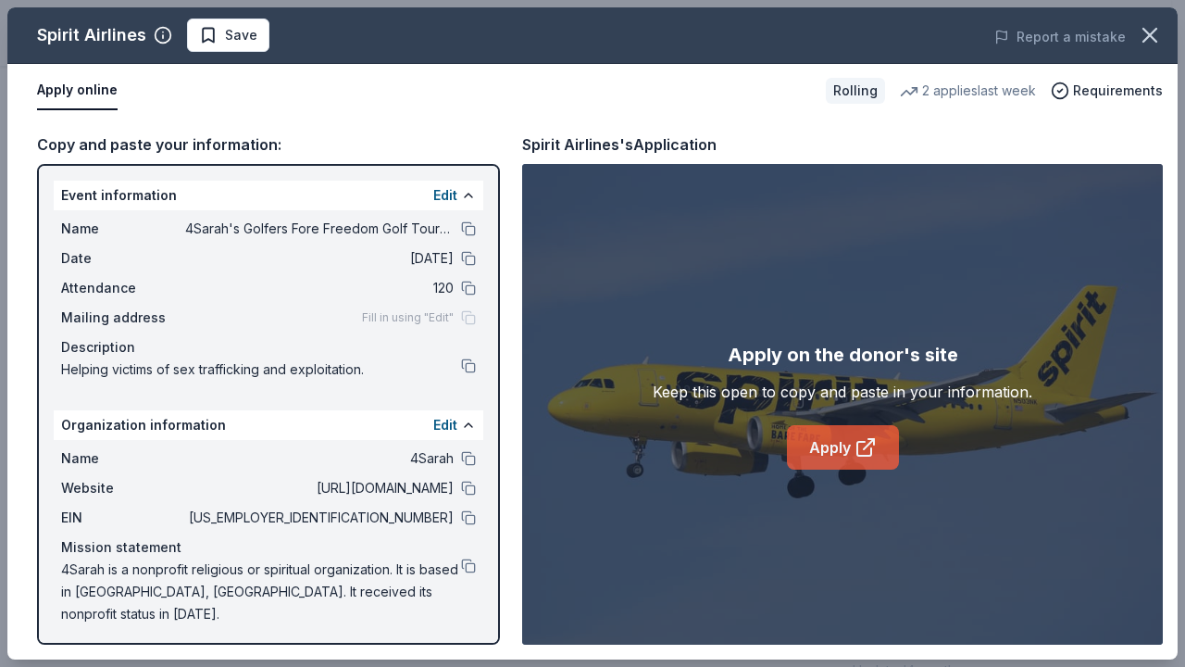
click at [848, 451] on link "Apply" at bounding box center [843, 447] width 112 height 44
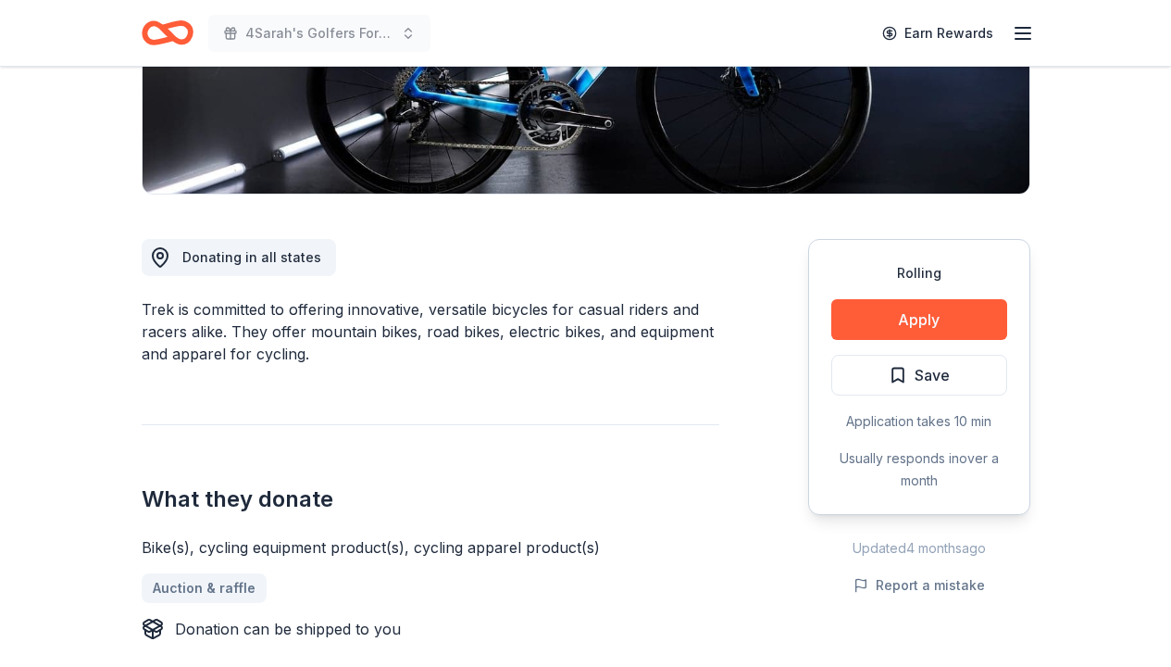
scroll to position [364, 0]
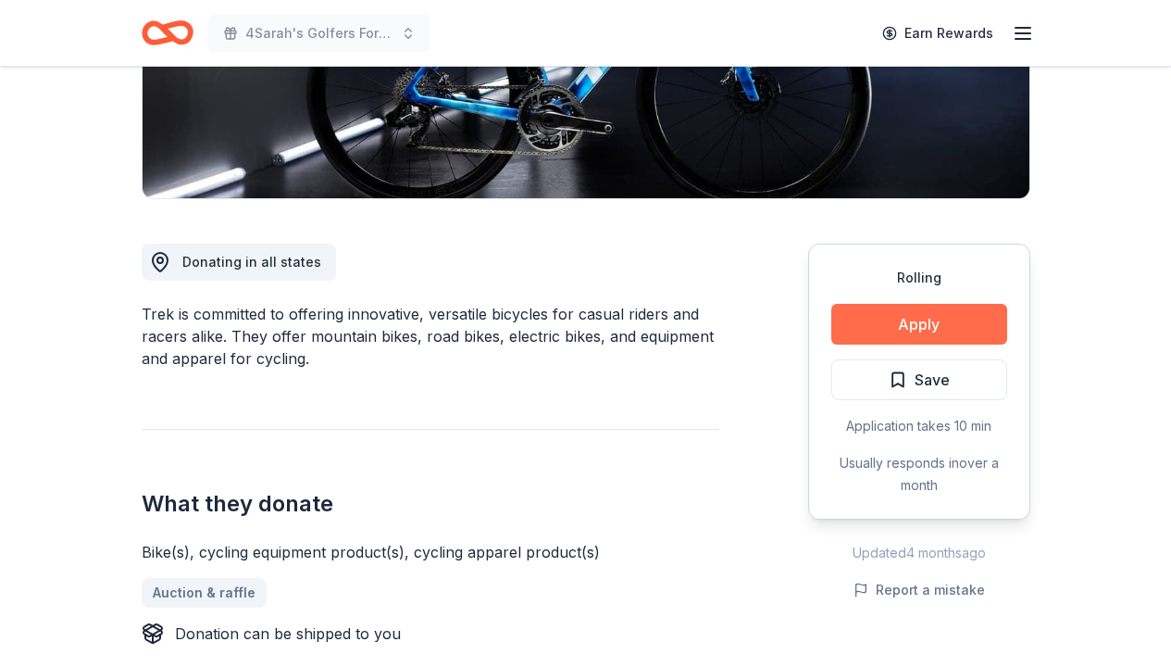
click at [916, 325] on button "Apply" at bounding box center [919, 324] width 176 height 41
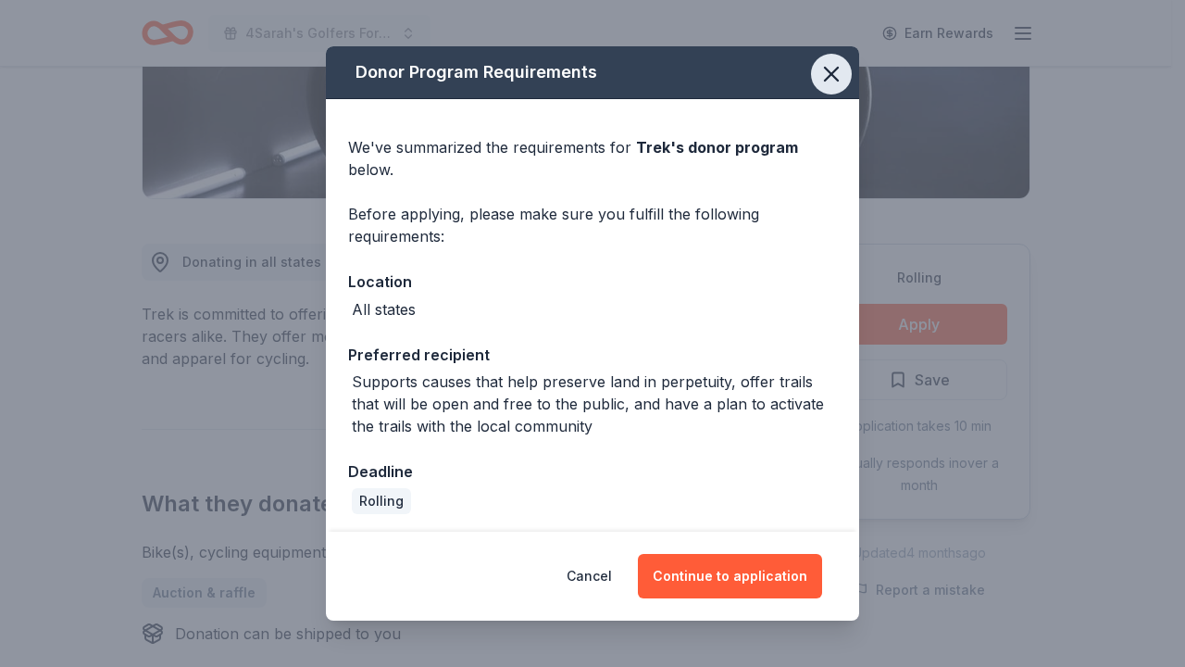
click at [822, 74] on icon "button" at bounding box center [831, 74] width 26 height 26
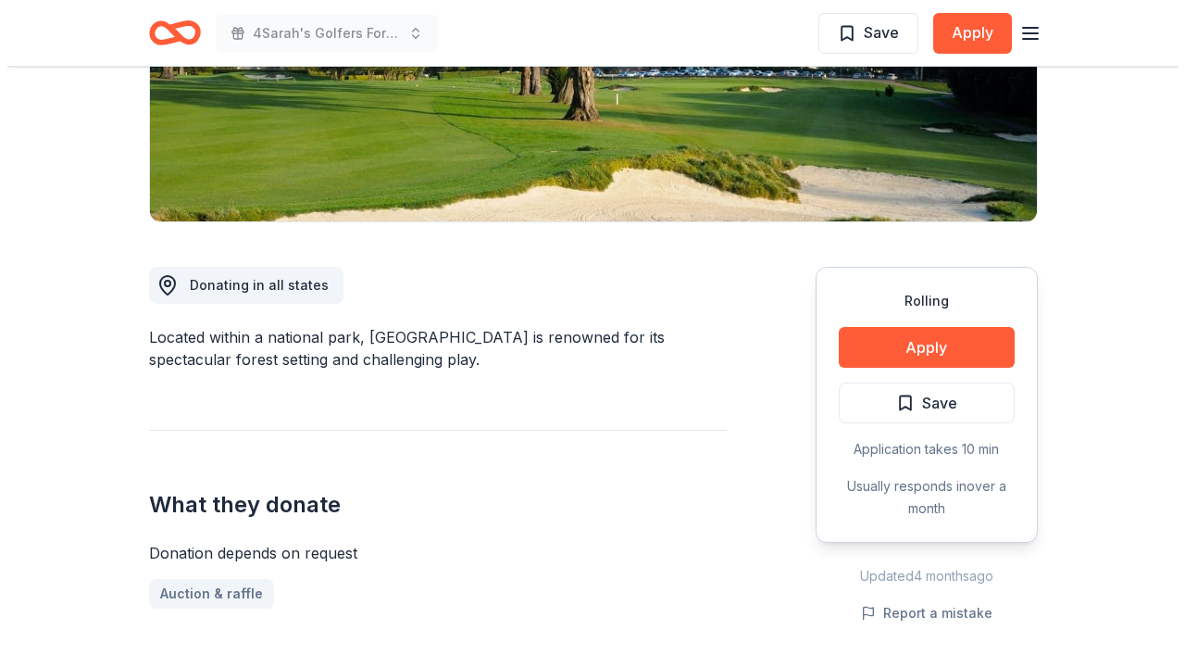
scroll to position [408, 0]
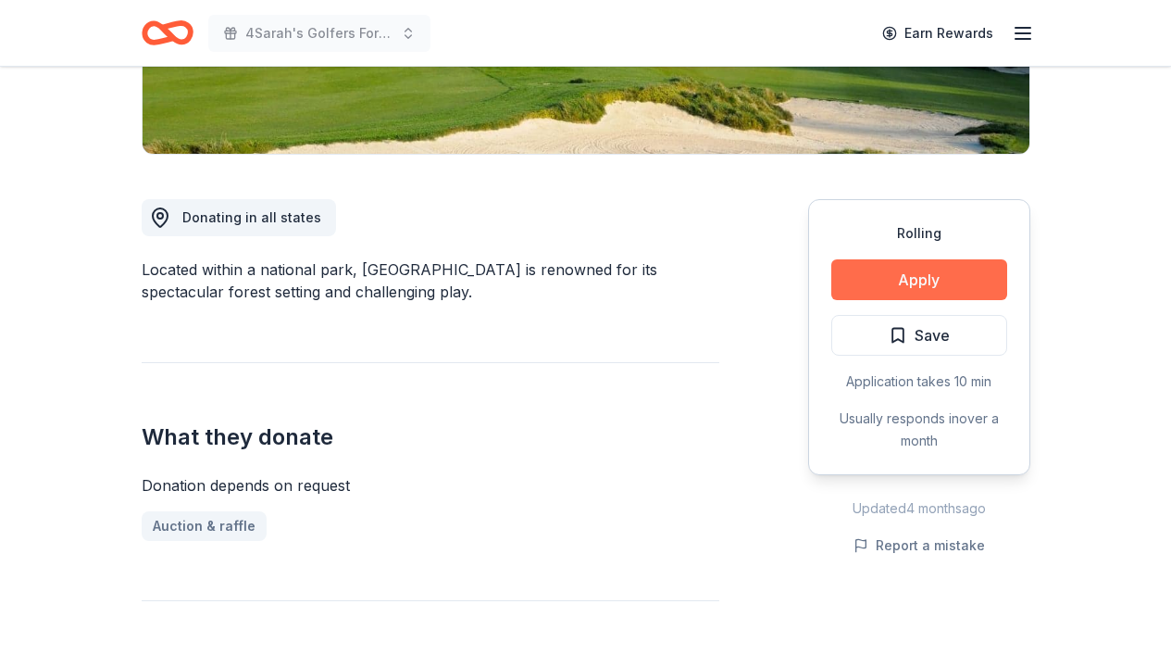
click at [918, 280] on button "Apply" at bounding box center [919, 279] width 176 height 41
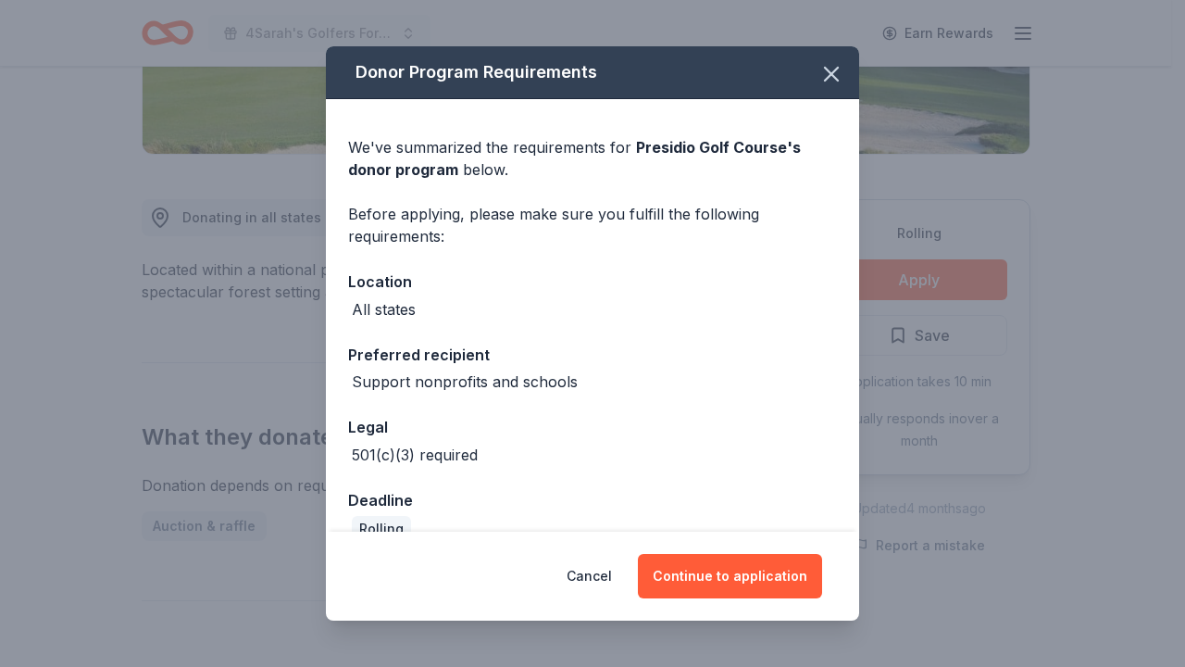
scroll to position [31, 0]
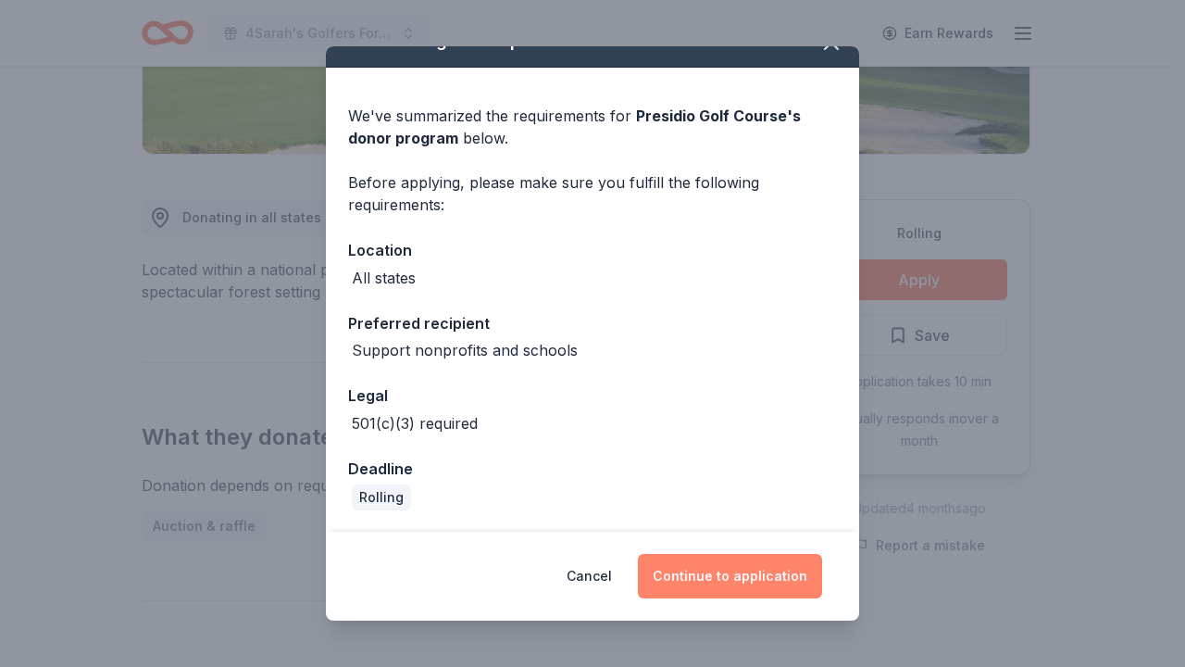
click at [728, 579] on button "Continue to application" at bounding box center [730, 576] width 184 height 44
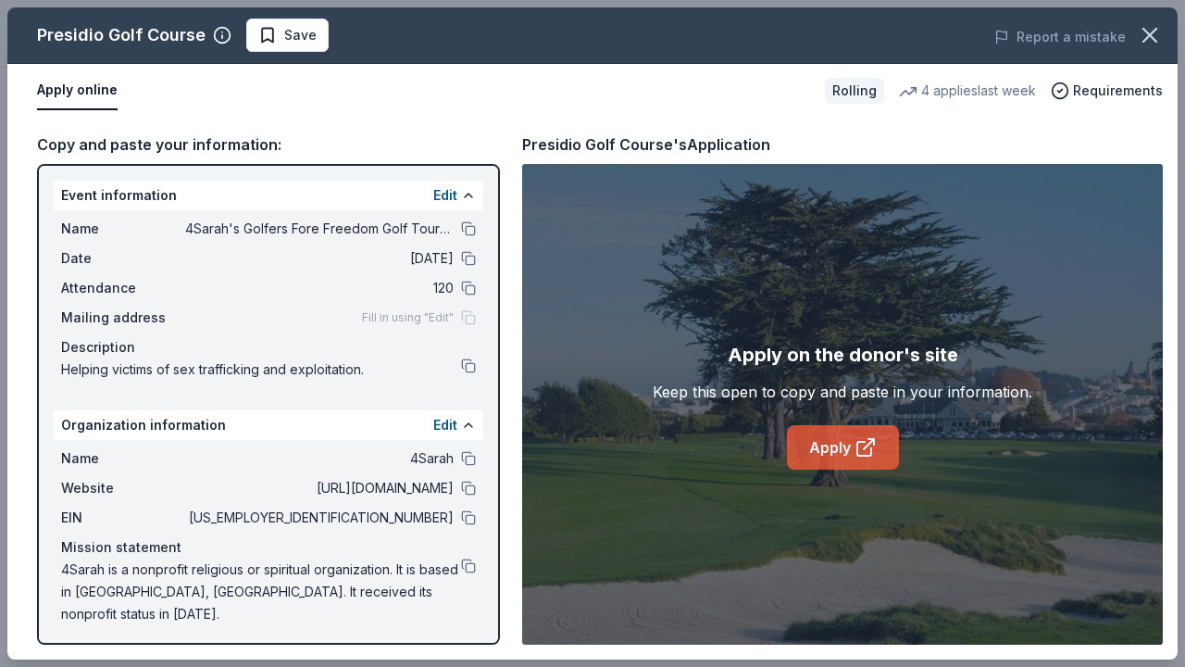
click at [842, 457] on link "Apply" at bounding box center [843, 447] width 112 height 44
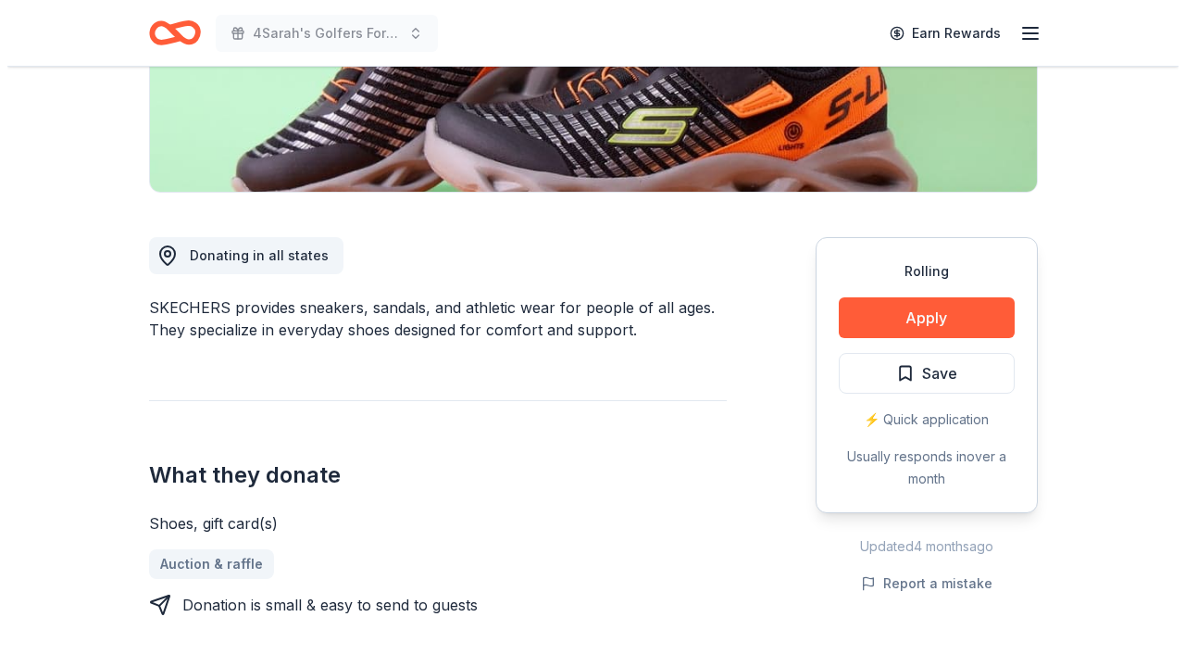
scroll to position [364, 0]
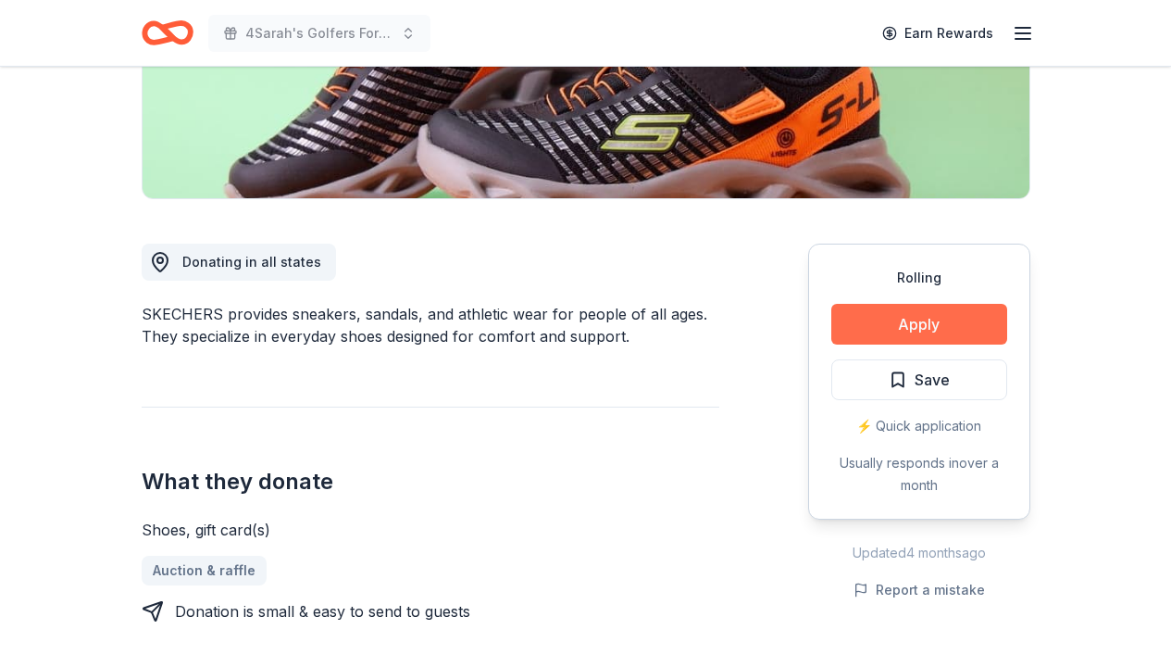
click at [923, 323] on button "Apply" at bounding box center [919, 324] width 176 height 41
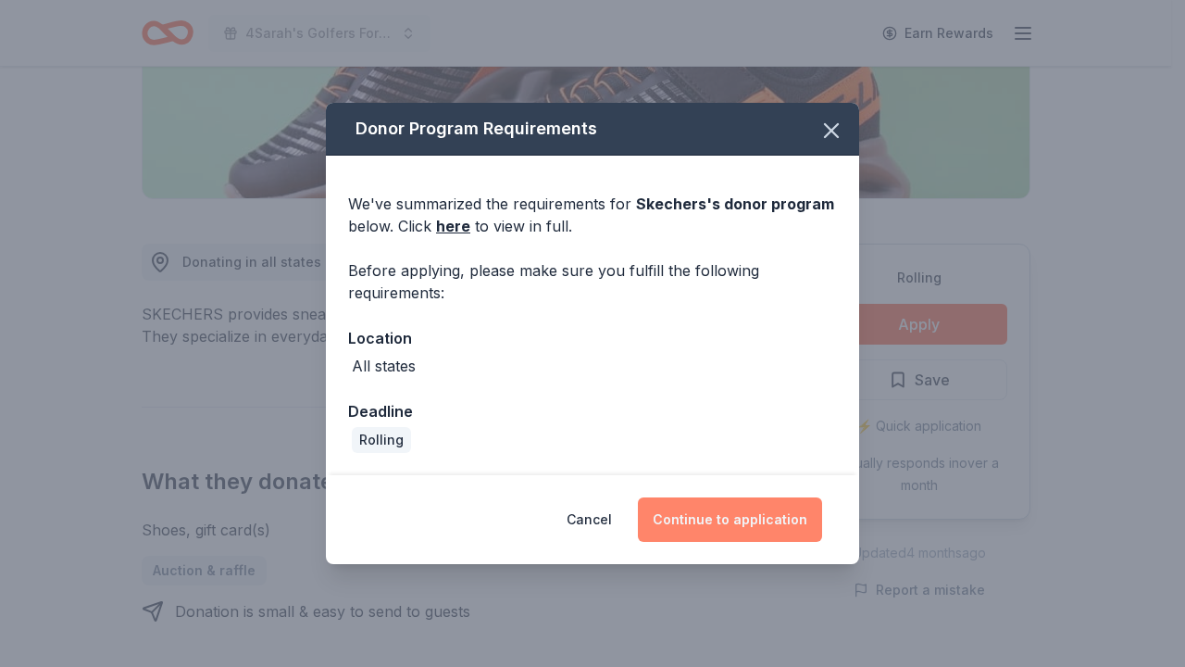
click at [769, 518] on button "Continue to application" at bounding box center [730, 519] width 184 height 44
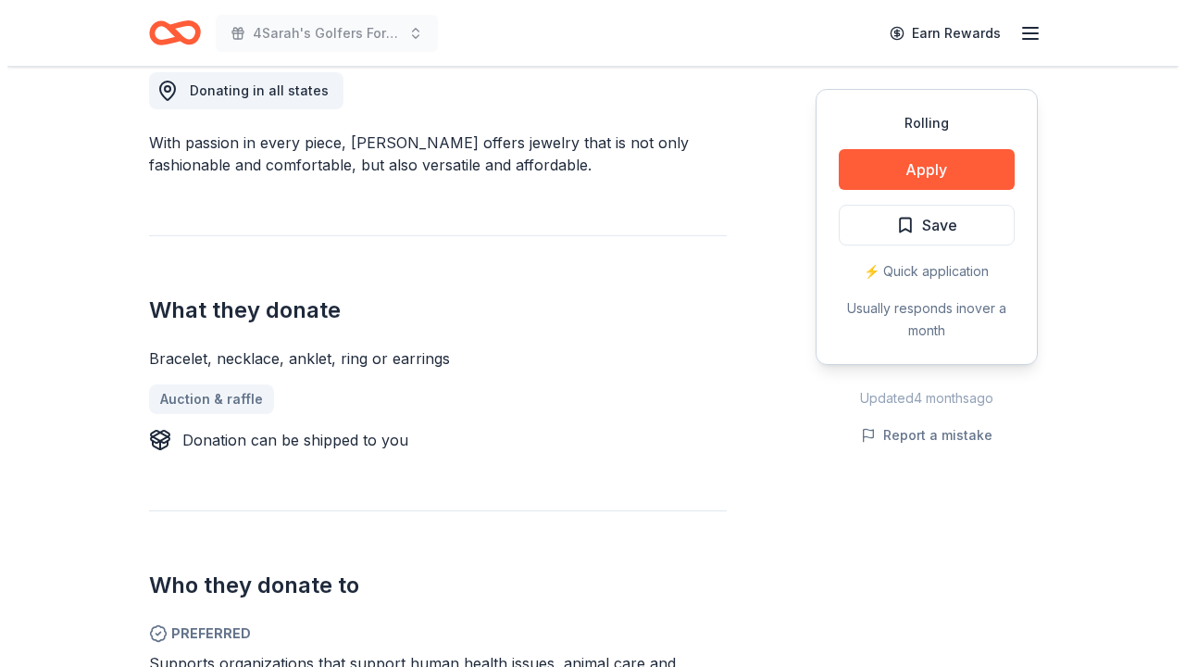
scroll to position [539, 0]
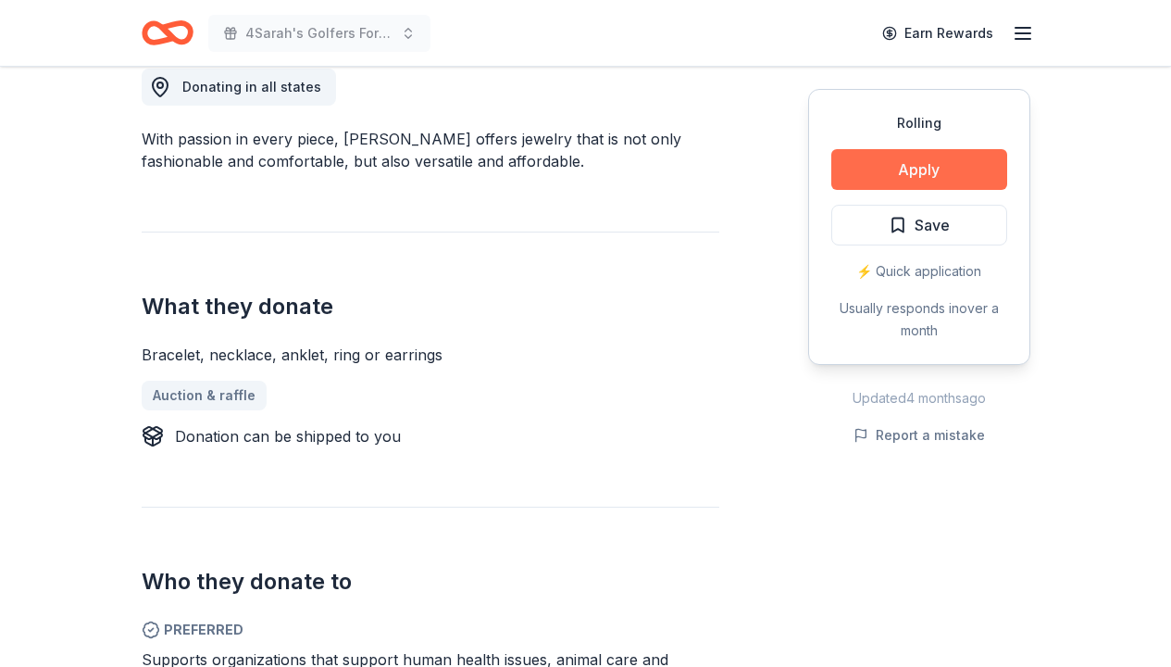
click at [903, 172] on button "Apply" at bounding box center [919, 169] width 176 height 41
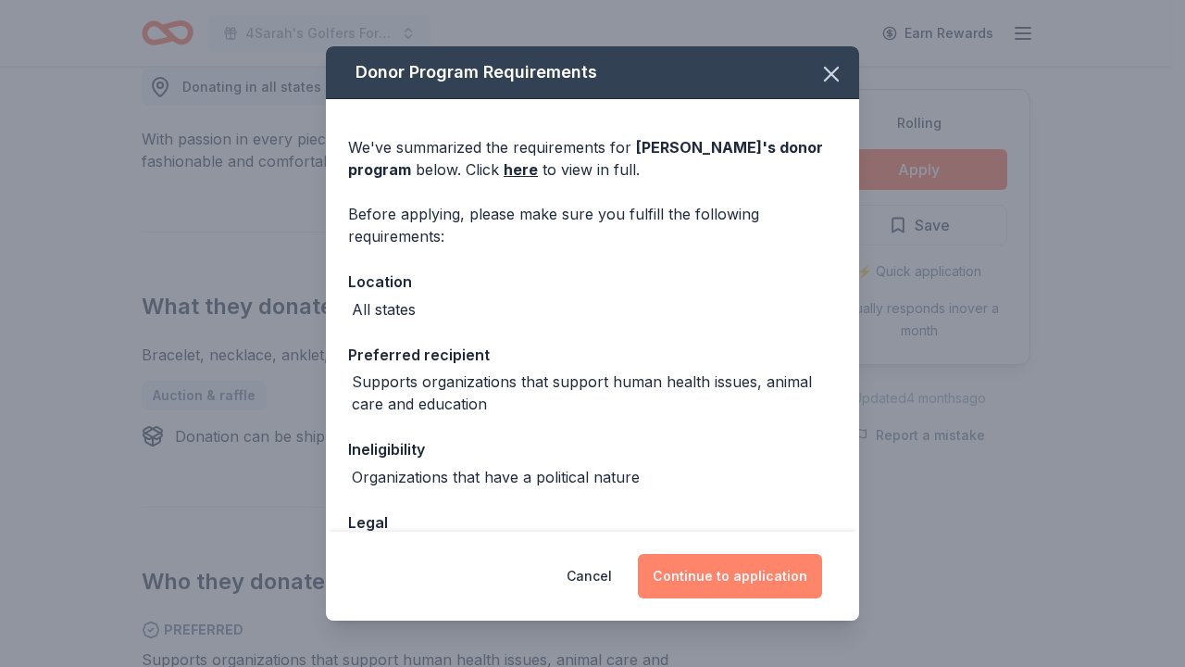
click at [746, 578] on button "Continue to application" at bounding box center [730, 576] width 184 height 44
